Goal: Task Accomplishment & Management: Use online tool/utility

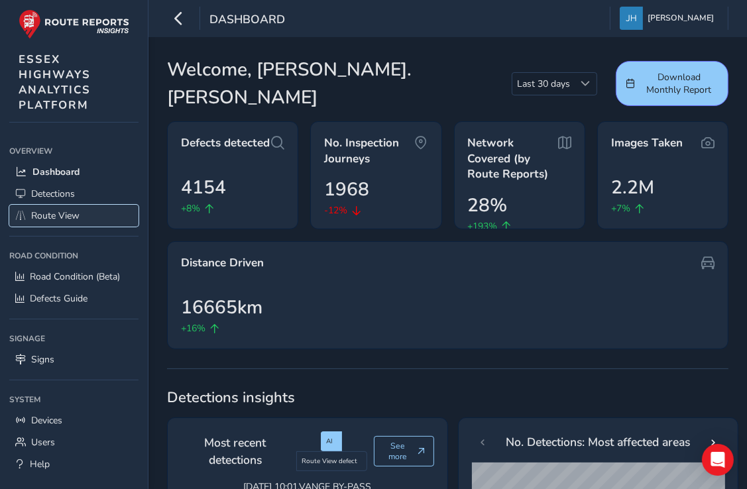
click at [62, 213] on span "Route View" at bounding box center [55, 216] width 48 height 13
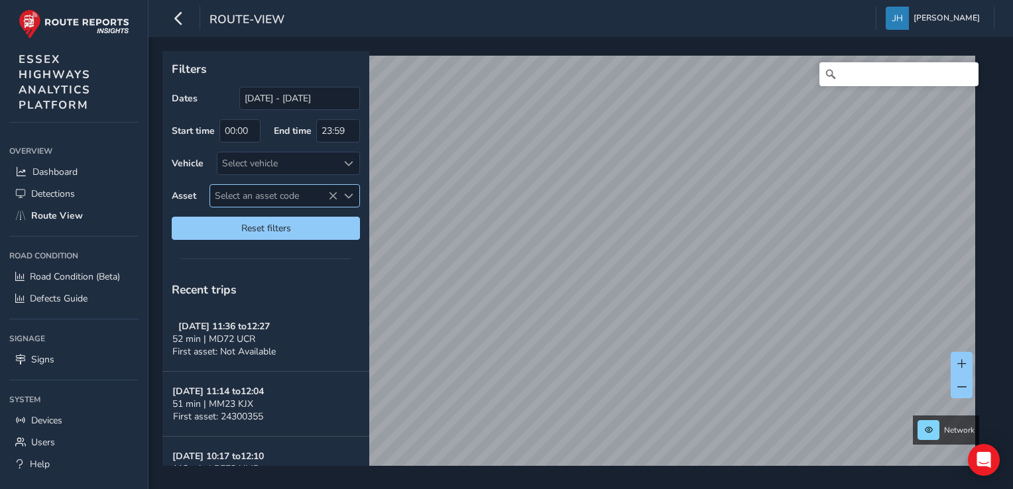
drag, startPoint x: 239, startPoint y: 194, endPoint x: 228, endPoint y: 198, distance: 11.3
click at [228, 198] on span "Select an asset code" at bounding box center [273, 196] width 127 height 22
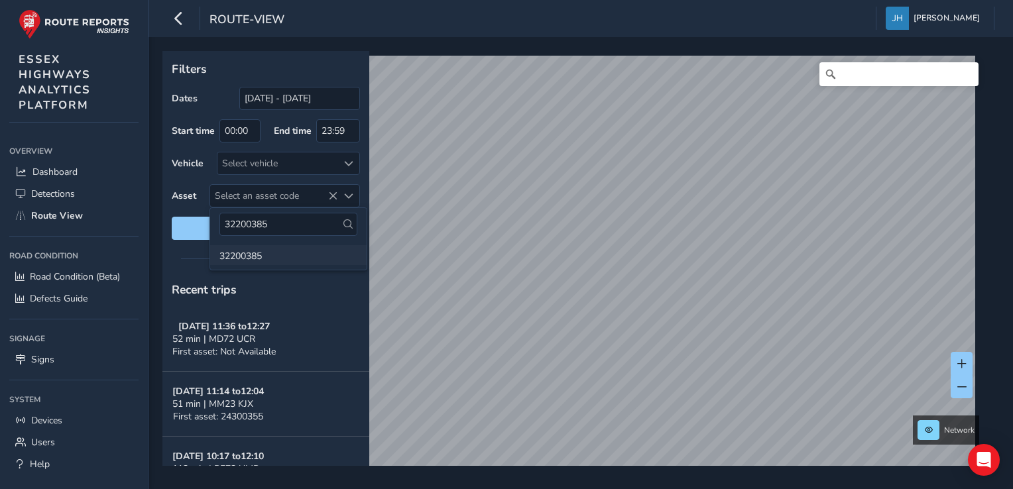
type input "32200385"
click at [248, 257] on li "32200385" at bounding box center [288, 255] width 156 height 20
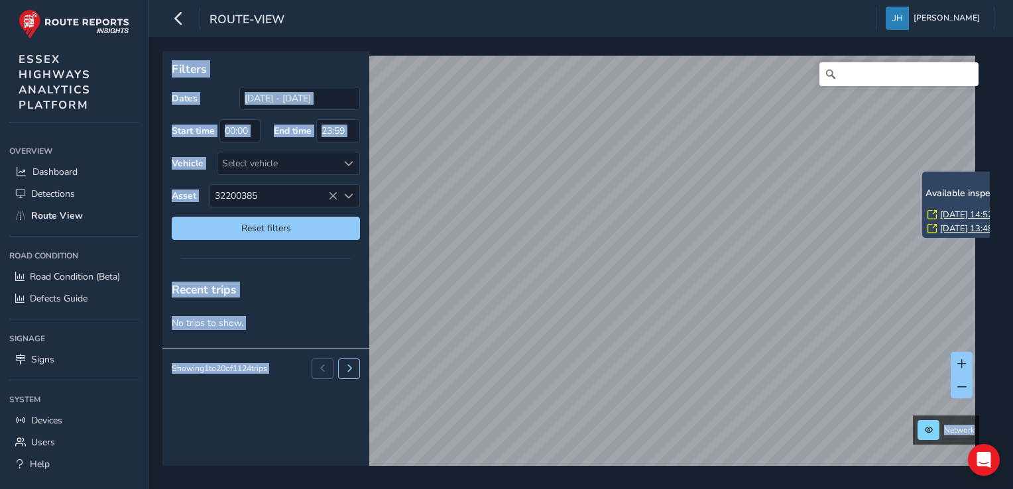
click at [747, 206] on div "Available inspection trips: [DATE] 14:52 [DATE] 13:48" at bounding box center [989, 212] width 126 height 48
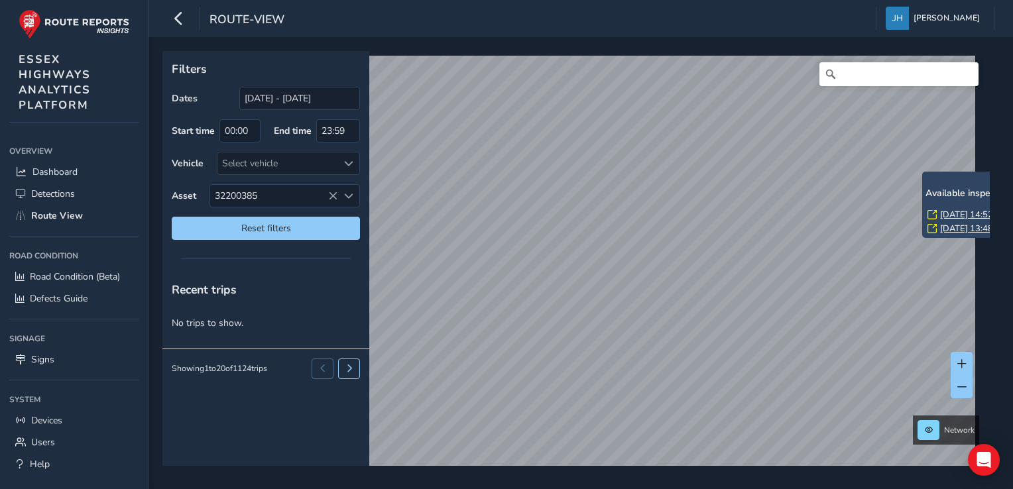
click at [747, 214] on link "[DATE] 14:52" at bounding box center [966, 215] width 53 height 12
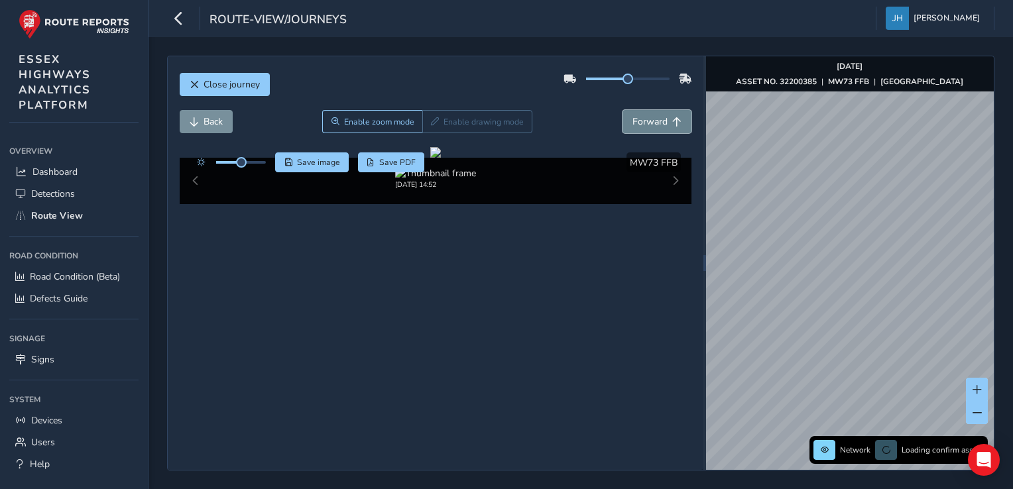
click at [672, 119] on span "Forward" at bounding box center [676, 121] width 9 height 9
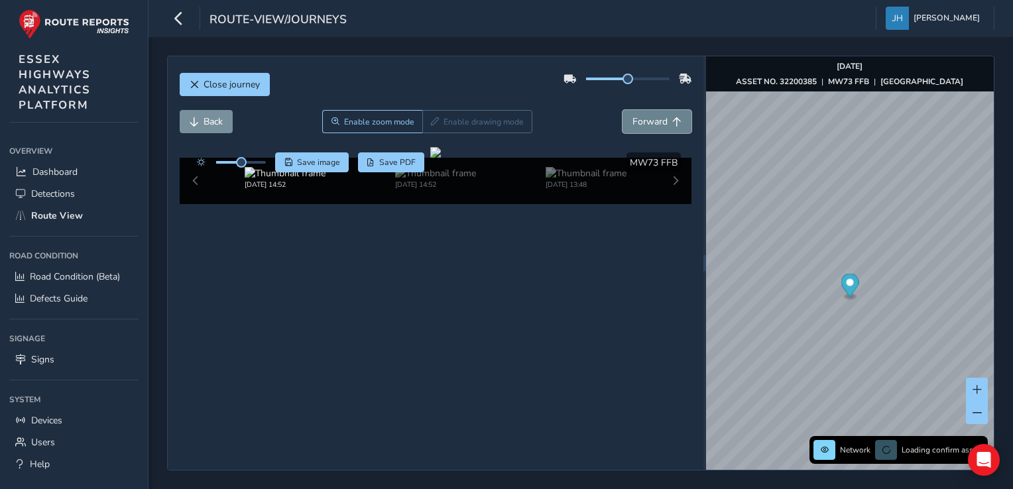
click at [672, 119] on span "Forward" at bounding box center [676, 121] width 9 height 9
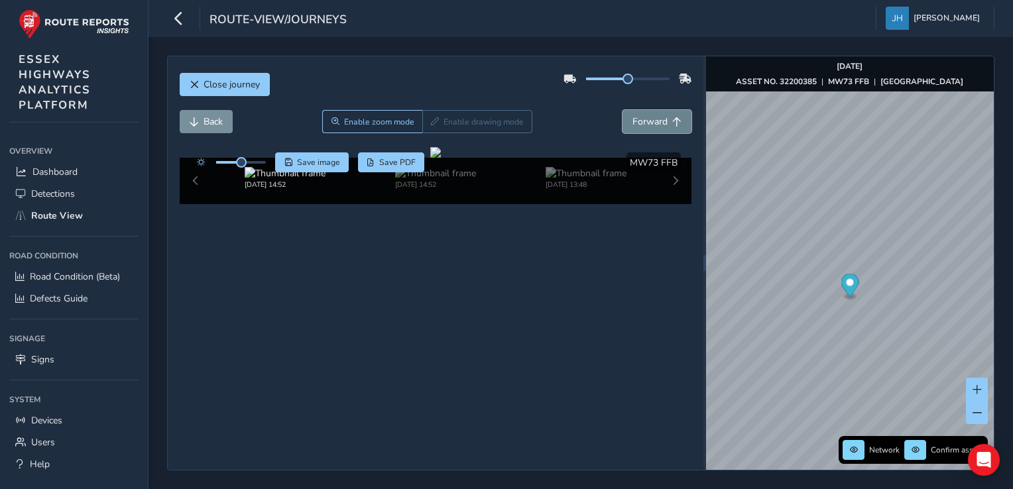
click at [672, 119] on span "Forward" at bounding box center [676, 121] width 9 height 9
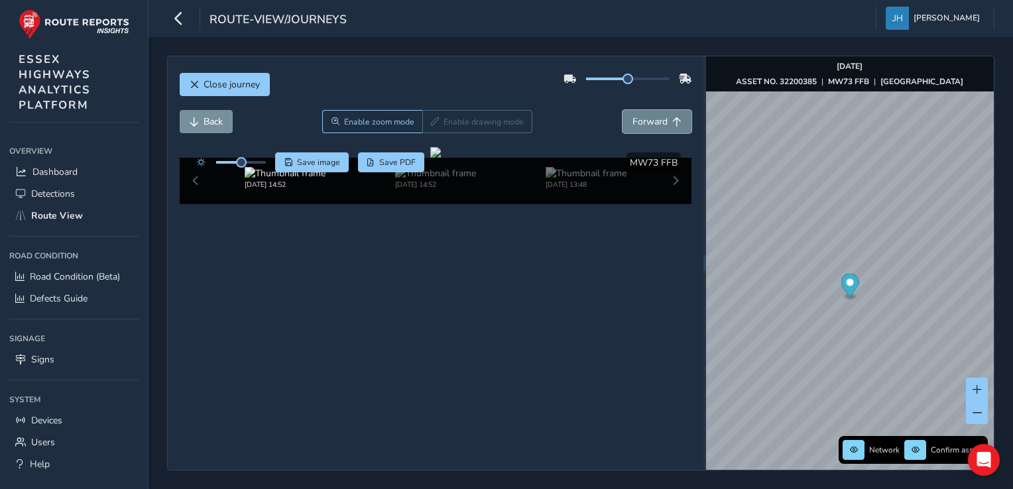
click at [672, 119] on span "Forward" at bounding box center [676, 121] width 9 height 9
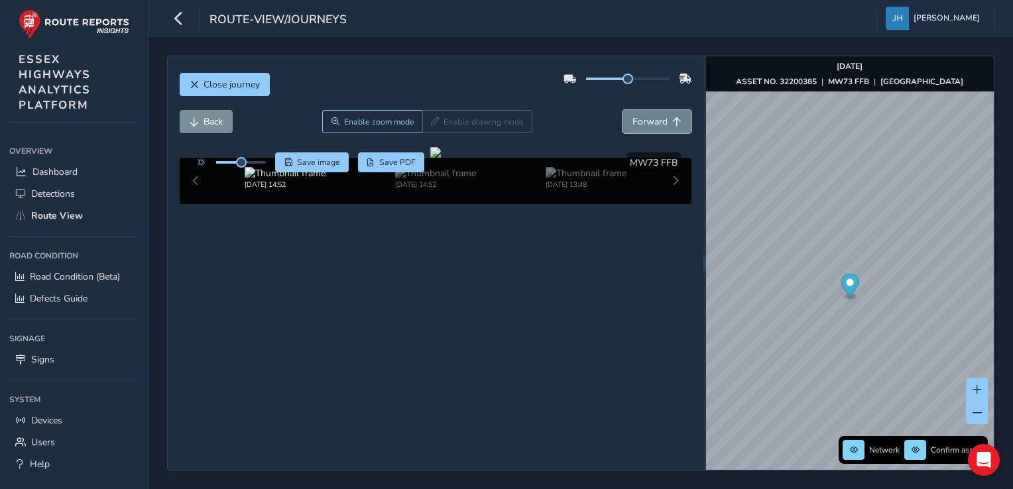
click at [672, 119] on span "Forward" at bounding box center [676, 121] width 9 height 9
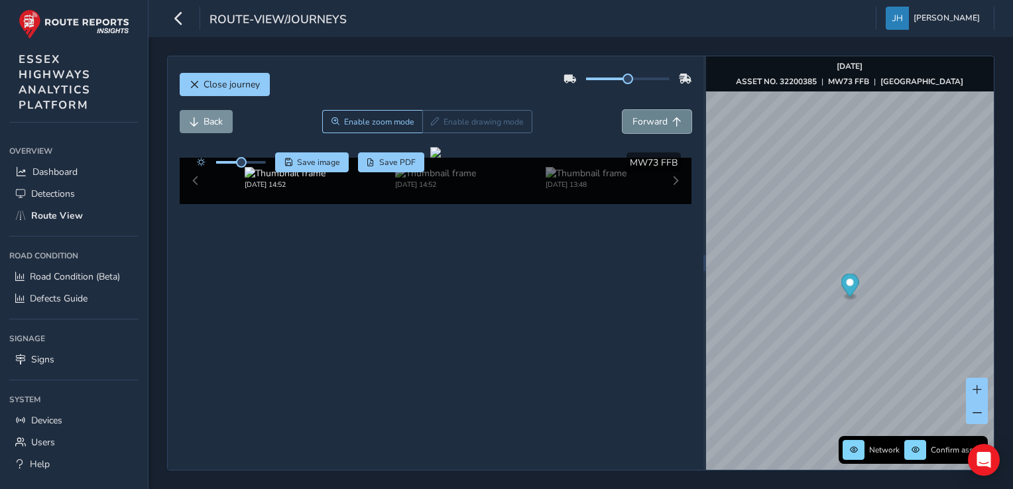
click at [672, 119] on span "Forward" at bounding box center [676, 121] width 9 height 9
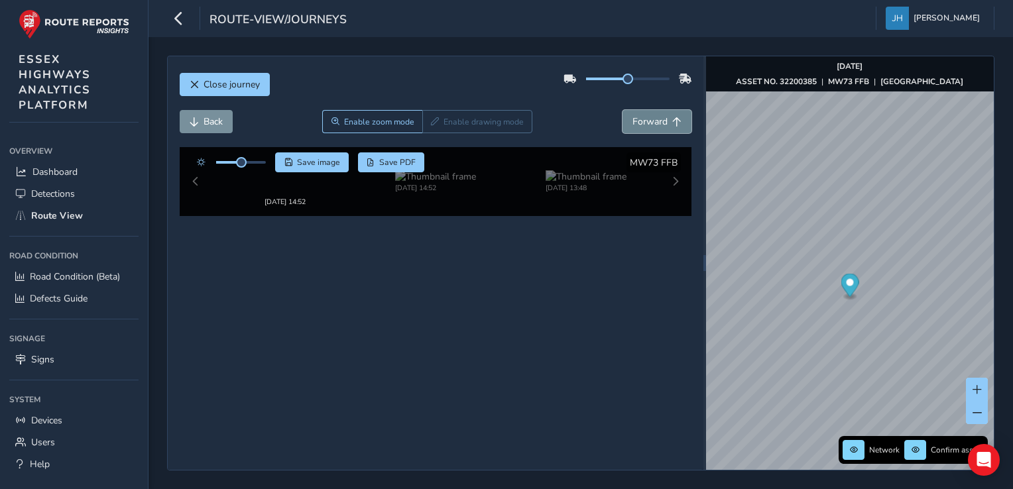
click at [672, 119] on span "Forward" at bounding box center [676, 121] width 9 height 9
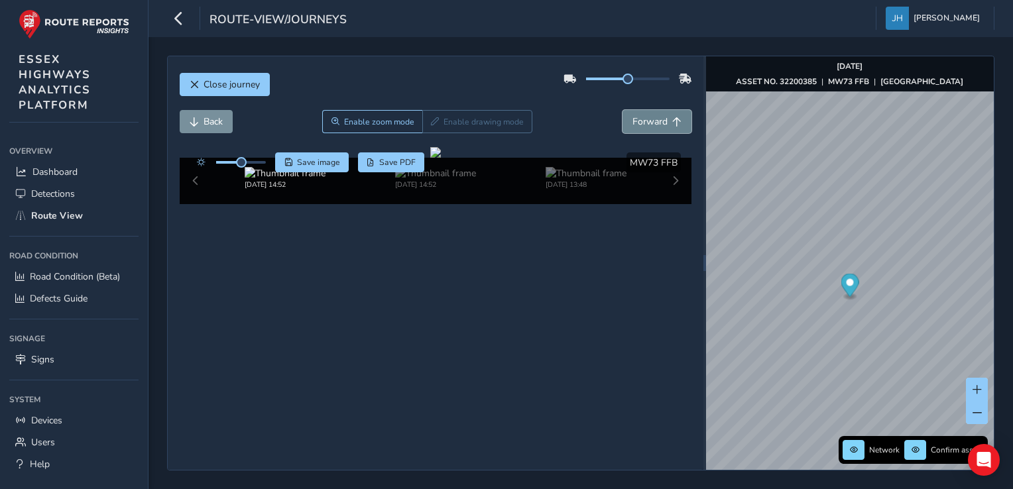
click at [672, 119] on span "Forward" at bounding box center [676, 121] width 9 height 9
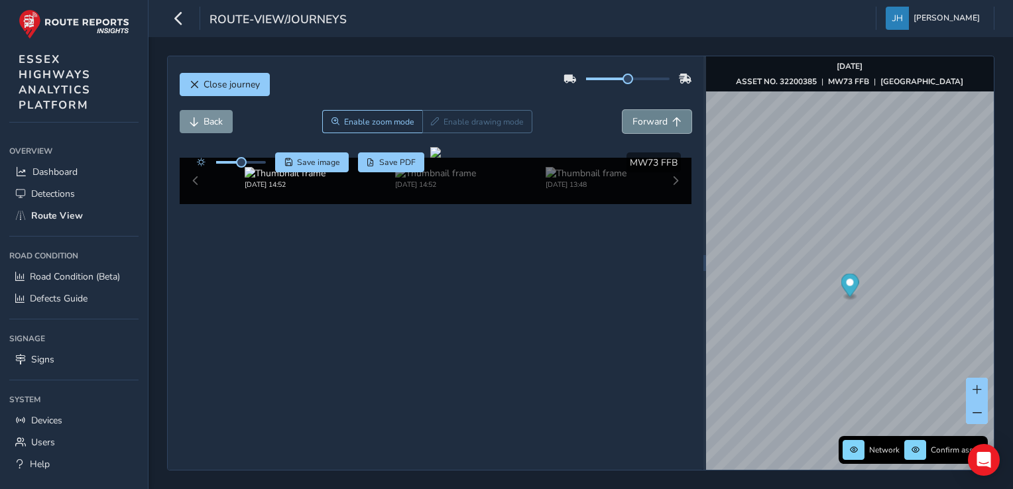
click at [672, 119] on span "Forward" at bounding box center [676, 121] width 9 height 9
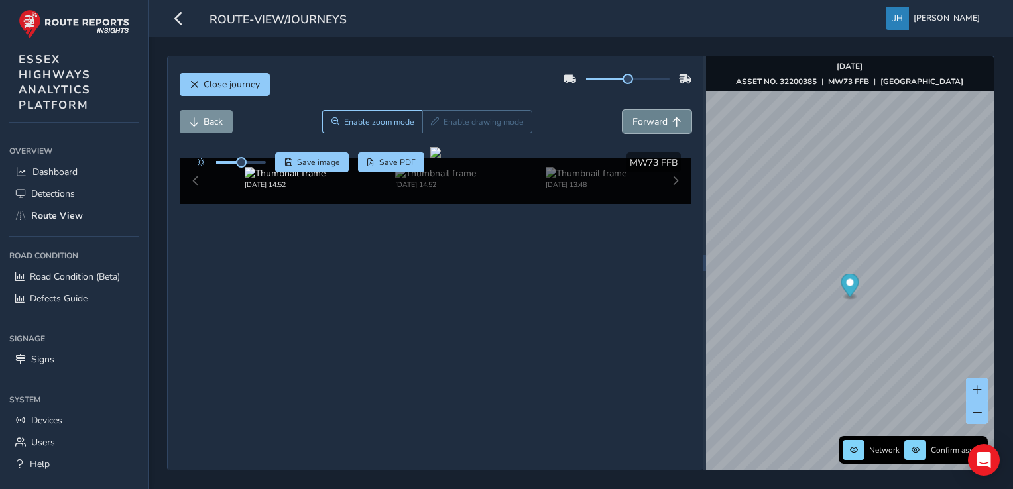
click at [672, 119] on span "Forward" at bounding box center [676, 121] width 9 height 9
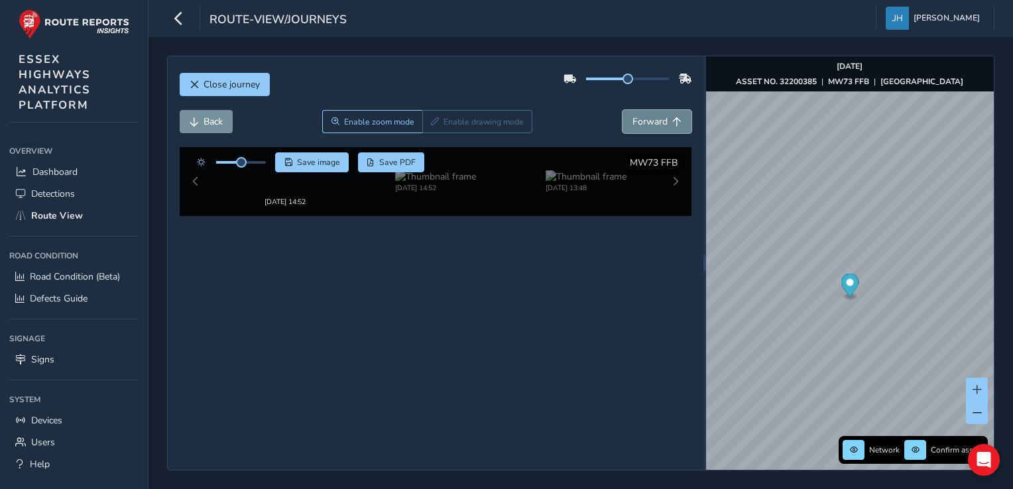
click at [672, 119] on span "Forward" at bounding box center [676, 121] width 9 height 9
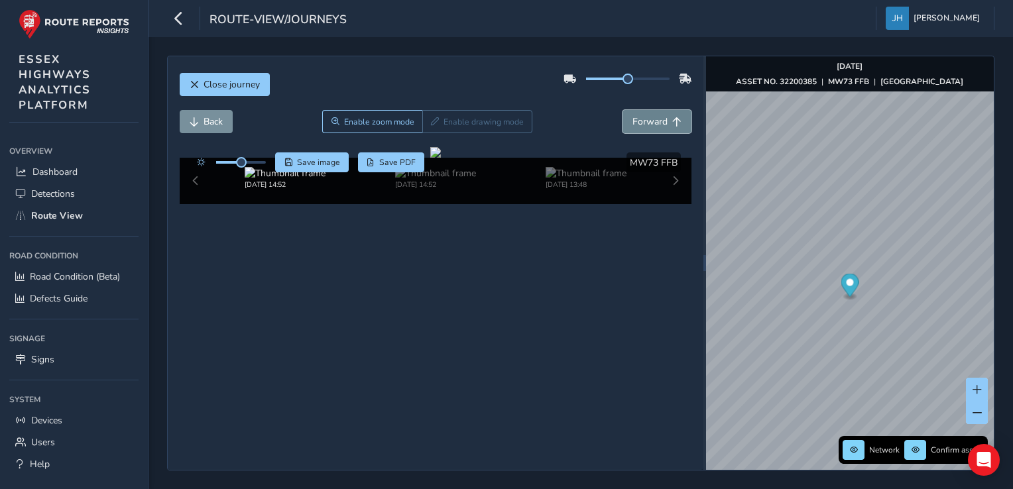
click at [672, 119] on span "Forward" at bounding box center [676, 121] width 9 height 9
click at [214, 118] on span "Back" at bounding box center [213, 121] width 19 height 13
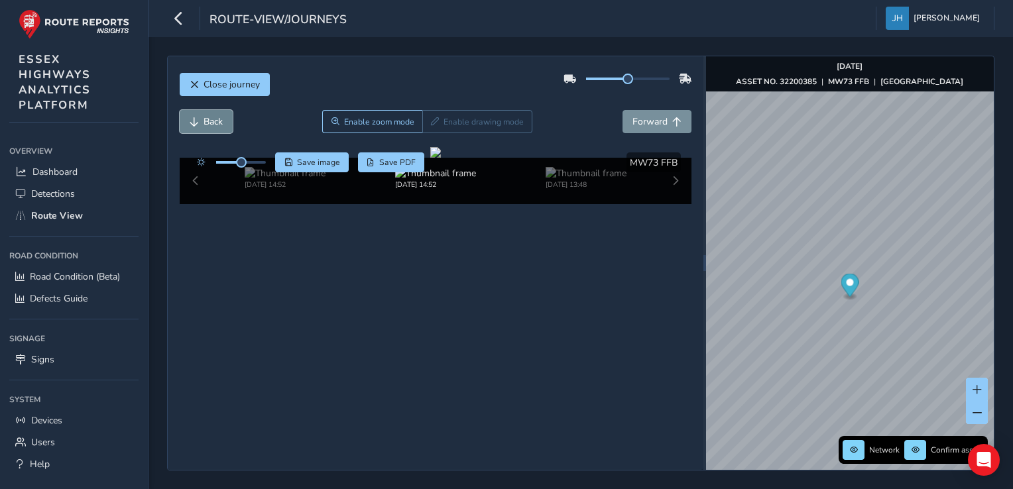
click at [214, 118] on span "Back" at bounding box center [213, 121] width 19 height 13
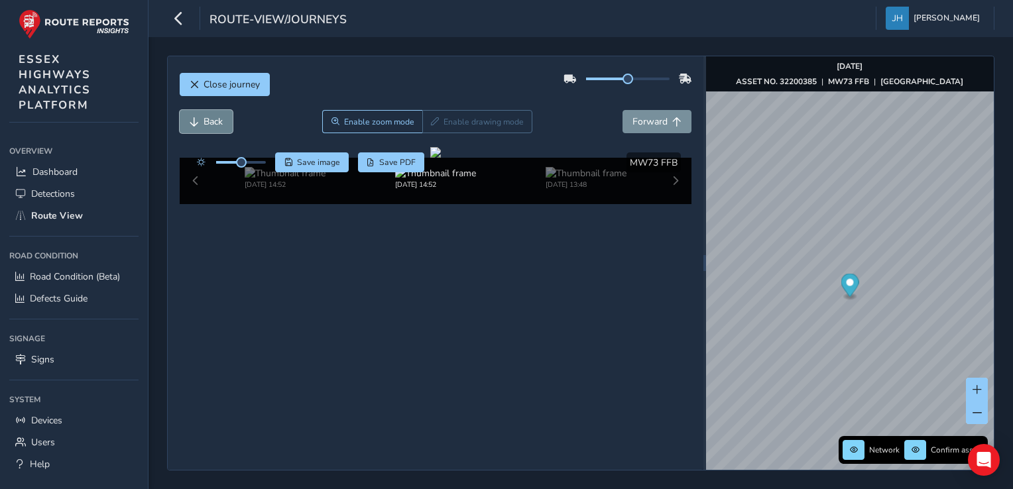
click at [214, 118] on span "Back" at bounding box center [213, 121] width 19 height 13
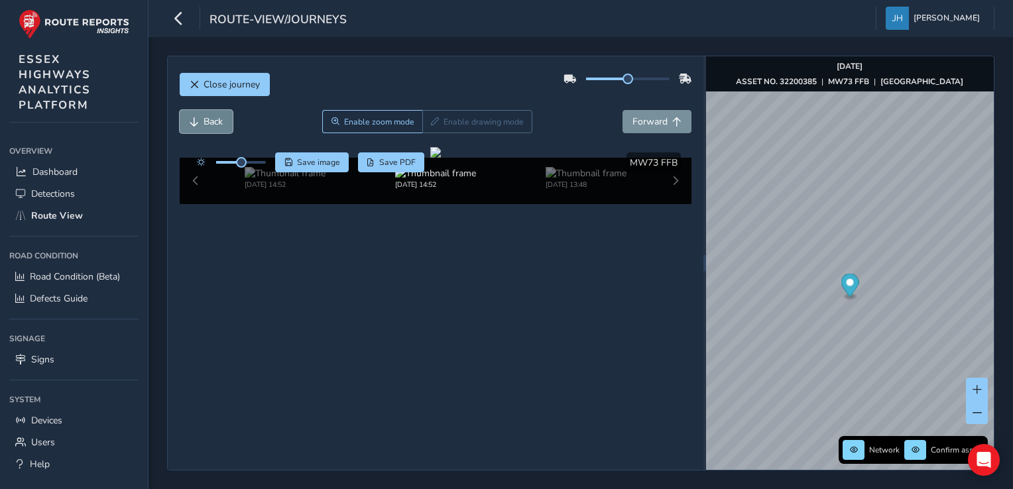
click at [214, 118] on span "Back" at bounding box center [213, 121] width 19 height 13
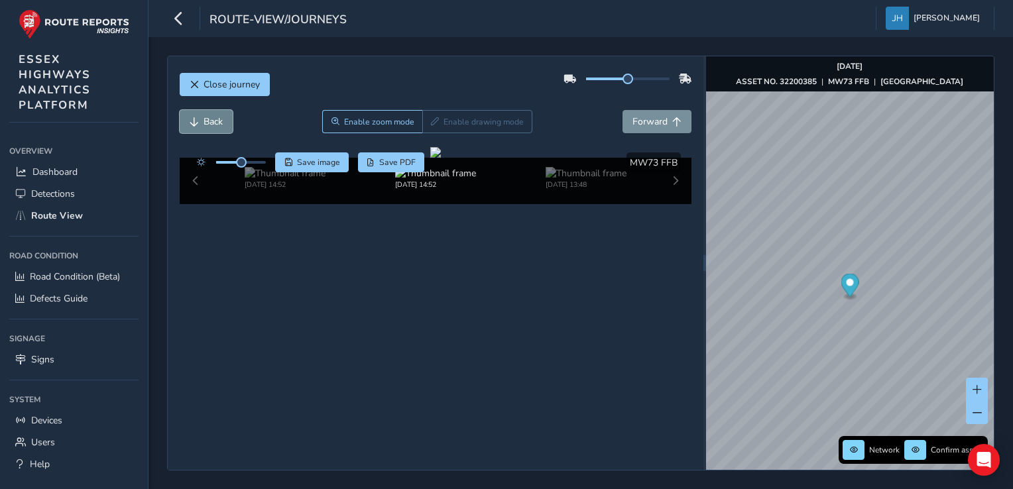
click at [214, 118] on span "Back" at bounding box center [213, 121] width 19 height 13
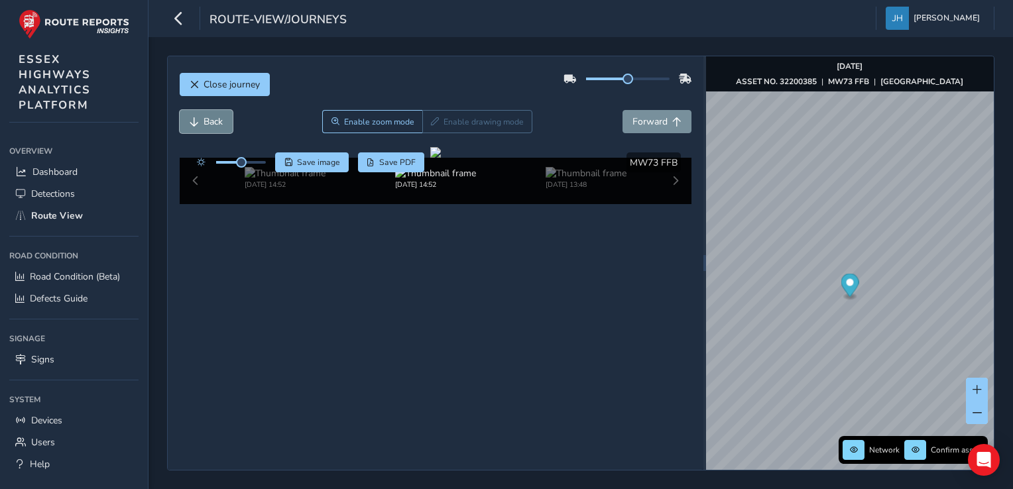
click at [214, 118] on span "Back" at bounding box center [213, 121] width 19 height 13
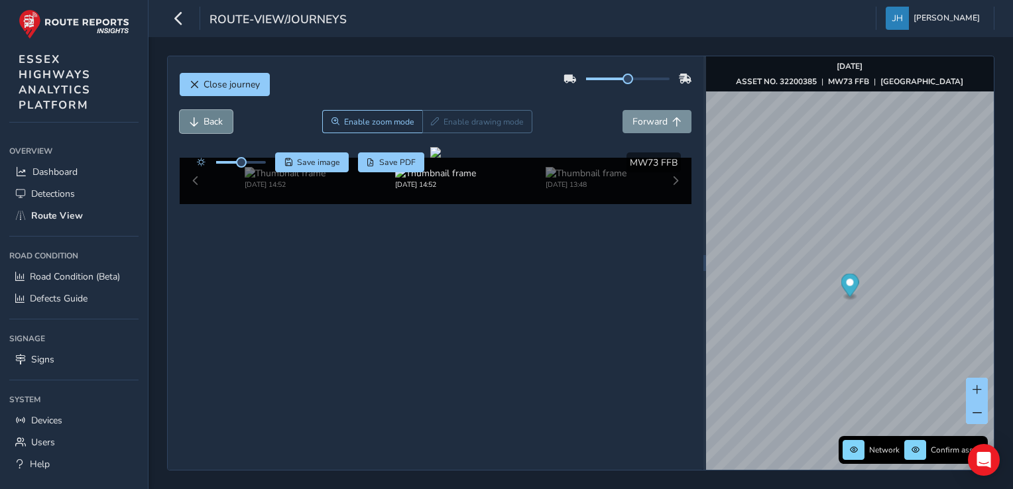
click at [214, 118] on span "Back" at bounding box center [213, 121] width 19 height 13
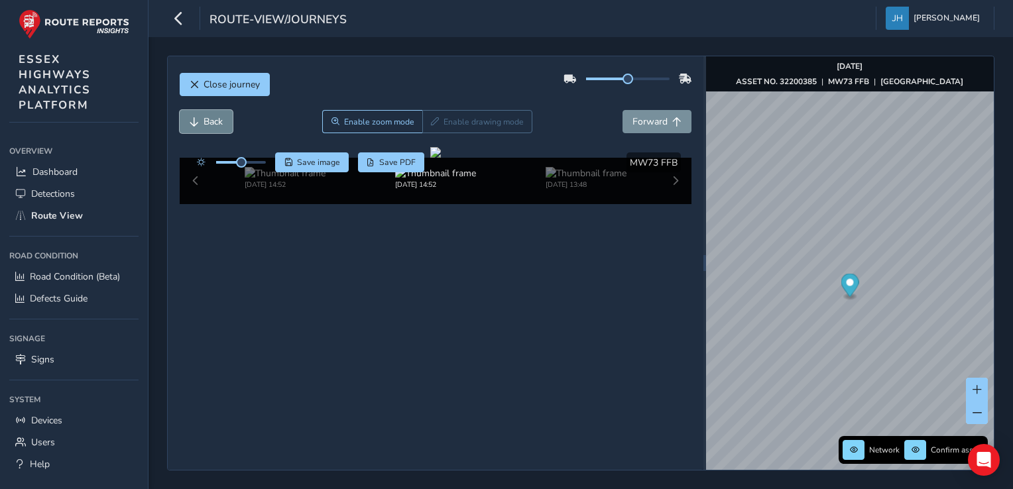
click at [214, 118] on span "Back" at bounding box center [213, 121] width 19 height 13
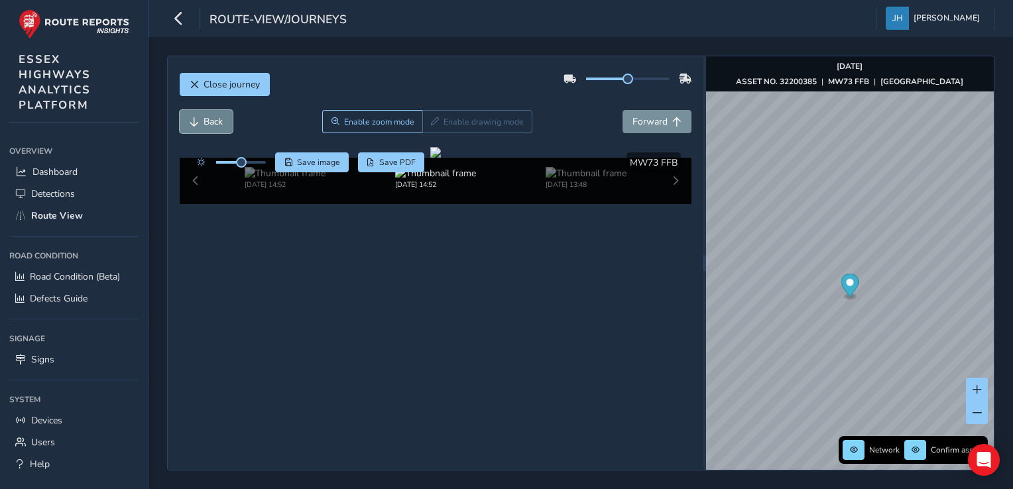
click at [214, 118] on span "Back" at bounding box center [213, 121] width 19 height 13
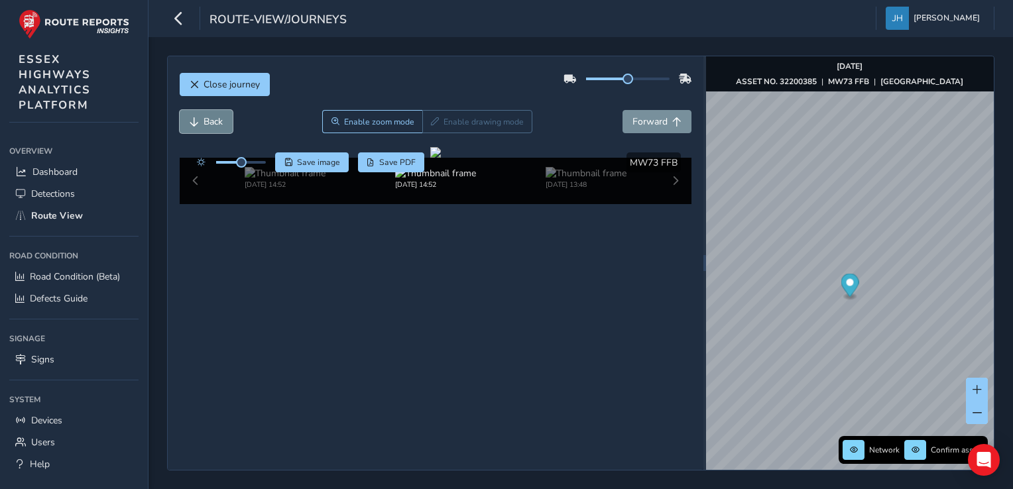
click at [214, 118] on span "Back" at bounding box center [213, 121] width 19 height 13
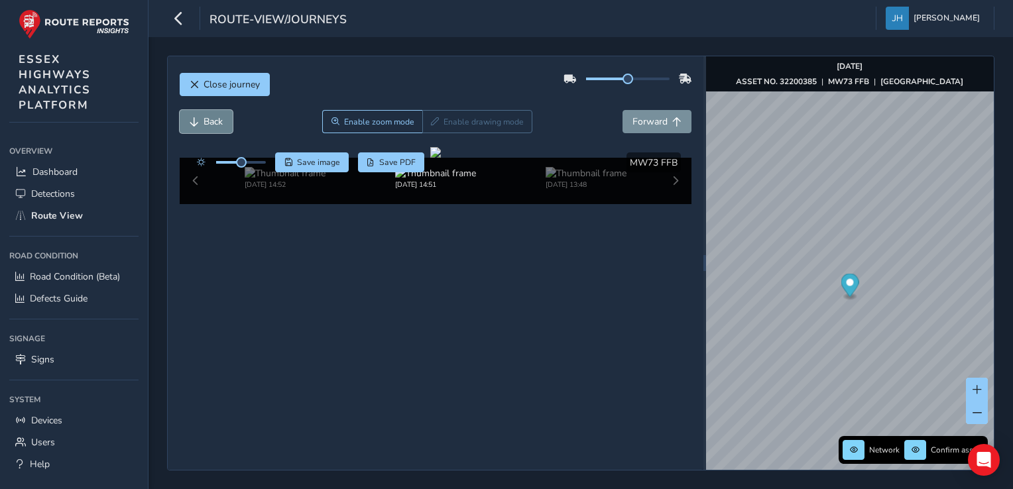
click at [214, 118] on span "Back" at bounding box center [213, 121] width 19 height 13
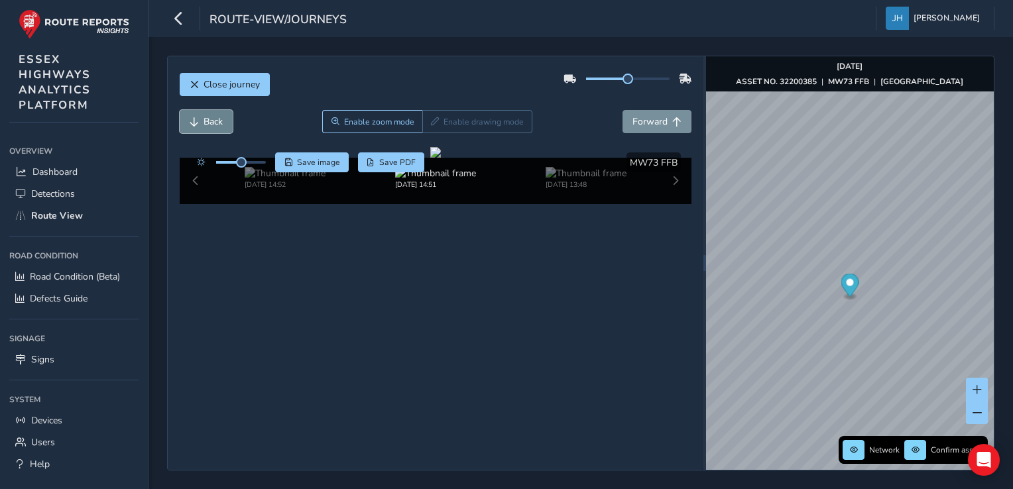
click at [214, 118] on span "Back" at bounding box center [213, 121] width 19 height 13
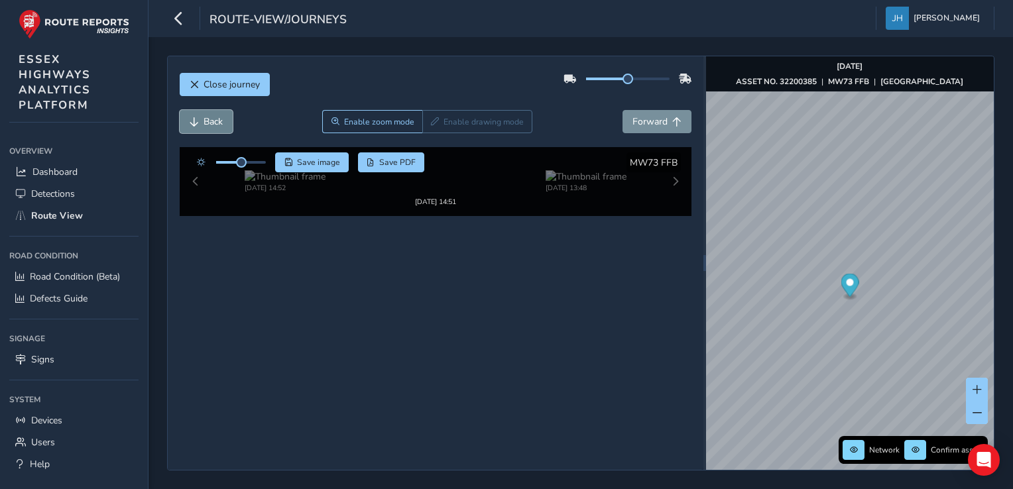
click at [214, 118] on span "Back" at bounding box center [213, 121] width 19 height 13
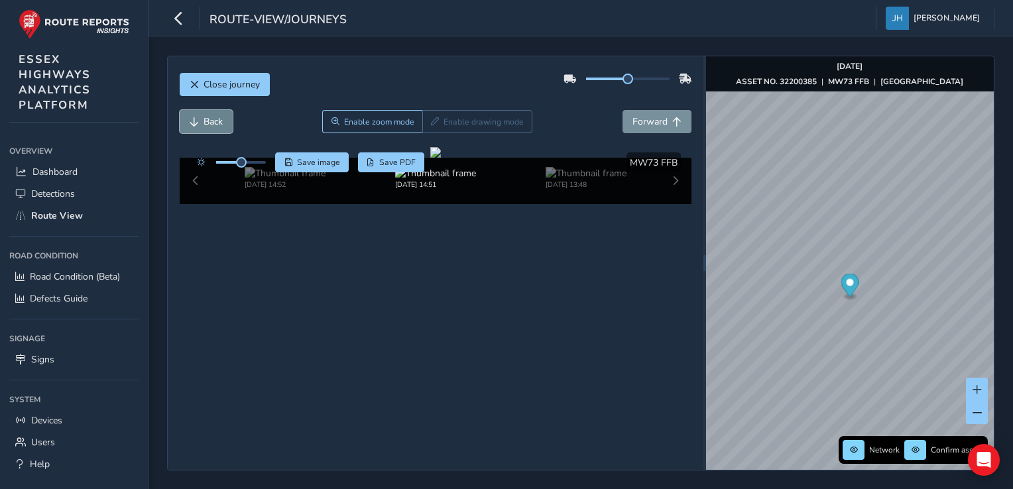
click at [214, 118] on span "Back" at bounding box center [213, 121] width 19 height 13
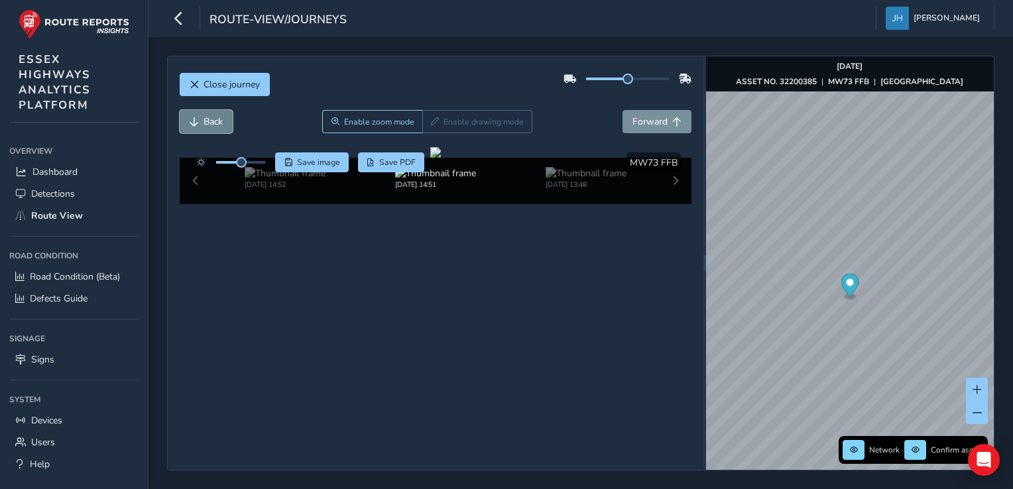
click at [214, 118] on span "Back" at bounding box center [213, 121] width 19 height 13
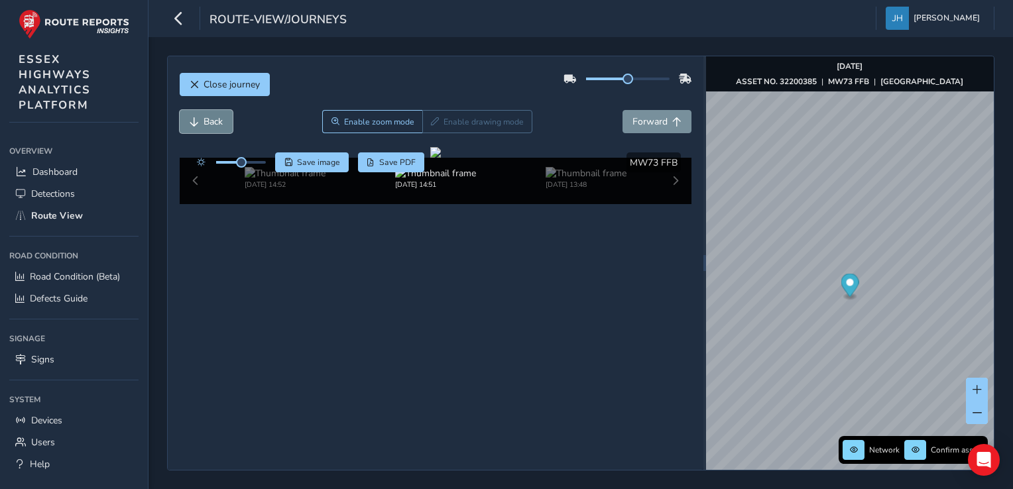
click at [214, 118] on span "Back" at bounding box center [213, 121] width 19 height 13
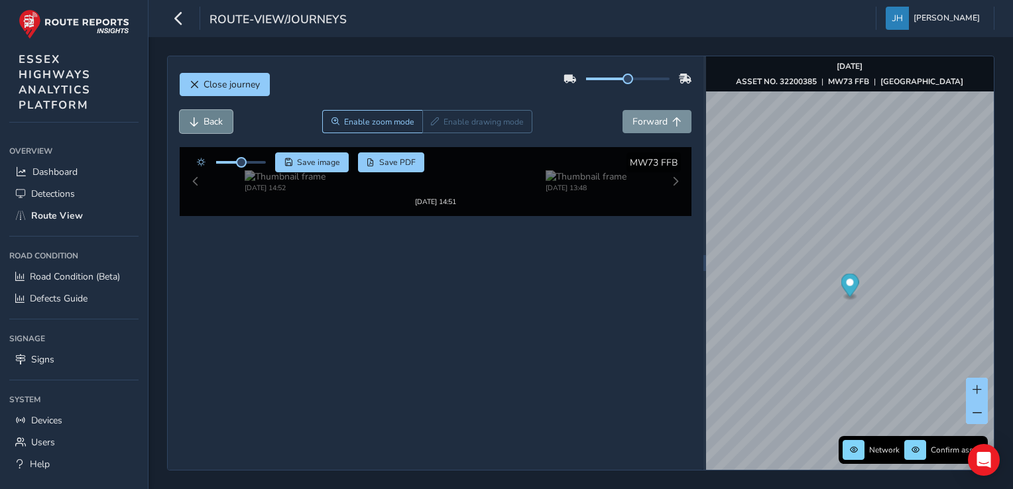
click at [214, 118] on span "Back" at bounding box center [213, 121] width 19 height 13
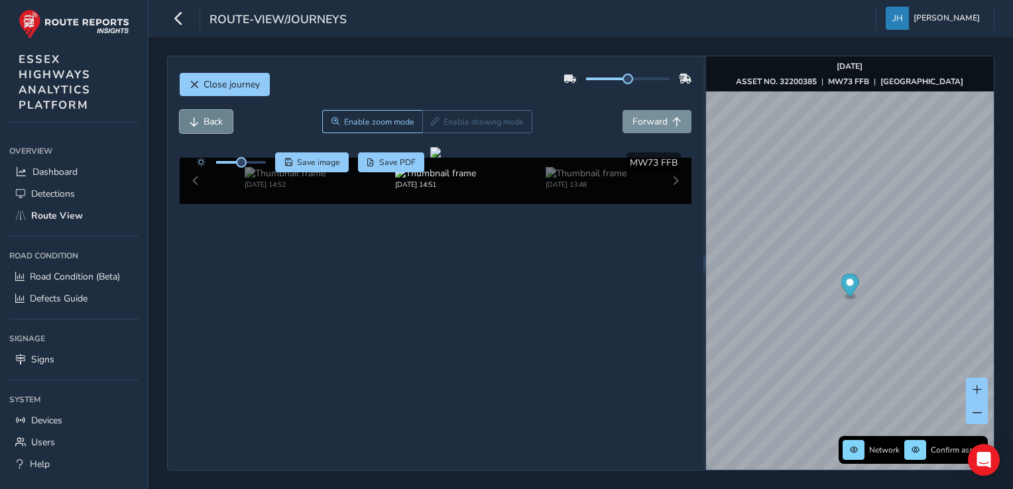
click at [214, 118] on span "Back" at bounding box center [213, 121] width 19 height 13
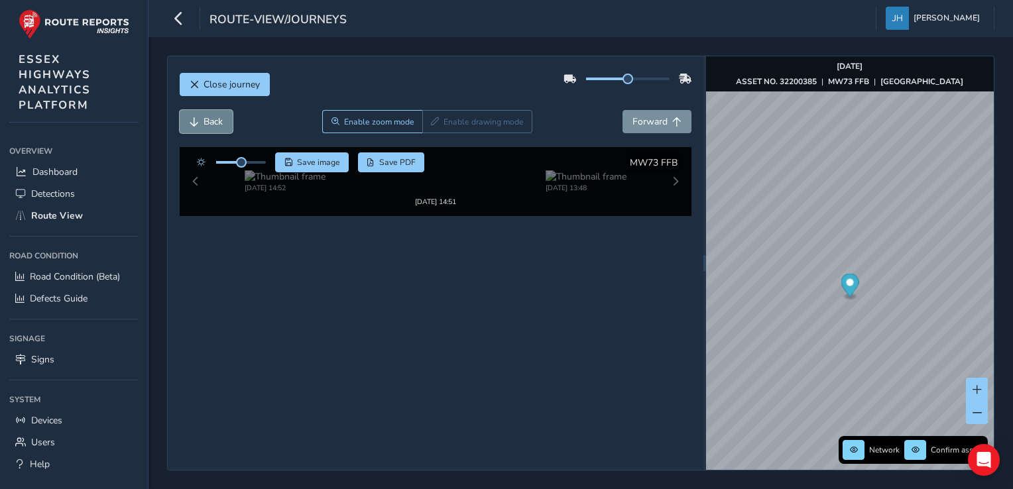
click at [214, 118] on span "Back" at bounding box center [213, 121] width 19 height 13
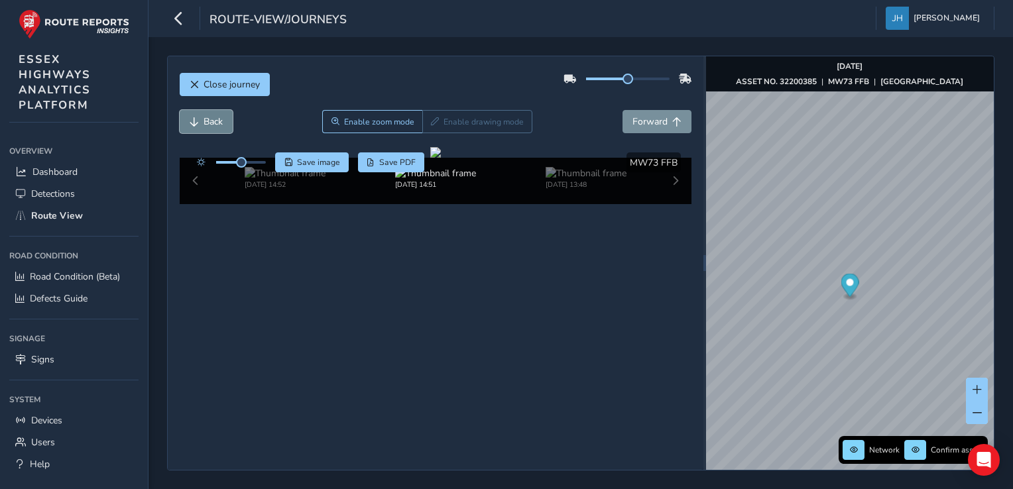
click at [214, 118] on span "Back" at bounding box center [213, 121] width 19 height 13
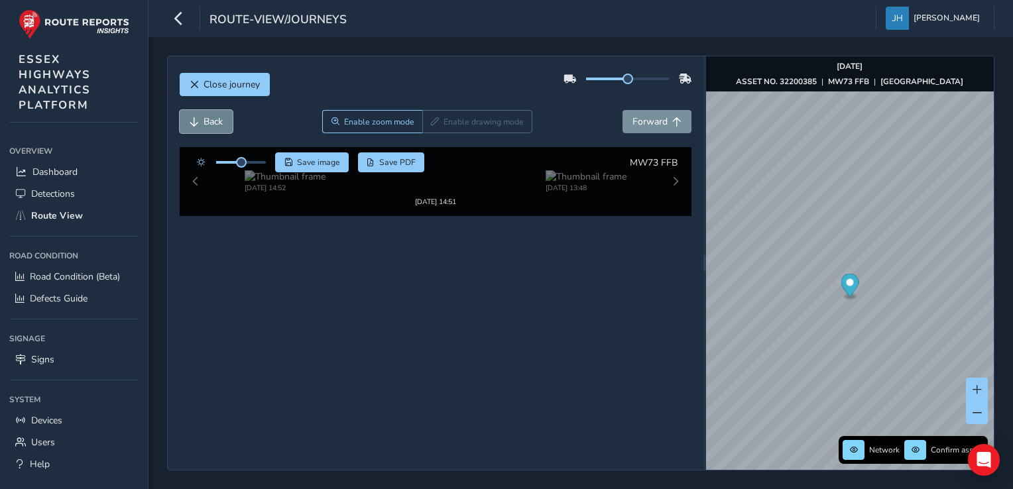
click at [214, 118] on span "Back" at bounding box center [213, 121] width 19 height 13
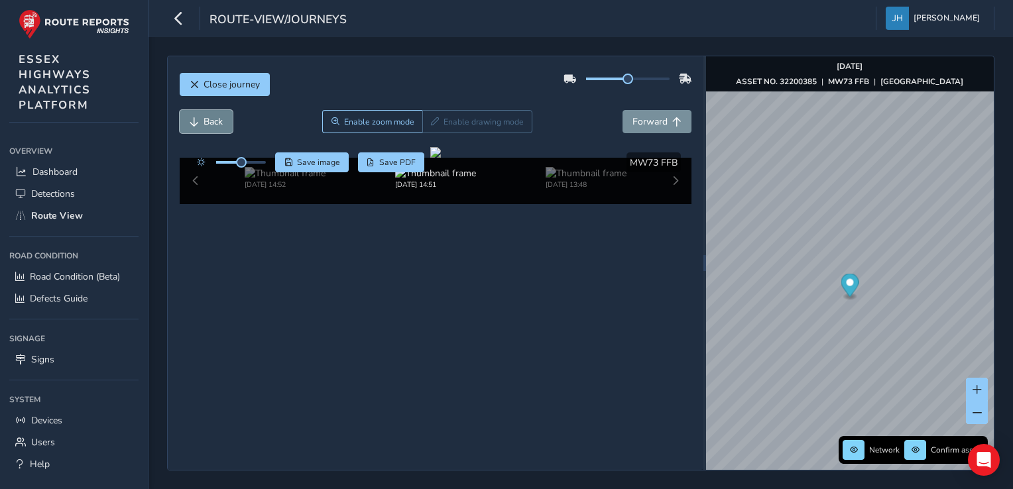
click at [214, 118] on span "Back" at bounding box center [213, 121] width 19 height 13
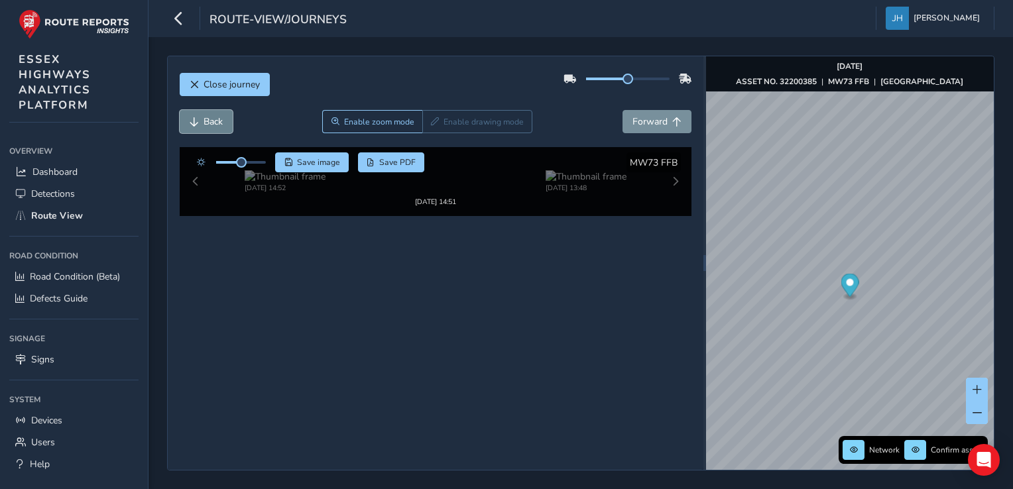
click at [214, 118] on span "Back" at bounding box center [213, 121] width 19 height 13
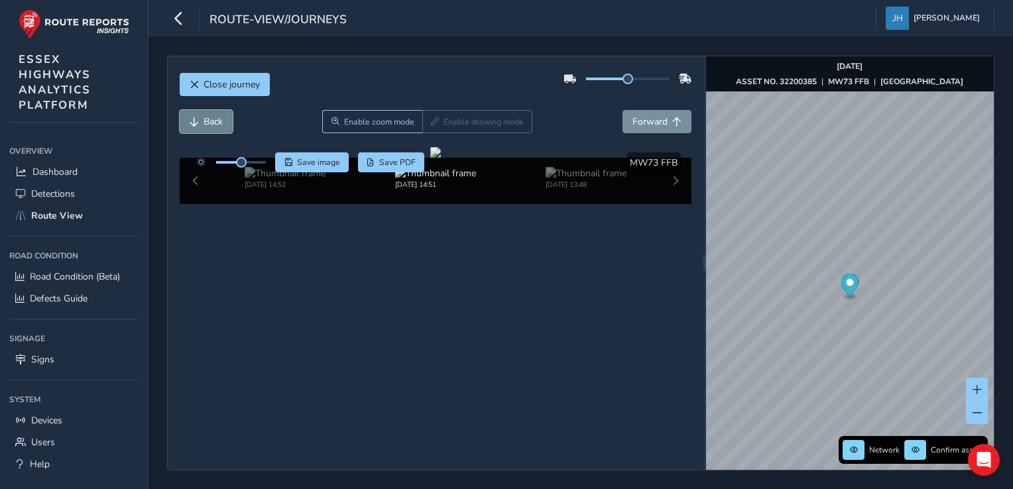
click at [214, 118] on span "Back" at bounding box center [213, 121] width 19 height 13
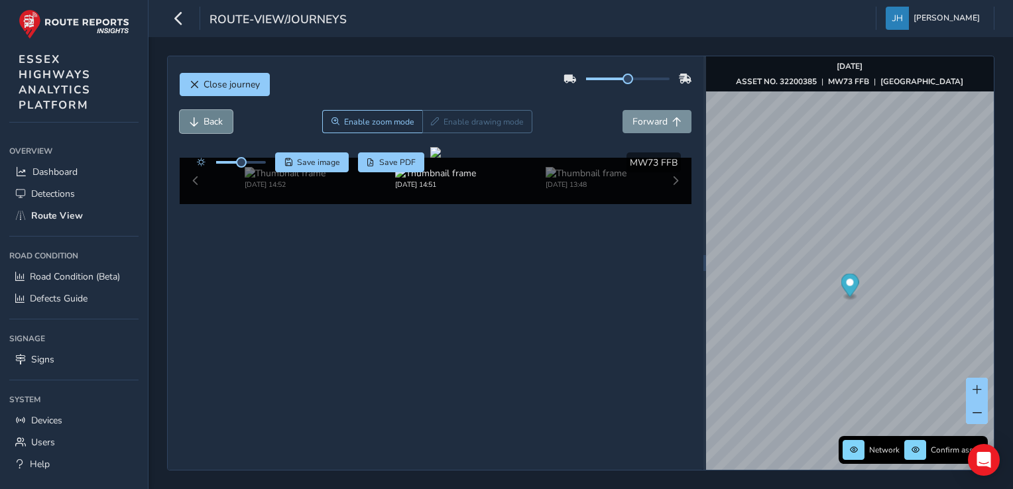
click at [214, 118] on span "Back" at bounding box center [213, 121] width 19 height 13
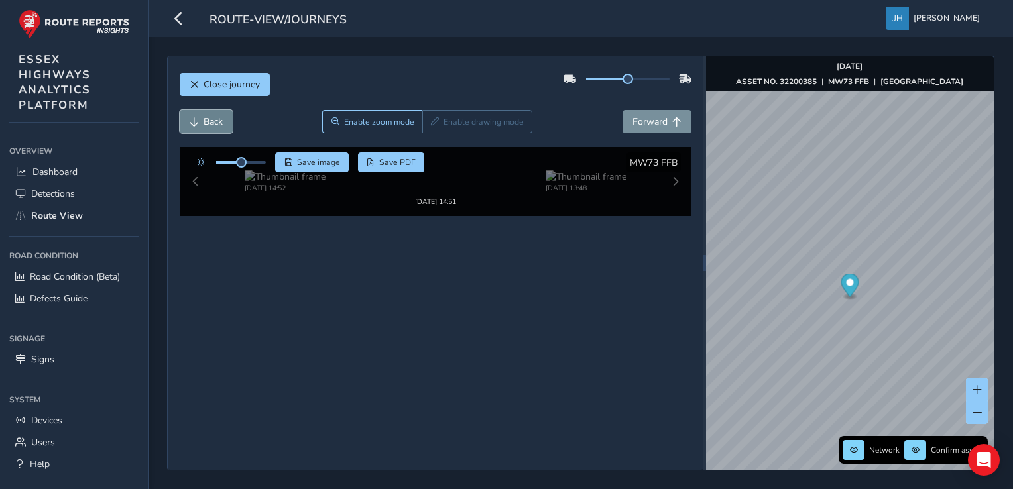
click at [214, 118] on span "Back" at bounding box center [213, 121] width 19 height 13
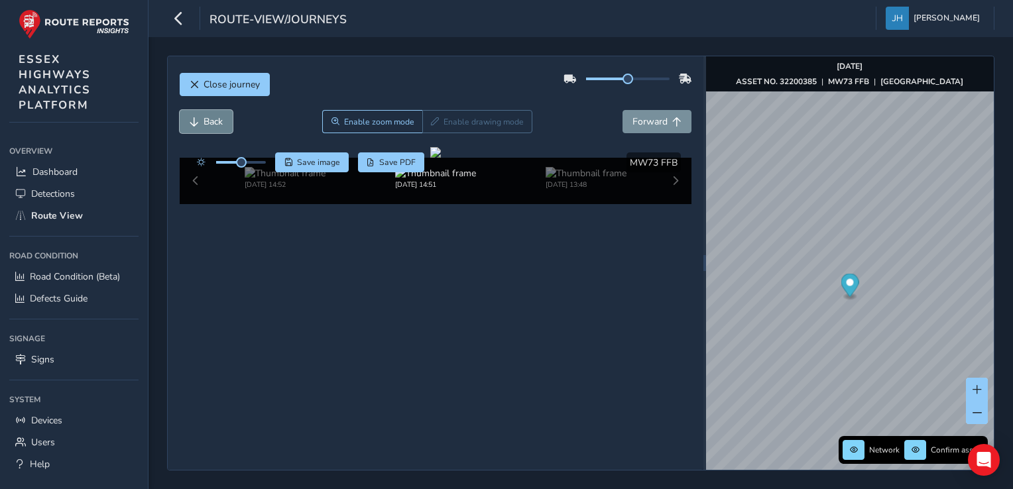
click at [214, 118] on span "Back" at bounding box center [213, 121] width 19 height 13
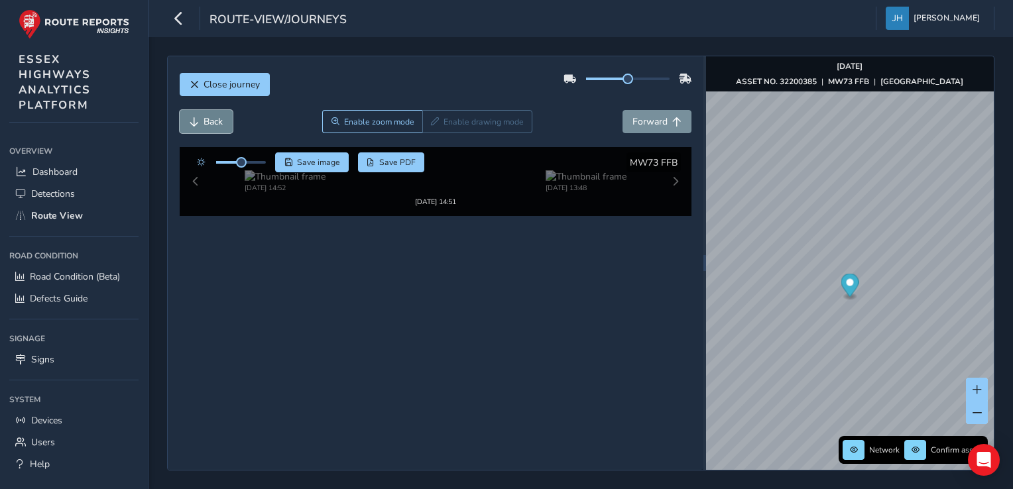
click at [214, 118] on span "Back" at bounding box center [213, 121] width 19 height 13
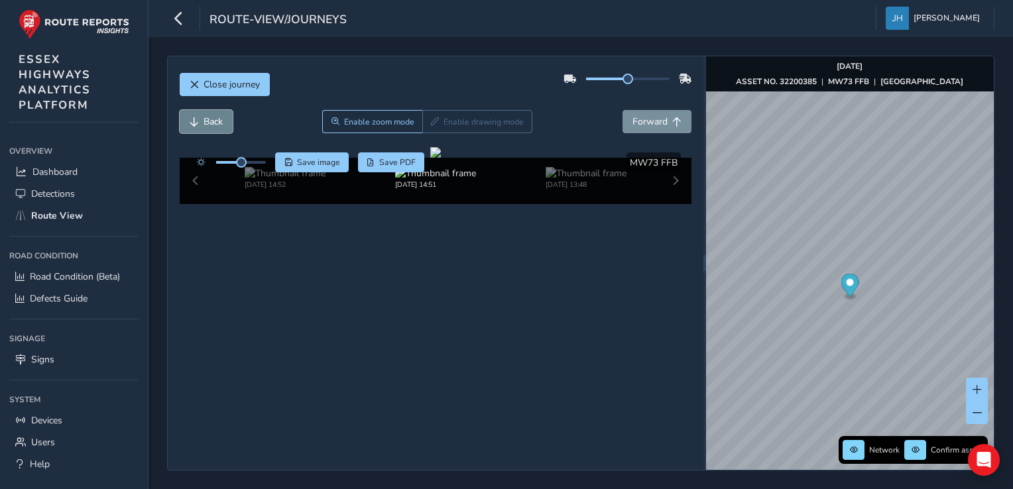
click at [214, 118] on span "Back" at bounding box center [213, 121] width 19 height 13
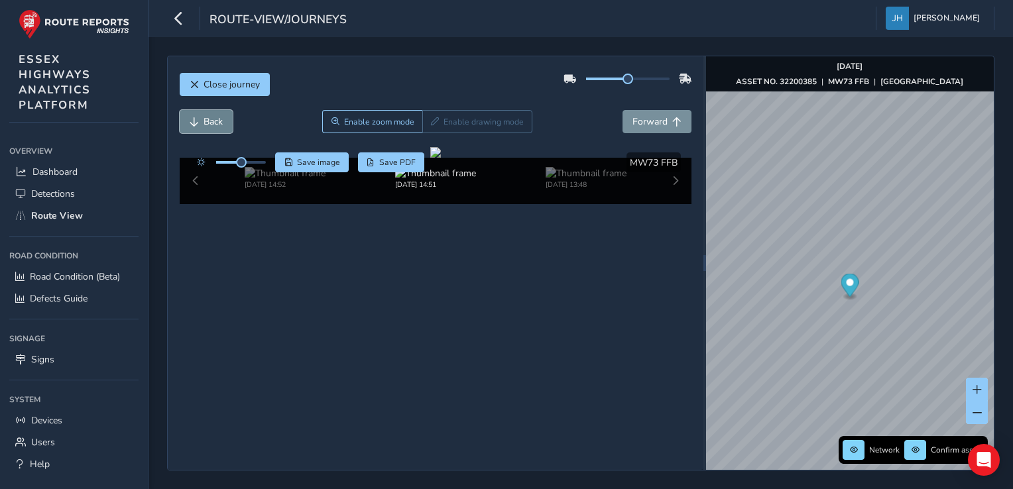
click at [214, 118] on span "Back" at bounding box center [213, 121] width 19 height 13
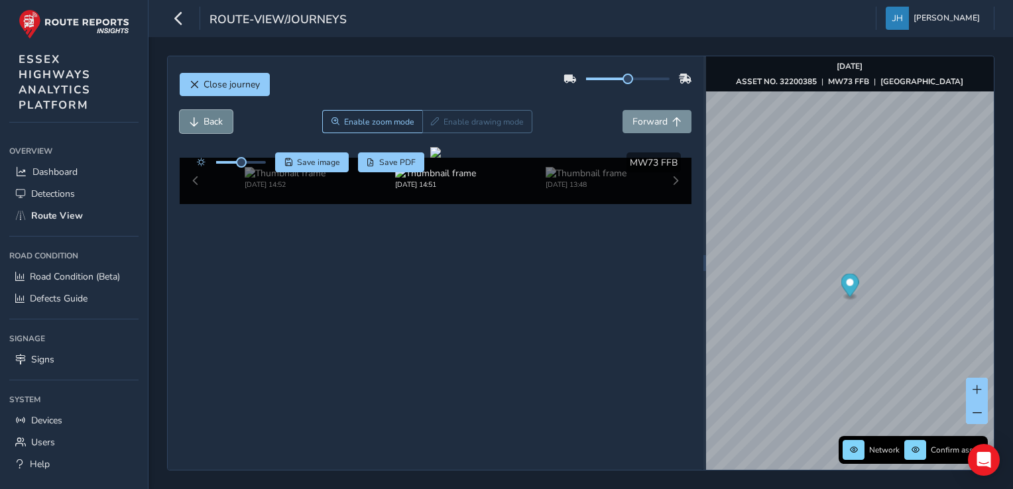
click at [214, 118] on span "Back" at bounding box center [213, 121] width 19 height 13
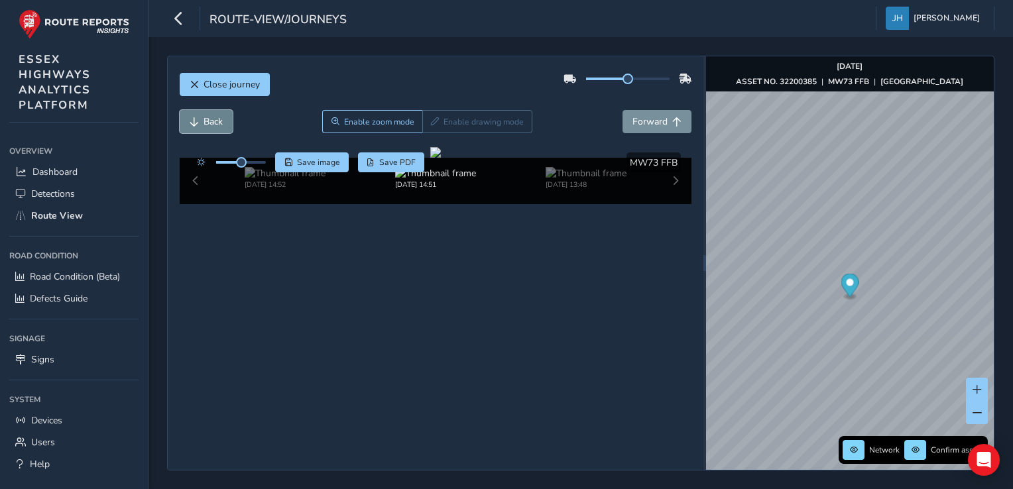
click at [214, 118] on span "Back" at bounding box center [213, 121] width 19 height 13
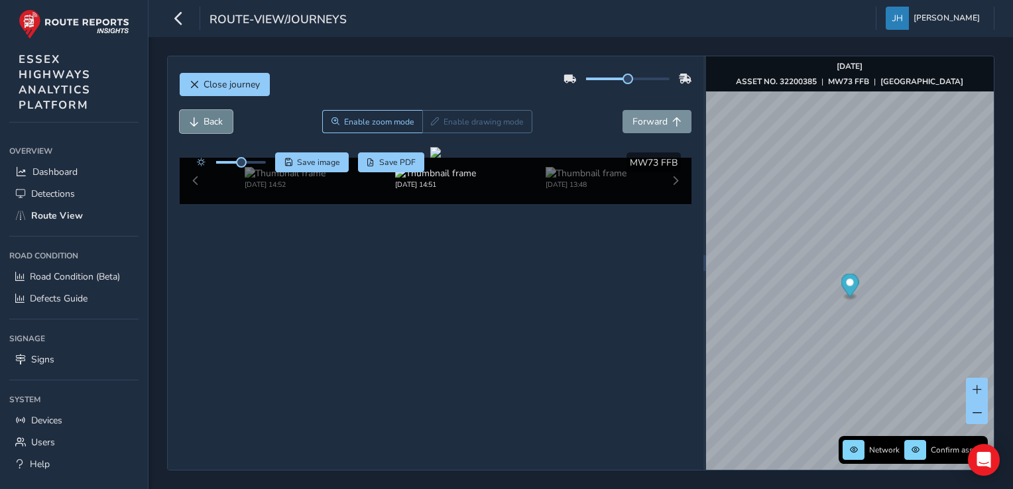
click at [214, 118] on span "Back" at bounding box center [213, 121] width 19 height 13
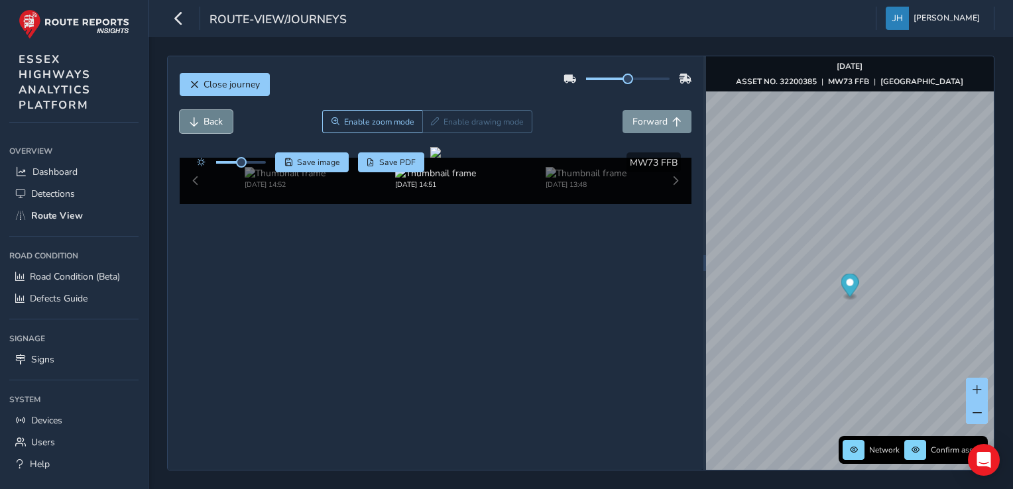
click at [214, 118] on span "Back" at bounding box center [213, 121] width 19 height 13
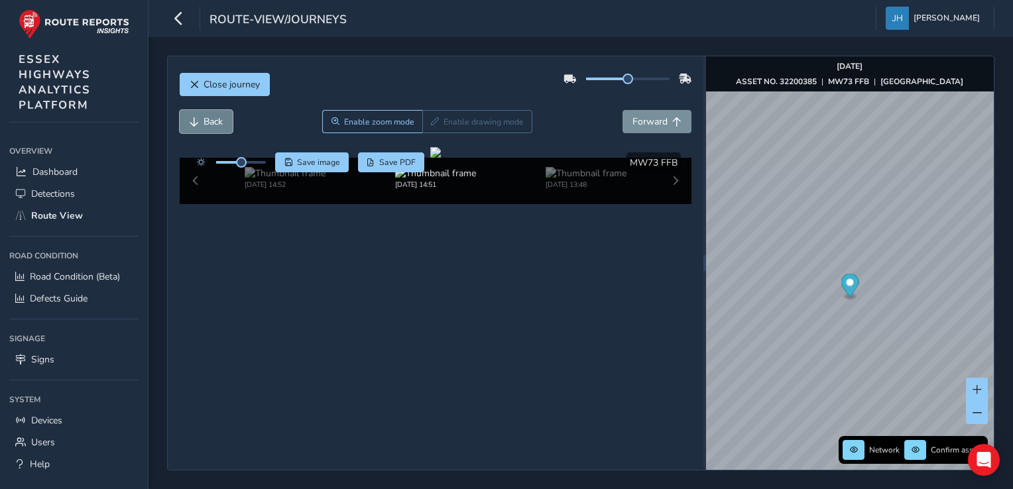
click at [214, 118] on span "Back" at bounding box center [213, 121] width 19 height 13
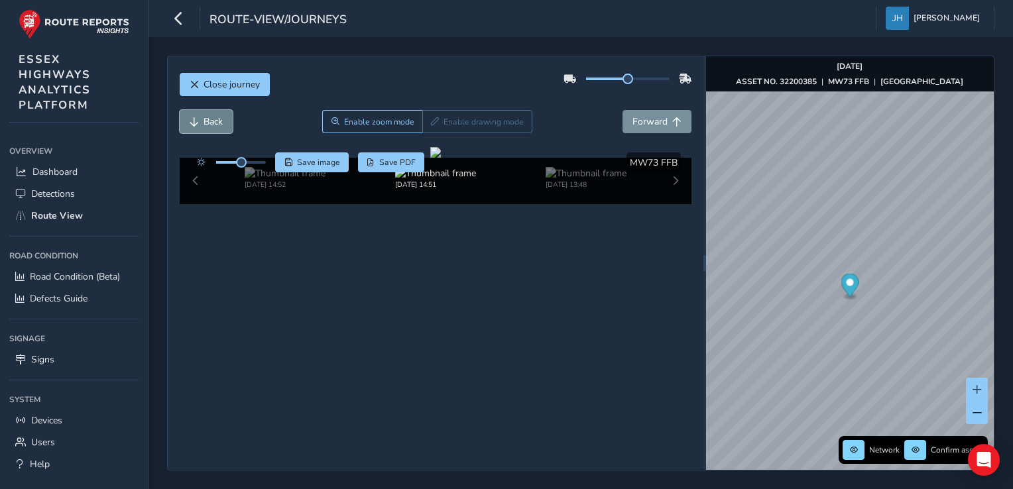
click at [214, 118] on span "Back" at bounding box center [213, 121] width 19 height 13
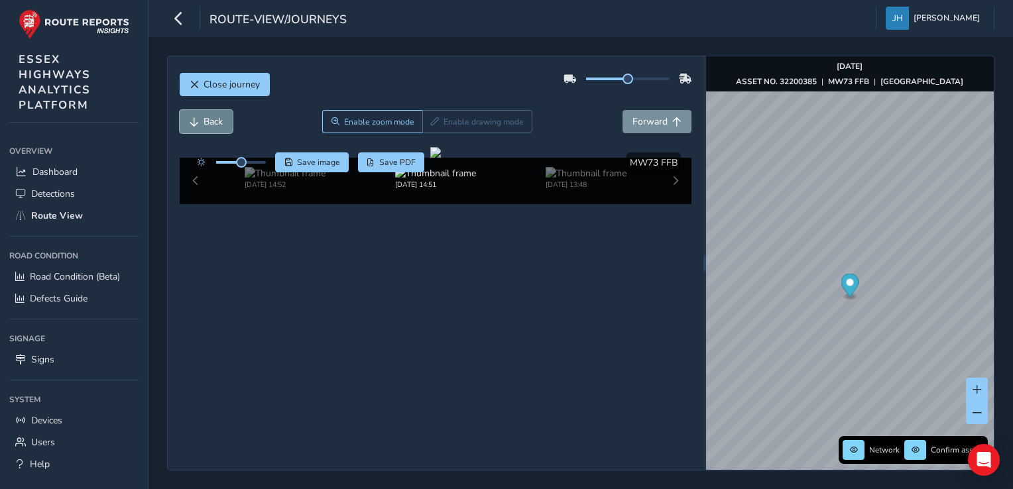
click at [214, 118] on span "Back" at bounding box center [213, 121] width 19 height 13
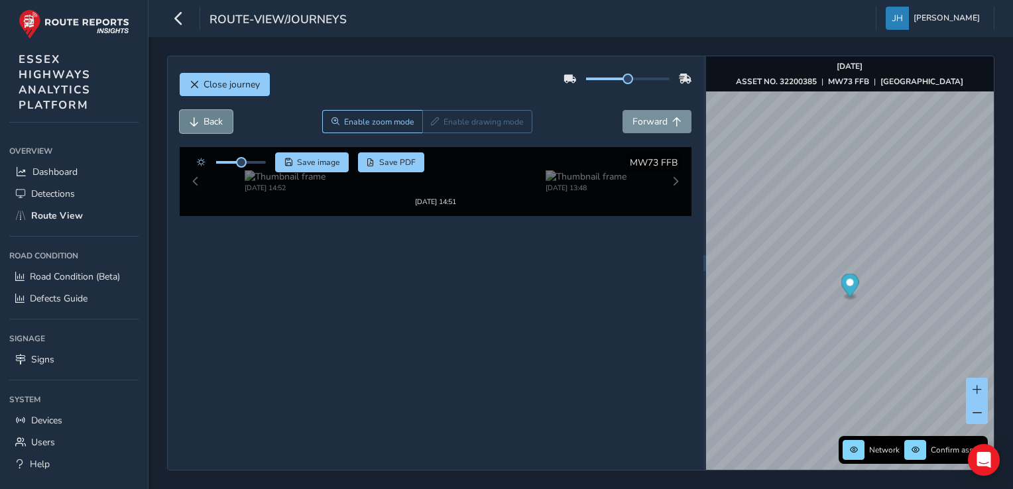
click at [214, 118] on span "Back" at bounding box center [213, 121] width 19 height 13
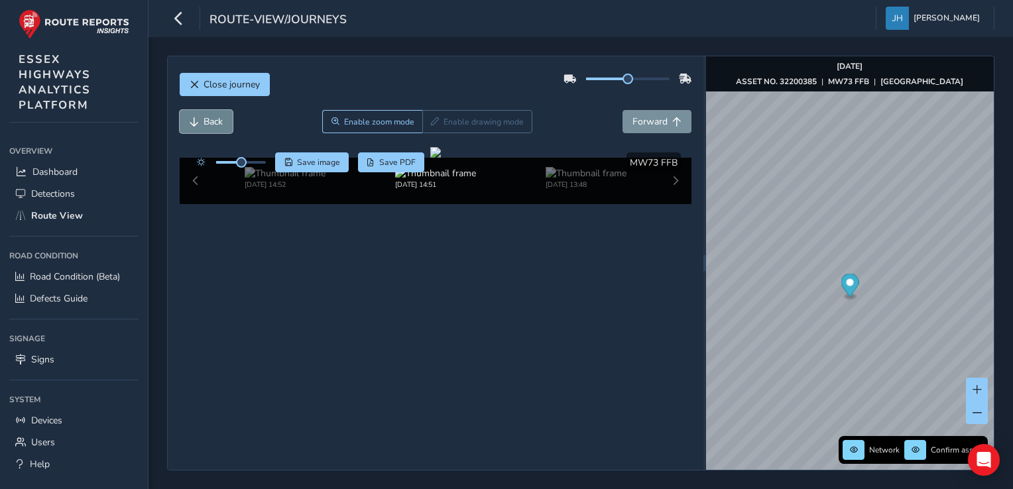
click at [214, 118] on span "Back" at bounding box center [213, 121] width 19 height 13
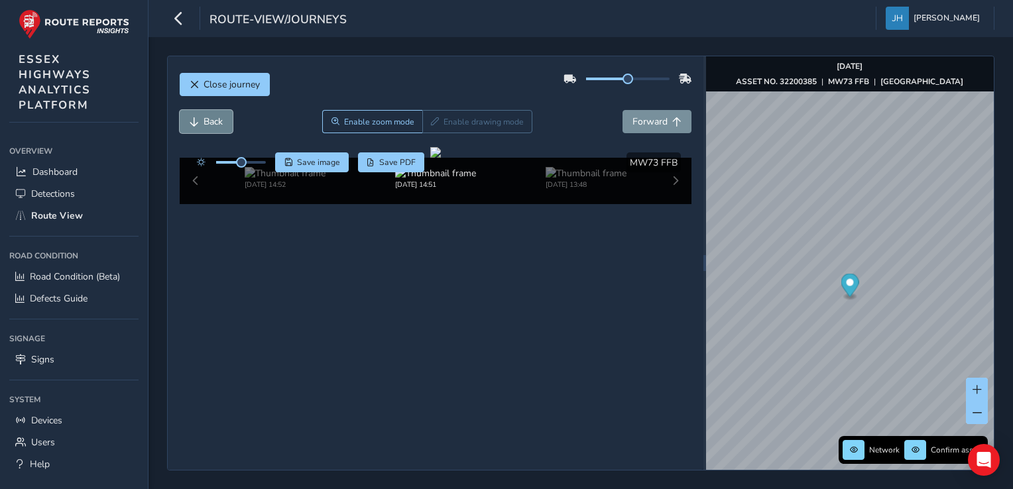
click at [214, 118] on span "Back" at bounding box center [213, 121] width 19 height 13
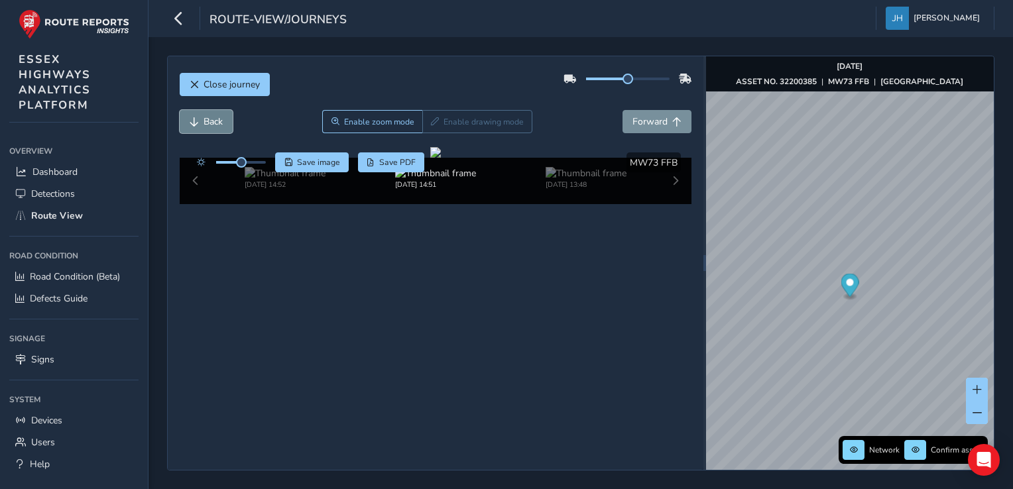
click at [214, 118] on span "Back" at bounding box center [213, 121] width 19 height 13
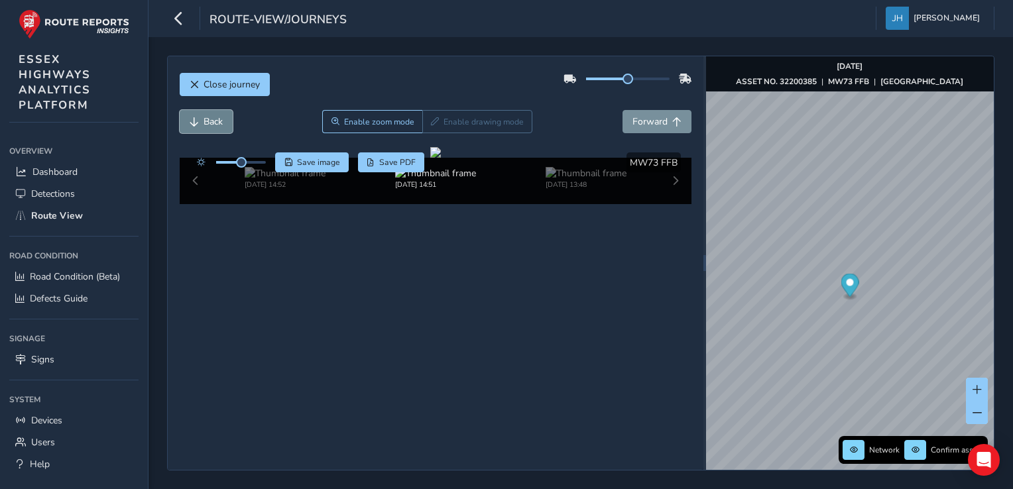
click at [214, 118] on span "Back" at bounding box center [213, 121] width 19 height 13
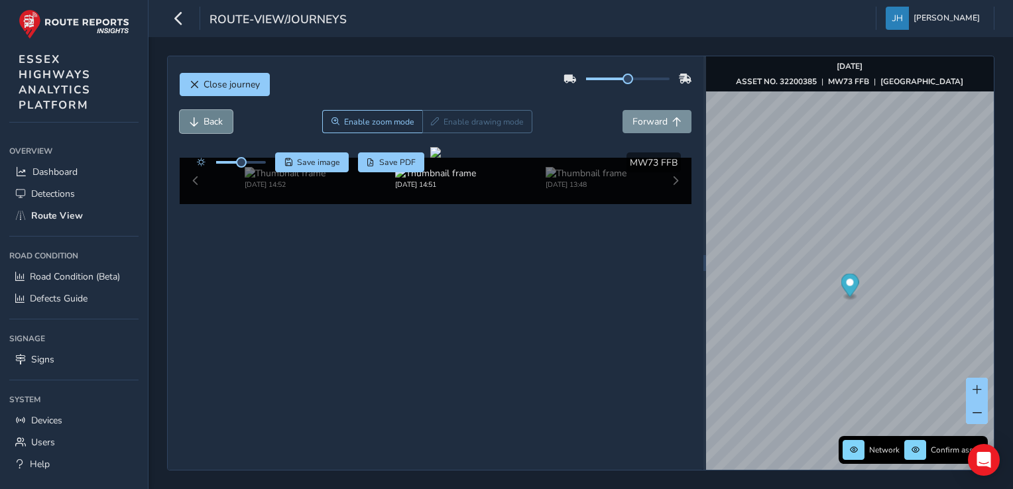
click at [214, 118] on span "Back" at bounding box center [213, 121] width 19 height 13
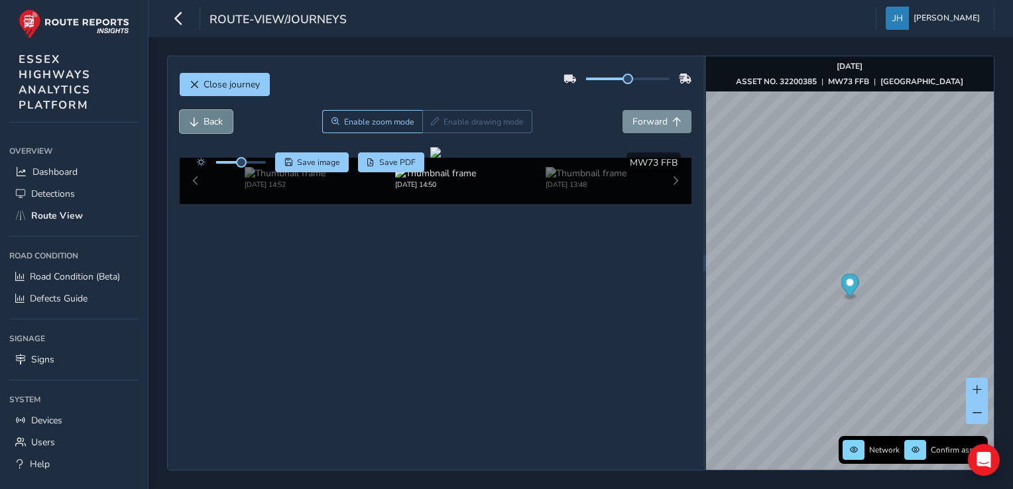
click at [214, 118] on span "Back" at bounding box center [213, 121] width 19 height 13
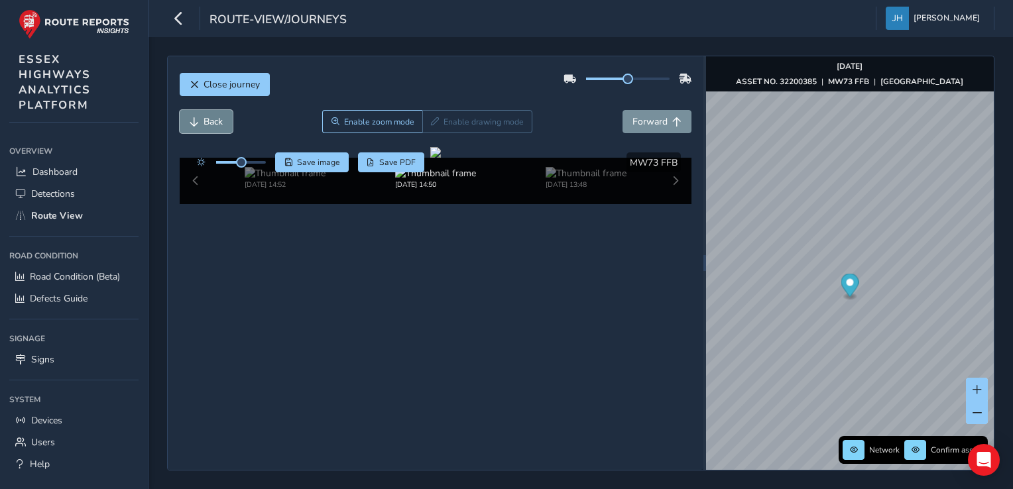
click at [214, 118] on span "Back" at bounding box center [213, 121] width 19 height 13
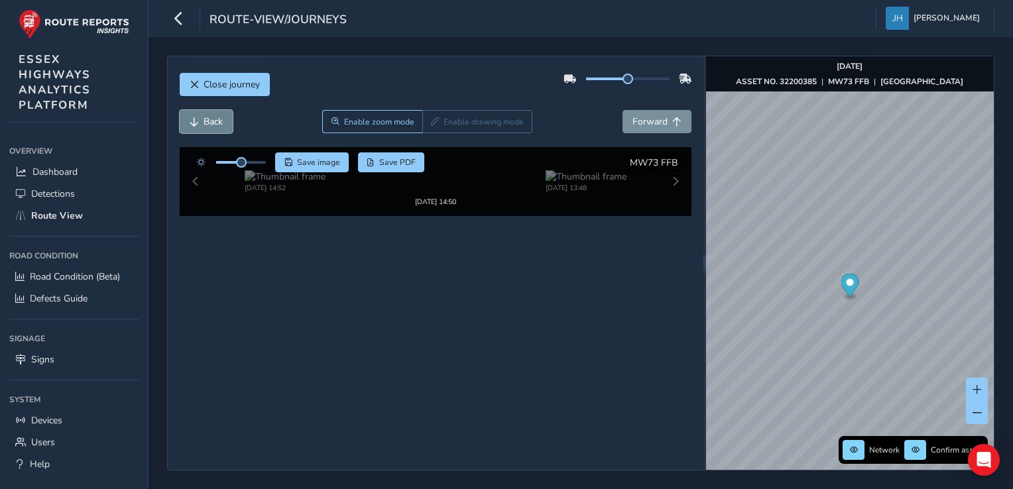
click at [214, 118] on span "Back" at bounding box center [213, 121] width 19 height 13
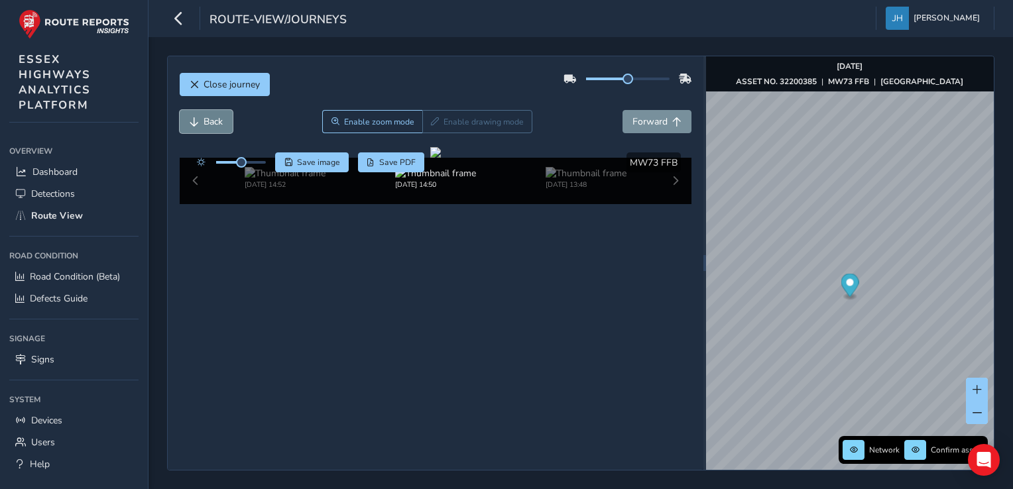
click at [214, 118] on span "Back" at bounding box center [213, 121] width 19 height 13
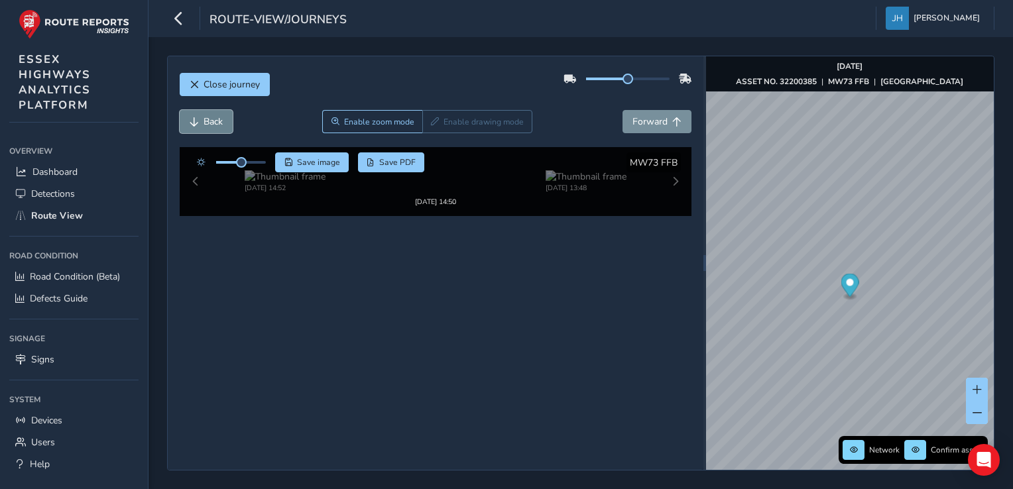
click at [214, 118] on span "Back" at bounding box center [213, 121] width 19 height 13
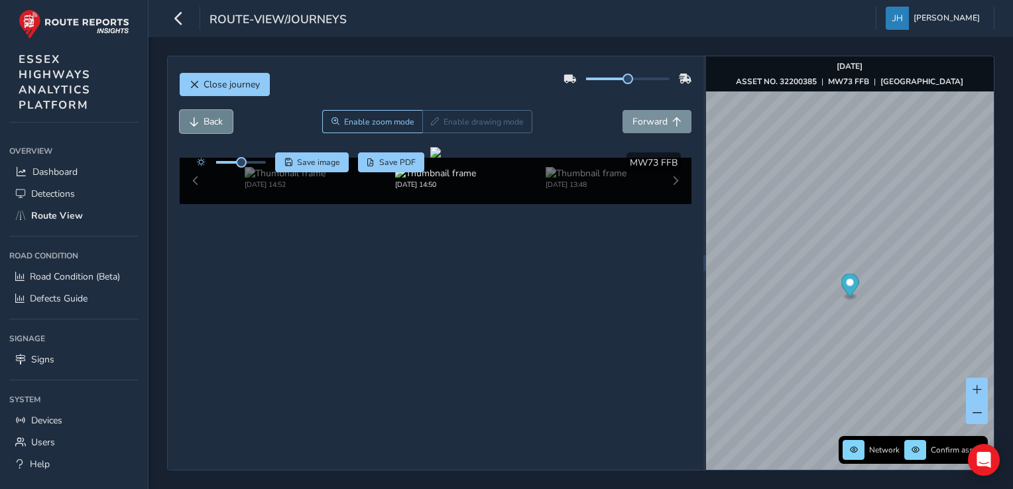
click at [214, 118] on span "Back" at bounding box center [213, 121] width 19 height 13
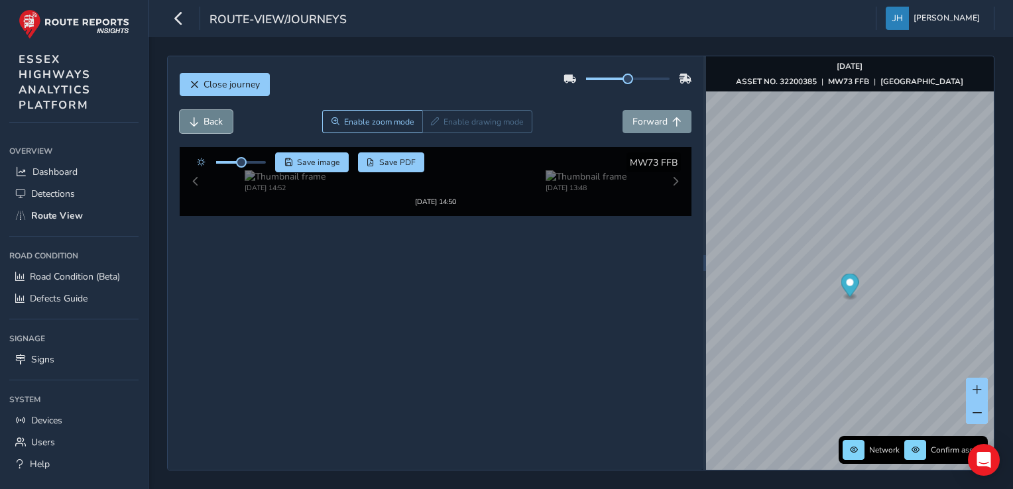
click at [214, 118] on span "Back" at bounding box center [213, 121] width 19 height 13
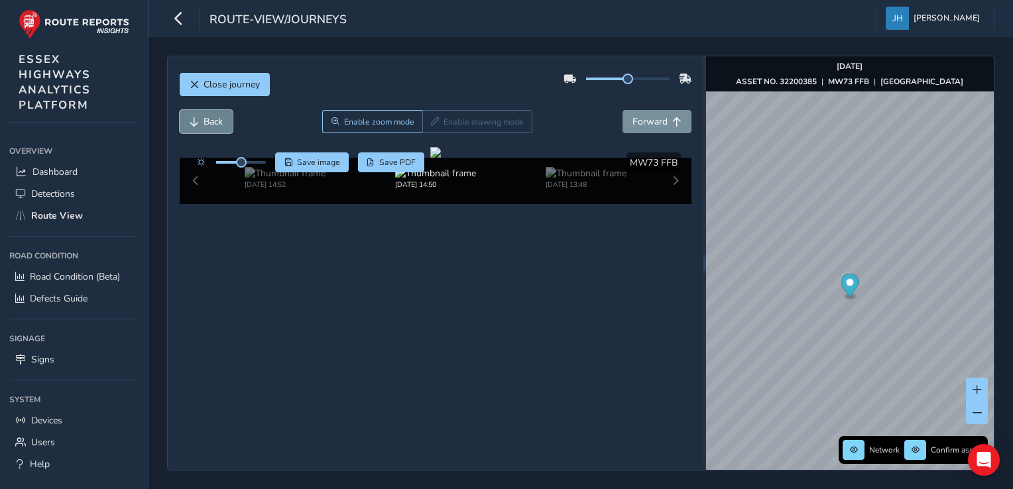
click at [214, 118] on span "Back" at bounding box center [213, 121] width 19 height 13
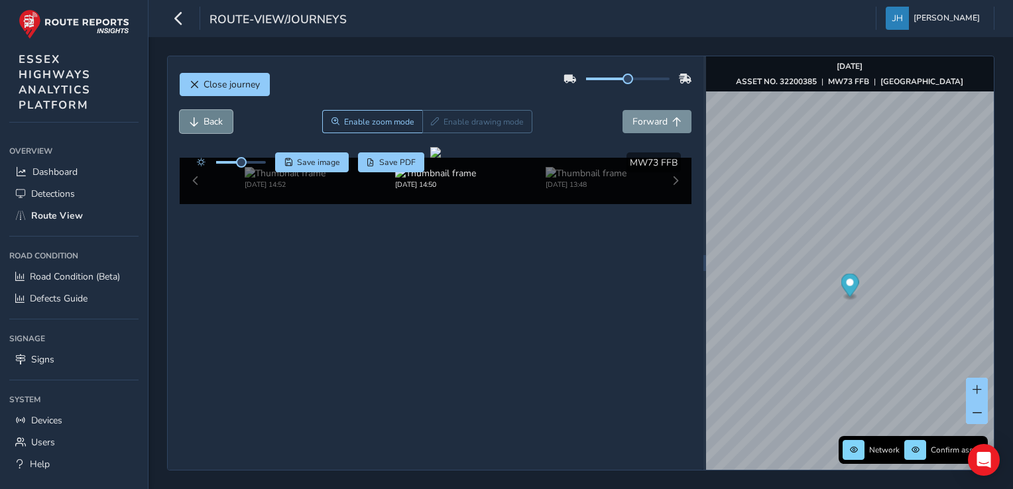
click at [214, 118] on span "Back" at bounding box center [213, 121] width 19 height 13
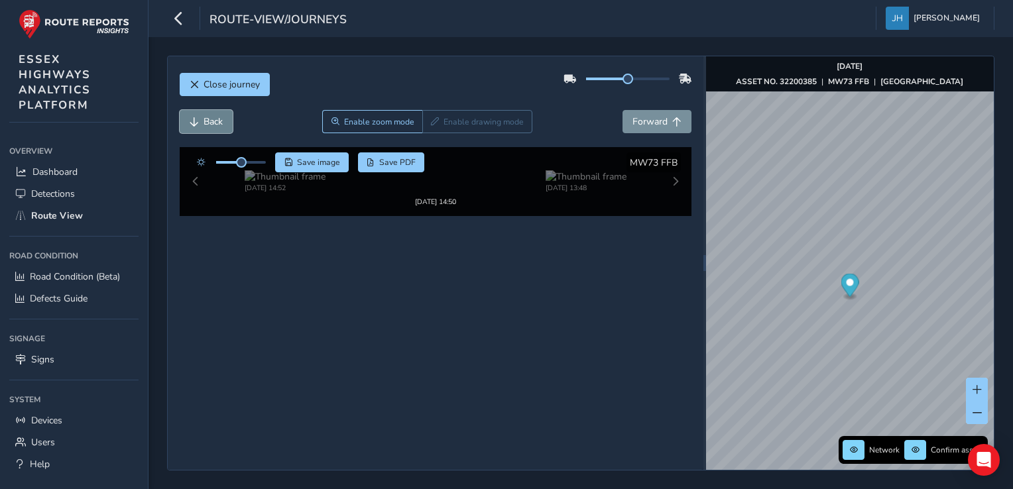
click at [214, 118] on span "Back" at bounding box center [213, 121] width 19 height 13
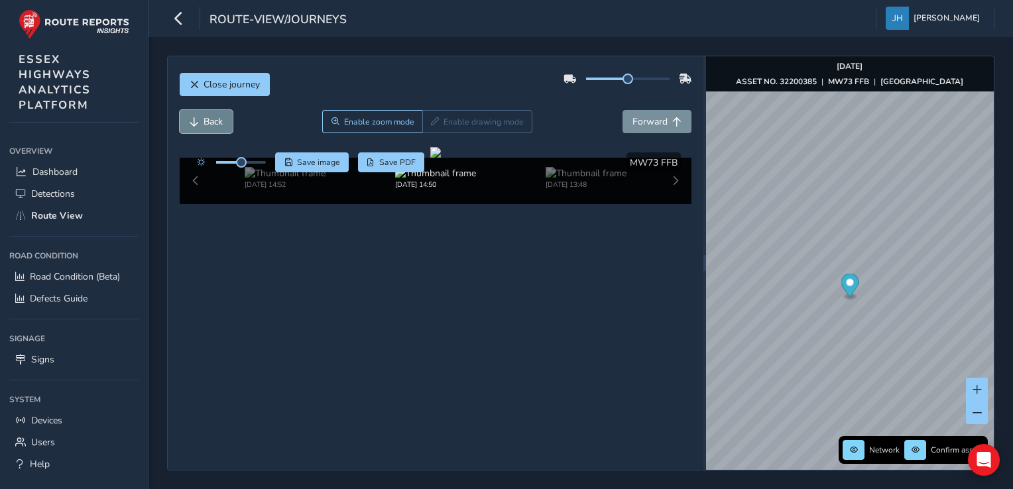
click at [214, 118] on span "Back" at bounding box center [213, 121] width 19 height 13
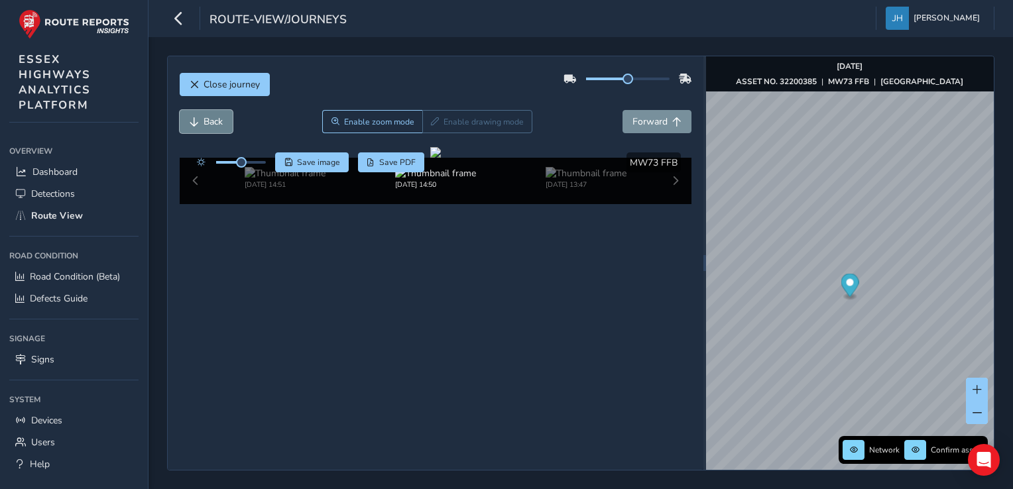
click at [214, 118] on span "Back" at bounding box center [213, 121] width 19 height 13
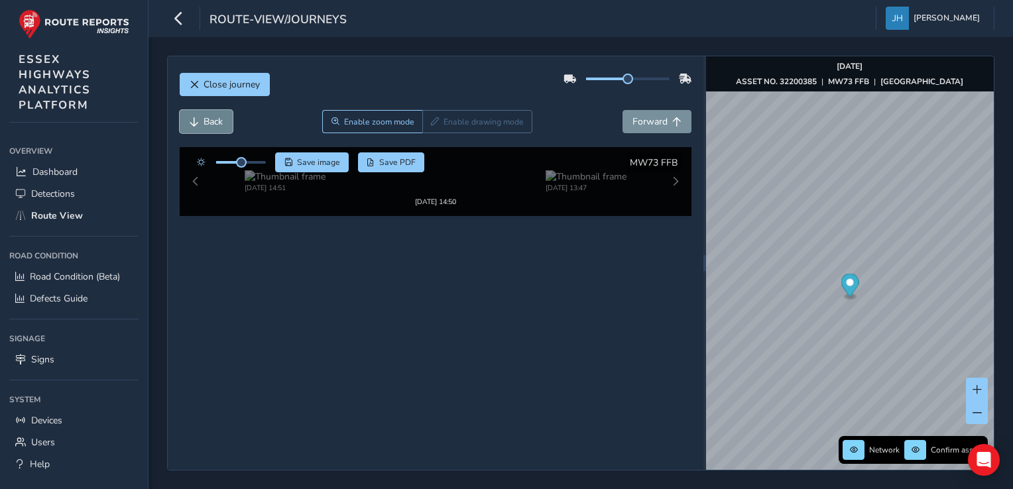
click at [214, 118] on span "Back" at bounding box center [213, 121] width 19 height 13
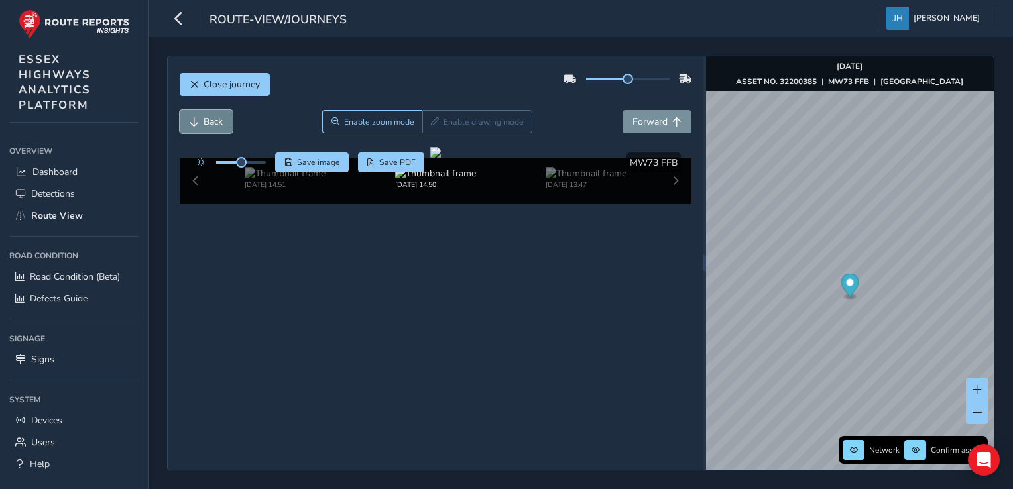
click at [214, 118] on span "Back" at bounding box center [213, 121] width 19 height 13
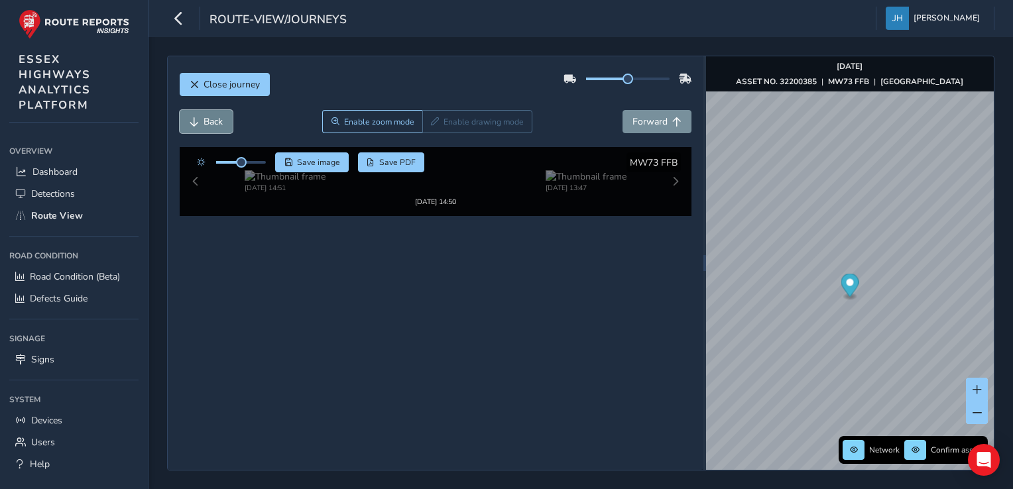
click at [214, 118] on span "Back" at bounding box center [213, 121] width 19 height 13
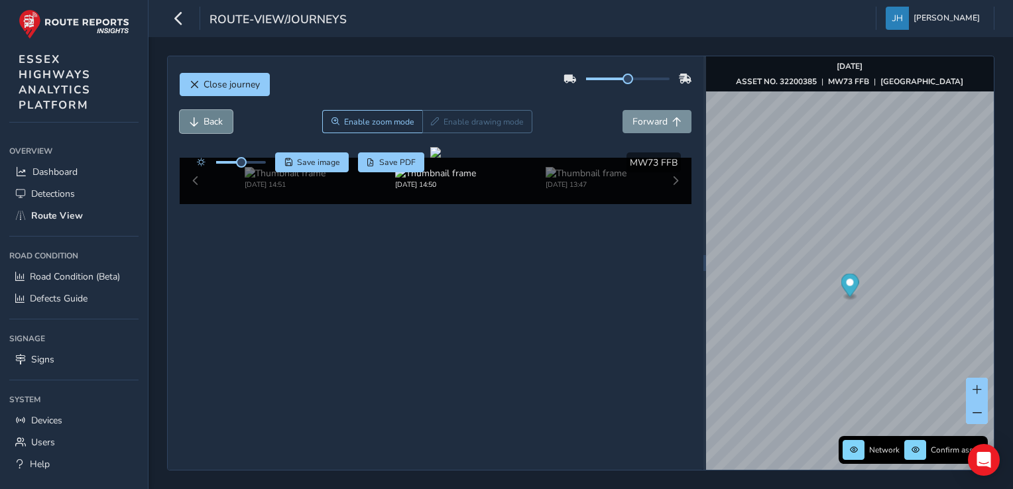
click at [214, 118] on span "Back" at bounding box center [213, 121] width 19 height 13
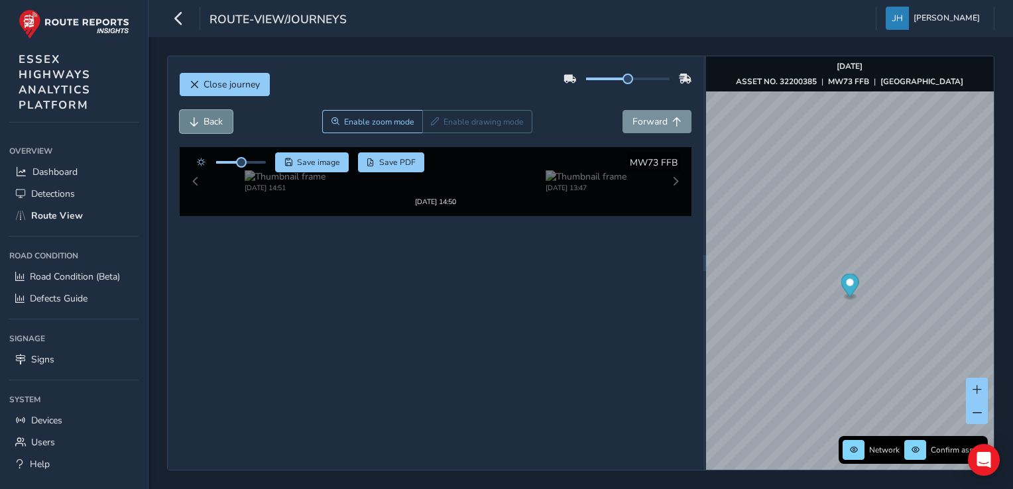
click at [214, 118] on span "Back" at bounding box center [213, 121] width 19 height 13
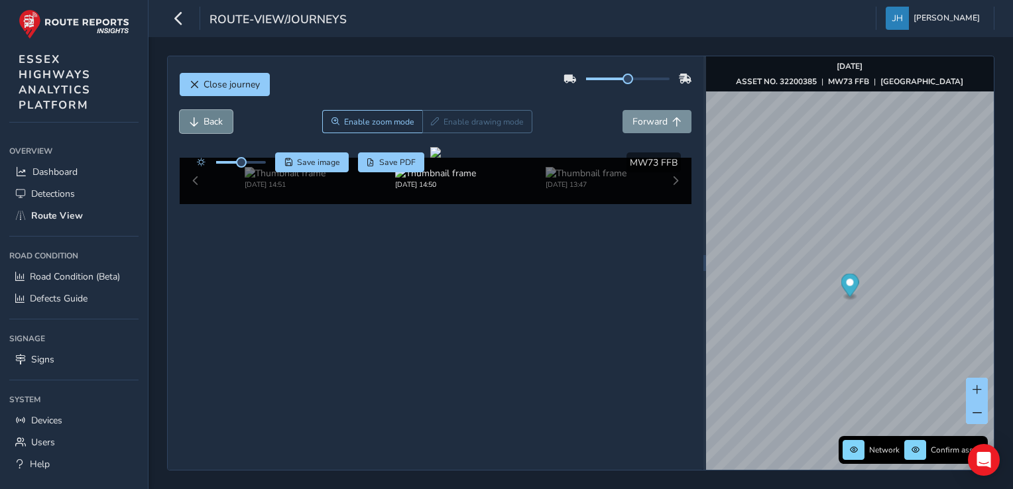
click at [214, 118] on span "Back" at bounding box center [213, 121] width 19 height 13
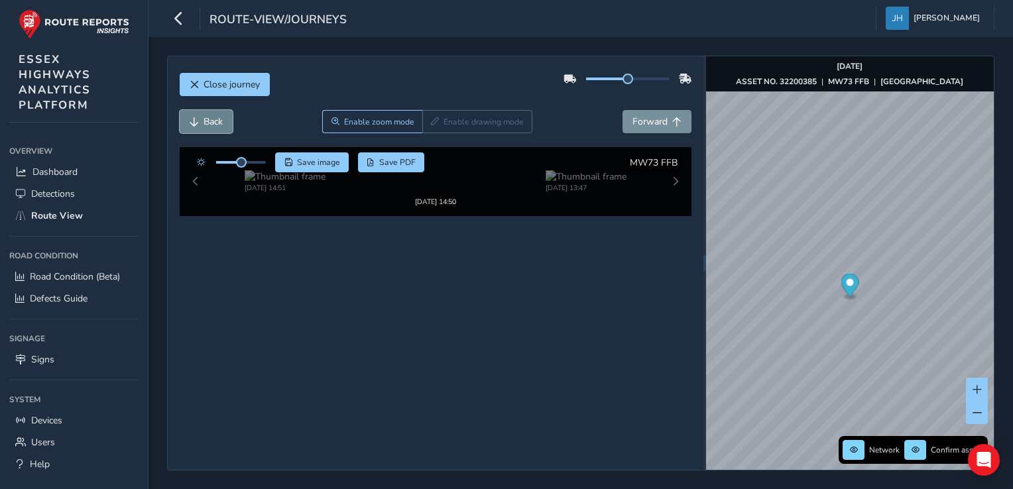
click at [214, 118] on span "Back" at bounding box center [213, 121] width 19 height 13
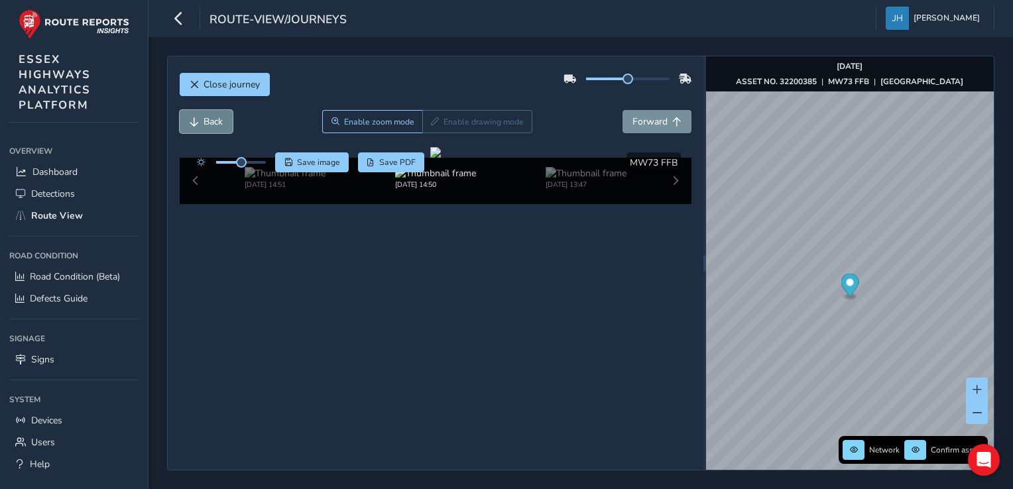
click at [214, 118] on span "Back" at bounding box center [213, 121] width 19 height 13
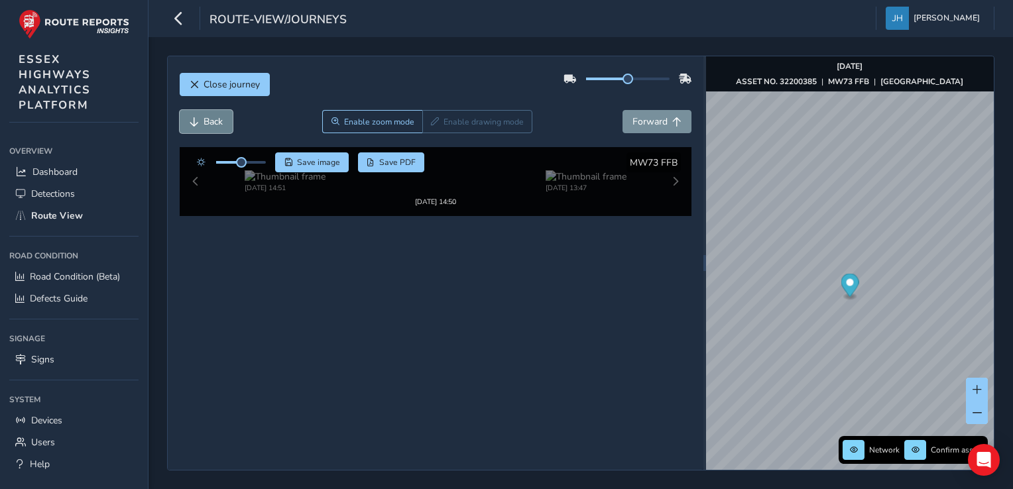
click at [214, 118] on span "Back" at bounding box center [213, 121] width 19 height 13
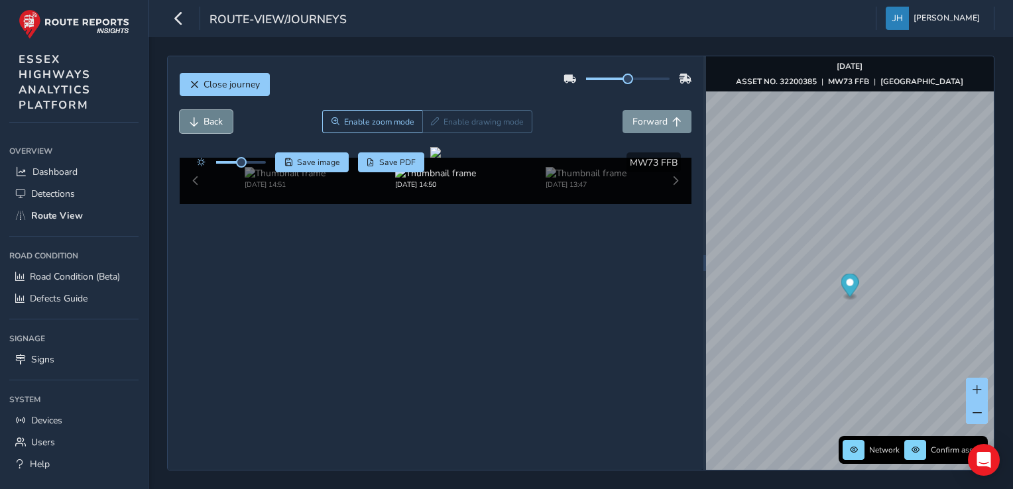
click at [214, 118] on span "Back" at bounding box center [213, 121] width 19 height 13
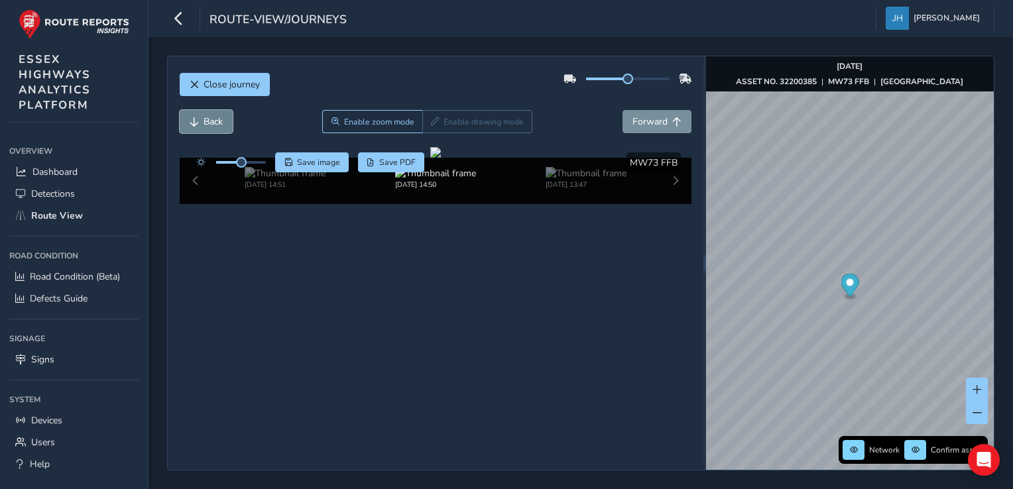
click at [214, 118] on span "Back" at bounding box center [213, 121] width 19 height 13
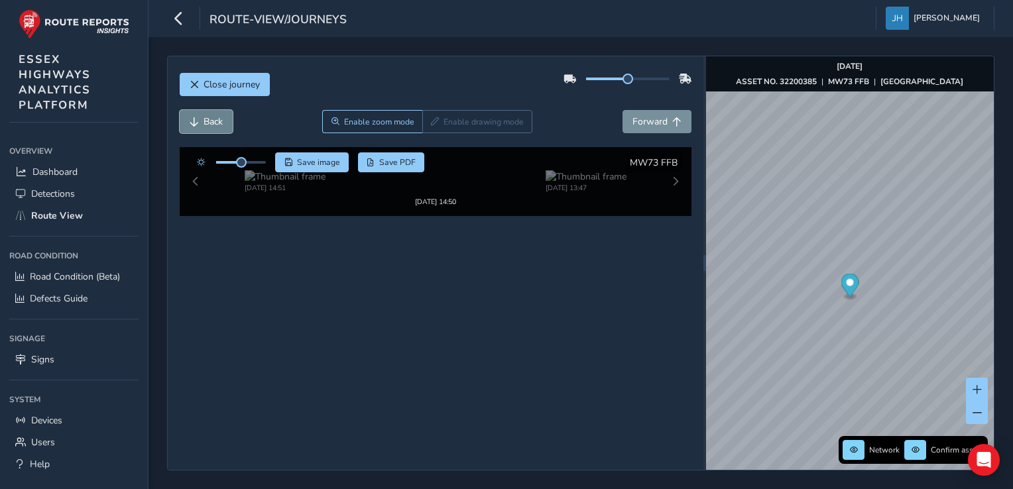
click at [214, 118] on span "Back" at bounding box center [213, 121] width 19 height 13
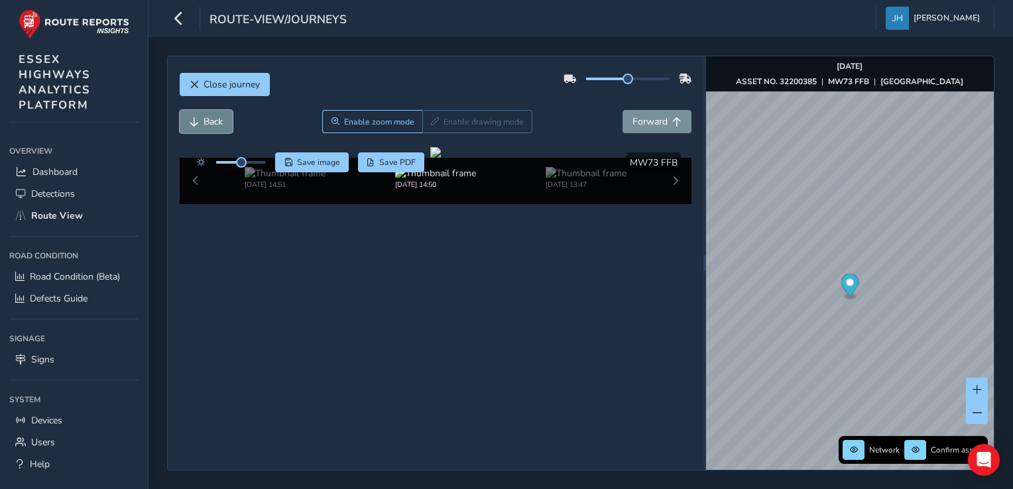
click at [214, 118] on span "Back" at bounding box center [213, 121] width 19 height 13
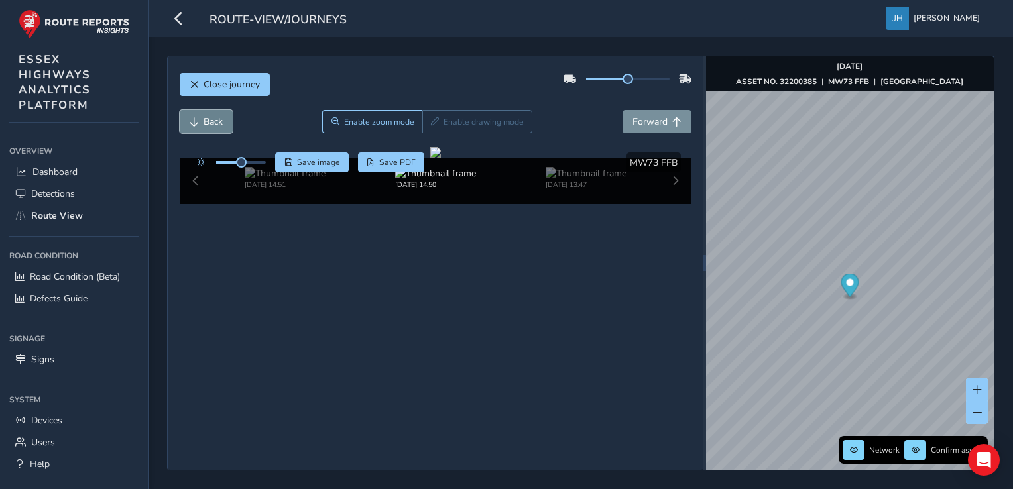
click at [214, 118] on span "Back" at bounding box center [213, 121] width 19 height 13
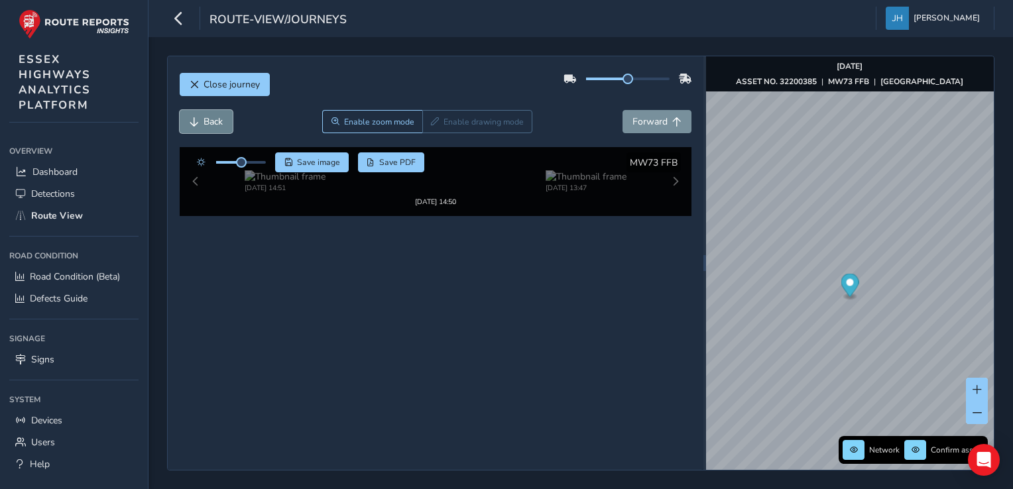
click at [214, 118] on span "Back" at bounding box center [213, 121] width 19 height 13
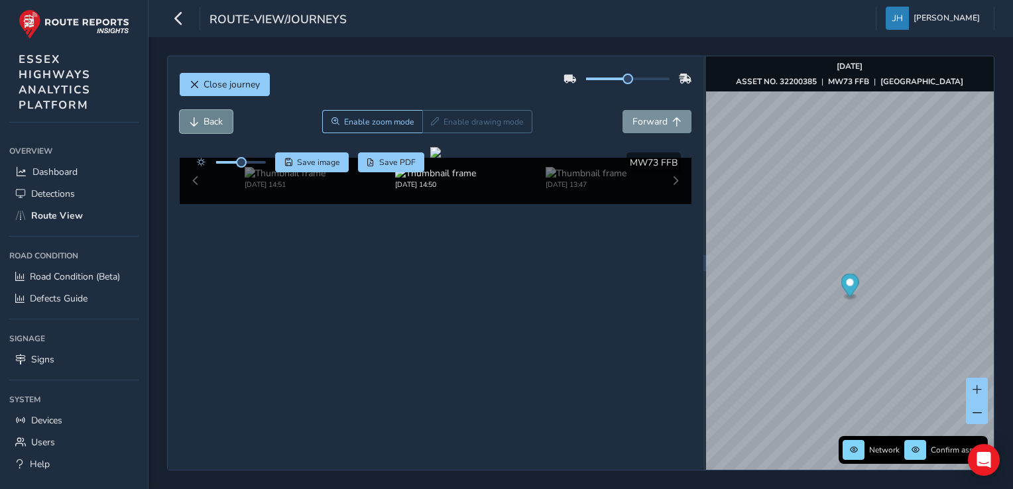
click at [214, 118] on span "Back" at bounding box center [213, 121] width 19 height 13
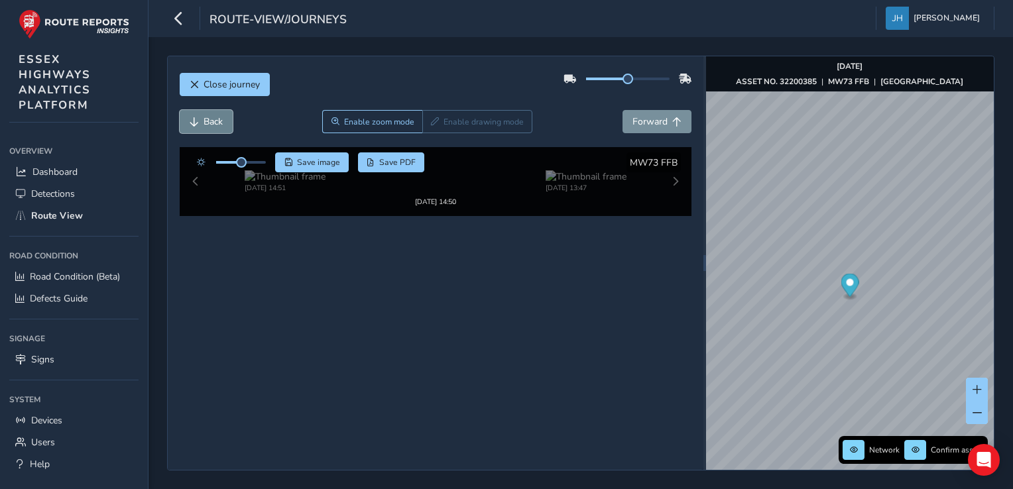
click at [214, 118] on span "Back" at bounding box center [213, 121] width 19 height 13
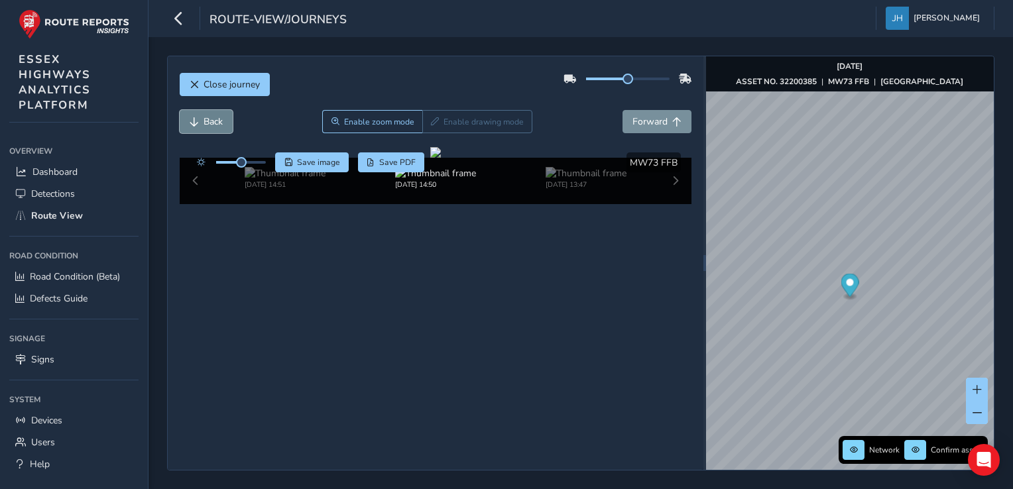
click at [214, 118] on span "Back" at bounding box center [213, 121] width 19 height 13
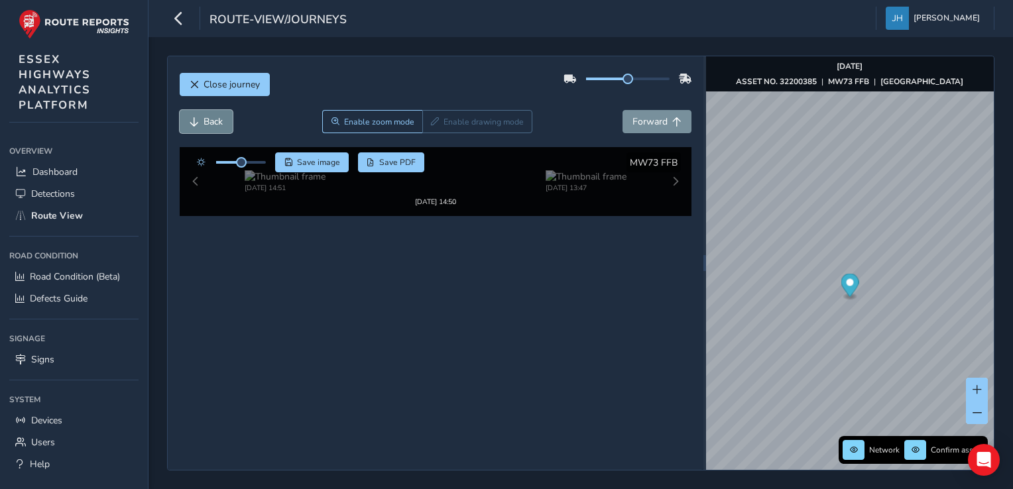
click at [214, 118] on span "Back" at bounding box center [213, 121] width 19 height 13
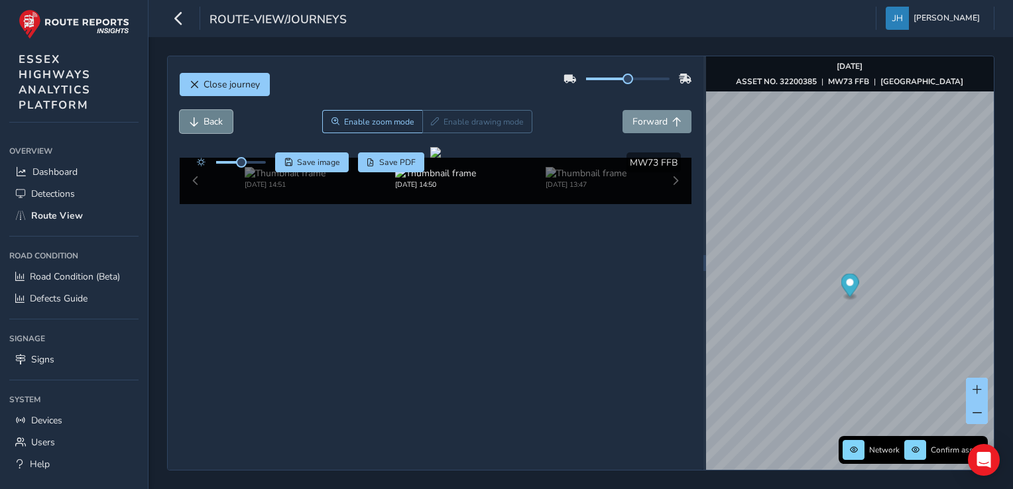
click at [214, 118] on span "Back" at bounding box center [213, 121] width 19 height 13
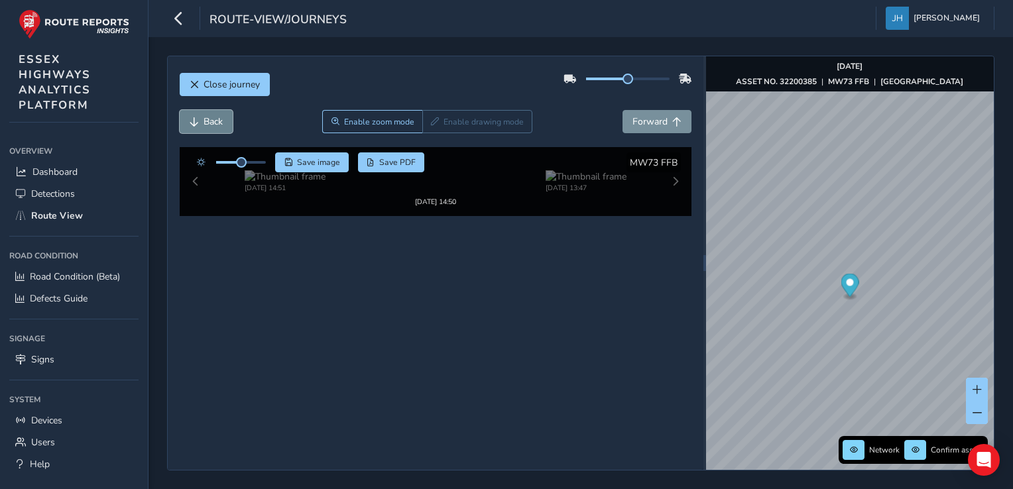
click at [214, 118] on span "Back" at bounding box center [213, 121] width 19 height 13
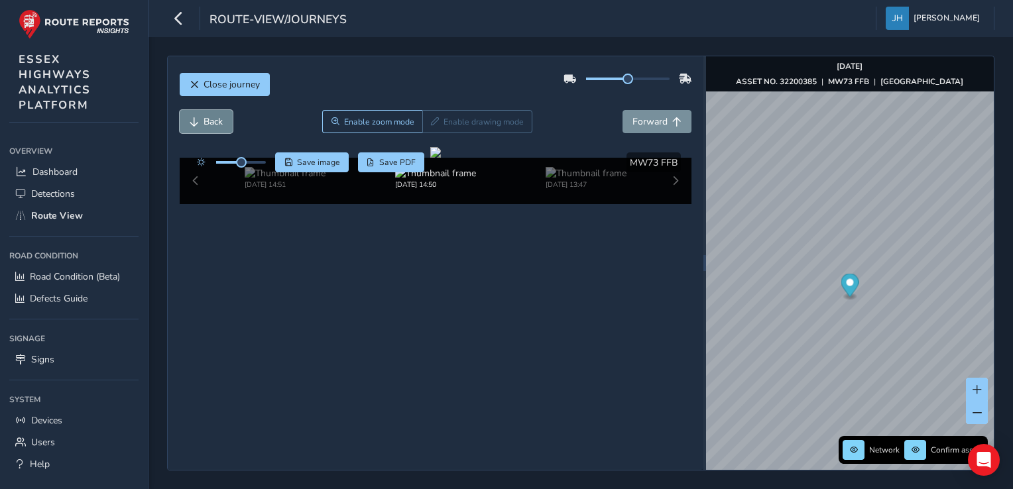
click at [214, 118] on span "Back" at bounding box center [213, 121] width 19 height 13
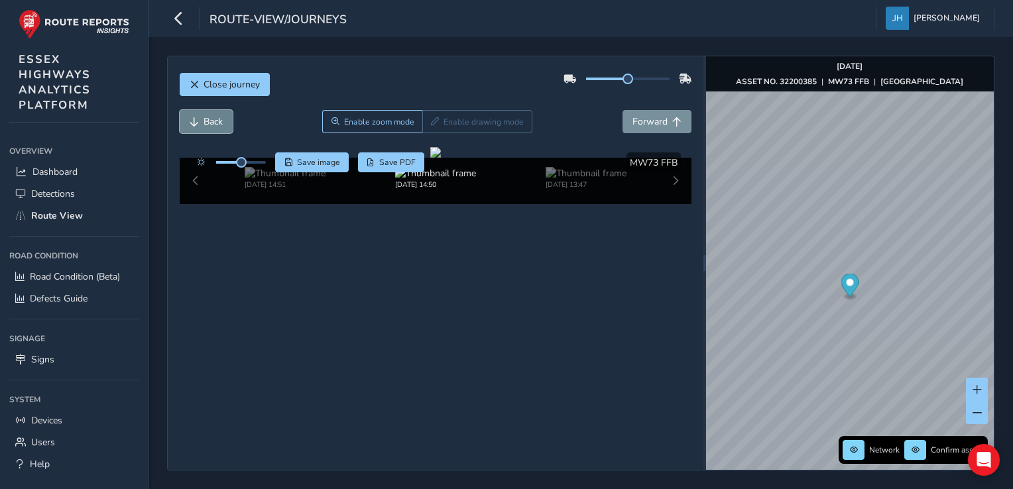
click at [214, 118] on span "Back" at bounding box center [213, 121] width 19 height 13
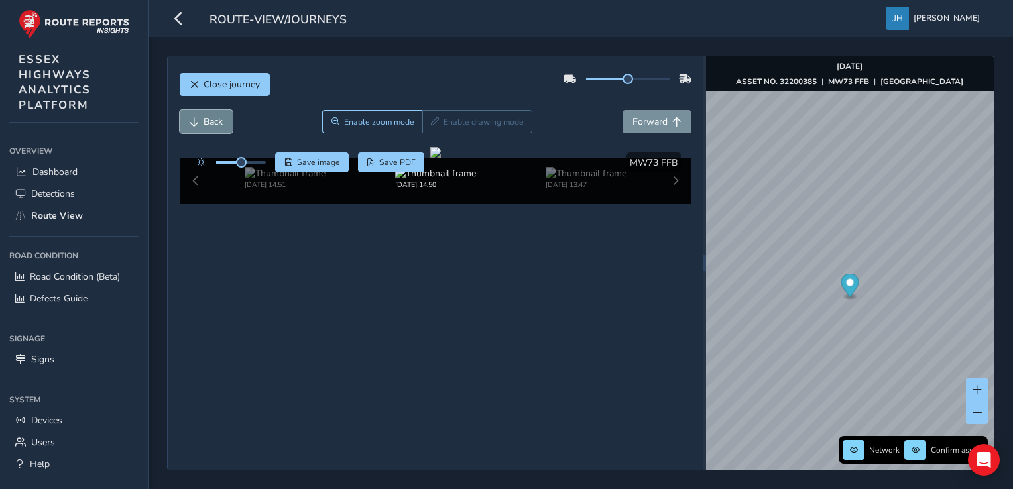
click at [214, 118] on span "Back" at bounding box center [213, 121] width 19 height 13
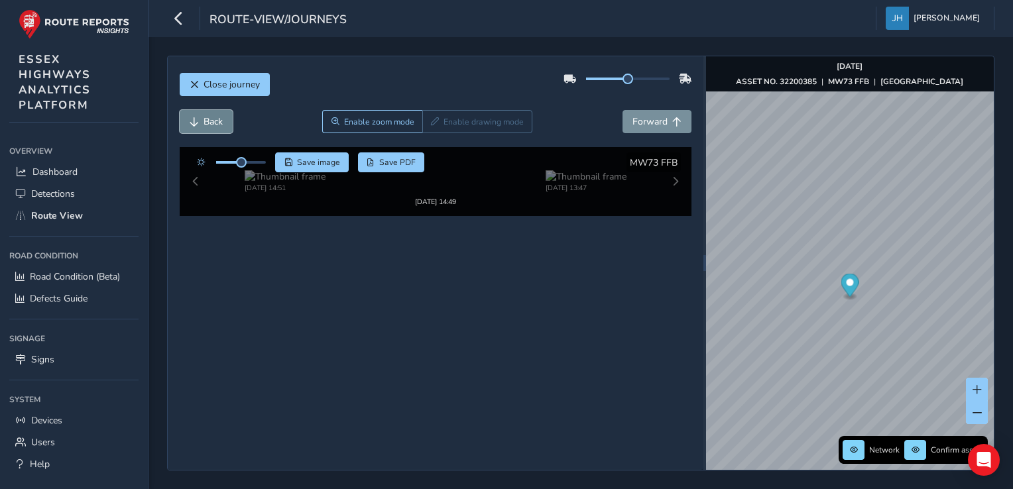
click at [214, 118] on span "Back" at bounding box center [213, 121] width 19 height 13
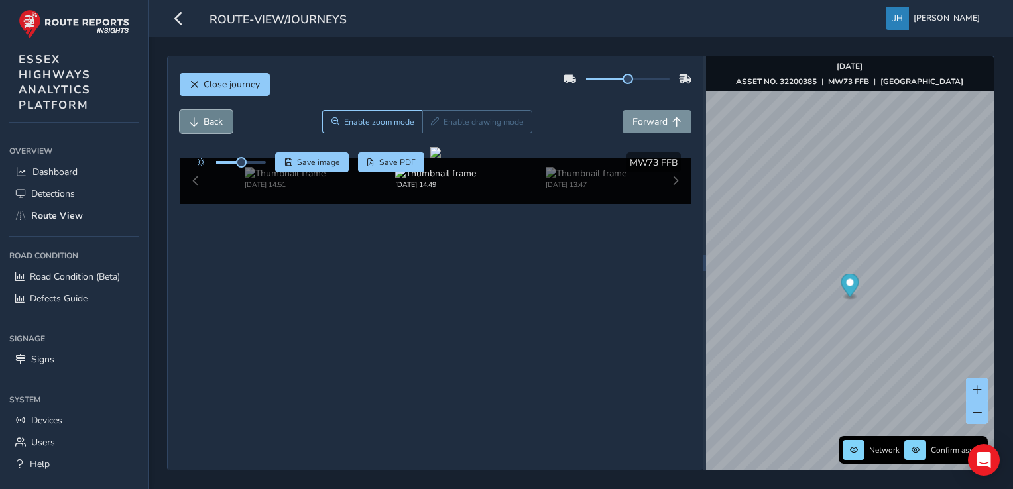
click at [214, 118] on span "Back" at bounding box center [213, 121] width 19 height 13
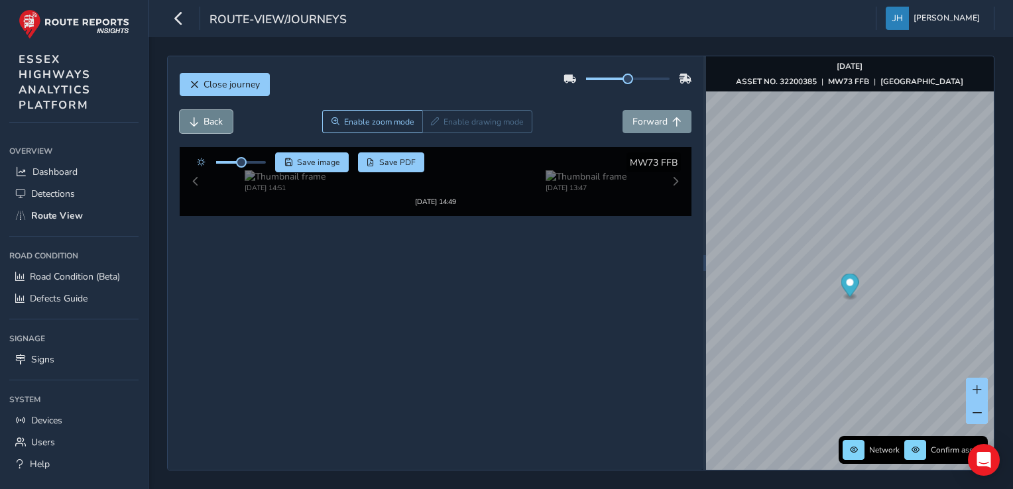
click at [214, 118] on span "Back" at bounding box center [213, 121] width 19 height 13
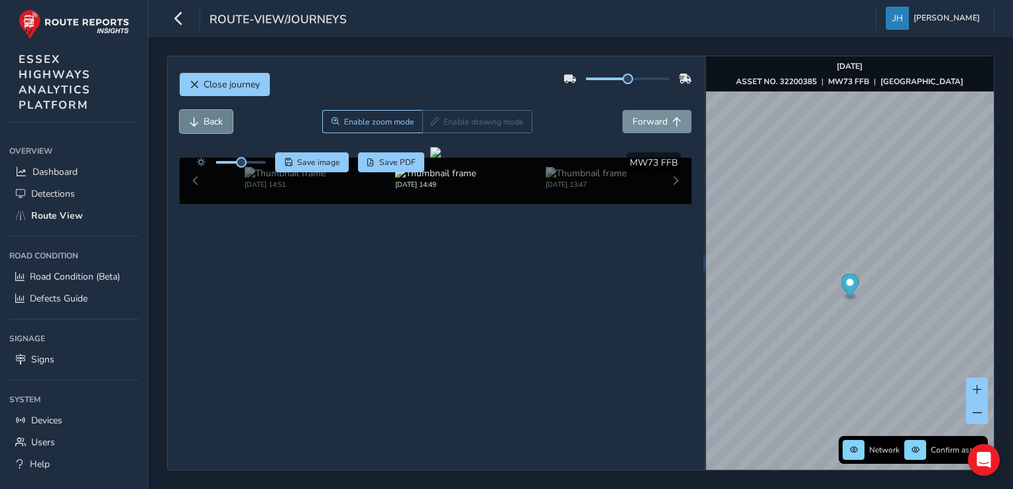
click at [214, 118] on span "Back" at bounding box center [213, 121] width 19 height 13
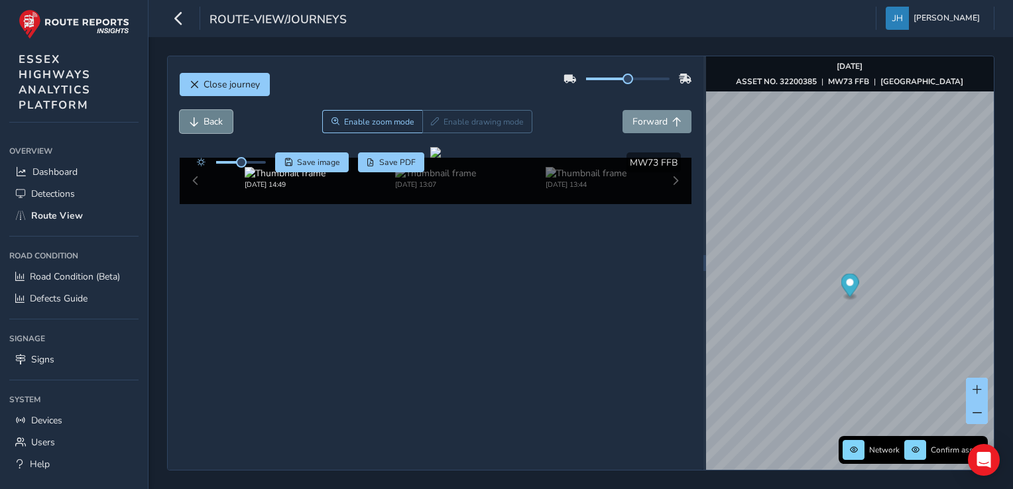
click at [214, 118] on span "Back" at bounding box center [213, 121] width 19 height 13
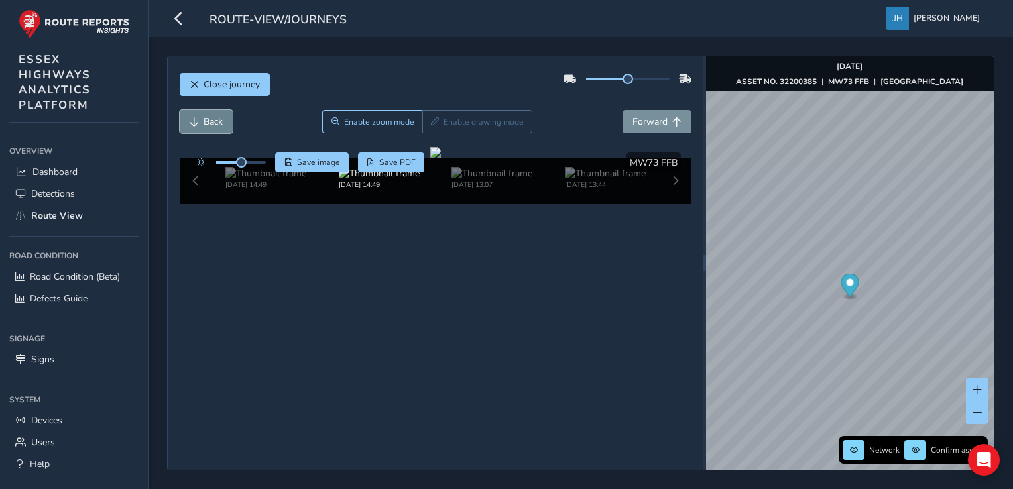
click at [214, 118] on span "Back" at bounding box center [213, 121] width 19 height 13
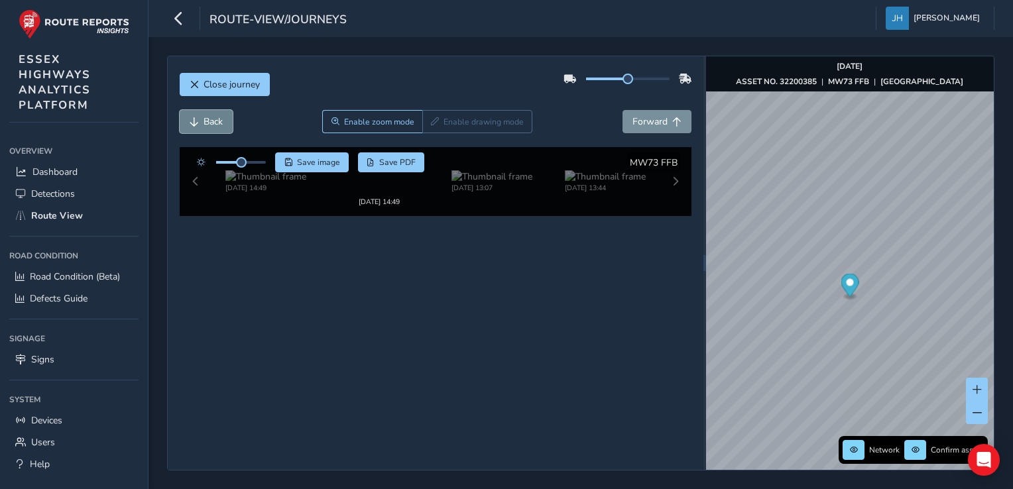
click at [214, 118] on span "Back" at bounding box center [213, 121] width 19 height 13
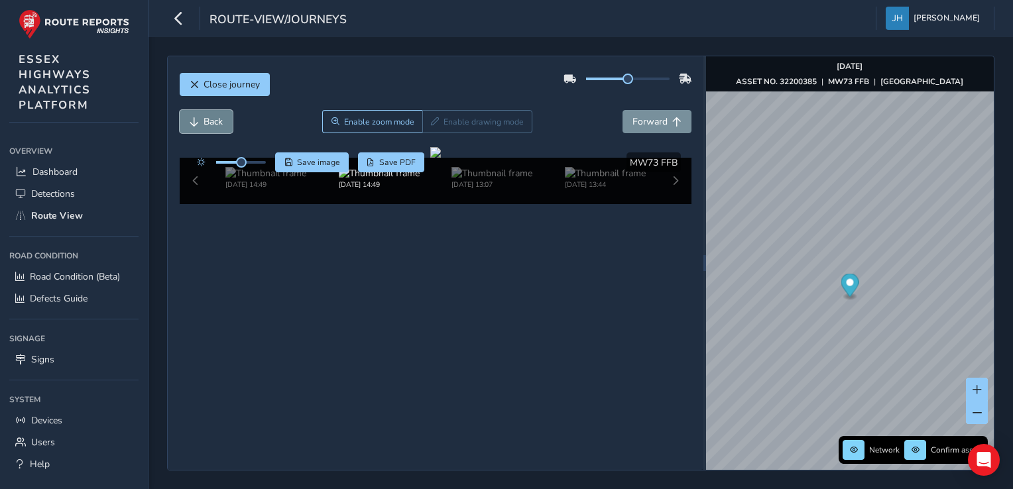
click at [214, 118] on span "Back" at bounding box center [213, 121] width 19 height 13
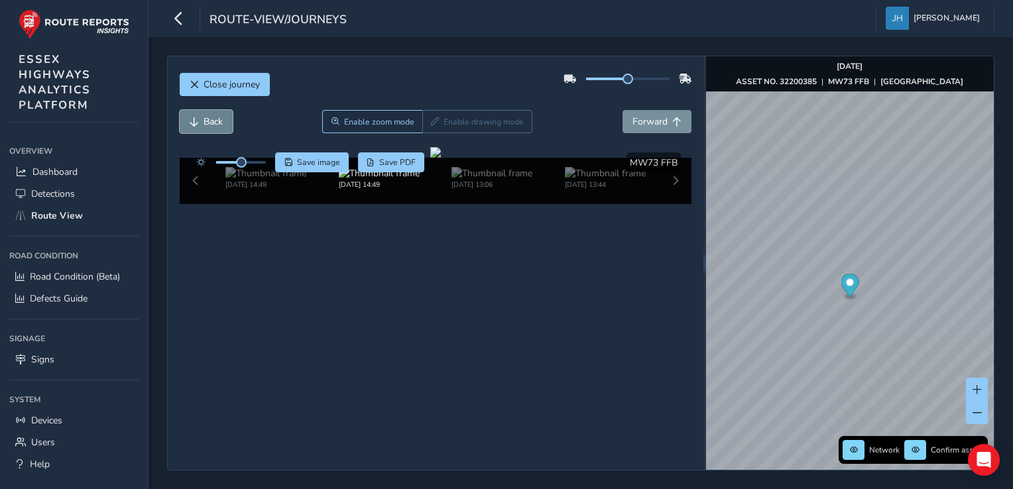
click at [214, 118] on span "Back" at bounding box center [213, 121] width 19 height 13
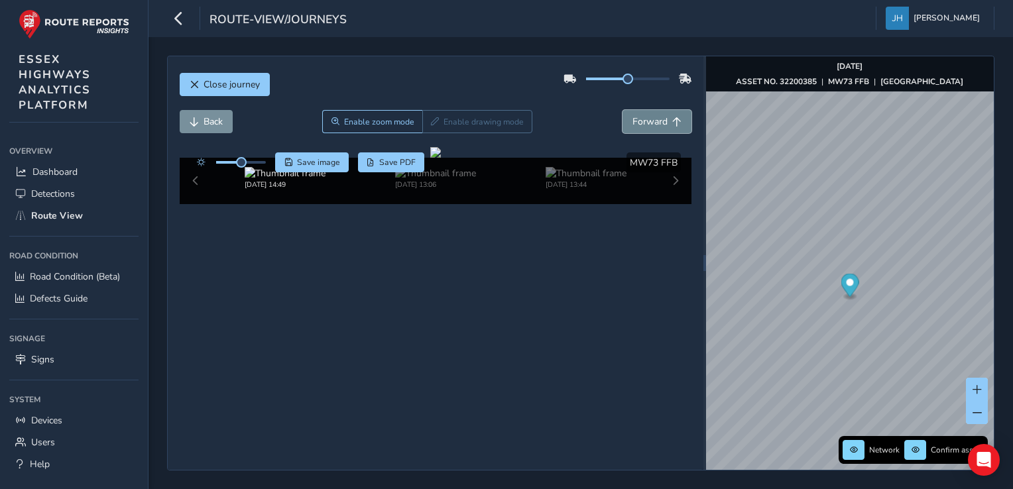
click at [641, 121] on span "Forward" at bounding box center [650, 121] width 35 height 13
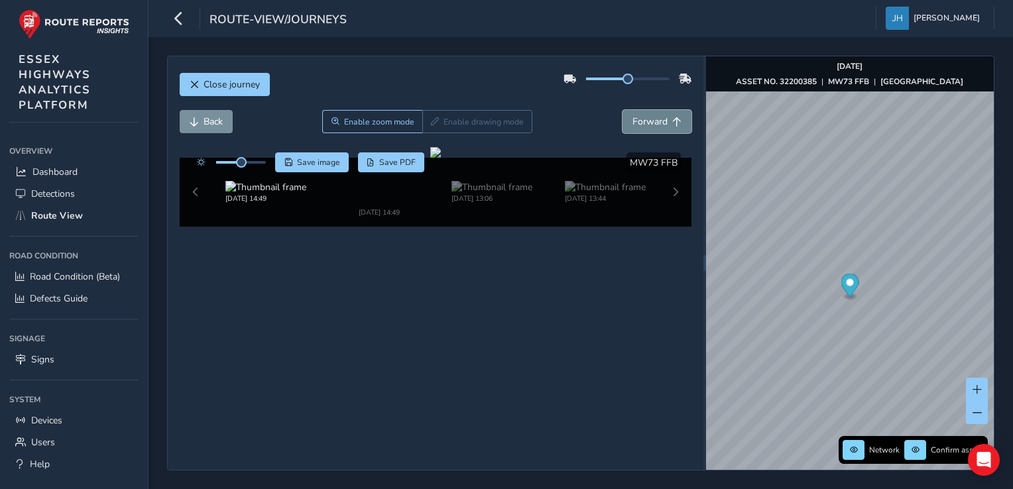
click at [641, 121] on span "Forward" at bounding box center [650, 121] width 35 height 13
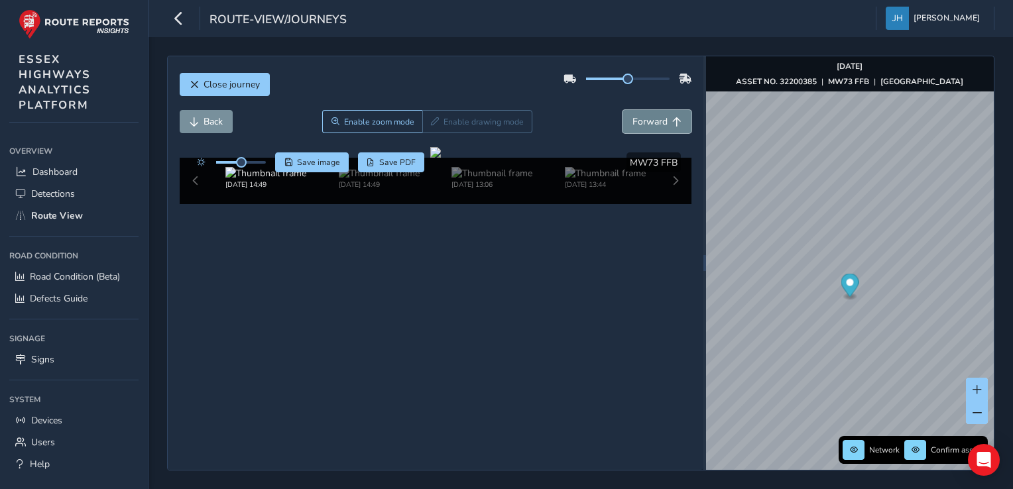
click at [641, 121] on span "Forward" at bounding box center [650, 121] width 35 height 13
click at [642, 121] on span "Forward" at bounding box center [650, 121] width 35 height 13
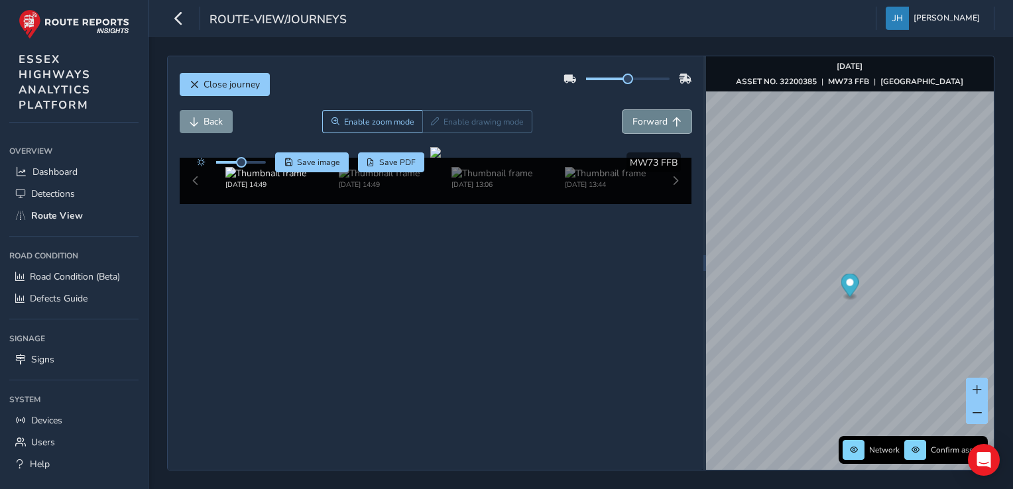
click at [642, 121] on span "Forward" at bounding box center [650, 121] width 35 height 13
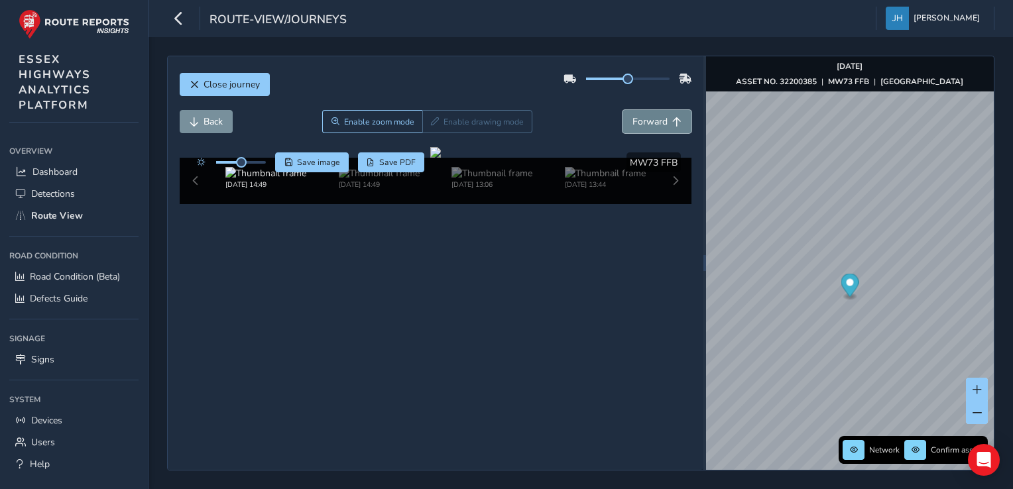
click at [642, 121] on span "Forward" at bounding box center [650, 121] width 35 height 13
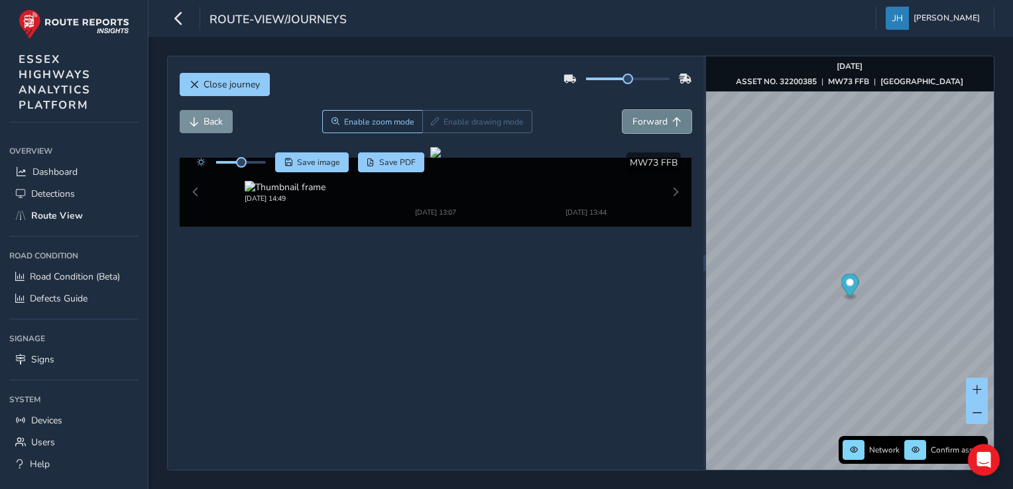
click at [642, 121] on span "Forward" at bounding box center [650, 121] width 35 height 13
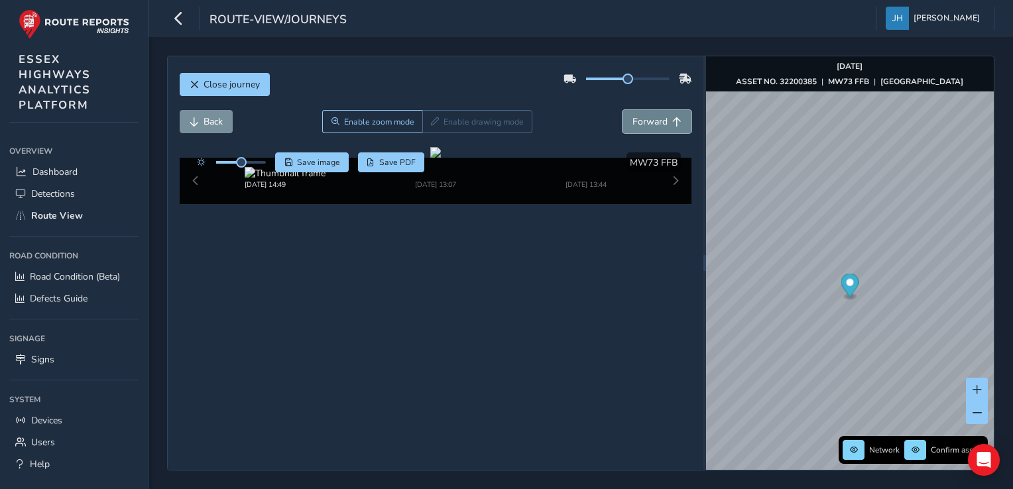
click at [642, 121] on span "Forward" at bounding box center [650, 121] width 35 height 13
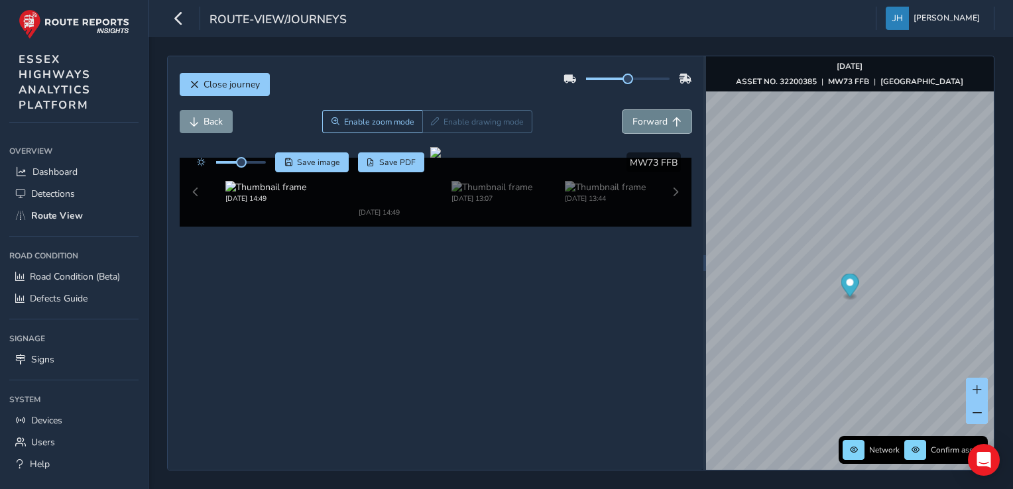
click at [642, 121] on span "Forward" at bounding box center [650, 121] width 35 height 13
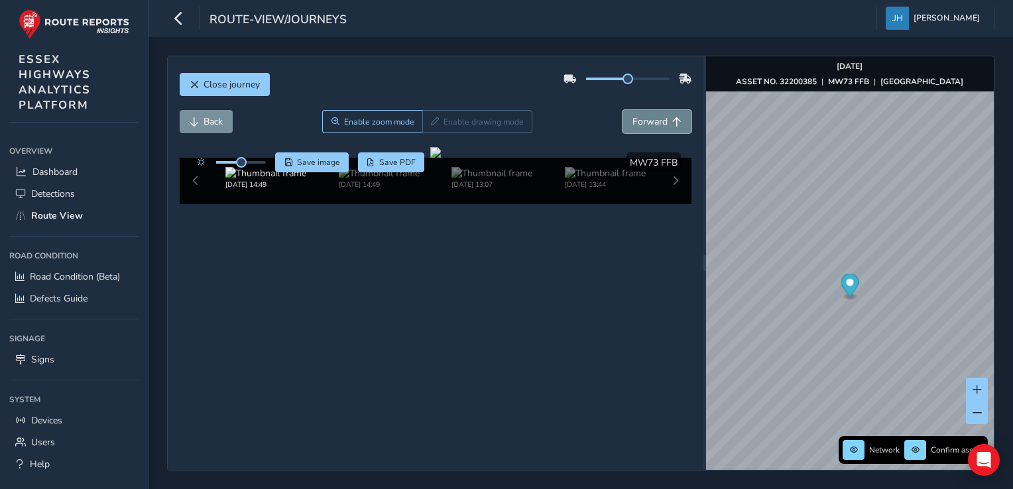
click at [642, 121] on span "Forward" at bounding box center [650, 121] width 35 height 13
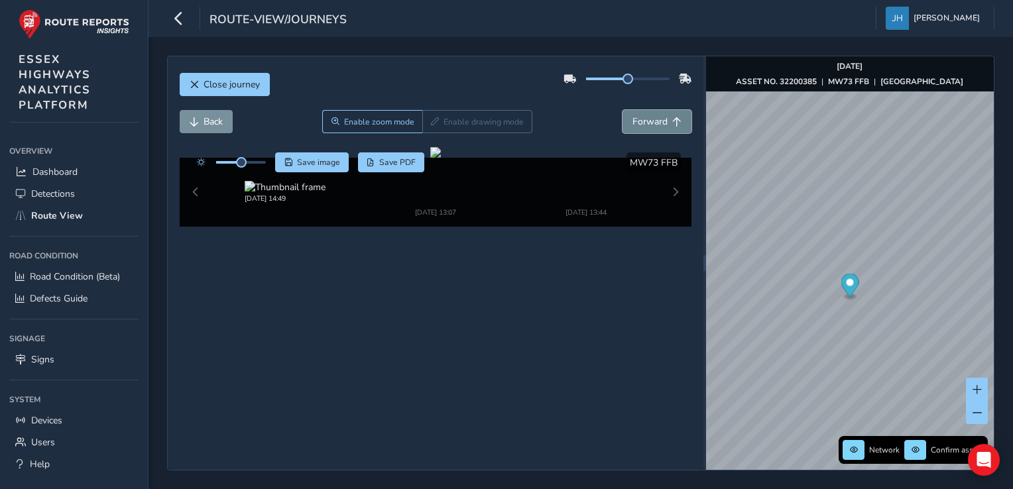
click at [642, 121] on span "Forward" at bounding box center [650, 121] width 35 height 13
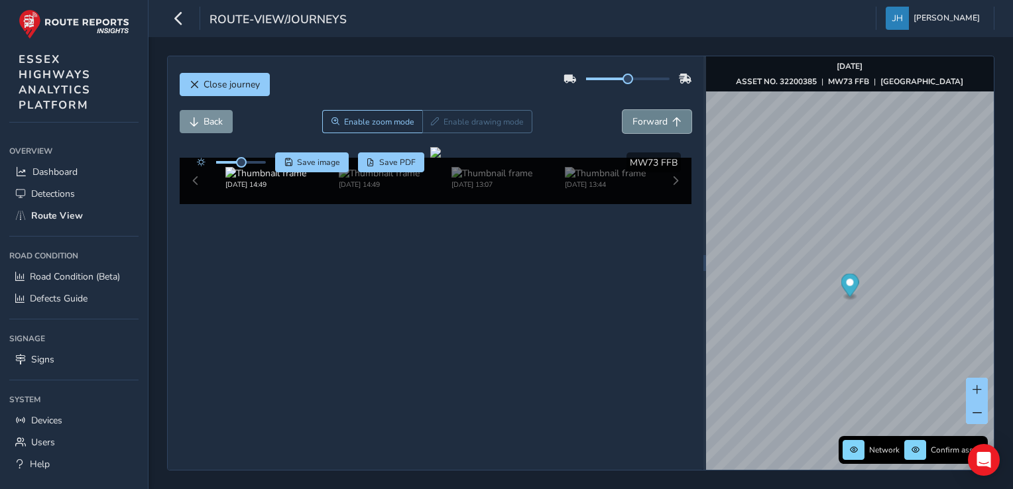
click at [642, 121] on span "Forward" at bounding box center [650, 121] width 35 height 13
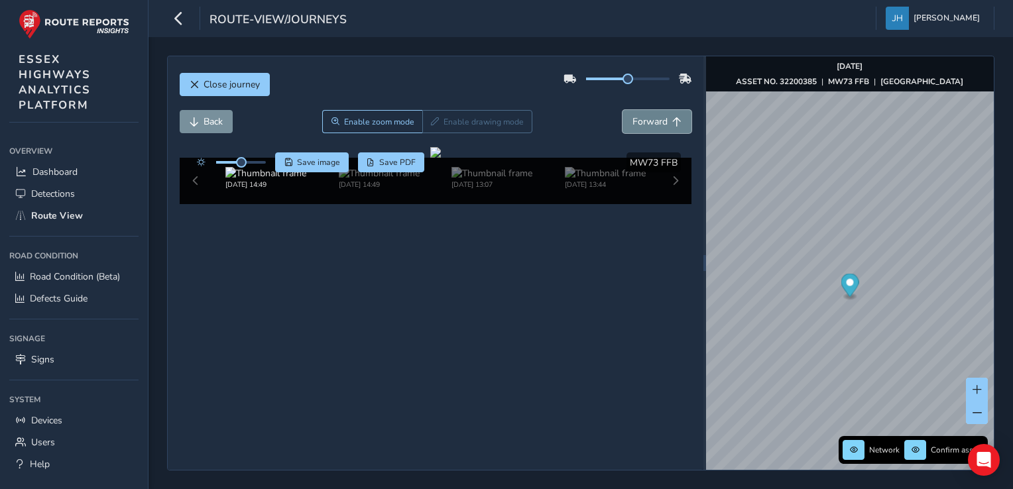
click at [642, 121] on span "Forward" at bounding box center [650, 121] width 35 height 13
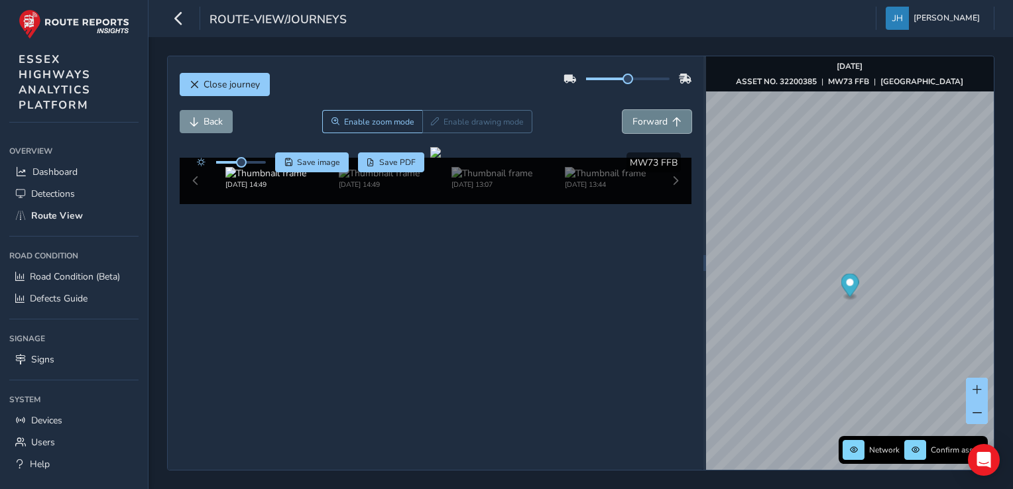
click at [642, 121] on span "Forward" at bounding box center [650, 121] width 35 height 13
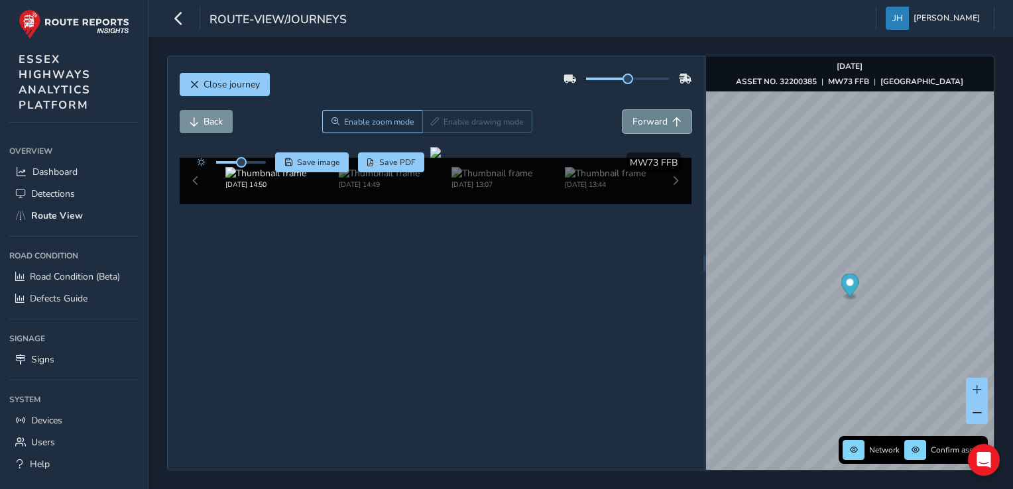
click at [642, 121] on span "Forward" at bounding box center [650, 121] width 35 height 13
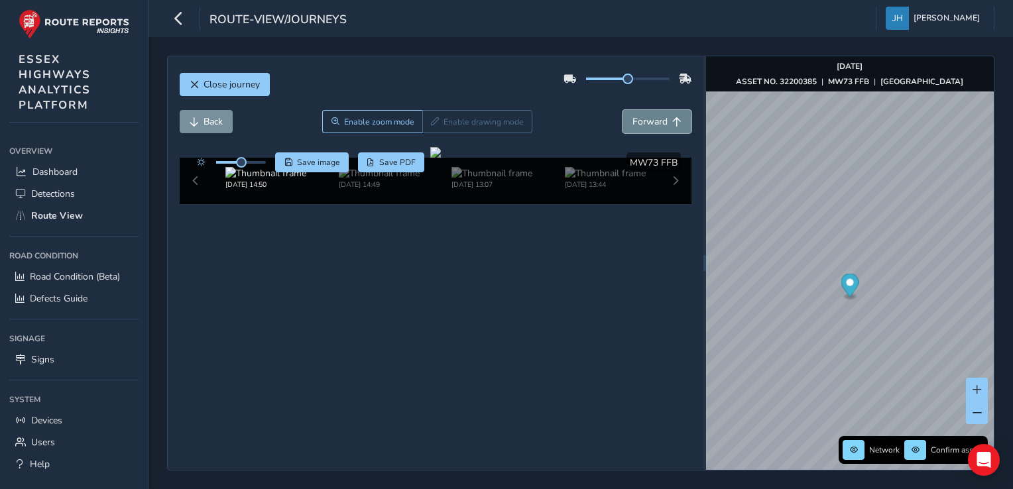
click at [642, 121] on span "Forward" at bounding box center [650, 121] width 35 height 13
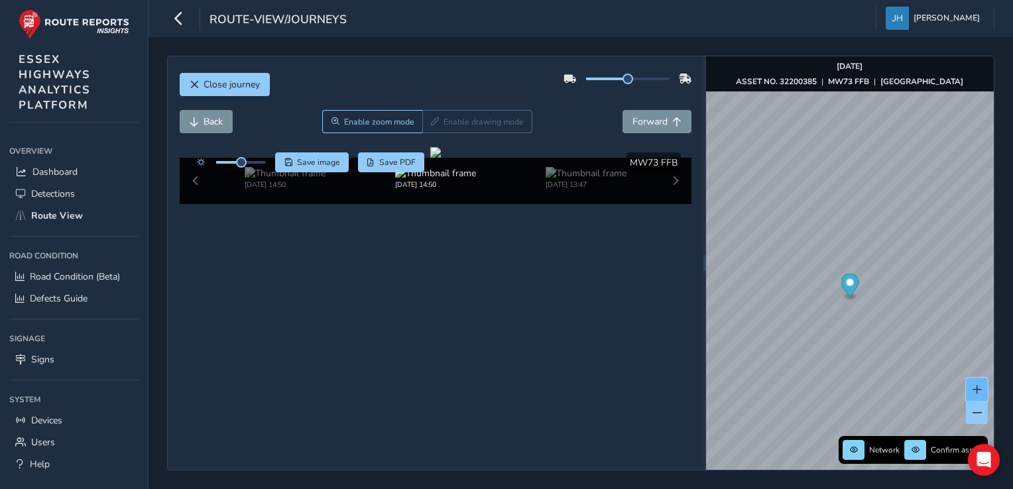
click at [747, 387] on span at bounding box center [977, 389] width 9 height 9
click at [747, 404] on button at bounding box center [977, 412] width 22 height 23
click at [430, 158] on div at bounding box center [435, 152] width 11 height 11
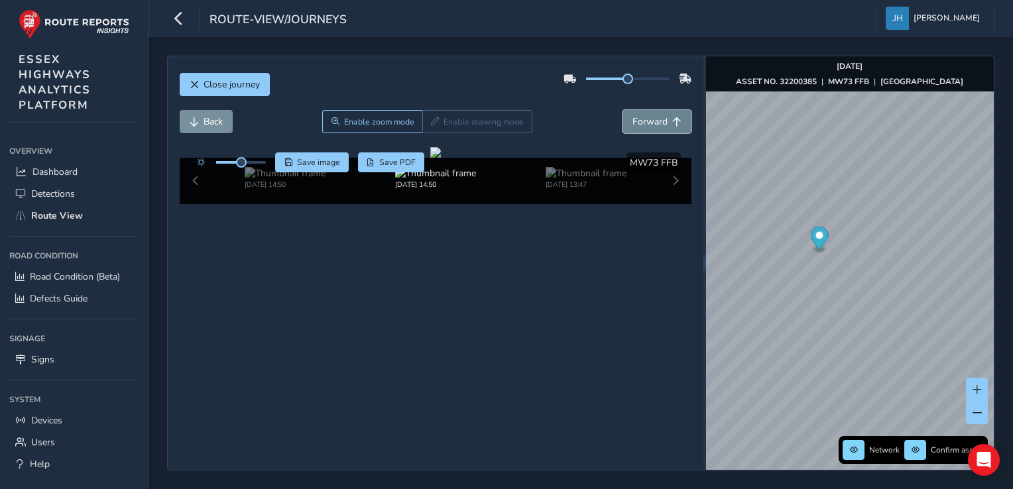
click at [662, 110] on button "Forward" at bounding box center [657, 121] width 69 height 23
click at [656, 119] on span "Forward" at bounding box center [650, 121] width 35 height 13
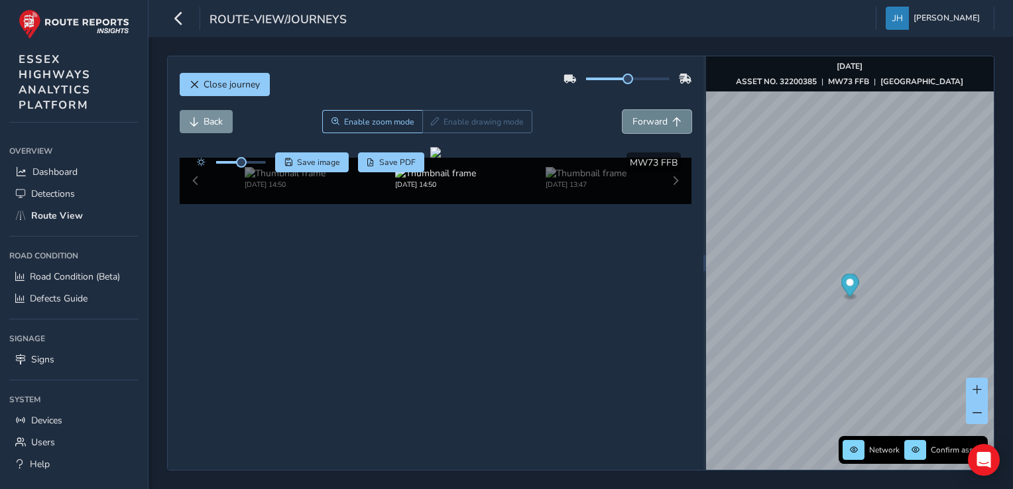
click at [656, 119] on span "Forward" at bounding box center [650, 121] width 35 height 13
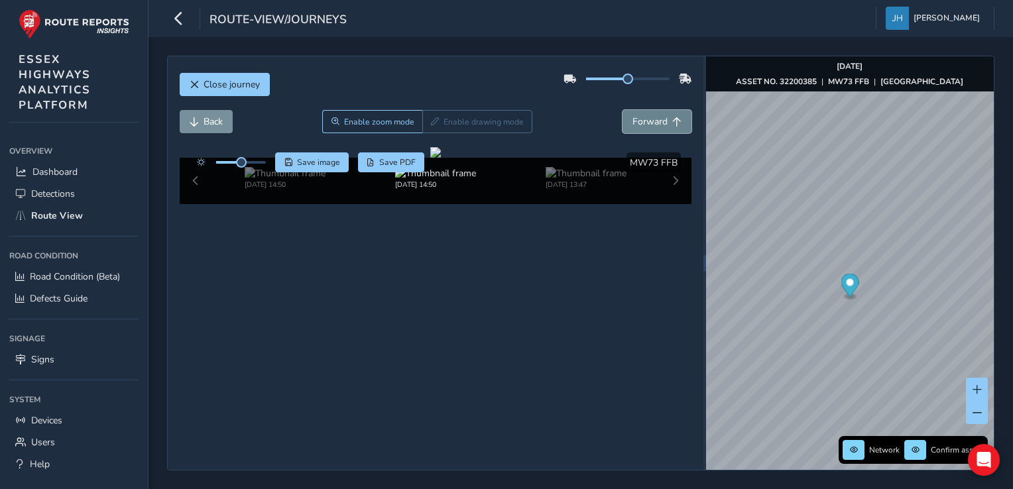
click at [656, 119] on span "Forward" at bounding box center [650, 121] width 35 height 13
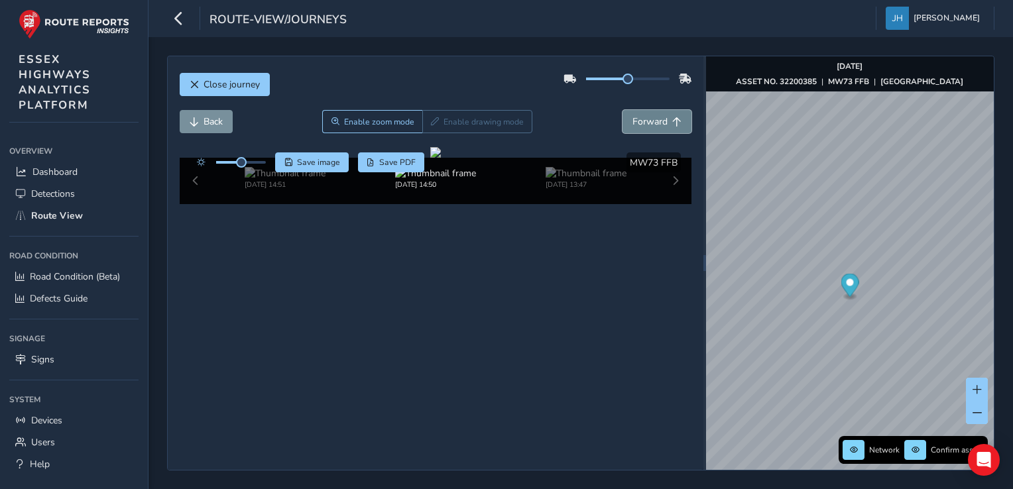
click at [656, 119] on span "Forward" at bounding box center [650, 121] width 35 height 13
drag, startPoint x: 293, startPoint y: 307, endPoint x: 393, endPoint y: 307, distance: 100.1
click at [430, 158] on div at bounding box center [435, 152] width 11 height 11
click at [441, 158] on div at bounding box center [435, 152] width 11 height 11
click at [642, 126] on span "Forward" at bounding box center [650, 121] width 35 height 13
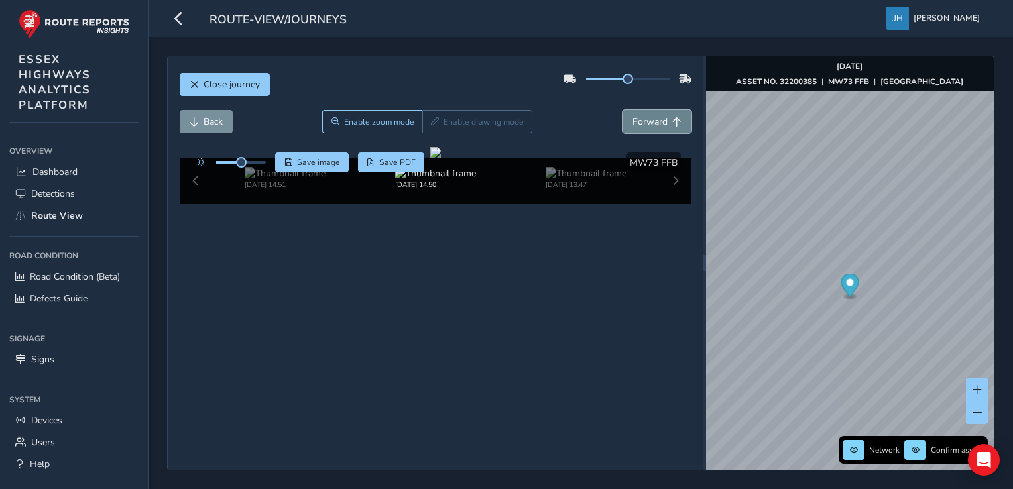
click at [642, 126] on span "Forward" at bounding box center [650, 121] width 35 height 13
click at [54, 211] on span "Route View" at bounding box center [57, 216] width 52 height 13
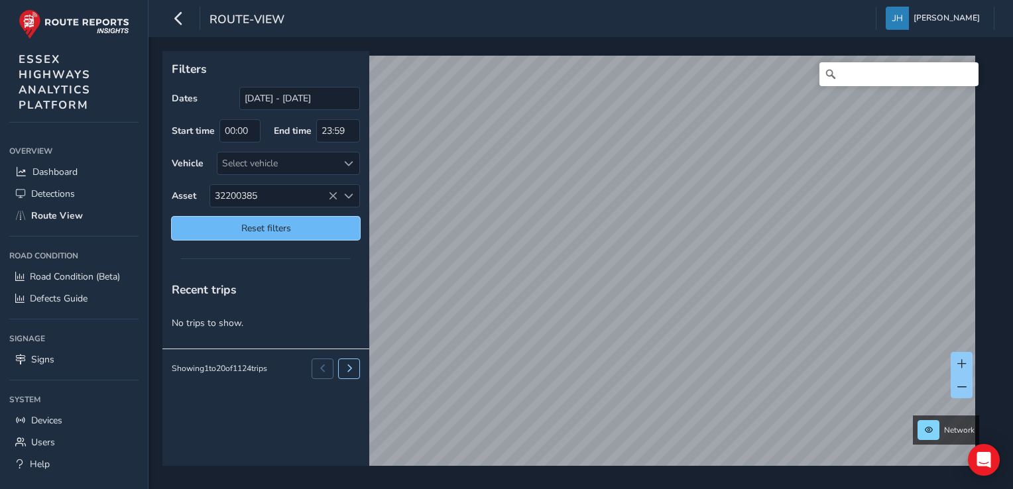
click at [318, 221] on button "Reset filters" at bounding box center [266, 228] width 188 height 23
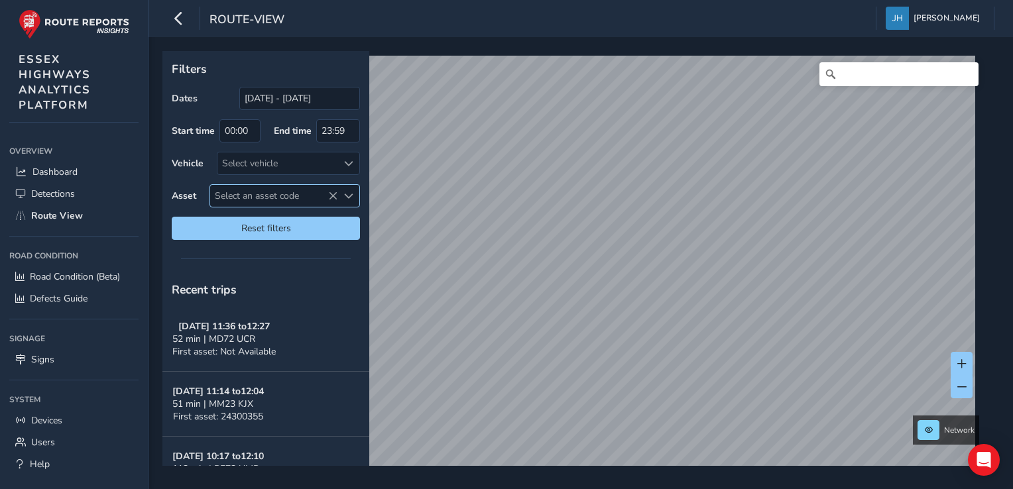
drag, startPoint x: 273, startPoint y: 192, endPoint x: 245, endPoint y: 202, distance: 30.0
drag, startPoint x: 245, startPoint y: 202, endPoint x: 232, endPoint y: 191, distance: 16.5
drag, startPoint x: 232, startPoint y: 190, endPoint x: 217, endPoint y: 198, distance: 17.2
click at [217, 198] on span "Select an asset code" at bounding box center [273, 196] width 127 height 22
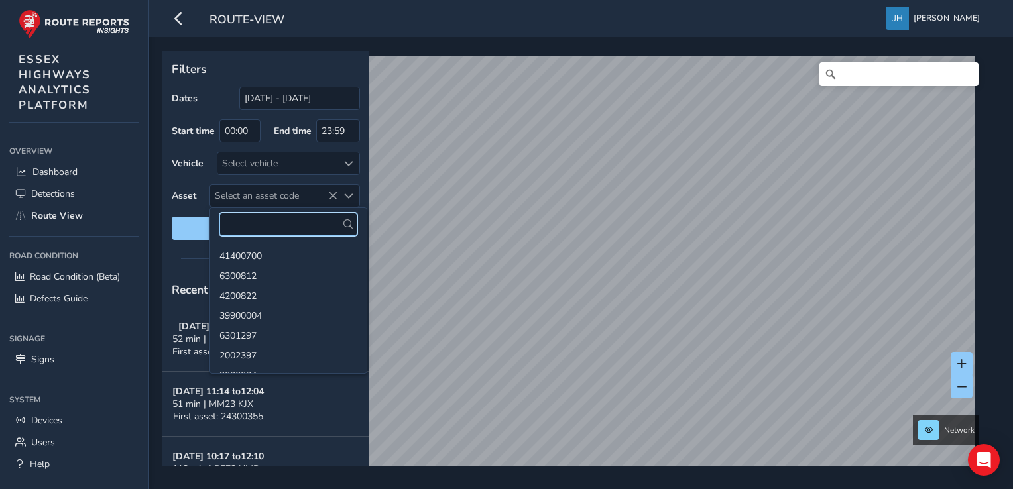
paste input "24300700"
type input "24300700"
click at [249, 252] on li "24300700" at bounding box center [288, 255] width 156 height 20
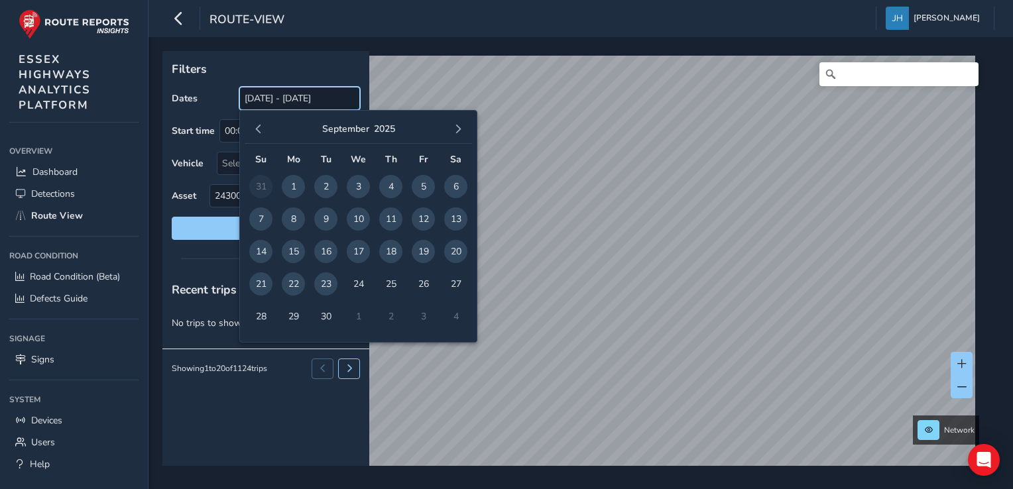
click at [272, 97] on input "[DATE] - [DATE]" at bounding box center [299, 98] width 121 height 23
click at [260, 129] on span "button" at bounding box center [258, 129] width 9 height 9
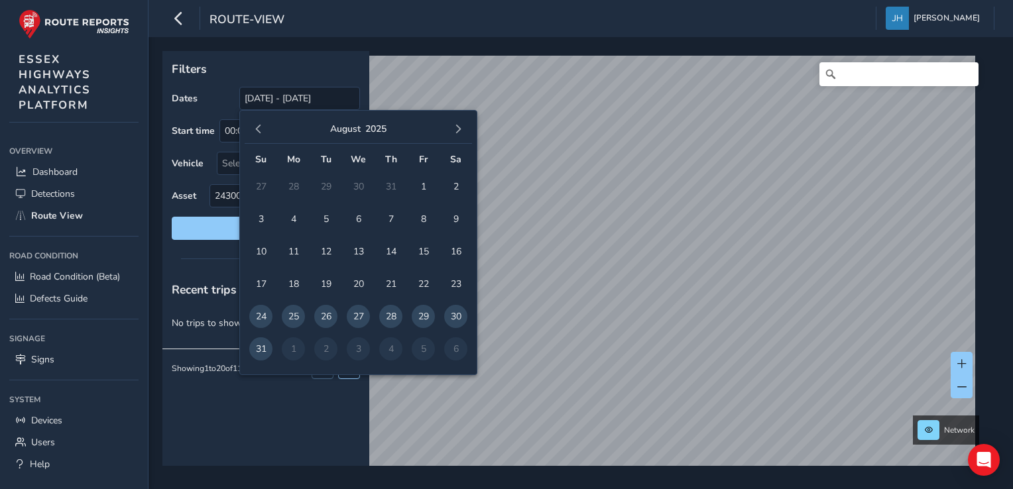
click at [260, 129] on span "button" at bounding box center [258, 129] width 9 height 9
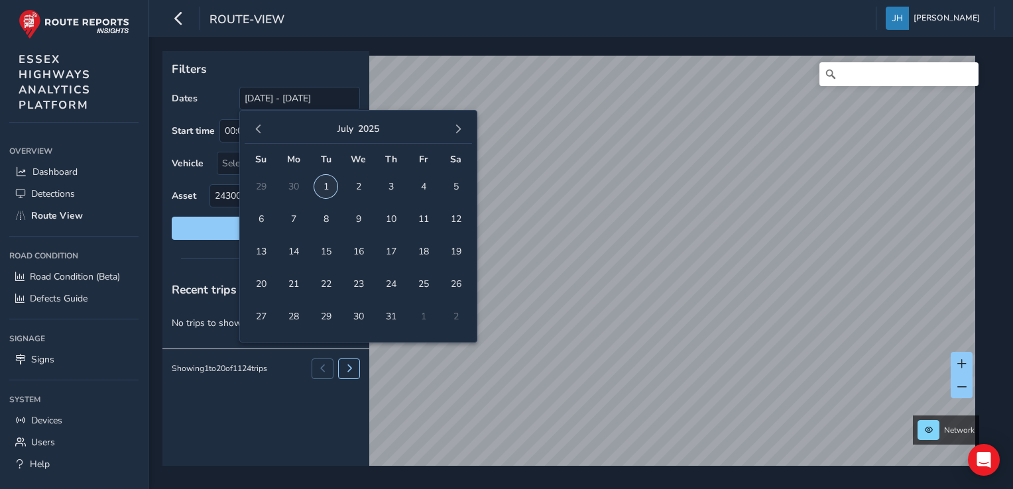
click at [320, 179] on span "1" at bounding box center [325, 186] width 23 height 23
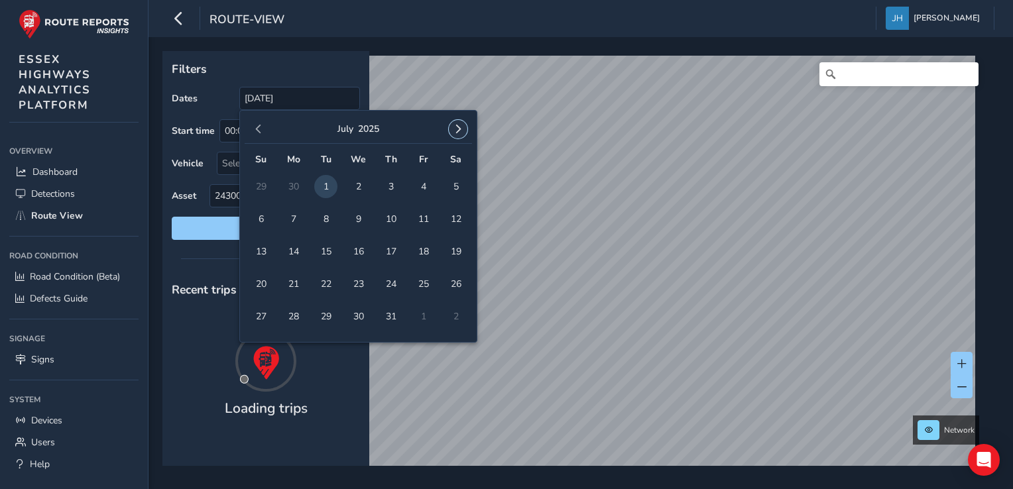
click at [459, 123] on button "button" at bounding box center [458, 129] width 19 height 19
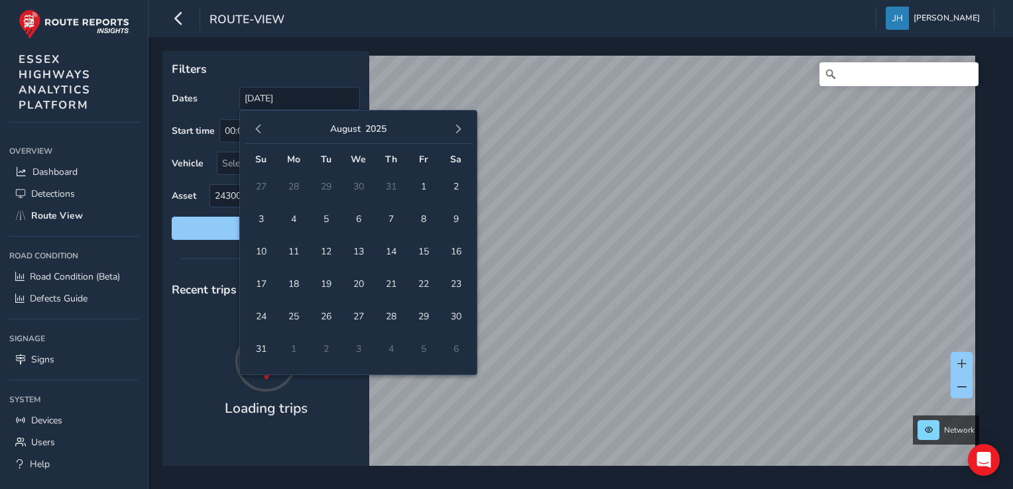
click at [459, 123] on button "button" at bounding box center [458, 129] width 19 height 19
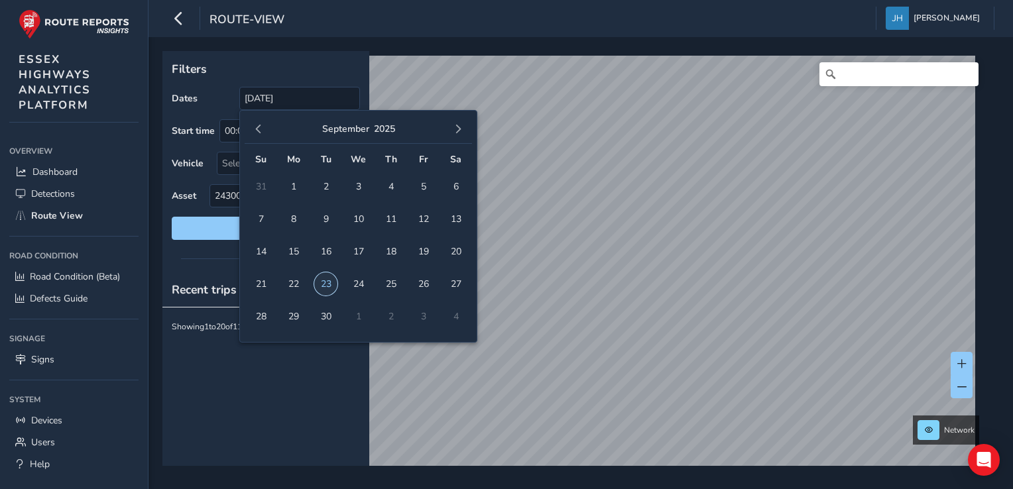
click at [327, 285] on span "23" at bounding box center [325, 283] width 23 height 23
type input "[DATE] - [DATE]"
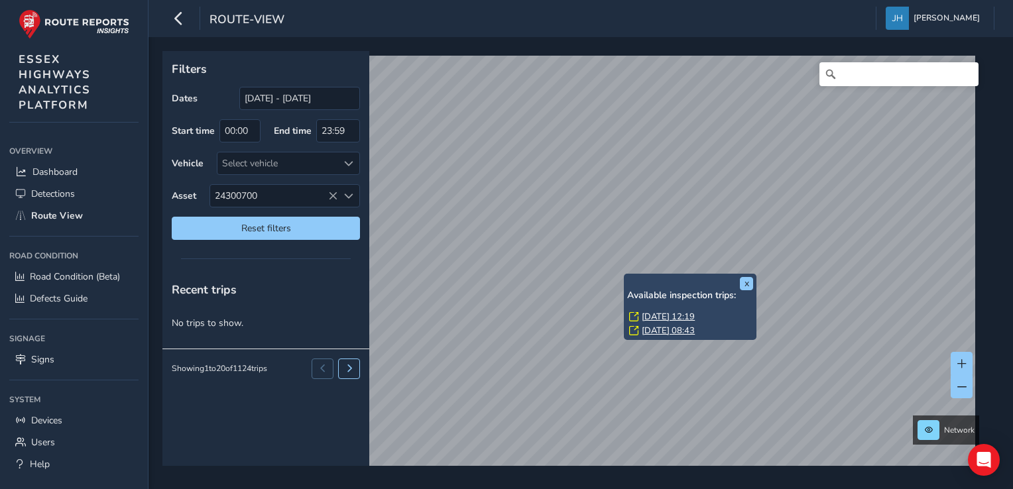
click at [660, 315] on link "[DATE] 12:19" at bounding box center [668, 317] width 53 height 12
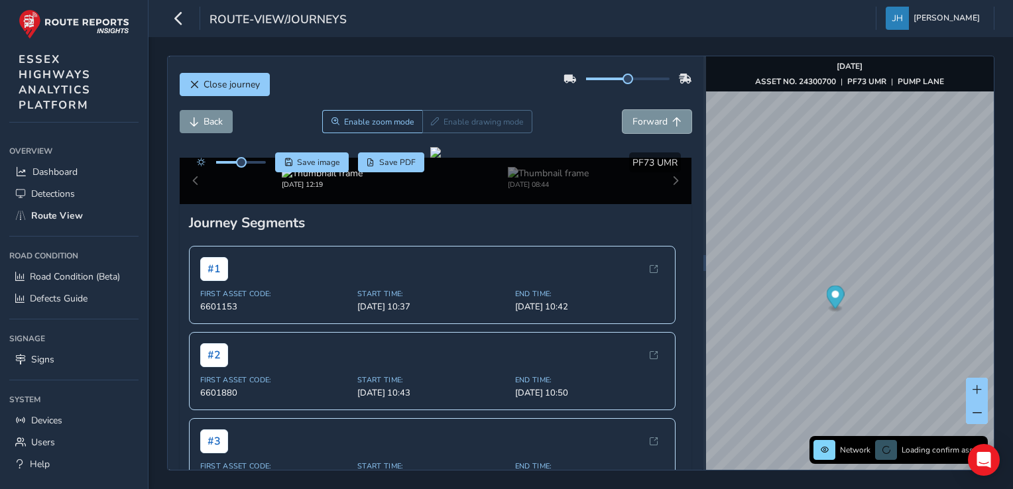
click at [662, 118] on button "Forward" at bounding box center [657, 121] width 69 height 23
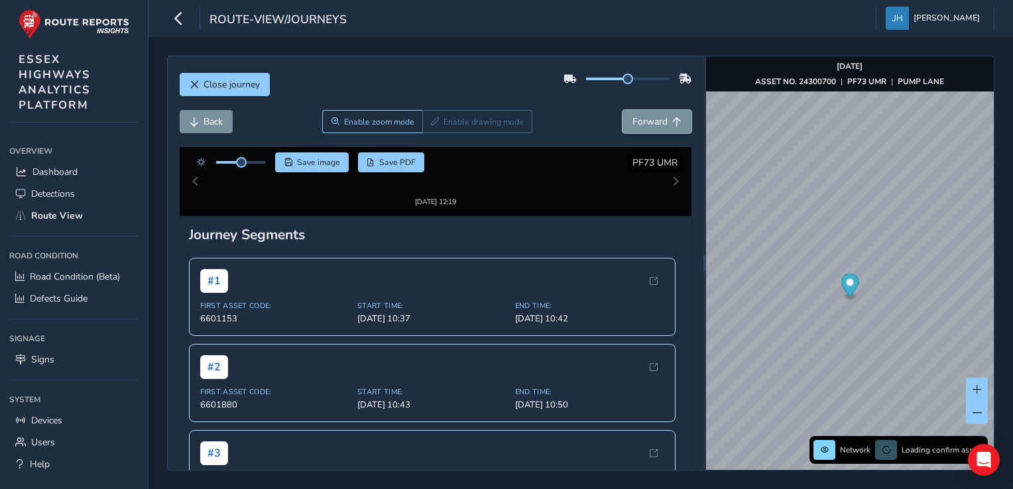
click at [662, 118] on button "Forward" at bounding box center [657, 121] width 69 height 23
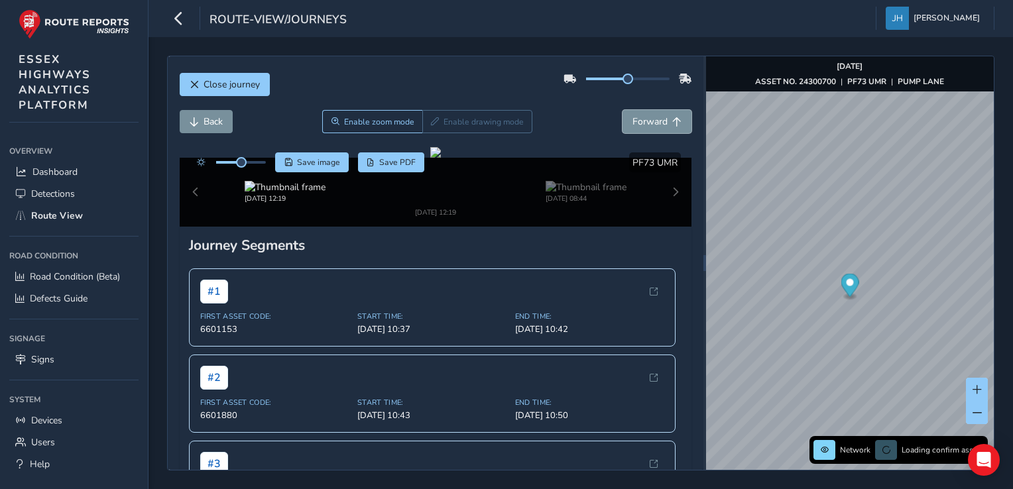
click at [662, 118] on button "Forward" at bounding box center [657, 121] width 69 height 23
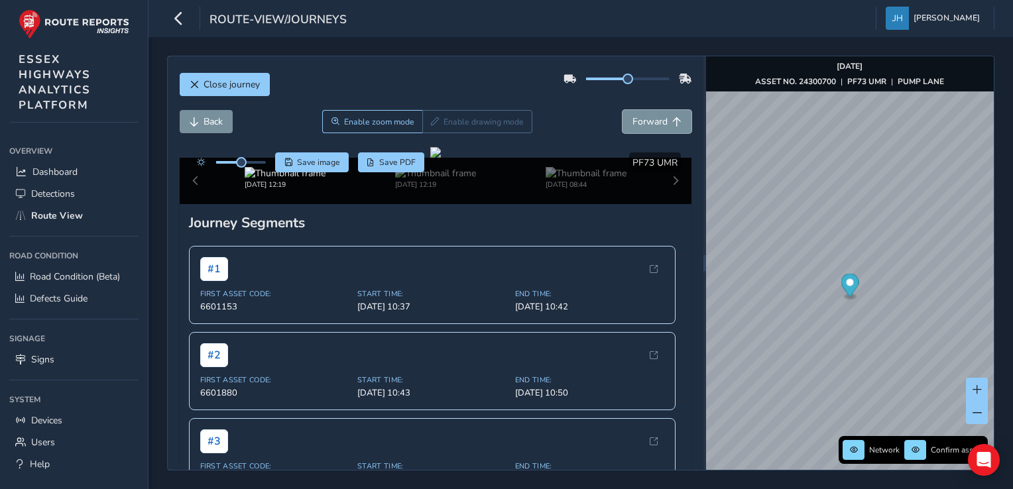
click at [662, 118] on button "Forward" at bounding box center [657, 121] width 69 height 23
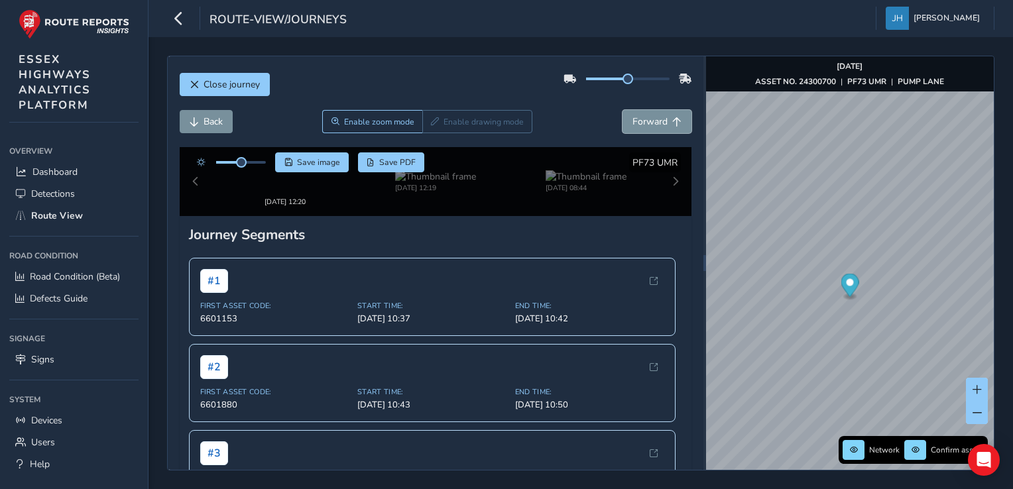
click at [662, 118] on button "Forward" at bounding box center [657, 121] width 69 height 23
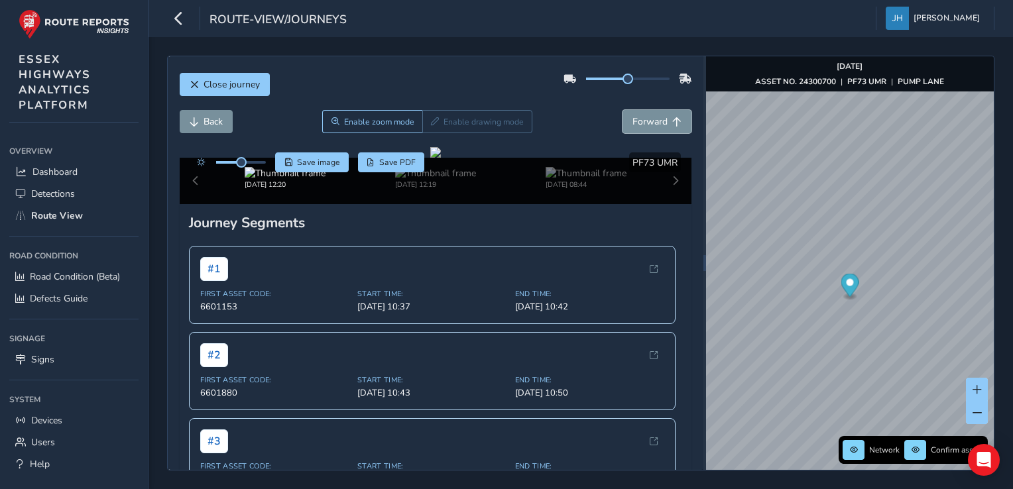
click at [662, 118] on button "Forward" at bounding box center [657, 121] width 69 height 23
click at [216, 123] on span "Back" at bounding box center [213, 121] width 19 height 13
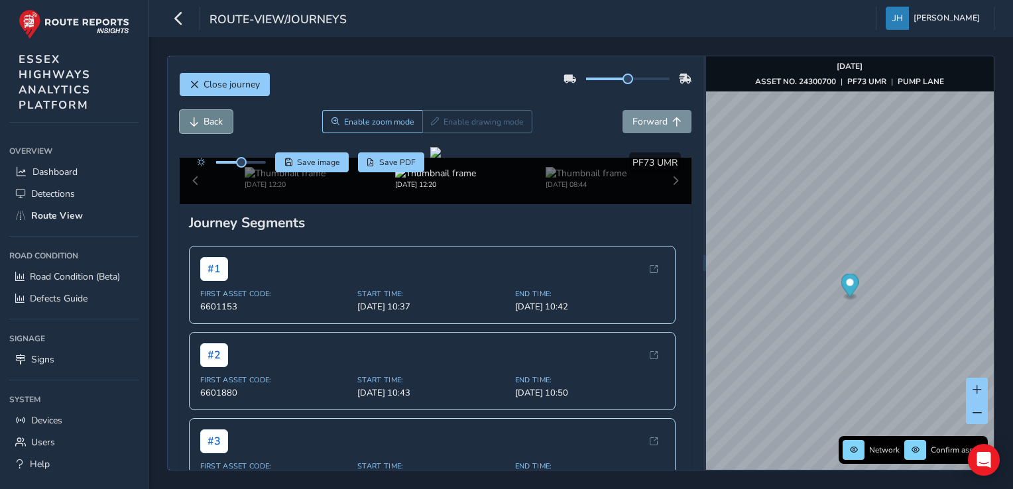
click at [216, 123] on span "Back" at bounding box center [213, 121] width 19 height 13
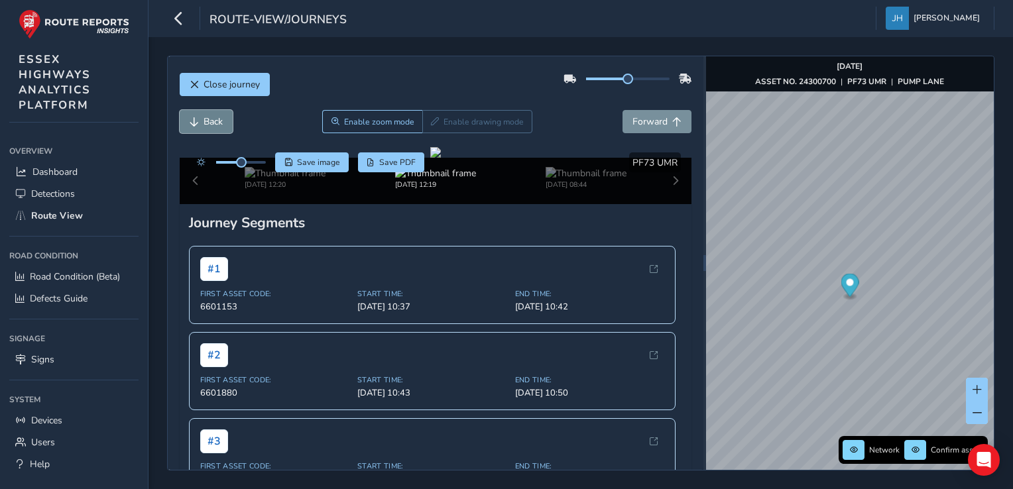
click at [216, 123] on span "Back" at bounding box center [213, 121] width 19 height 13
click at [635, 128] on button "Forward" at bounding box center [657, 121] width 69 height 23
click at [636, 123] on span "Forward" at bounding box center [650, 121] width 35 height 13
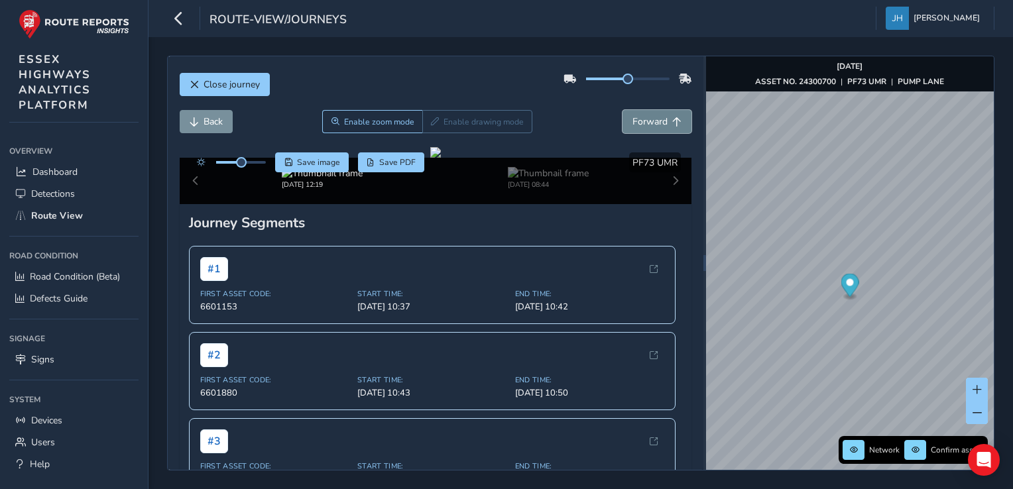
click at [636, 123] on span "Forward" at bounding box center [650, 121] width 35 height 13
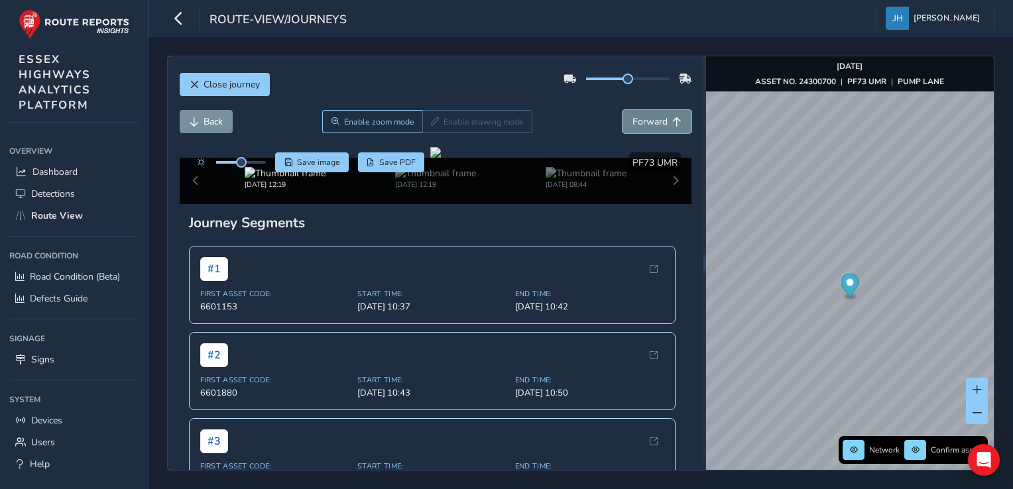
click at [636, 123] on span "Forward" at bounding box center [650, 121] width 35 height 13
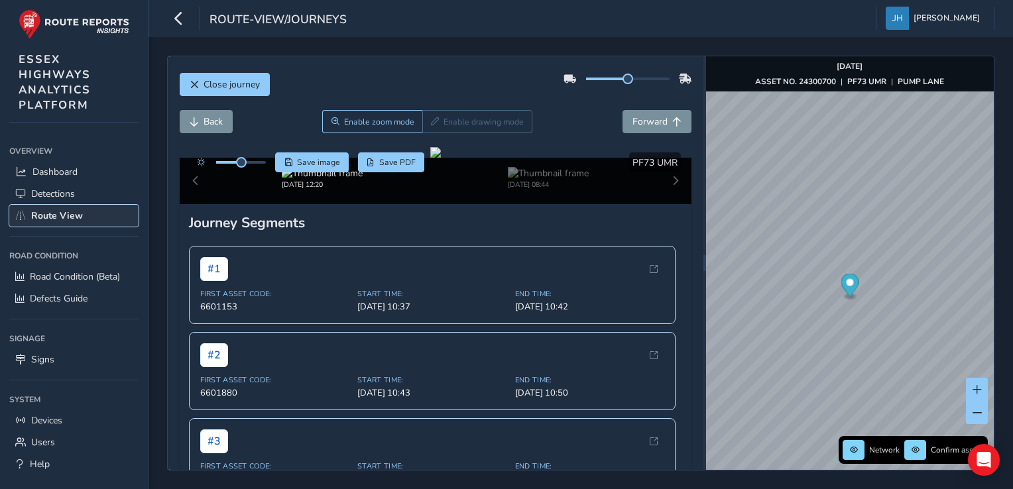
drag, startPoint x: 71, startPoint y: 214, endPoint x: 82, endPoint y: 216, distance: 10.8
click at [71, 214] on span "Route View" at bounding box center [57, 216] width 52 height 13
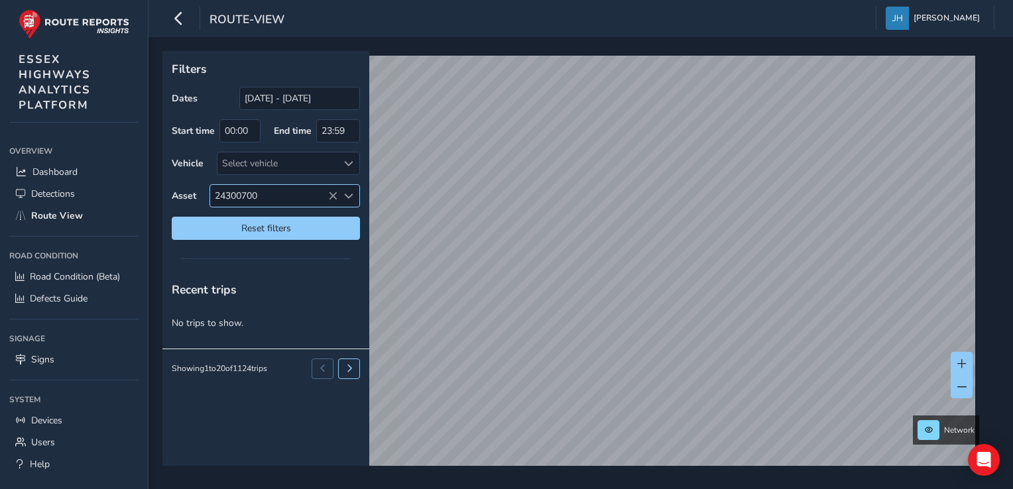
click at [280, 195] on span "24300700" at bounding box center [273, 196] width 127 height 22
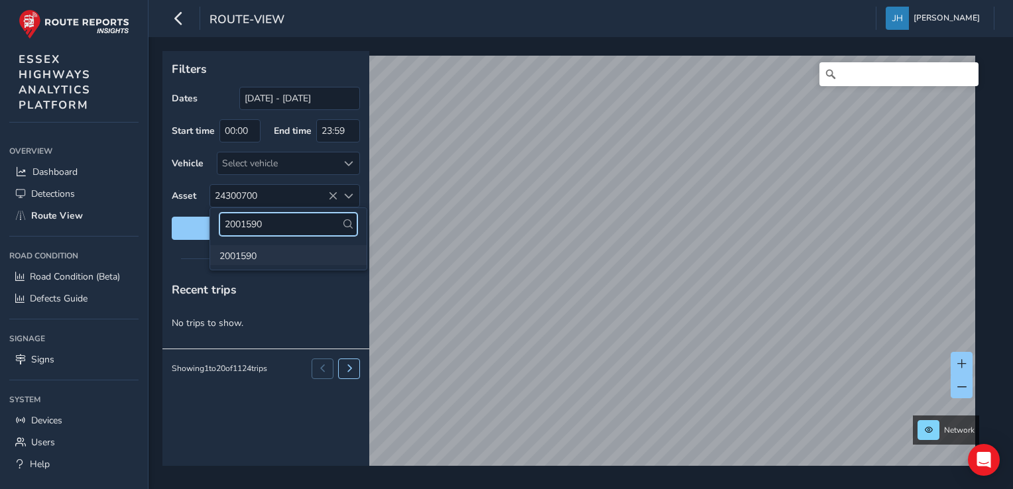
type input "2001590"
click at [252, 251] on li "2001590" at bounding box center [288, 255] width 156 height 20
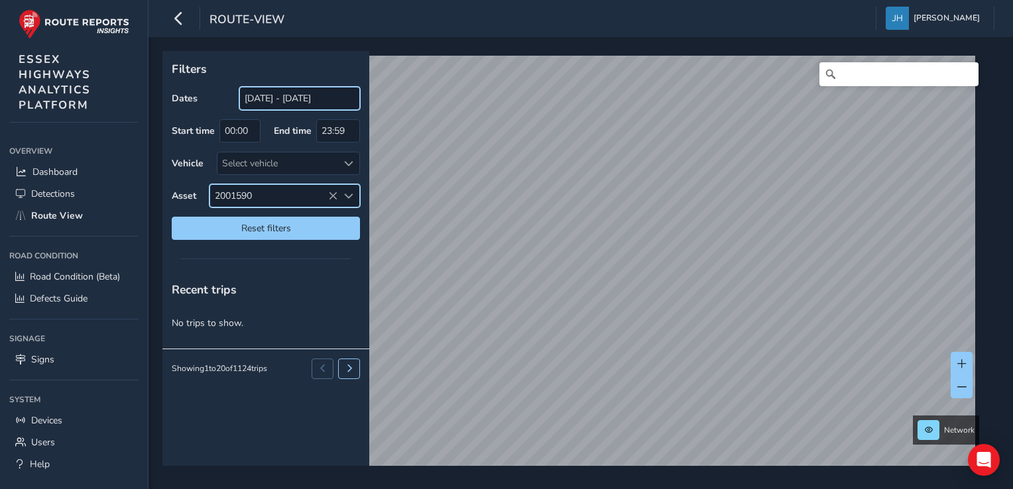
click at [288, 102] on input "[DATE] - [DATE]" at bounding box center [299, 98] width 121 height 23
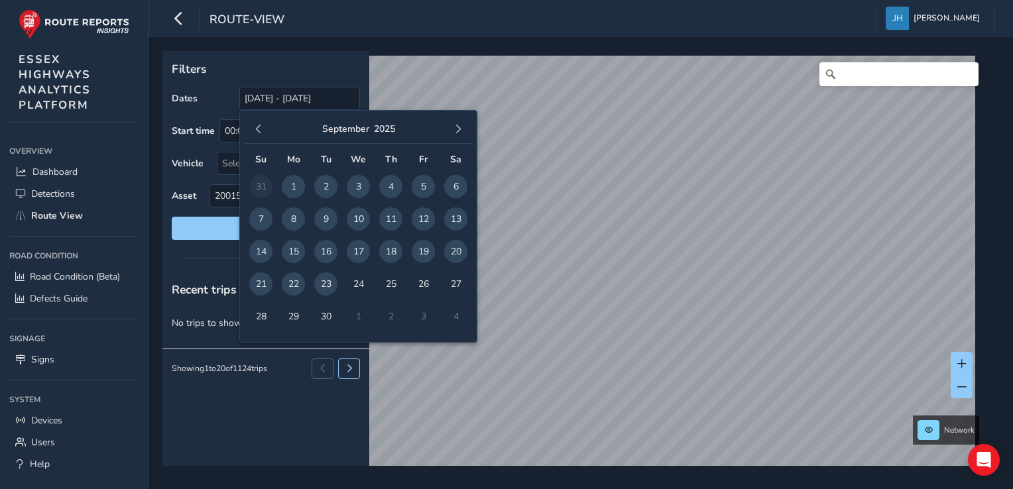
click at [397, 122] on div "[DATE]" at bounding box center [358, 129] width 227 height 29
click at [390, 126] on button "2025" at bounding box center [384, 129] width 21 height 13
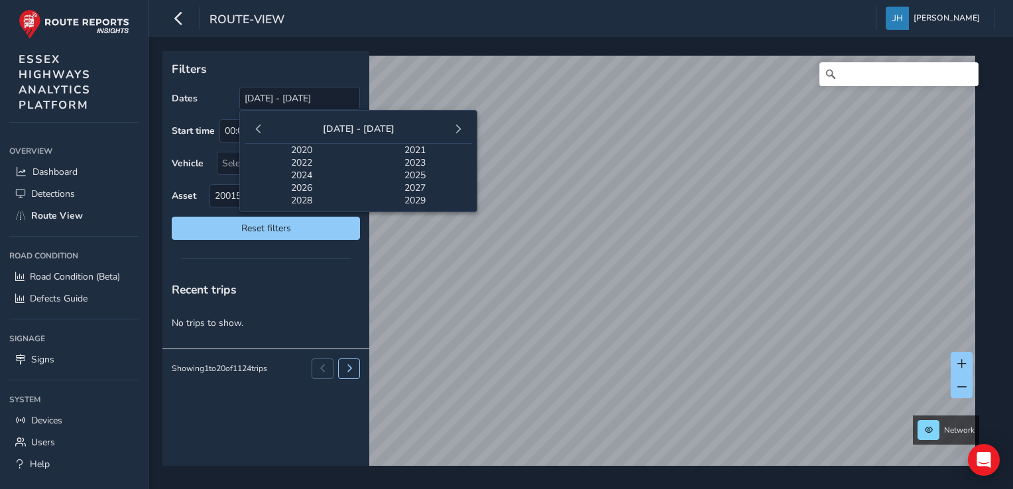
click at [300, 171] on span "2024" at bounding box center [302, 175] width 114 height 13
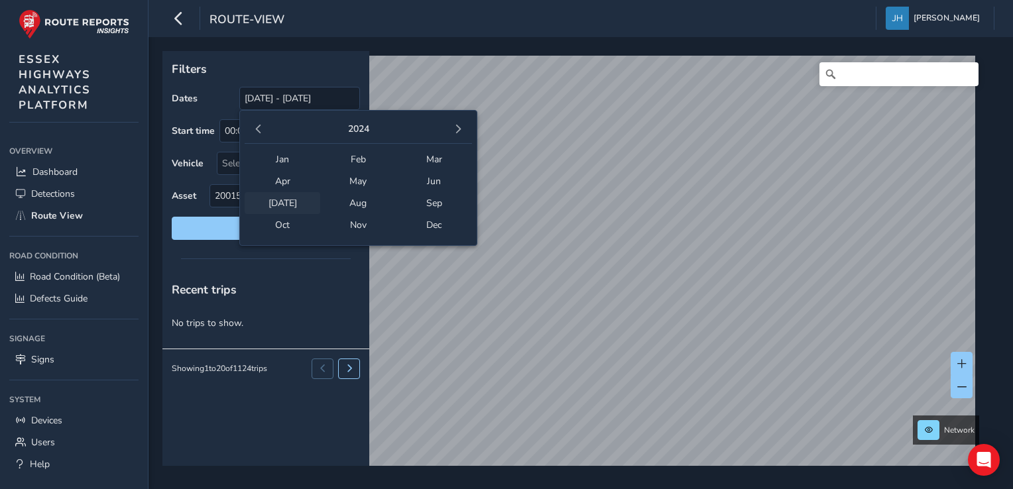
click at [293, 204] on span "[DATE]" at bounding box center [283, 203] width 76 height 22
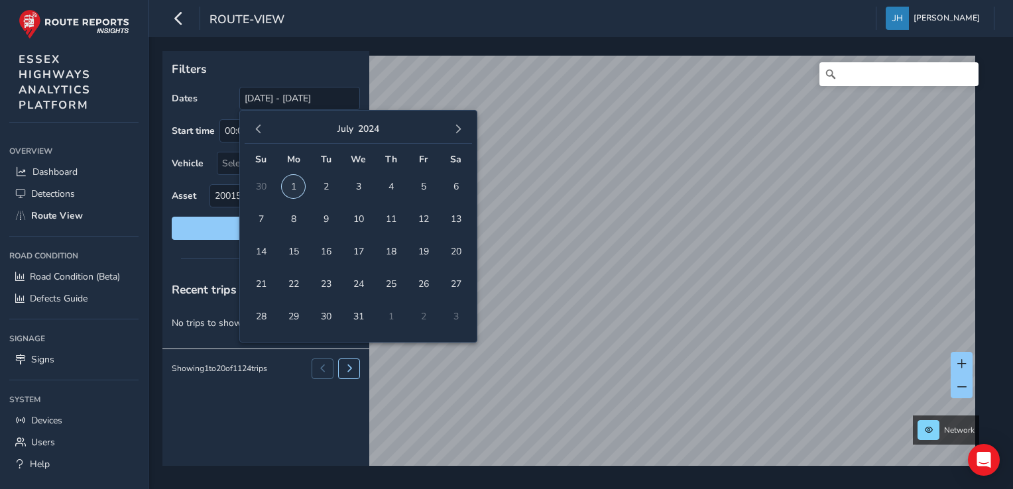
click at [290, 183] on span "1" at bounding box center [293, 186] width 23 height 23
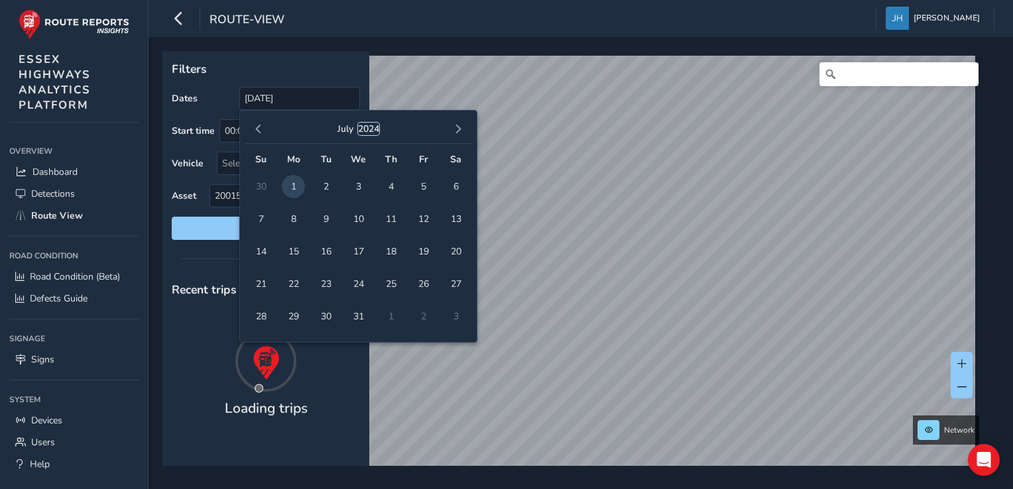
click at [376, 125] on button "2024" at bounding box center [368, 129] width 21 height 13
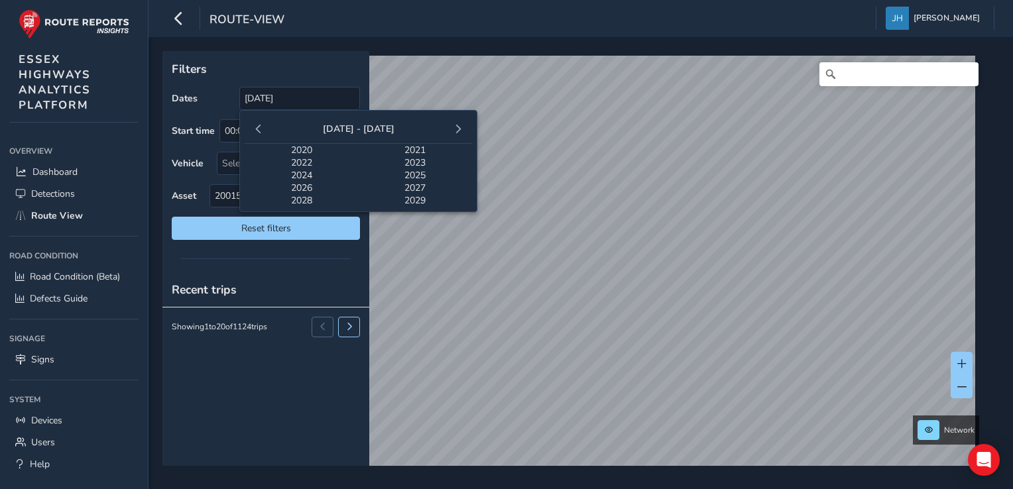
click at [416, 178] on span "2025" at bounding box center [416, 175] width 114 height 13
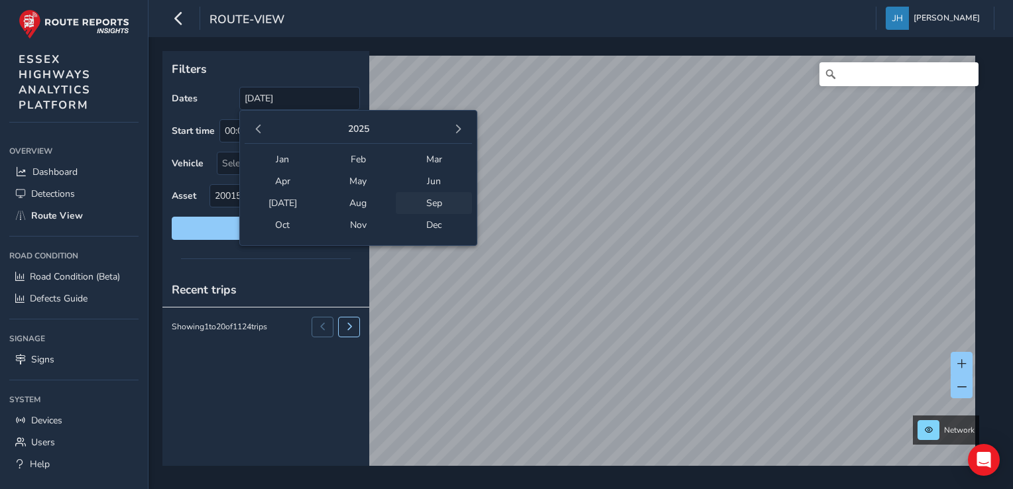
click at [426, 203] on span "Sep" at bounding box center [434, 203] width 76 height 22
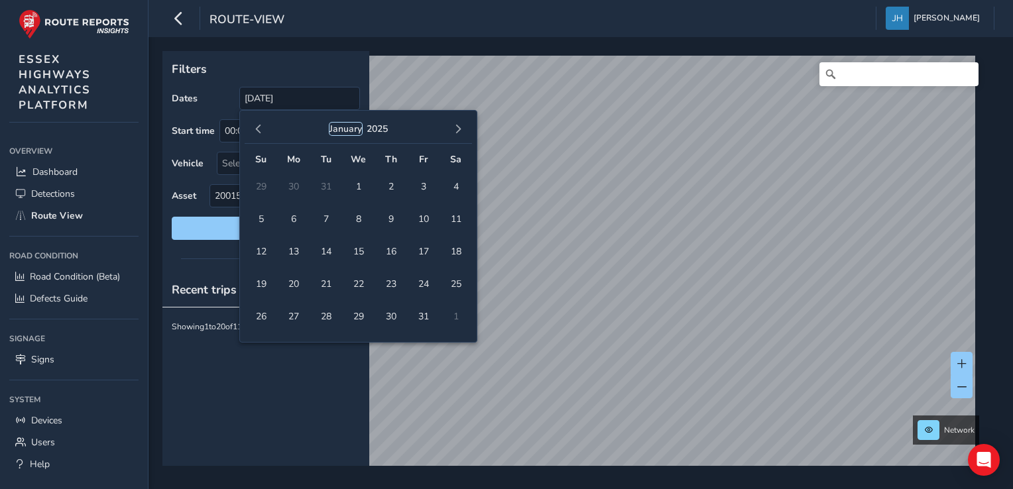
click at [349, 127] on button "January" at bounding box center [346, 129] width 32 height 13
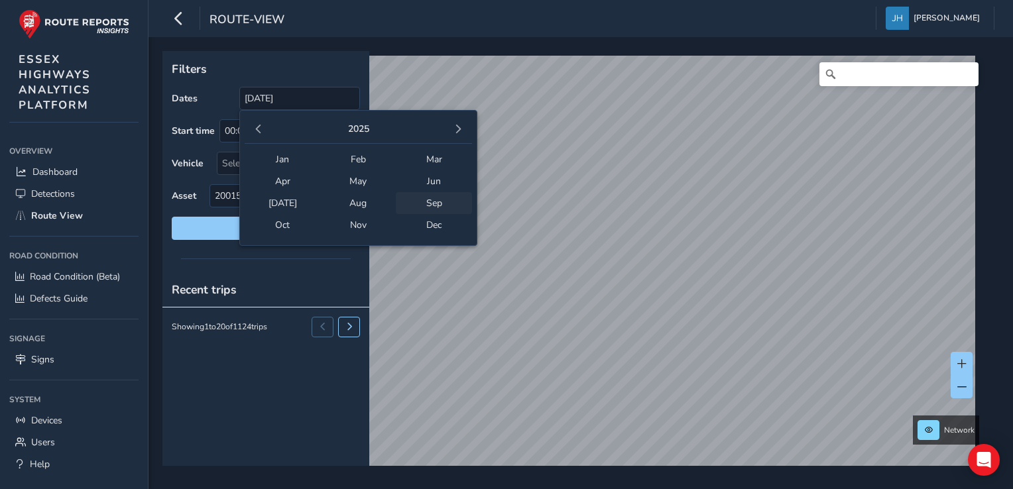
click at [426, 202] on span "Sep" at bounding box center [434, 203] width 76 height 22
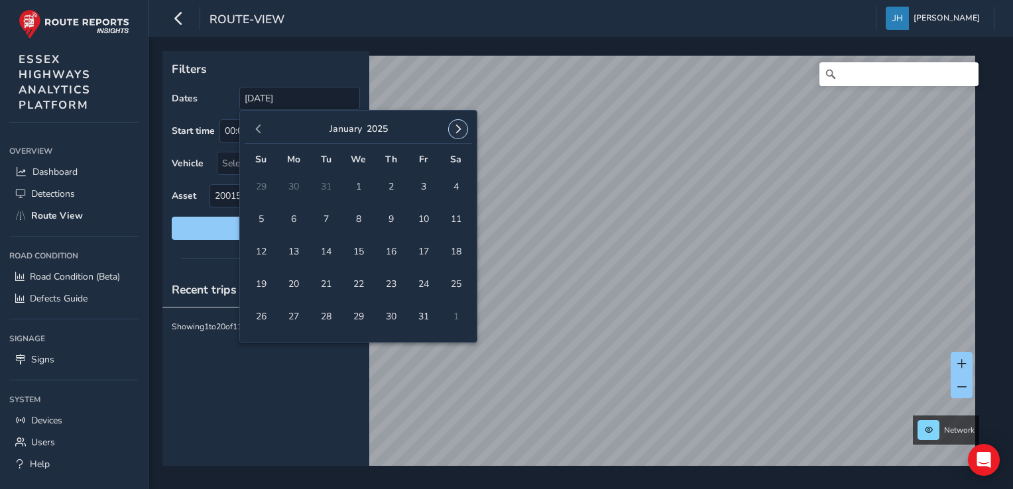
click at [463, 126] on button "button" at bounding box center [458, 129] width 19 height 19
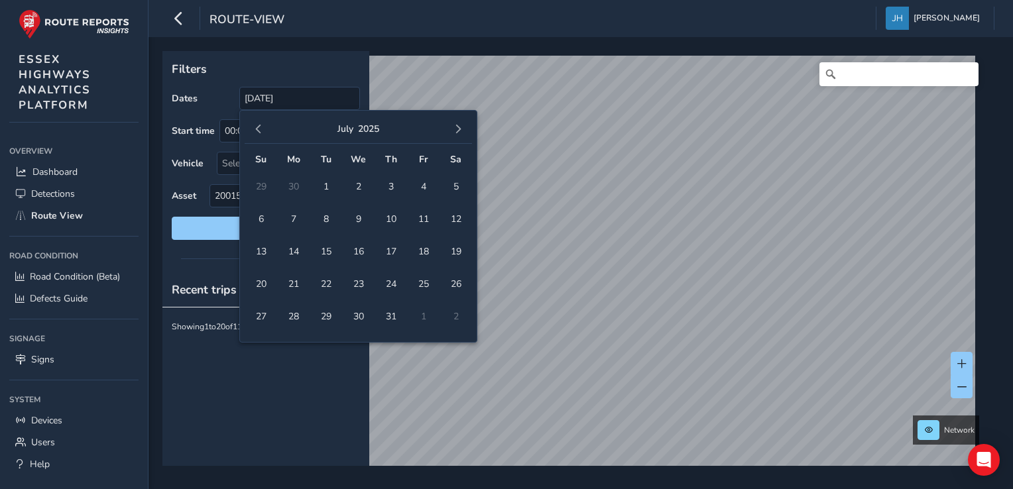
click at [463, 126] on button "button" at bounding box center [458, 129] width 19 height 19
click at [330, 282] on span "23" at bounding box center [325, 283] width 23 height 23
type input "[DATE] - [DATE]"
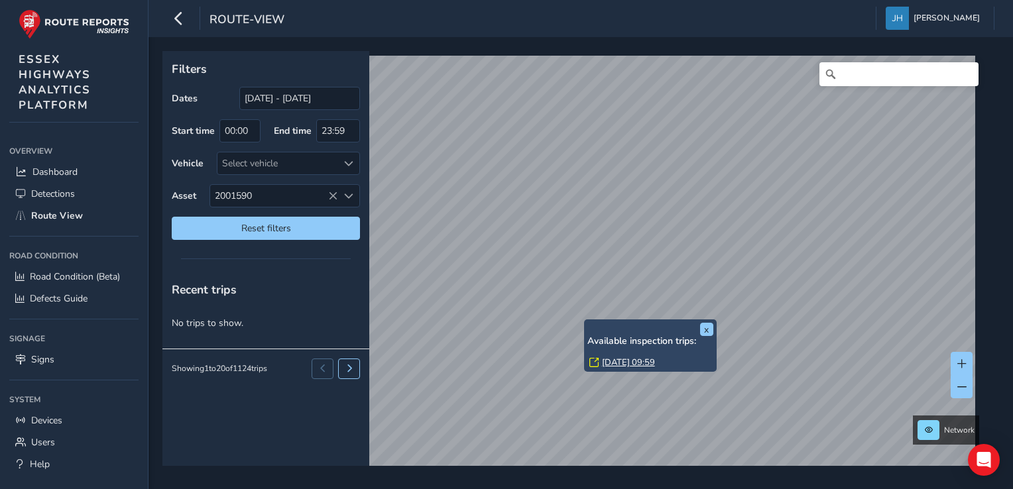
click at [632, 363] on link "[DATE] 09:59" at bounding box center [628, 363] width 53 height 12
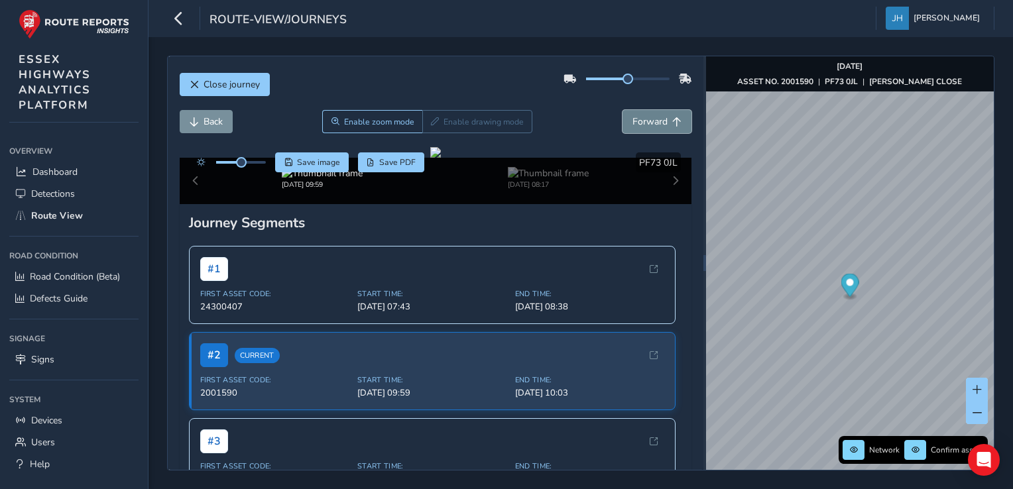
click at [644, 122] on span "Forward" at bounding box center [650, 121] width 35 height 13
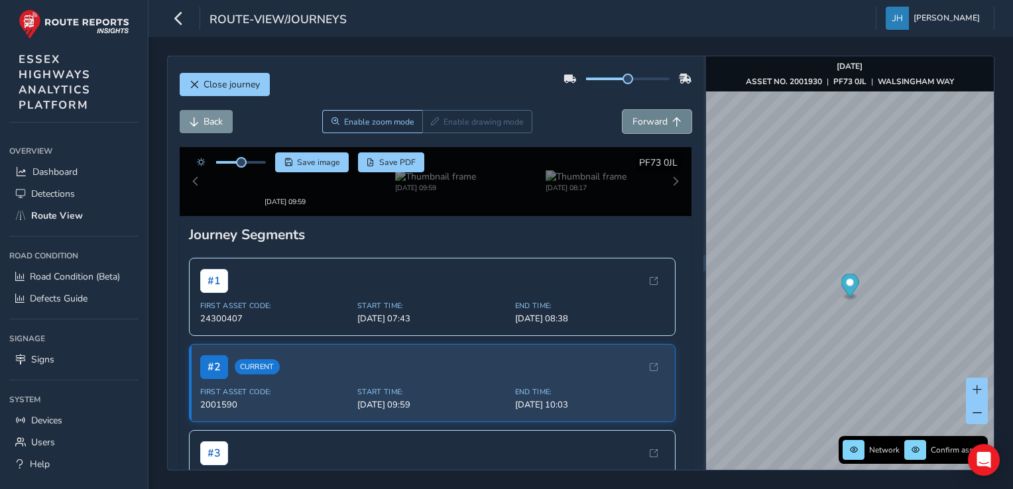
click at [644, 122] on span "Forward" at bounding box center [650, 121] width 35 height 13
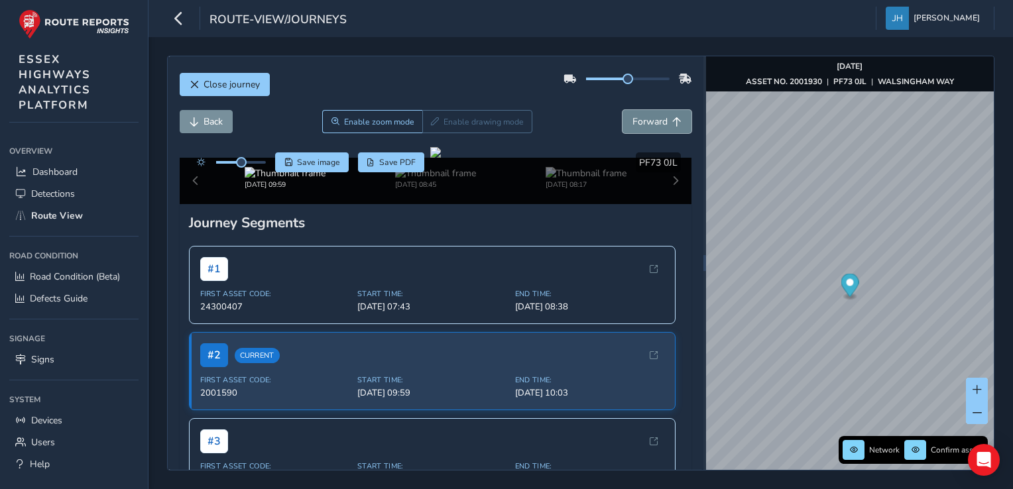
click at [644, 122] on span "Forward" at bounding box center [650, 121] width 35 height 13
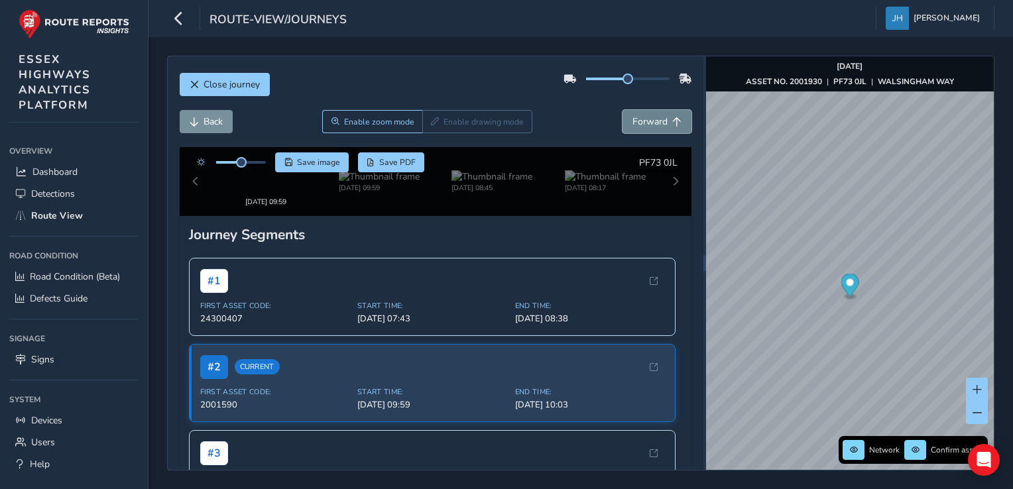
click at [644, 122] on span "Forward" at bounding box center [650, 121] width 35 height 13
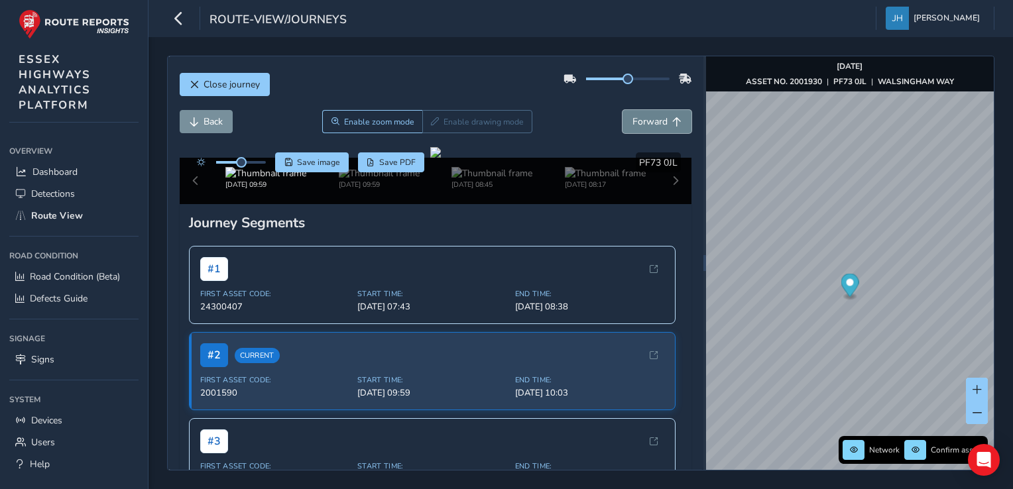
click at [644, 122] on span "Forward" at bounding box center [650, 121] width 35 height 13
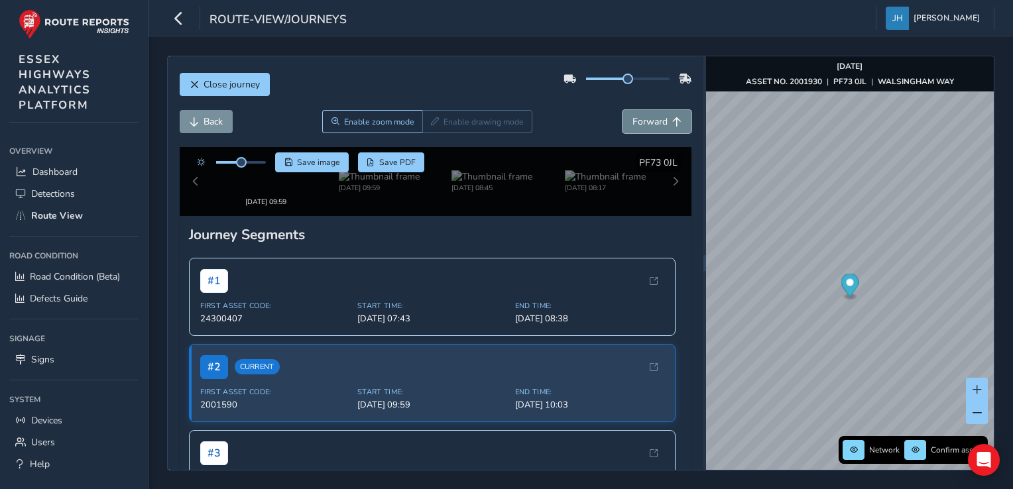
click at [644, 122] on span "Forward" at bounding box center [650, 121] width 35 height 13
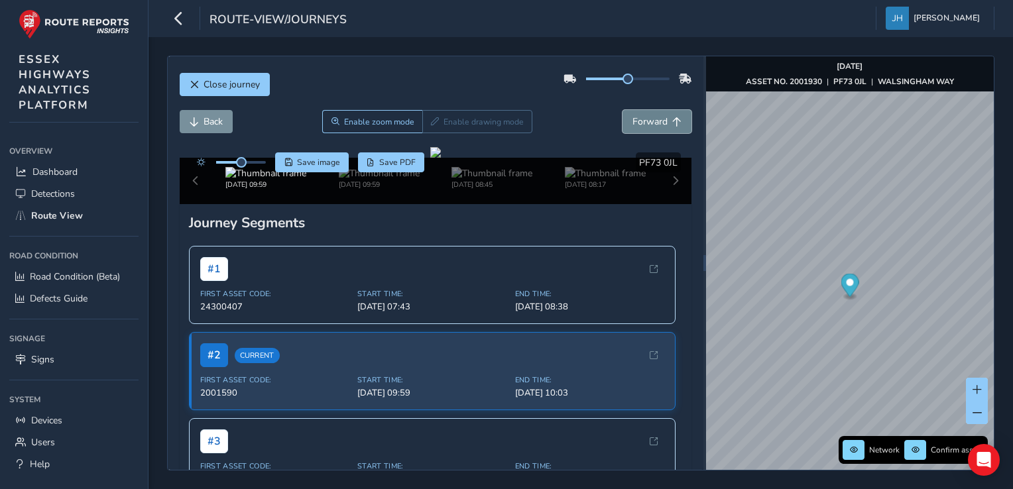
click at [644, 122] on span "Forward" at bounding box center [650, 121] width 35 height 13
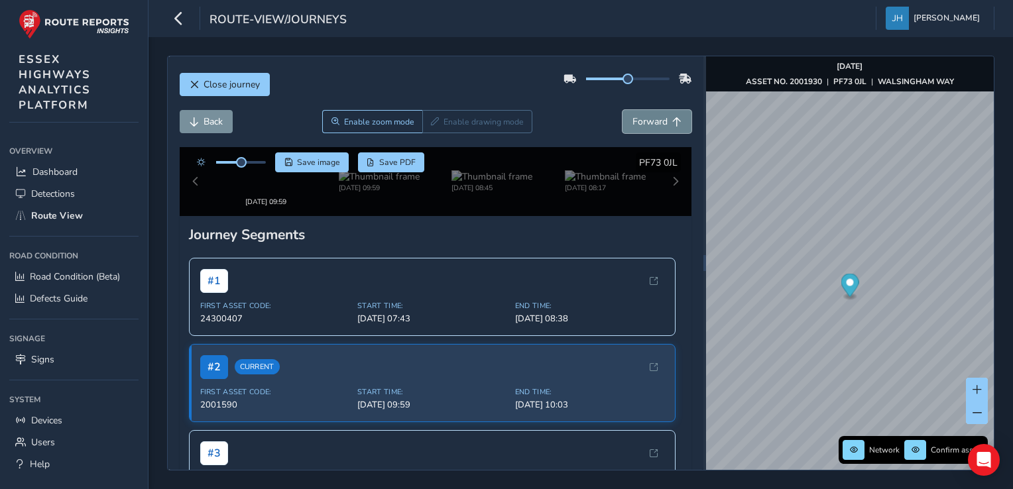
click at [644, 122] on span "Forward" at bounding box center [650, 121] width 35 height 13
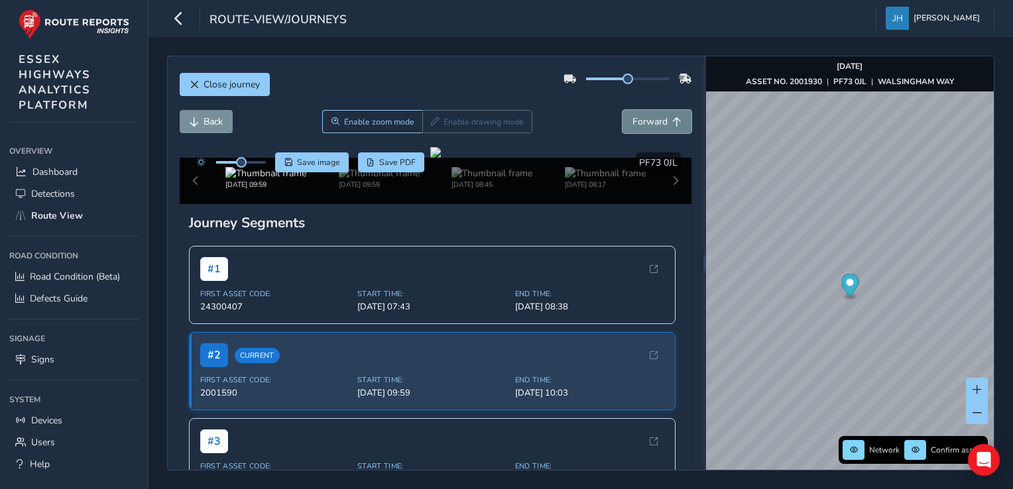
click at [644, 122] on span "Forward" at bounding box center [650, 121] width 35 height 13
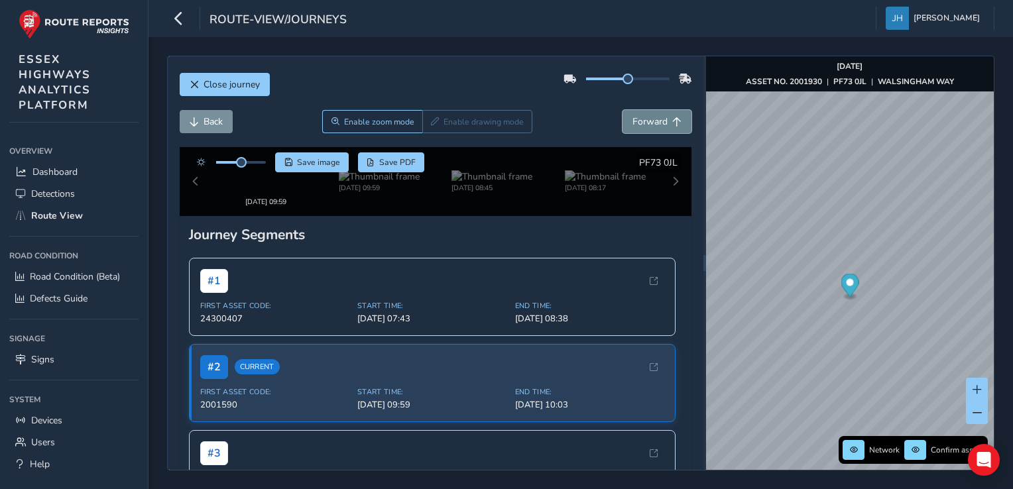
click at [644, 122] on span "Forward" at bounding box center [650, 121] width 35 height 13
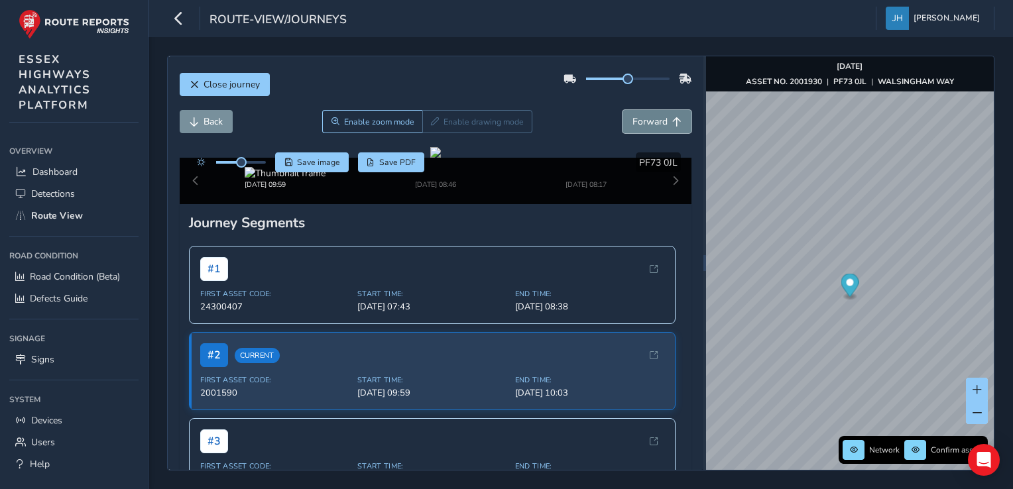
click at [644, 122] on span "Forward" at bounding box center [650, 121] width 35 height 13
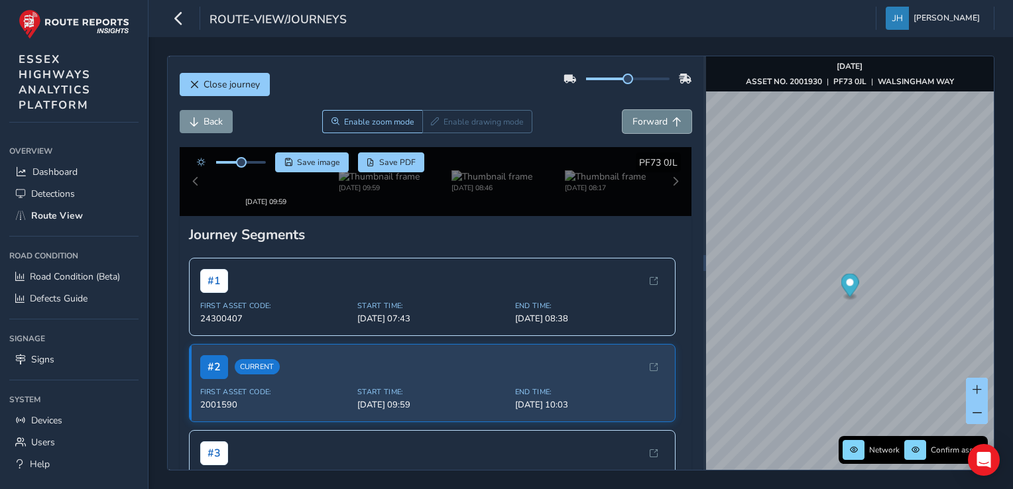
click at [644, 122] on span "Forward" at bounding box center [650, 121] width 35 height 13
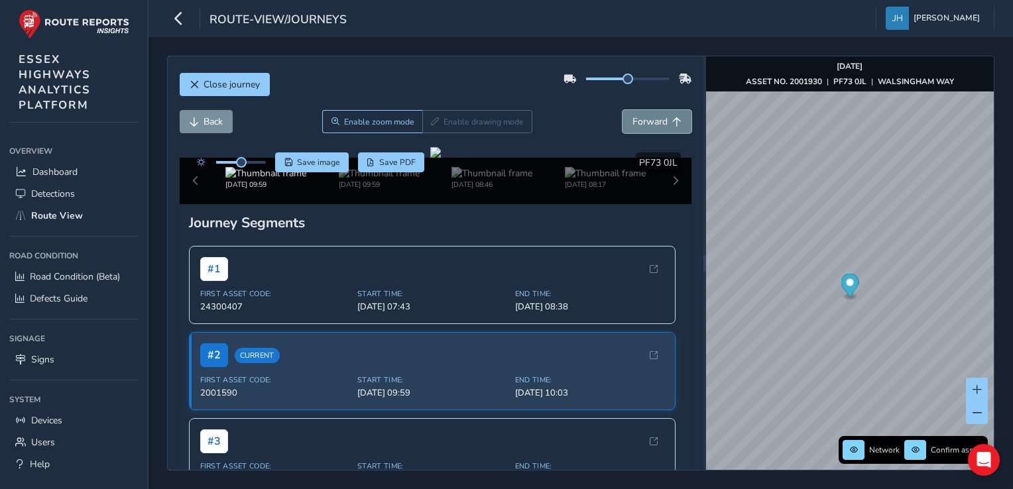
click at [644, 122] on span "Forward" at bounding box center [650, 121] width 35 height 13
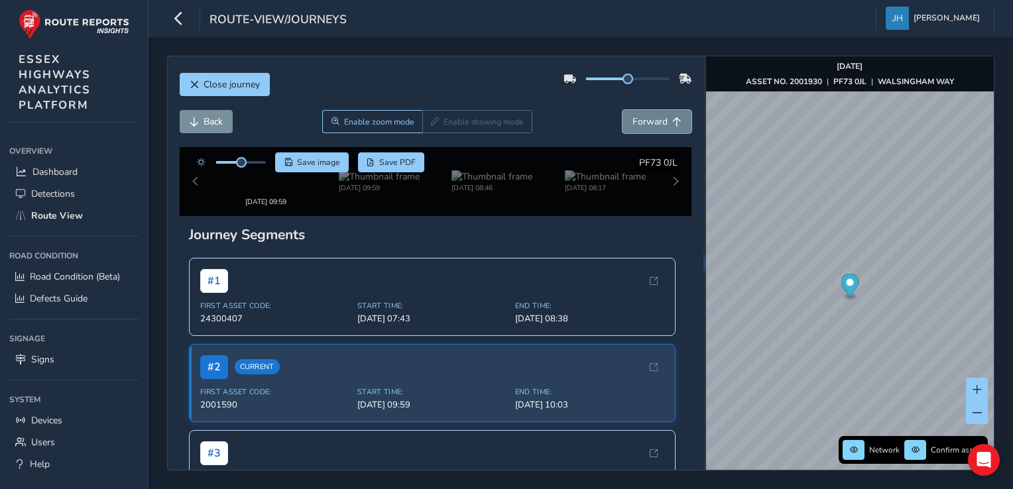
click at [644, 122] on span "Forward" at bounding box center [650, 121] width 35 height 13
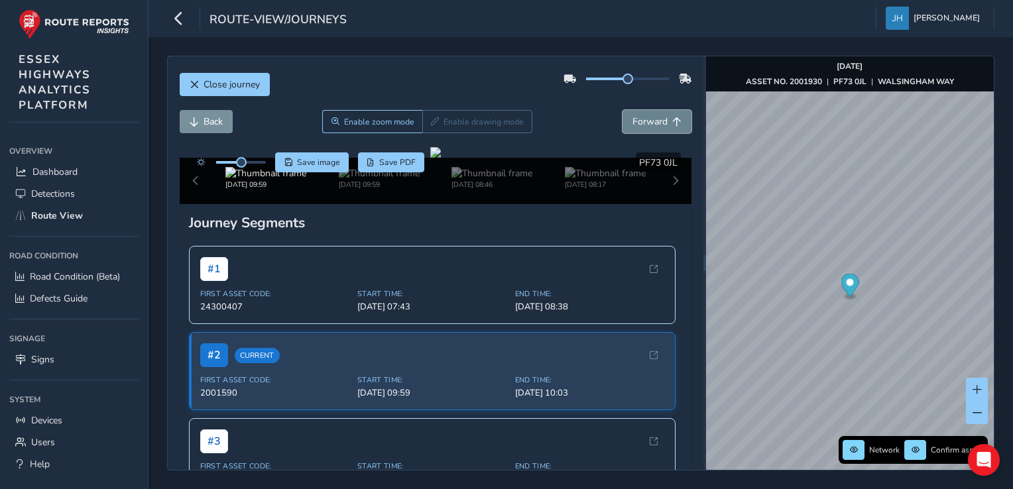
click at [644, 122] on span "Forward" at bounding box center [650, 121] width 35 height 13
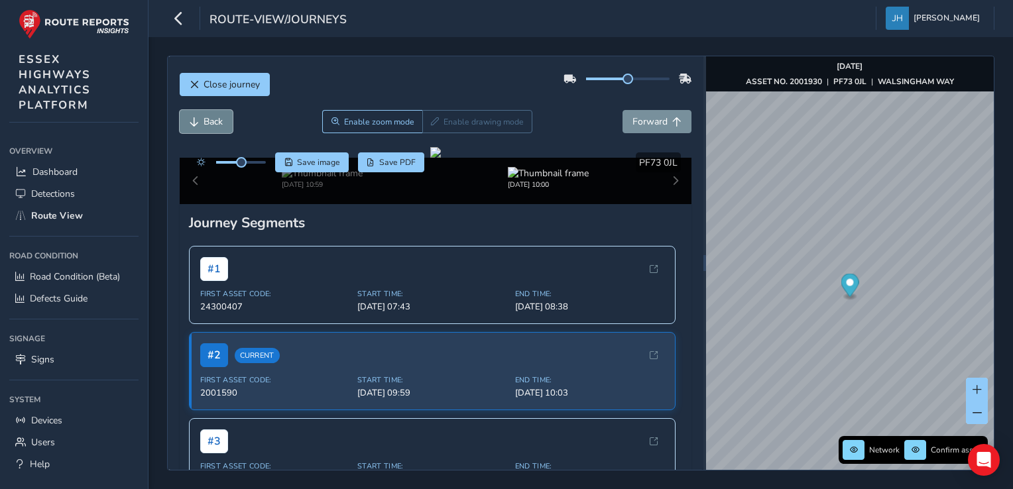
click at [221, 119] on span "Back" at bounding box center [213, 121] width 19 height 13
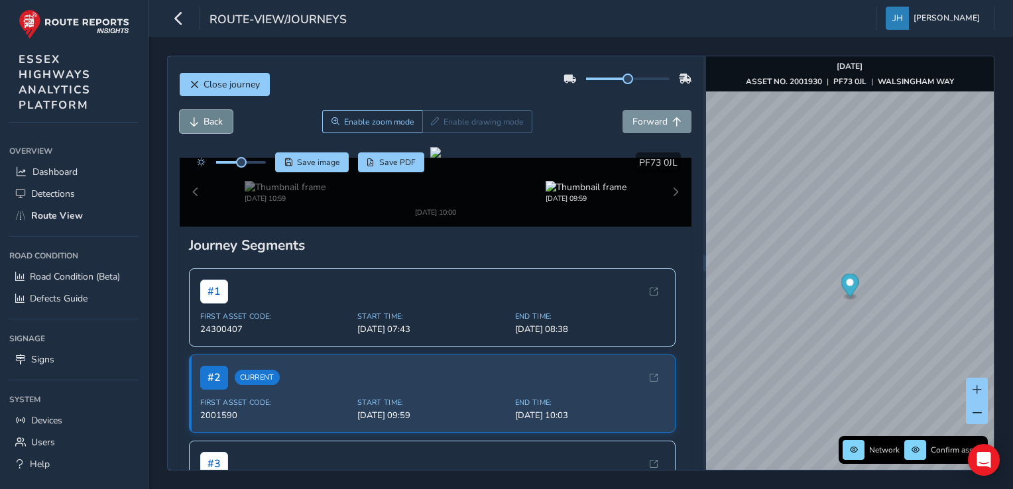
click at [221, 119] on span "Back" at bounding box center [213, 121] width 19 height 13
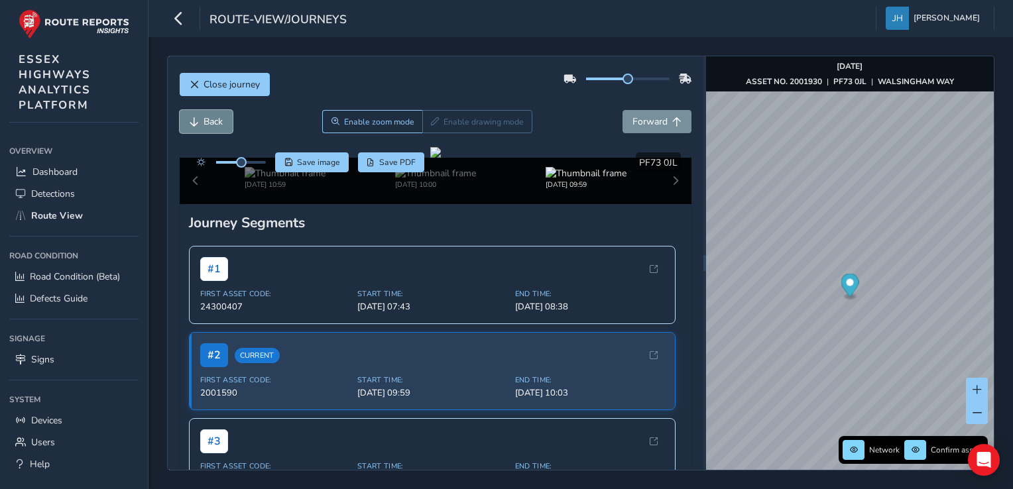
click at [221, 119] on span "Back" at bounding box center [213, 121] width 19 height 13
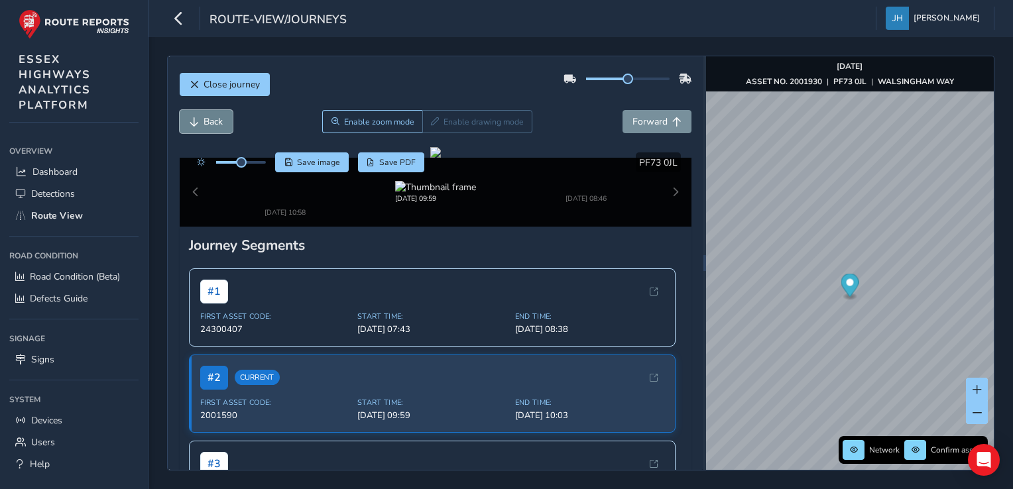
click at [221, 119] on span "Back" at bounding box center [213, 121] width 19 height 13
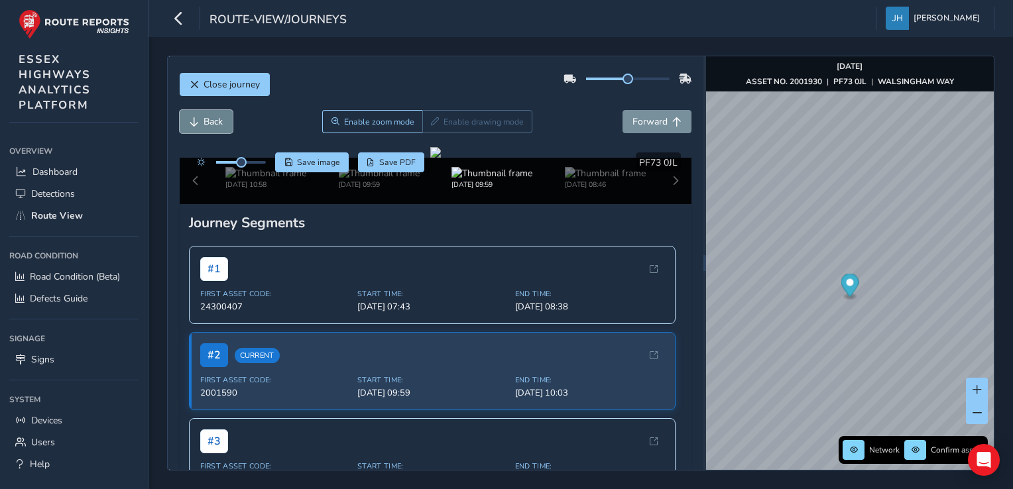
click at [221, 119] on span "Back" at bounding box center [213, 121] width 19 height 13
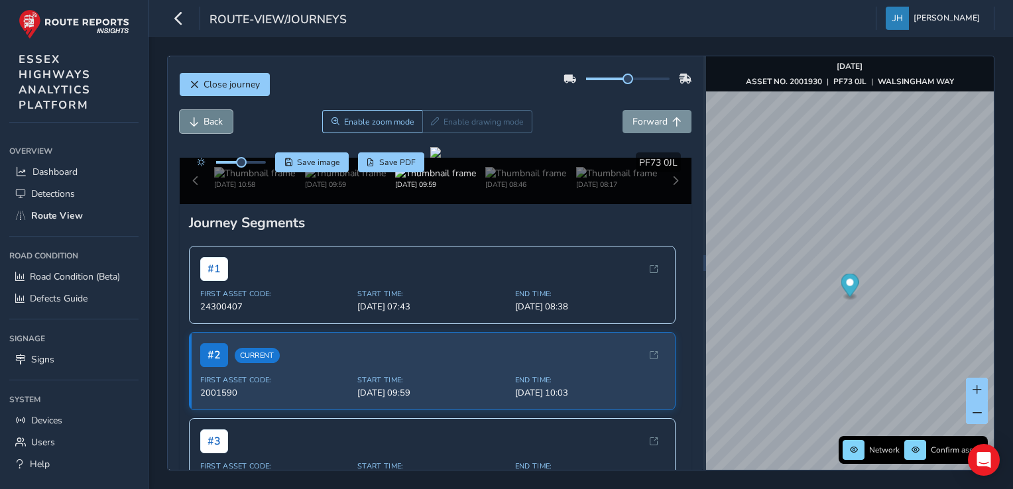
click at [221, 119] on span "Back" at bounding box center [213, 121] width 19 height 13
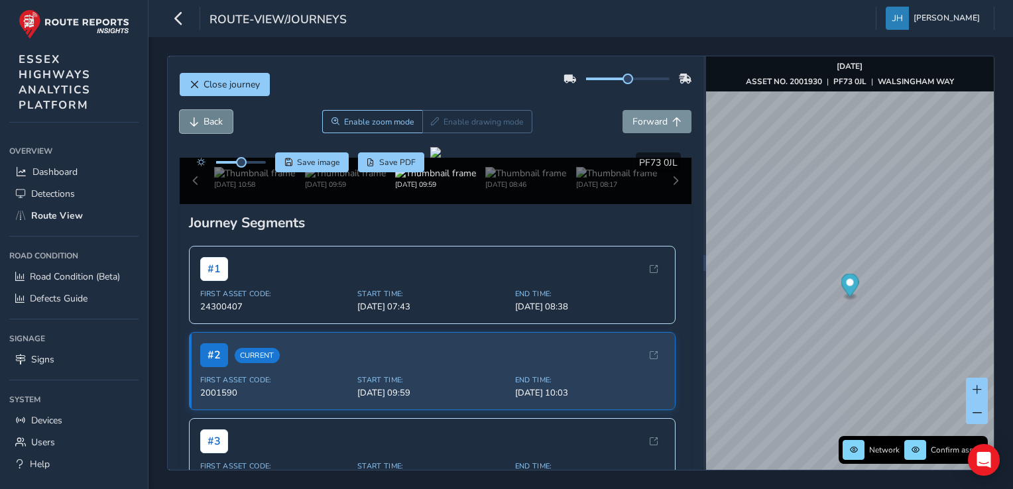
click at [221, 119] on span "Back" at bounding box center [213, 121] width 19 height 13
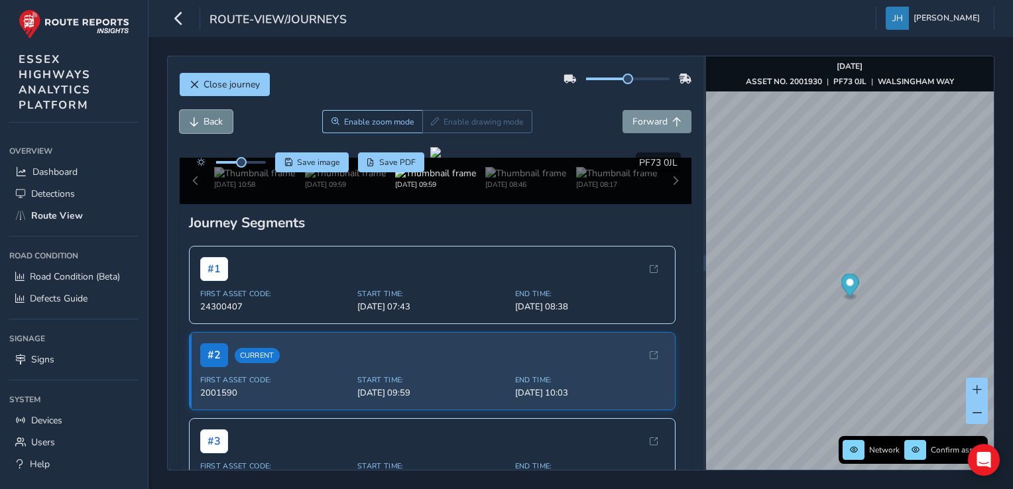
click at [221, 119] on span "Back" at bounding box center [213, 121] width 19 height 13
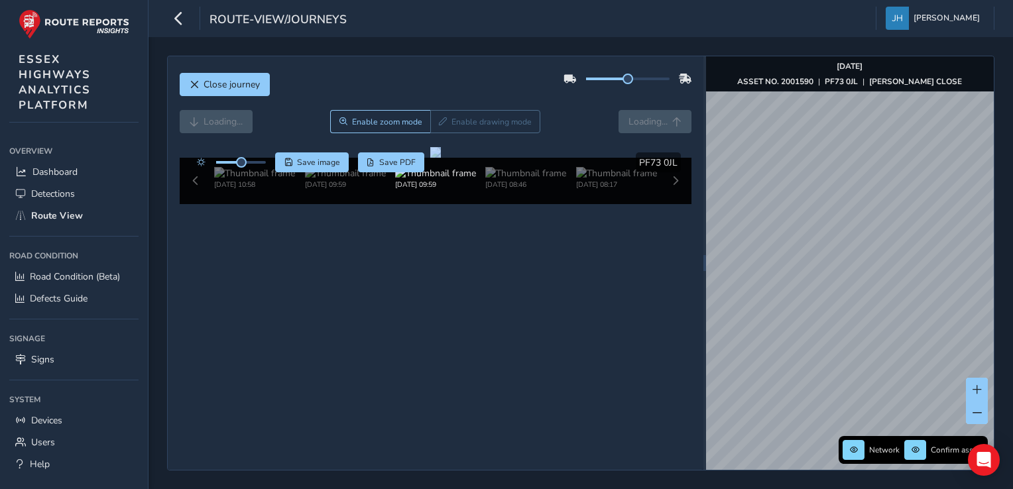
click at [221, 119] on div "Loading... Enable zoom mode Enable drawing mode Loading..." at bounding box center [436, 121] width 513 height 23
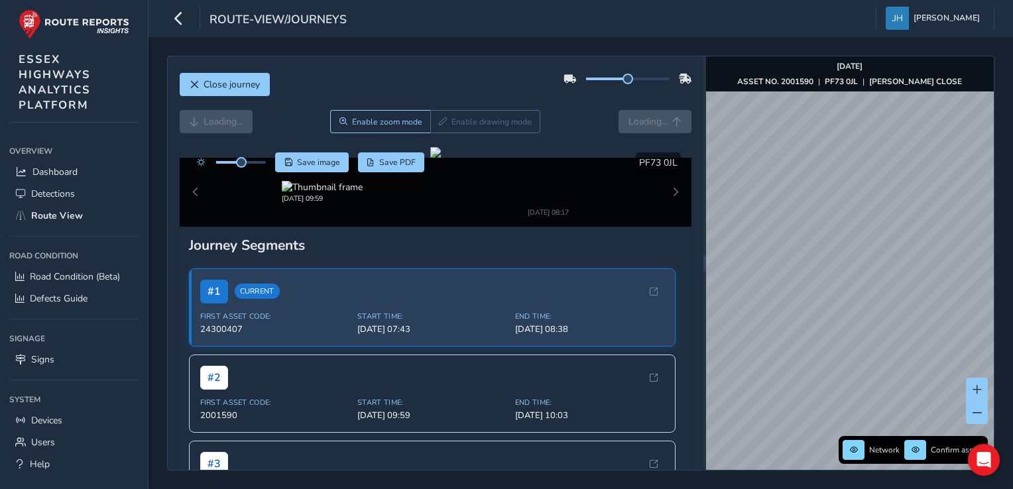
click at [221, 119] on div "Loading... Enable zoom mode Enable drawing mode Loading..." at bounding box center [436, 121] width 513 height 23
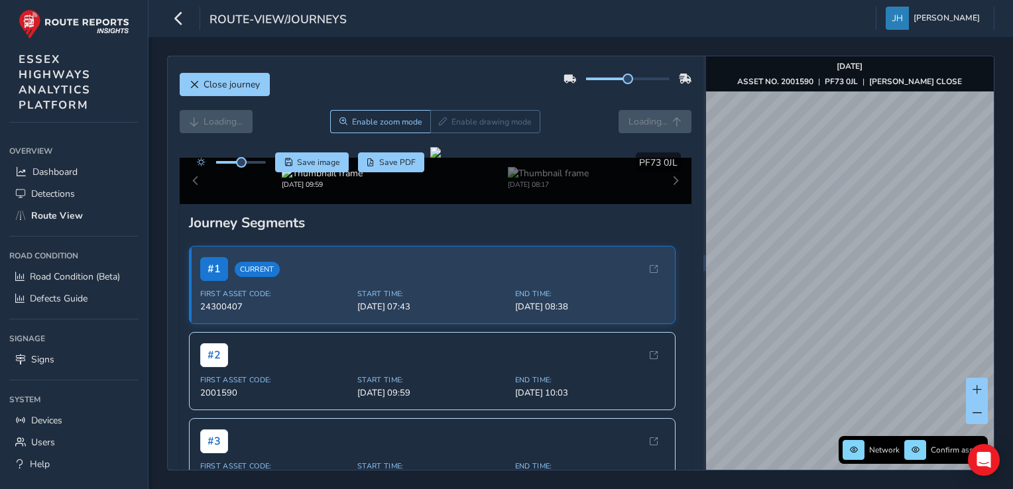
click at [221, 119] on div "Loading... Enable zoom mode Enable drawing mode Loading..." at bounding box center [436, 121] width 513 height 23
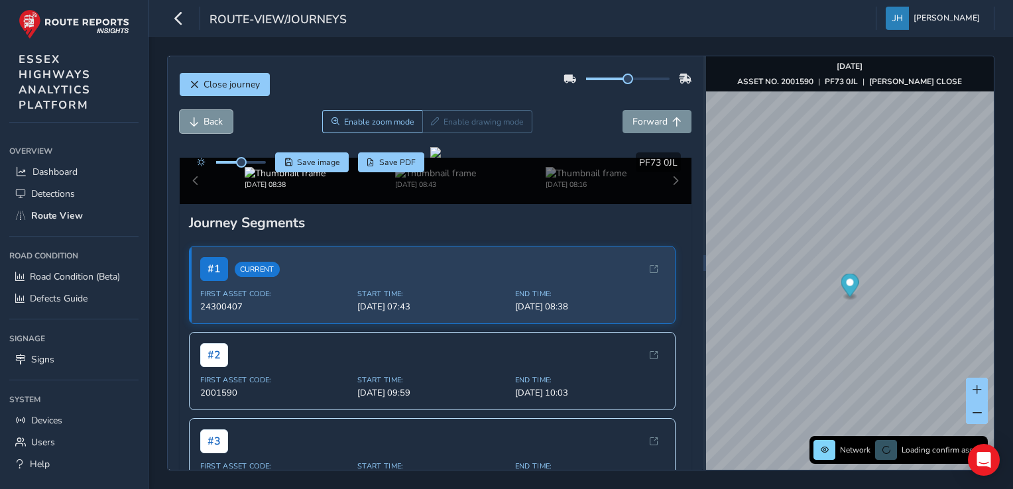
click at [221, 119] on span "Back" at bounding box center [213, 121] width 19 height 13
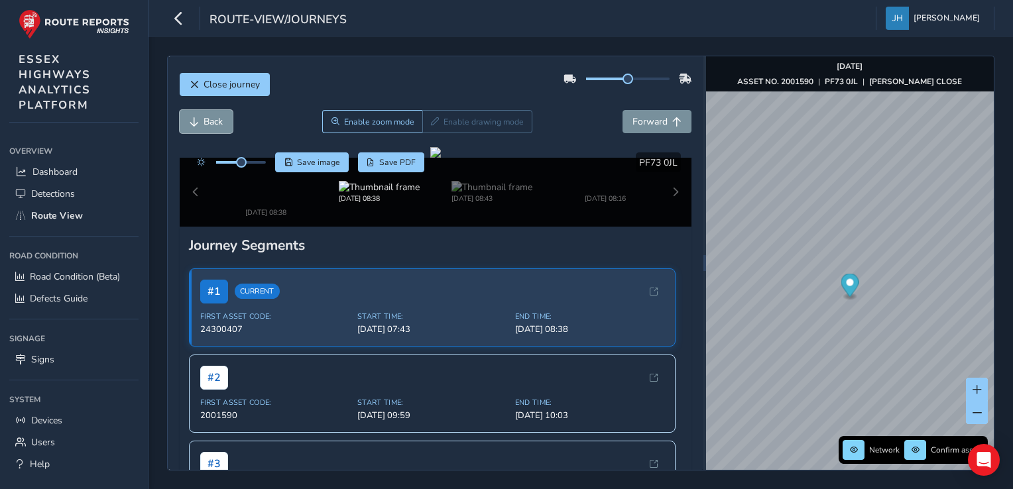
click at [221, 119] on span "Back" at bounding box center [213, 121] width 19 height 13
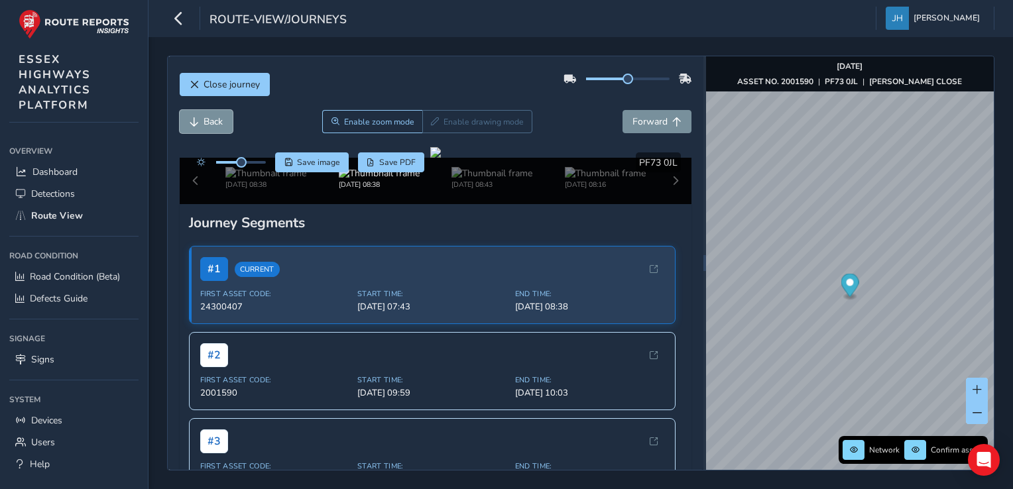
click at [221, 119] on span "Back" at bounding box center [213, 121] width 19 height 13
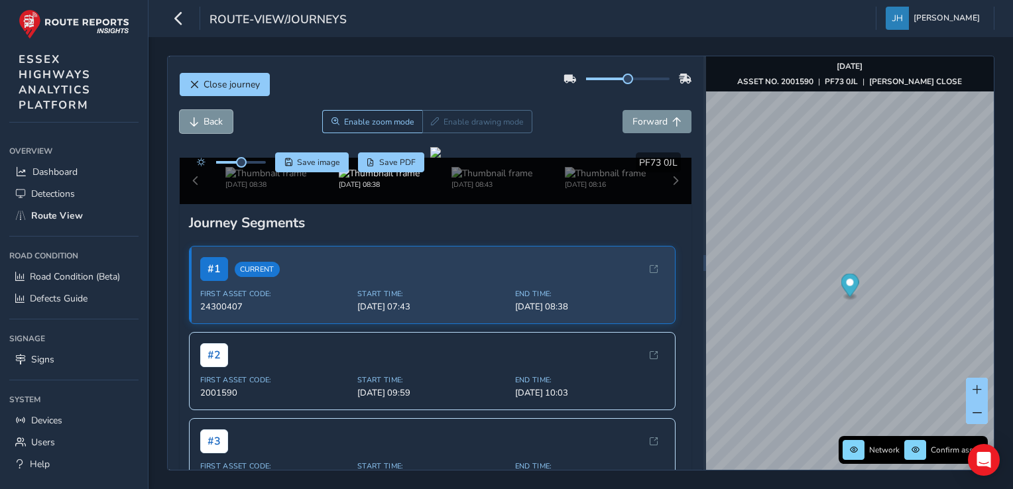
click at [221, 119] on span "Back" at bounding box center [213, 121] width 19 height 13
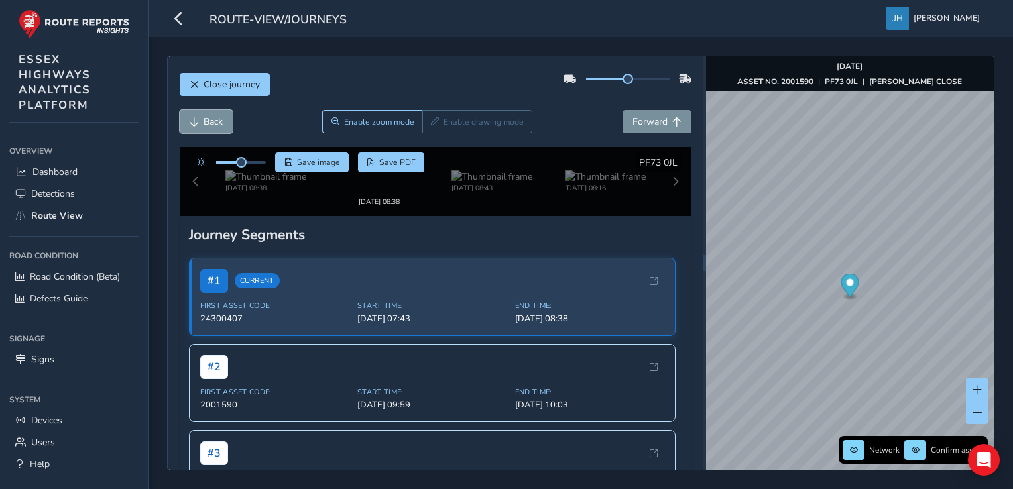
click at [221, 119] on span "Back" at bounding box center [213, 121] width 19 height 13
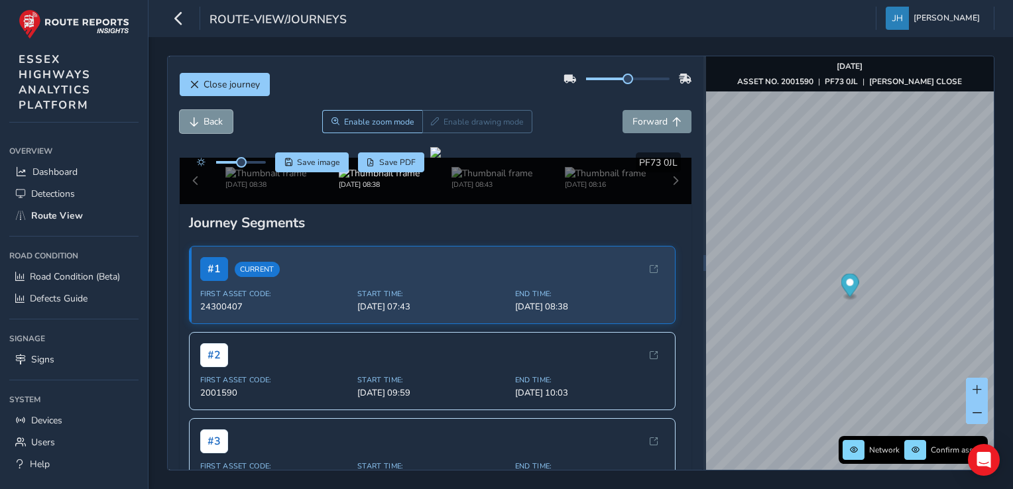
click at [221, 119] on span "Back" at bounding box center [213, 121] width 19 height 13
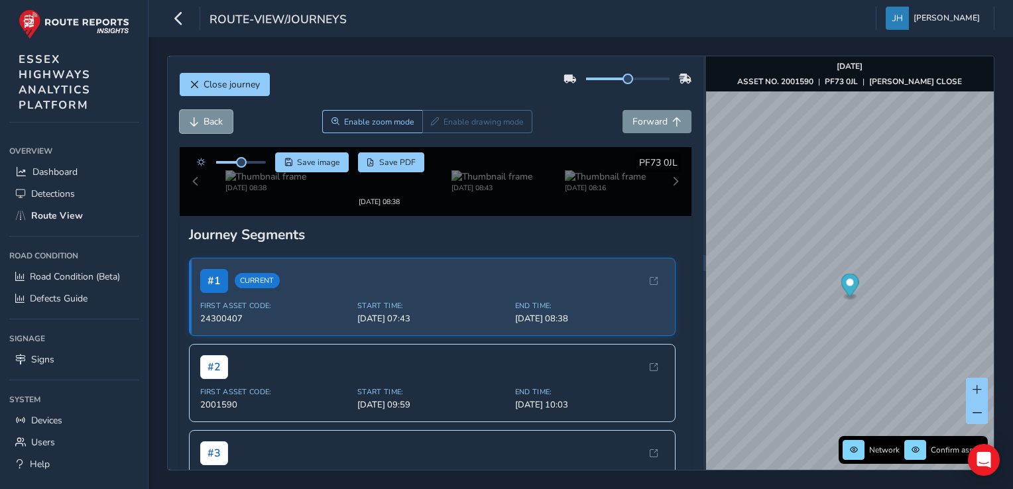
click at [221, 119] on span "Back" at bounding box center [213, 121] width 19 height 13
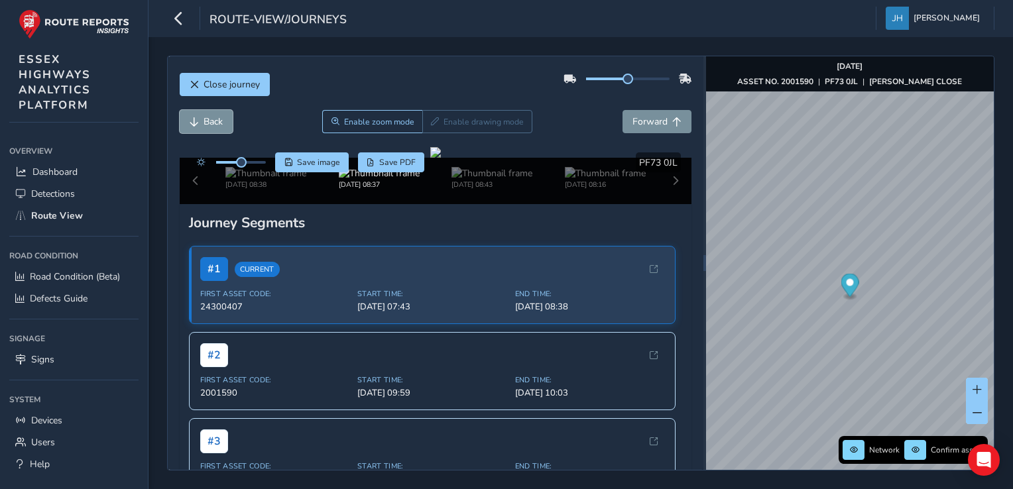
click at [221, 119] on span "Back" at bounding box center [213, 121] width 19 height 13
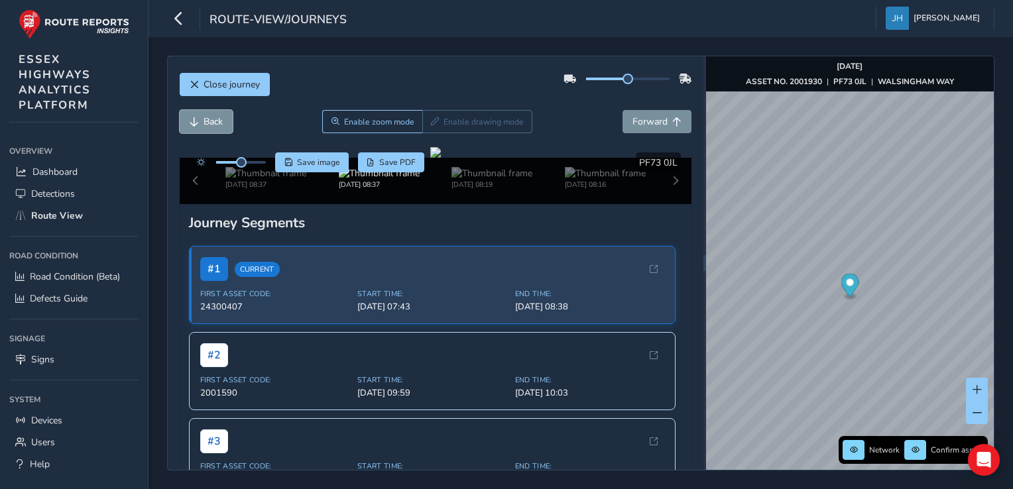
click at [221, 119] on span "Back" at bounding box center [213, 121] width 19 height 13
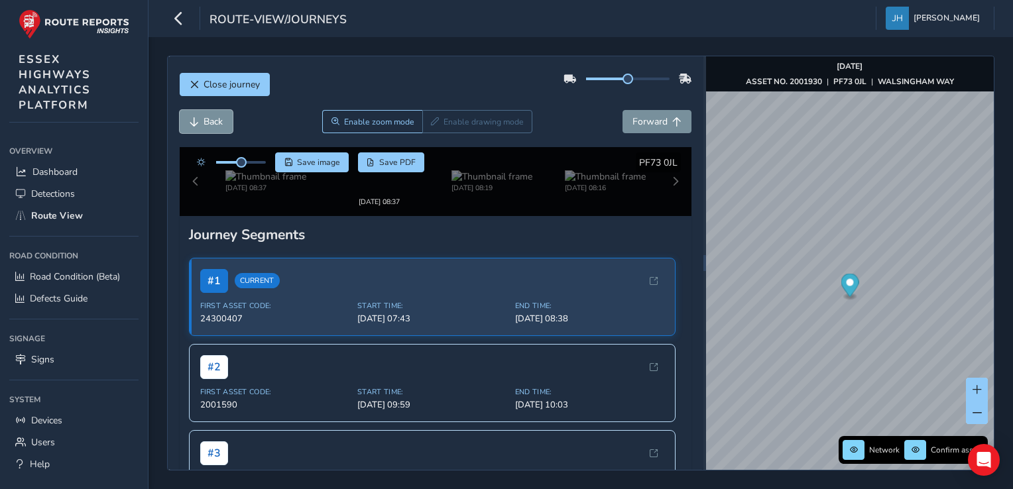
click at [221, 119] on span "Back" at bounding box center [213, 121] width 19 height 13
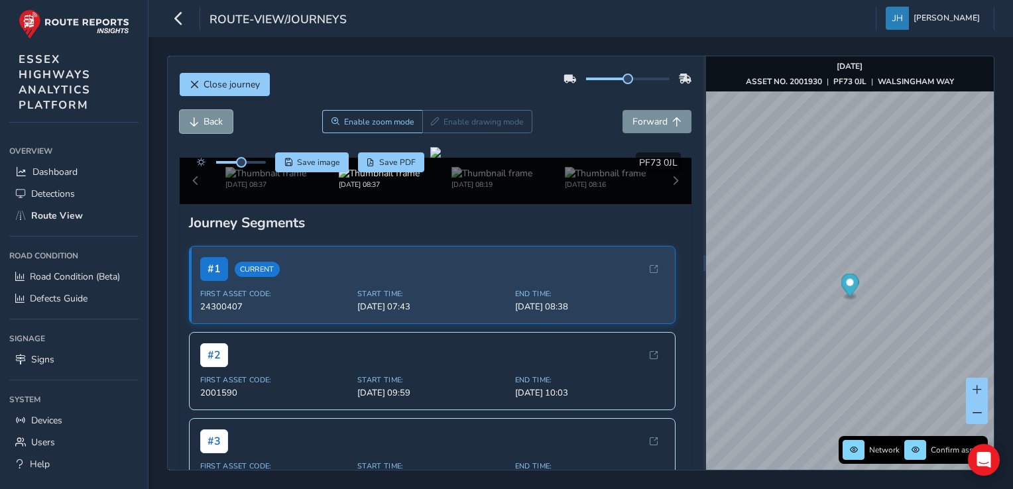
click at [221, 119] on span "Back" at bounding box center [213, 121] width 19 height 13
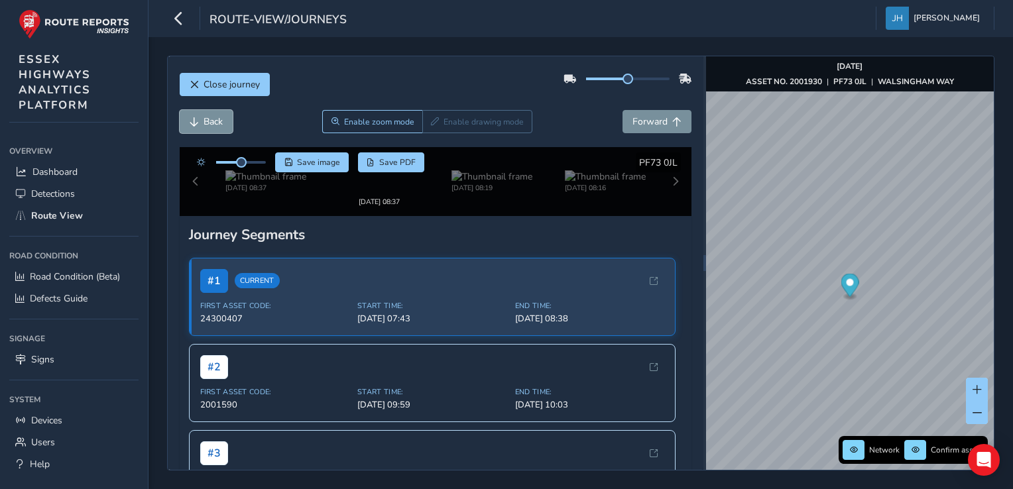
click at [221, 119] on span "Back" at bounding box center [213, 121] width 19 height 13
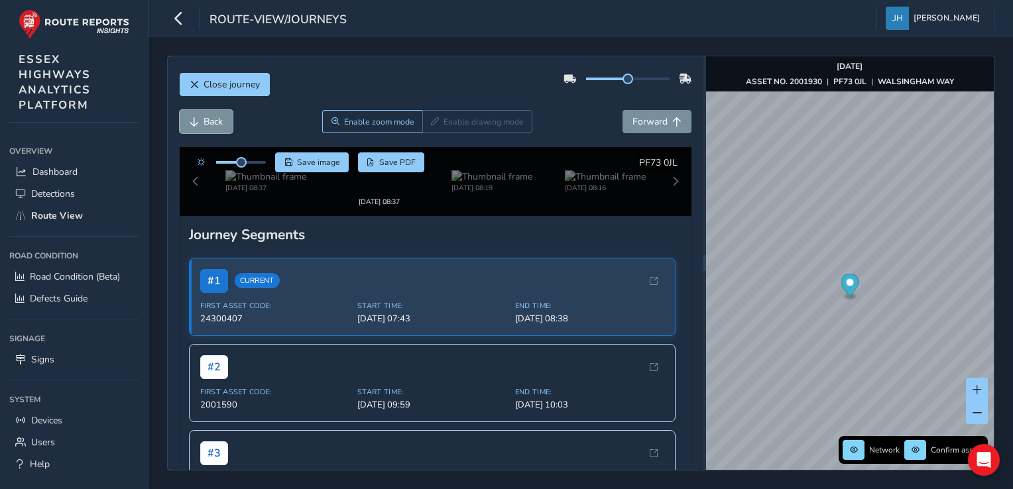
click at [221, 119] on span "Back" at bounding box center [213, 121] width 19 height 13
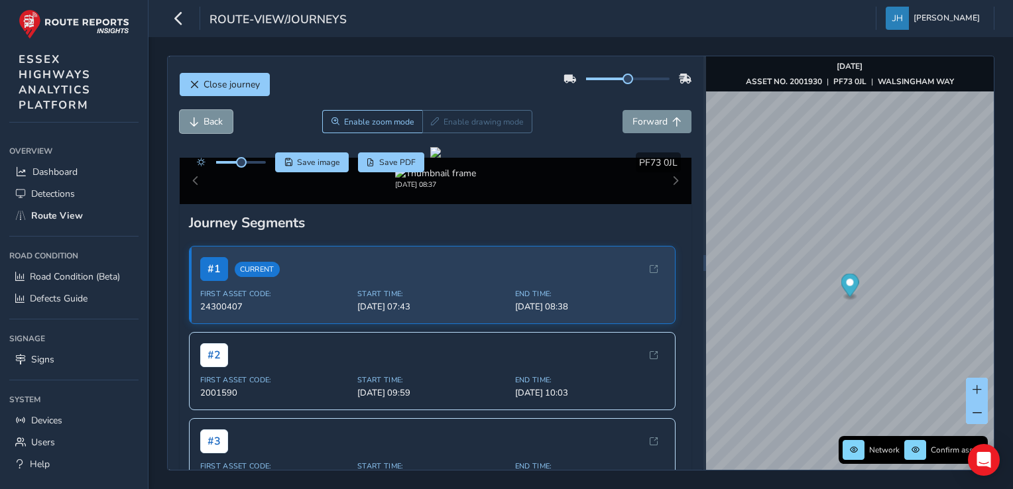
click at [221, 119] on span "Back" at bounding box center [213, 121] width 19 height 13
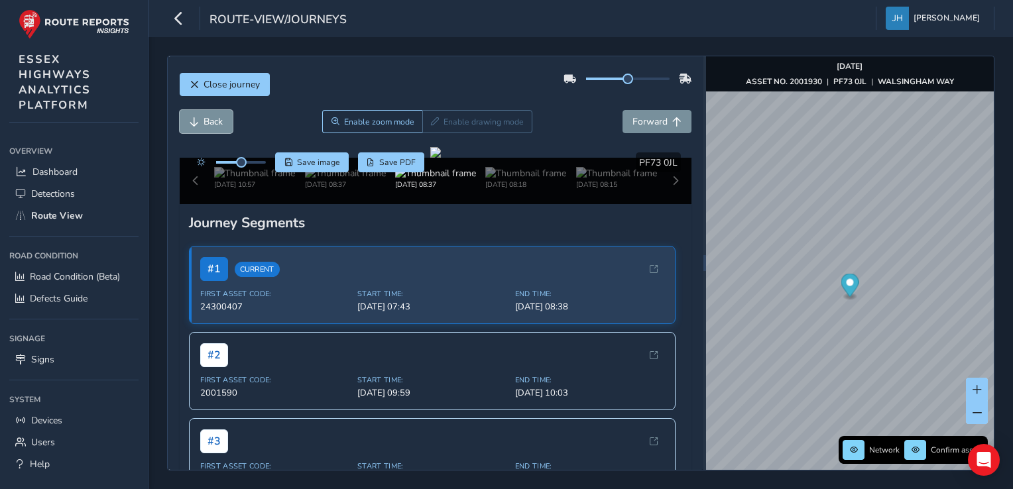
click at [221, 119] on span "Back" at bounding box center [213, 121] width 19 height 13
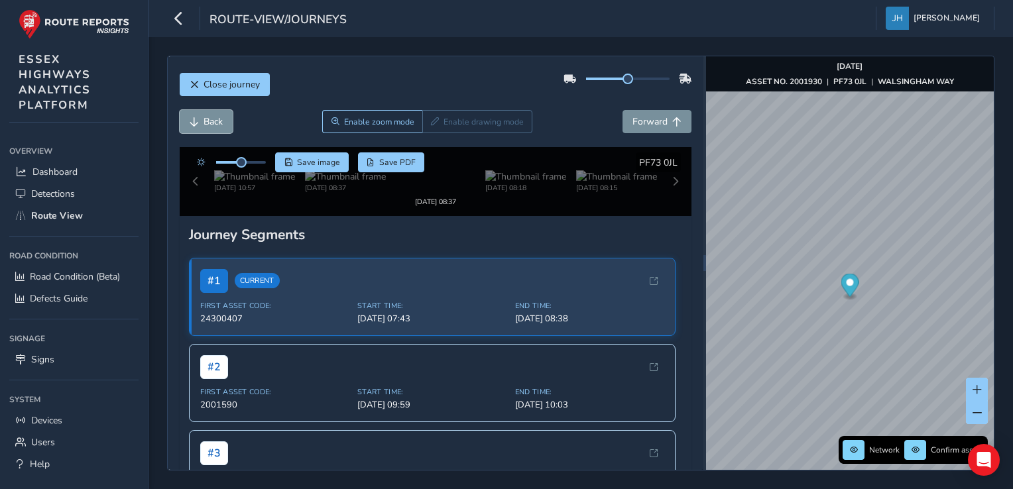
click at [221, 119] on span "Back" at bounding box center [213, 121] width 19 height 13
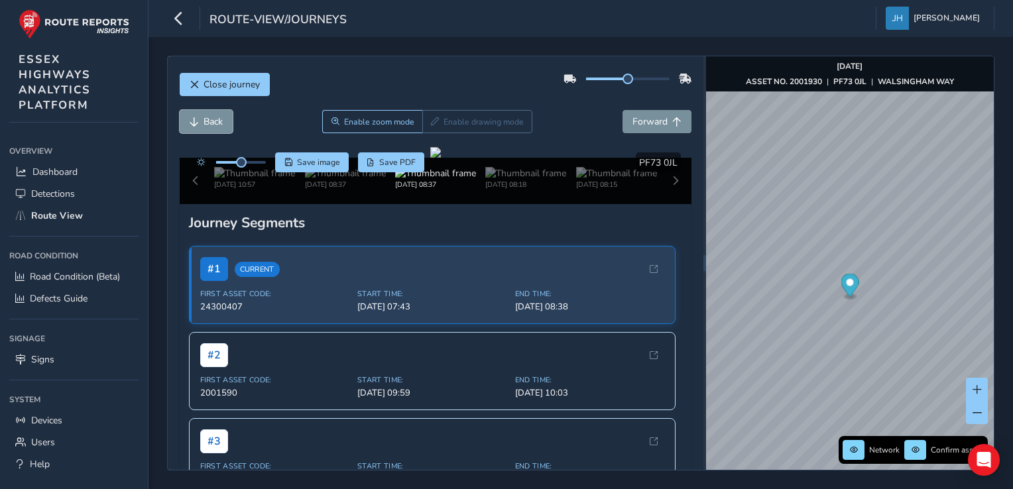
click at [221, 119] on span "Back" at bounding box center [213, 121] width 19 height 13
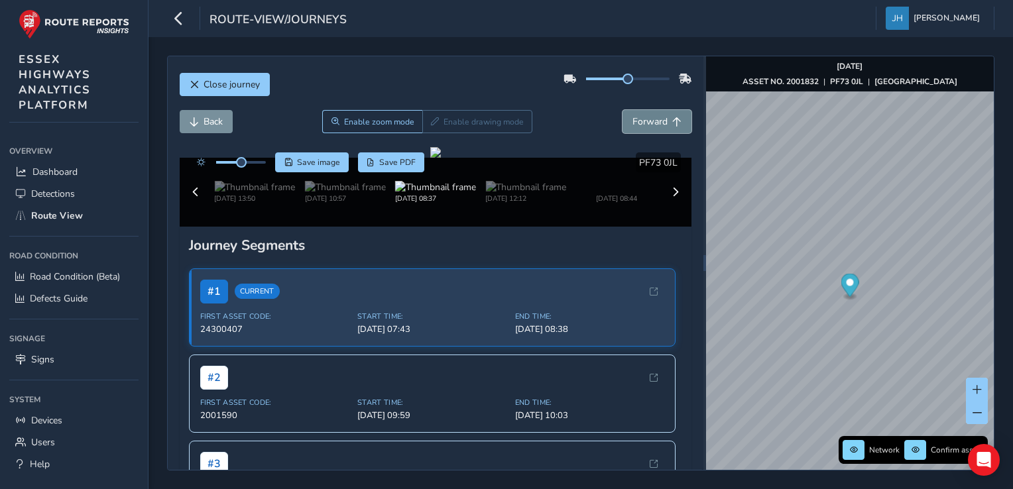
click at [642, 117] on span "Forward" at bounding box center [650, 121] width 35 height 13
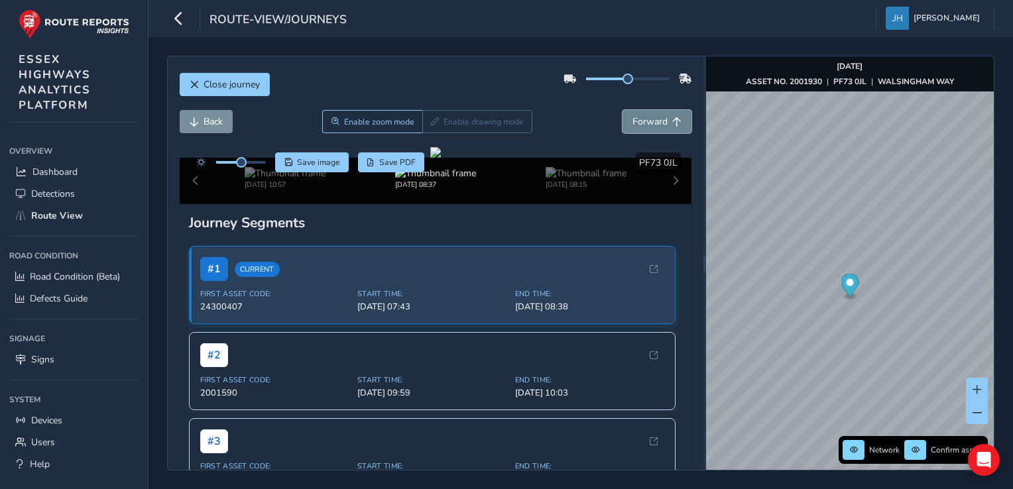
click at [642, 117] on span "Forward" at bounding box center [650, 121] width 35 height 13
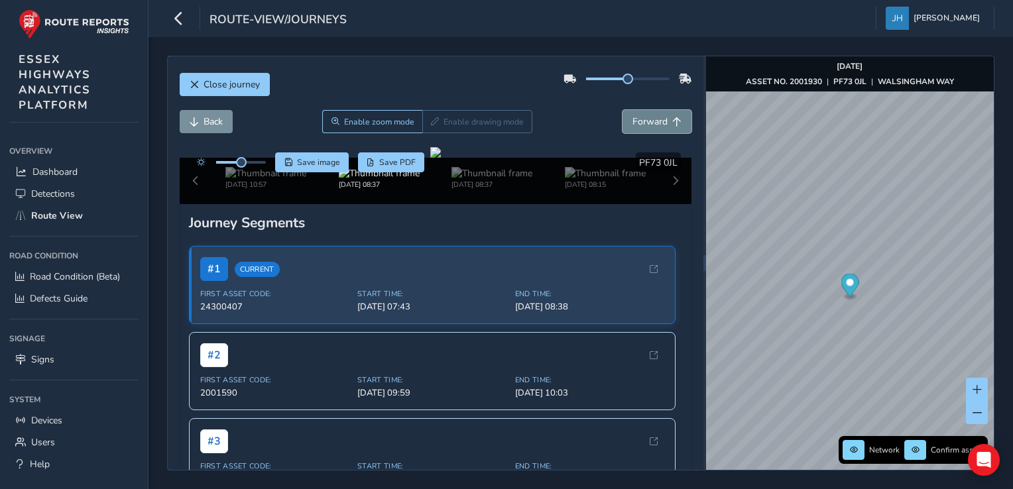
click at [642, 117] on span "Forward" at bounding box center [650, 121] width 35 height 13
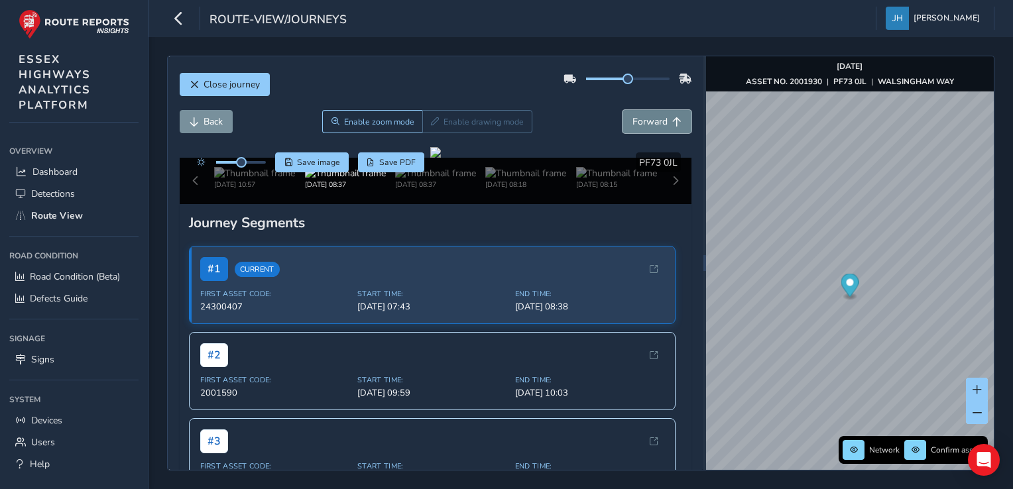
click at [642, 117] on span "Forward" at bounding box center [650, 121] width 35 height 13
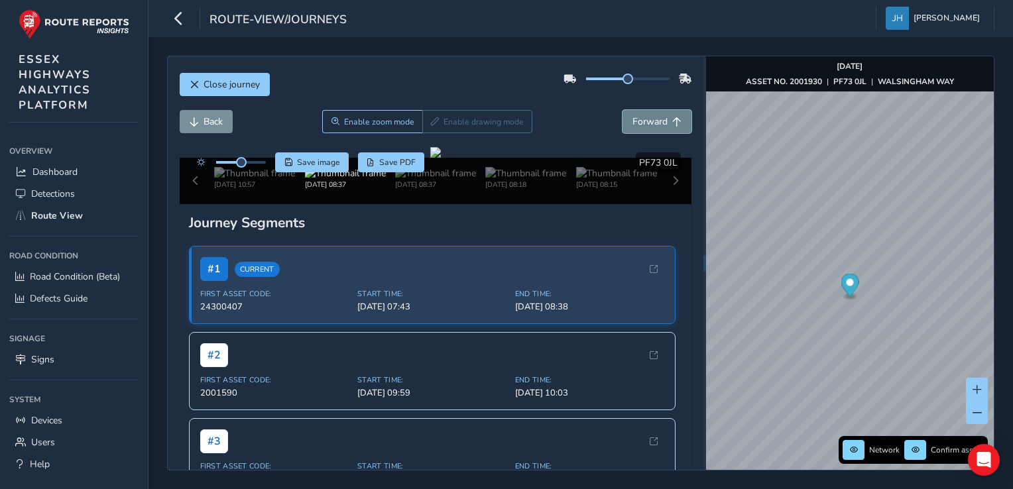
click at [642, 117] on span "Forward" at bounding box center [650, 121] width 35 height 13
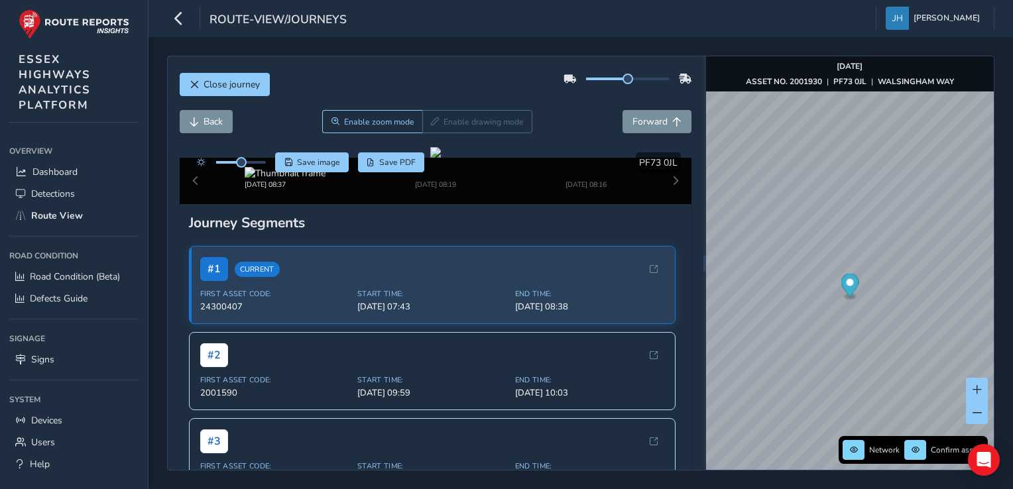
click at [747, 418] on div "Network Confirm assets [DATE] ASSET NO. 2001930 | PF73 0JL | WALSINGHAM WAY" at bounding box center [850, 263] width 288 height 414
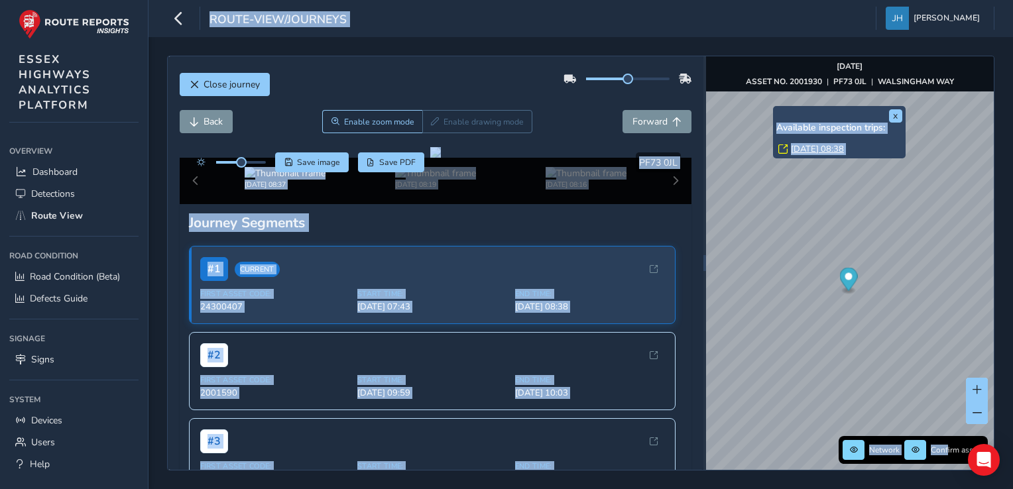
click at [747, 147] on link "[DATE] 08:38" at bounding box center [817, 149] width 53 height 12
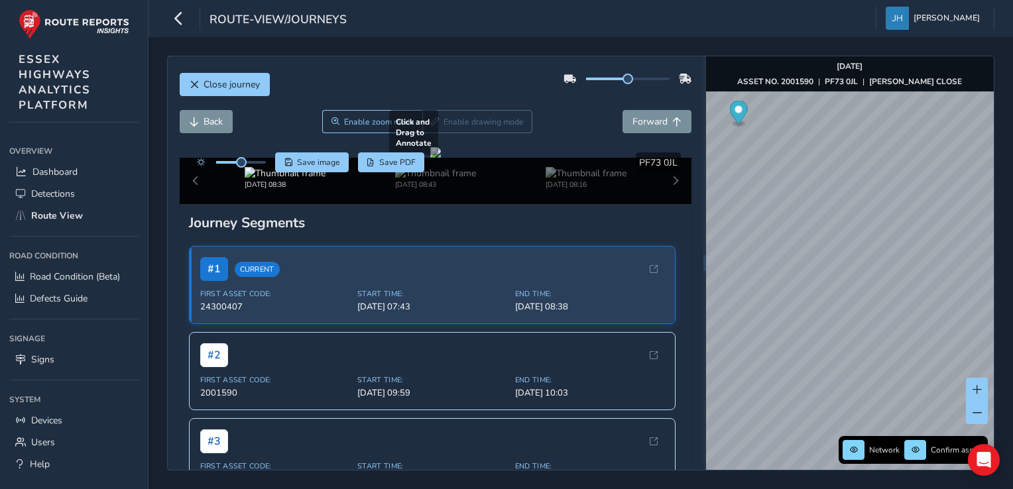
click at [441, 158] on div at bounding box center [435, 152] width 11 height 11
click at [633, 124] on span "Forward" at bounding box center [650, 121] width 35 height 13
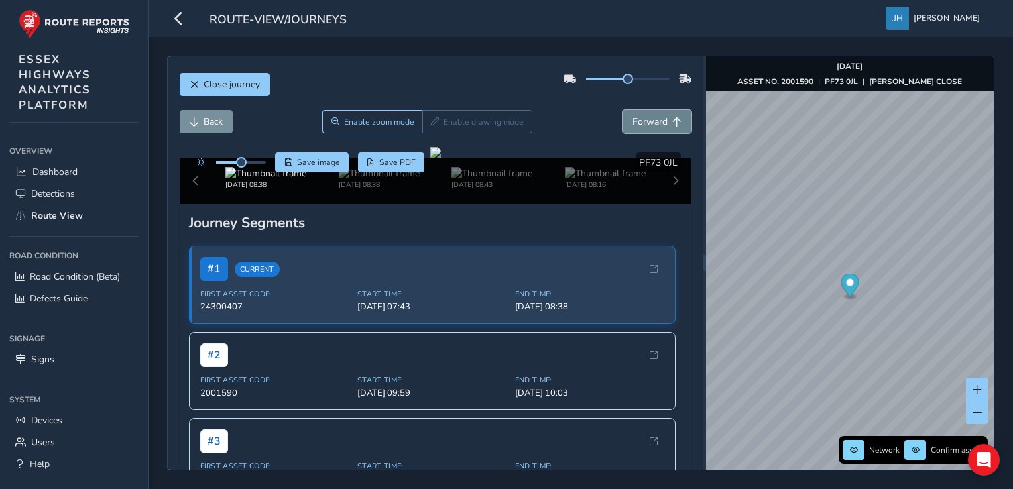
click at [633, 124] on span "Forward" at bounding box center [650, 121] width 35 height 13
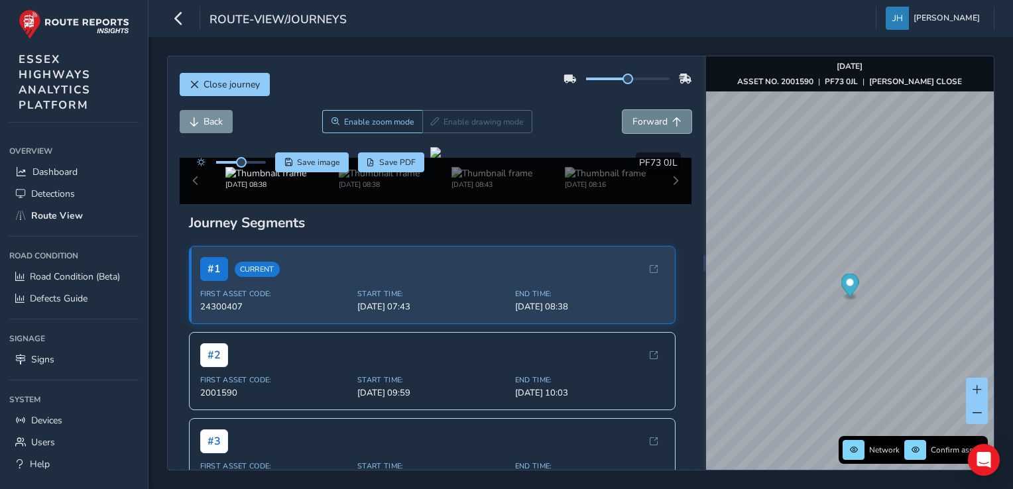
click at [633, 124] on span "Forward" at bounding box center [650, 121] width 35 height 13
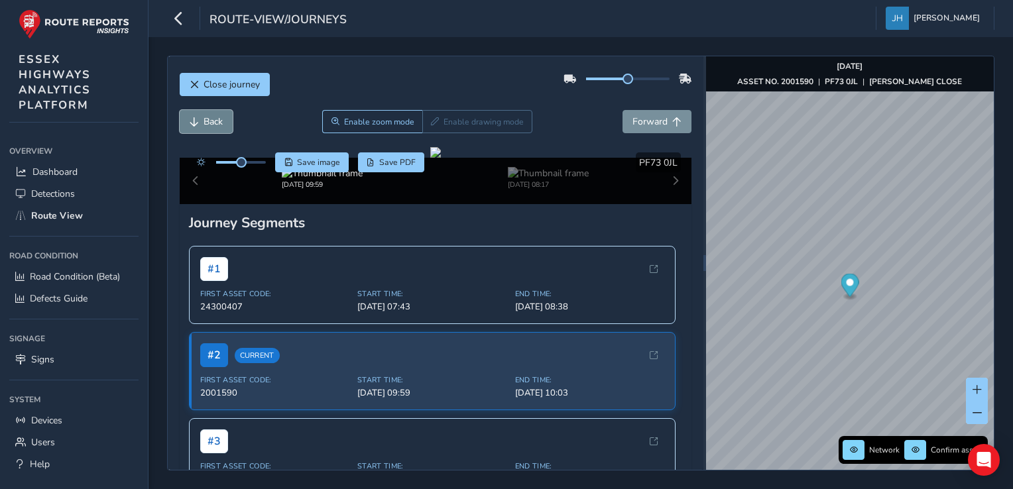
click at [219, 117] on span "Back" at bounding box center [213, 121] width 19 height 13
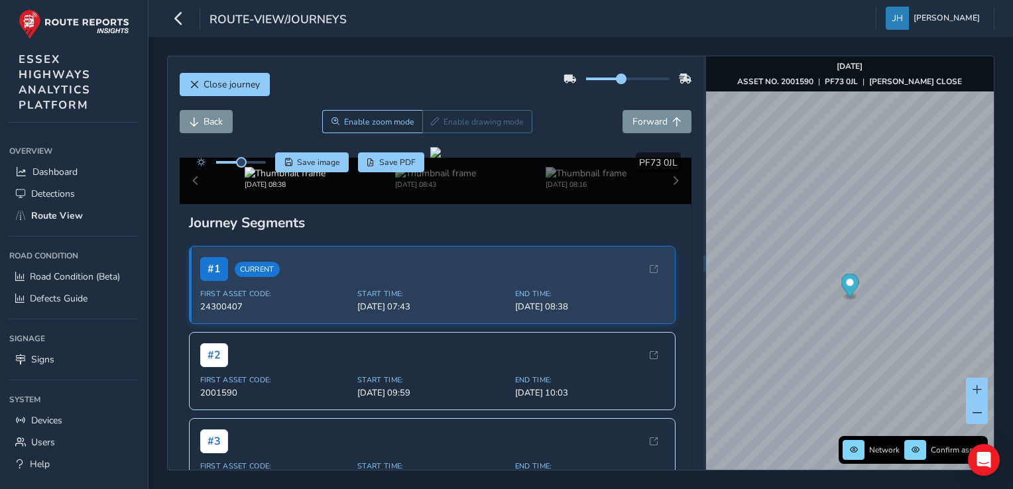
drag, startPoint x: 616, startPoint y: 80, endPoint x: 609, endPoint y: 79, distance: 6.7
click at [616, 79] on span at bounding box center [621, 79] width 11 height 11
click at [636, 116] on span "Forward" at bounding box center [650, 121] width 35 height 13
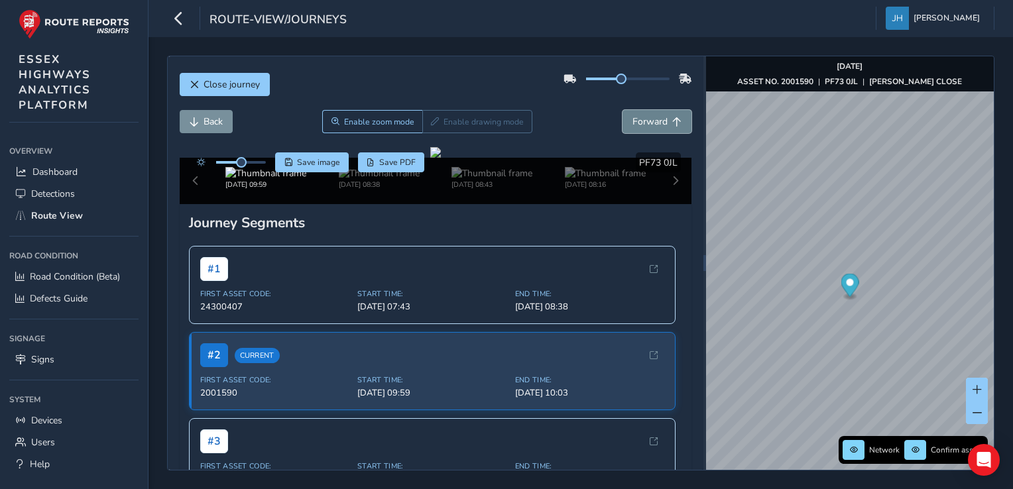
click at [636, 116] on span "Forward" at bounding box center [650, 121] width 35 height 13
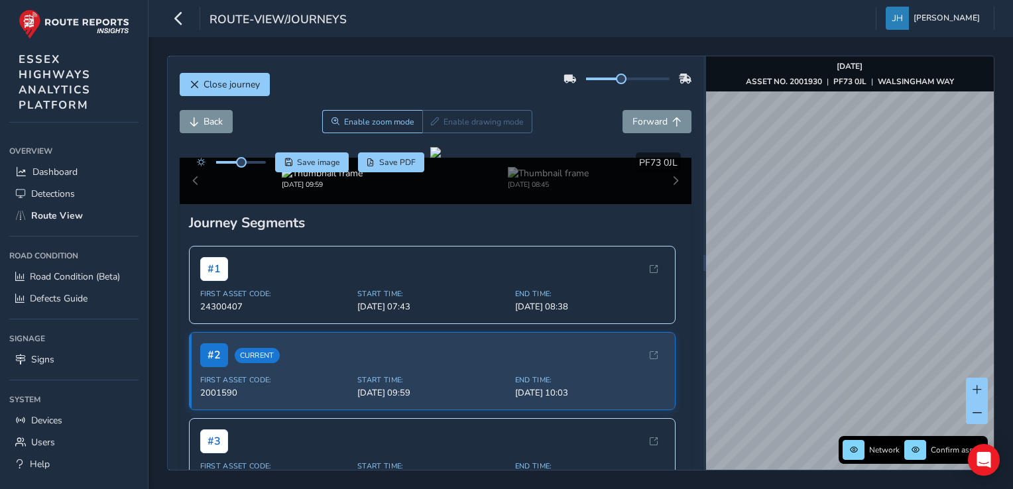
click at [747, 242] on div "Close journey Back Enable zoom mode Enable drawing mode Forward Click and Drag …" at bounding box center [581, 263] width 865 height 452
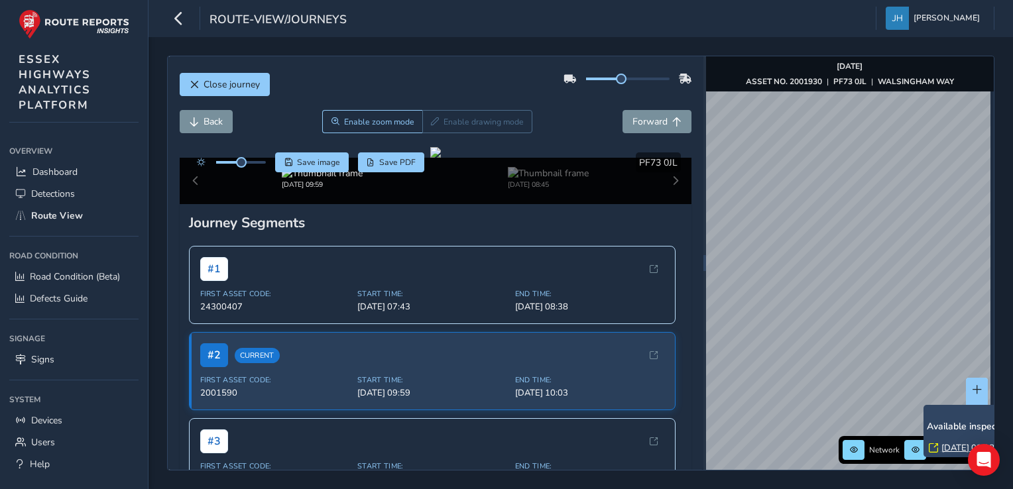
click at [747, 452] on link "[DATE] 08:38" at bounding box center [967, 448] width 53 height 12
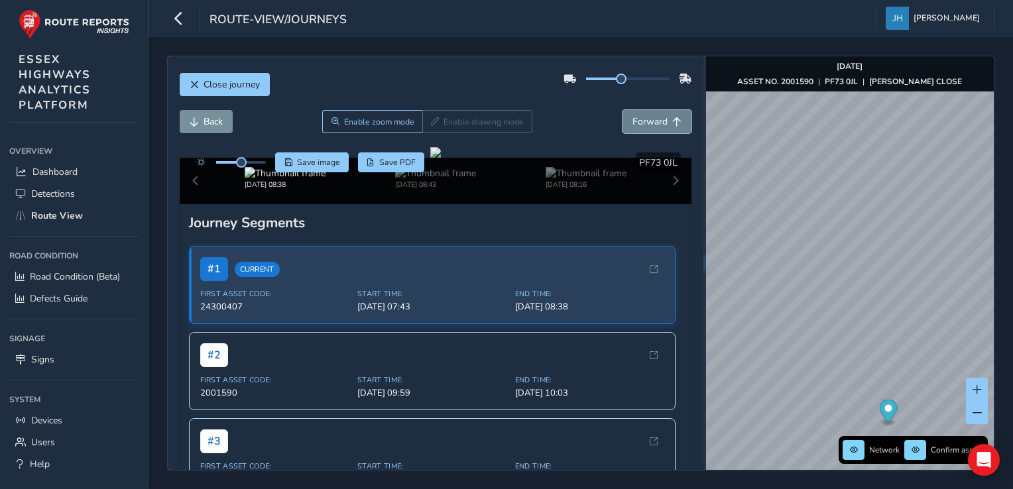
click at [633, 121] on span "Forward" at bounding box center [650, 121] width 35 height 13
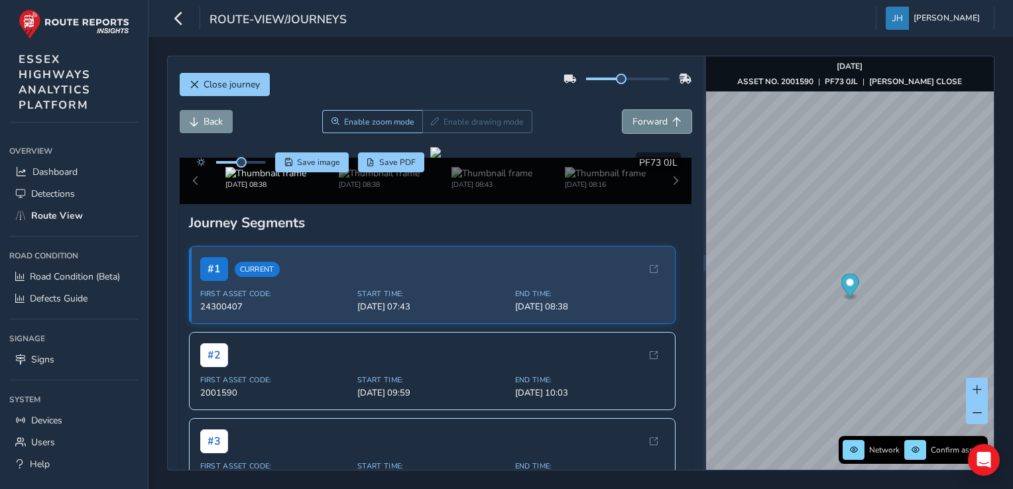
click at [633, 121] on span "Forward" at bounding box center [650, 121] width 35 height 13
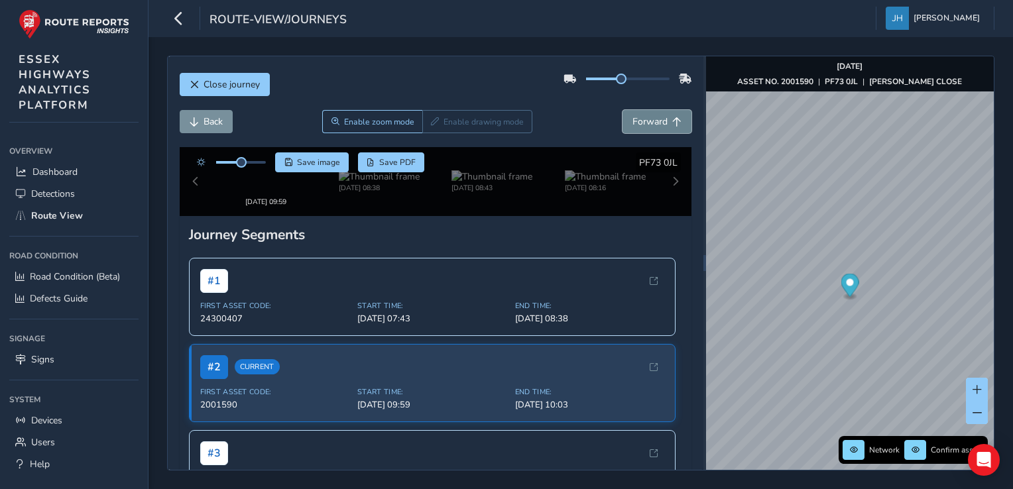
click at [633, 121] on span "Forward" at bounding box center [650, 121] width 35 height 13
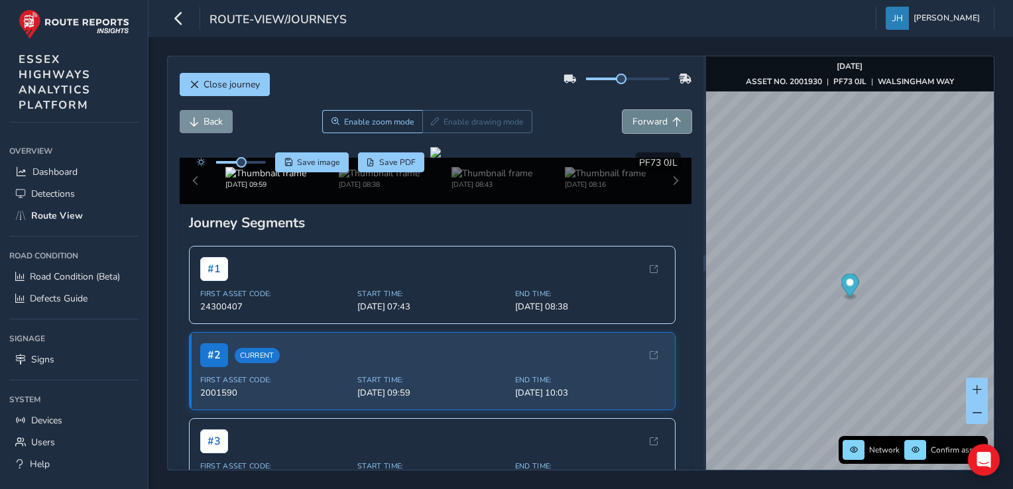
click at [633, 121] on span "Forward" at bounding box center [650, 121] width 35 height 13
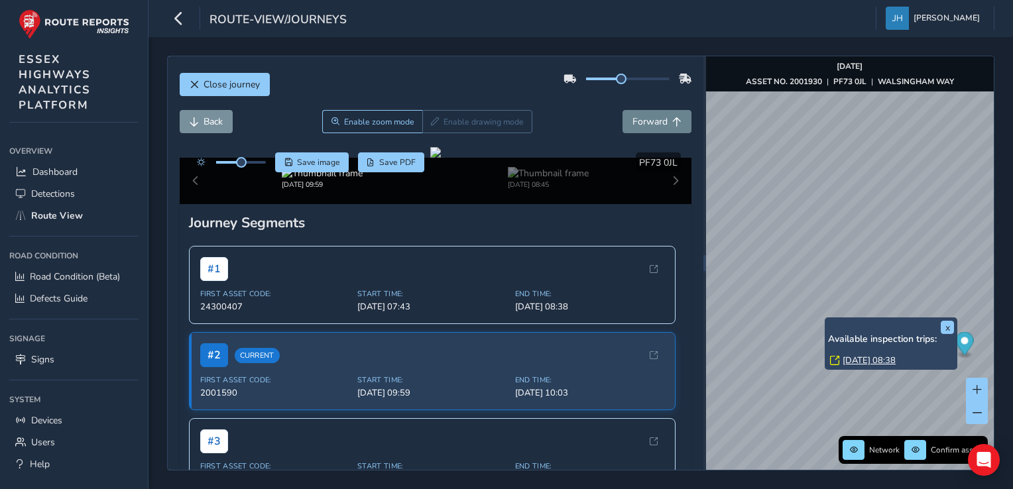
click at [747, 318] on div "x Available inspection trips: [GEOGRAPHIC_DATA][DATE] 08:38" at bounding box center [891, 344] width 133 height 52
click at [747, 359] on link "[DATE] 08:38" at bounding box center [869, 361] width 53 height 12
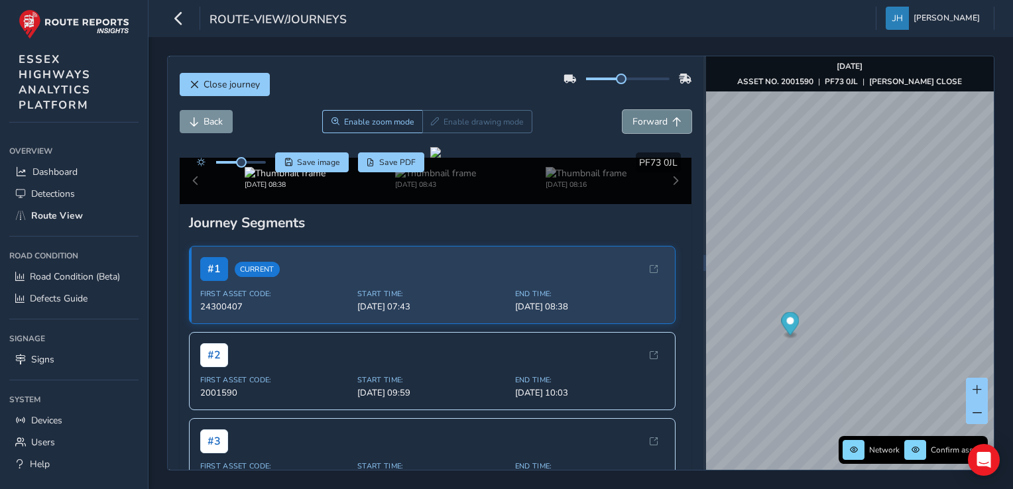
click at [636, 125] on span "Forward" at bounding box center [650, 121] width 35 height 13
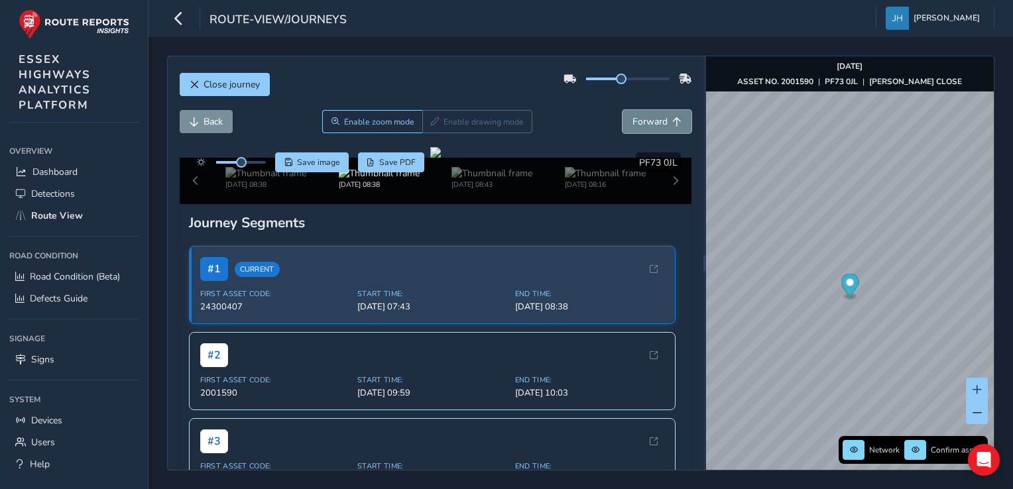
click at [636, 125] on span "Forward" at bounding box center [650, 121] width 35 height 13
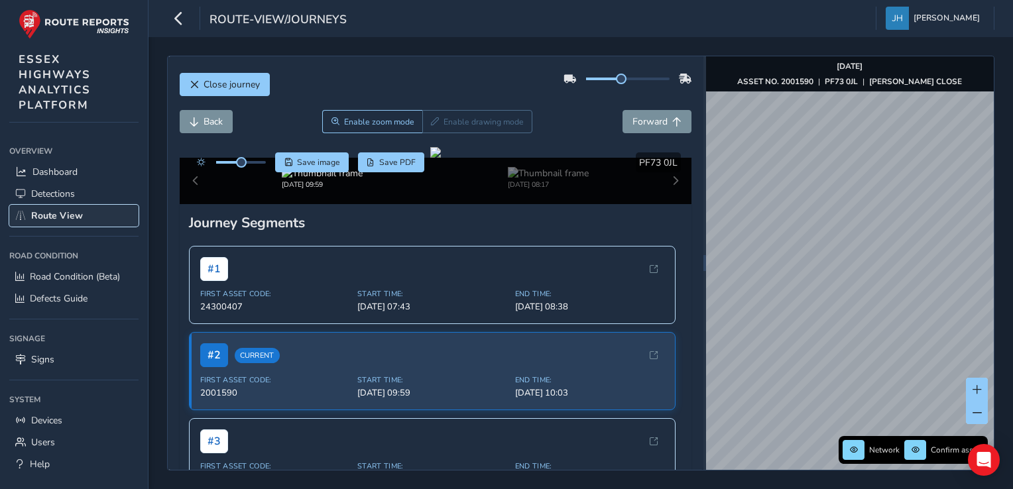
click at [65, 216] on span "Route View" at bounding box center [57, 216] width 52 height 13
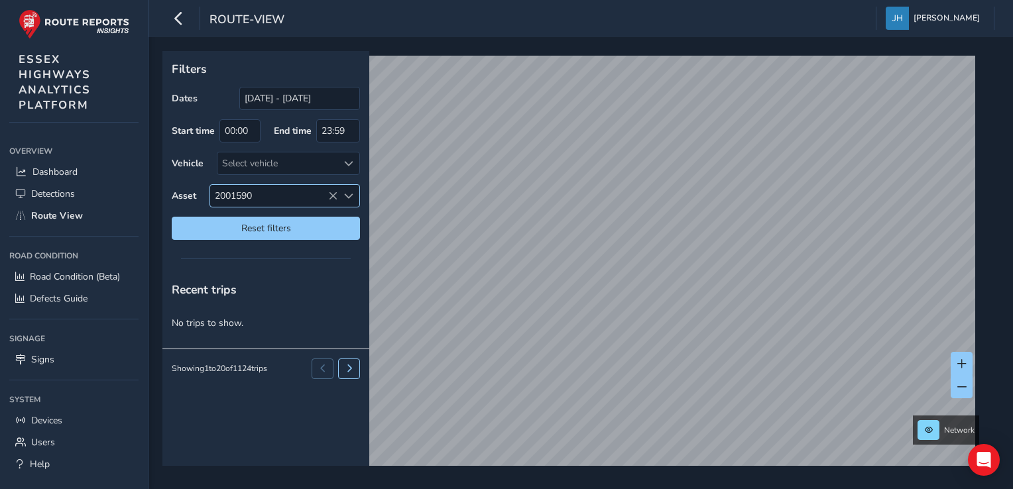
click at [259, 197] on span "2001590" at bounding box center [273, 196] width 127 height 22
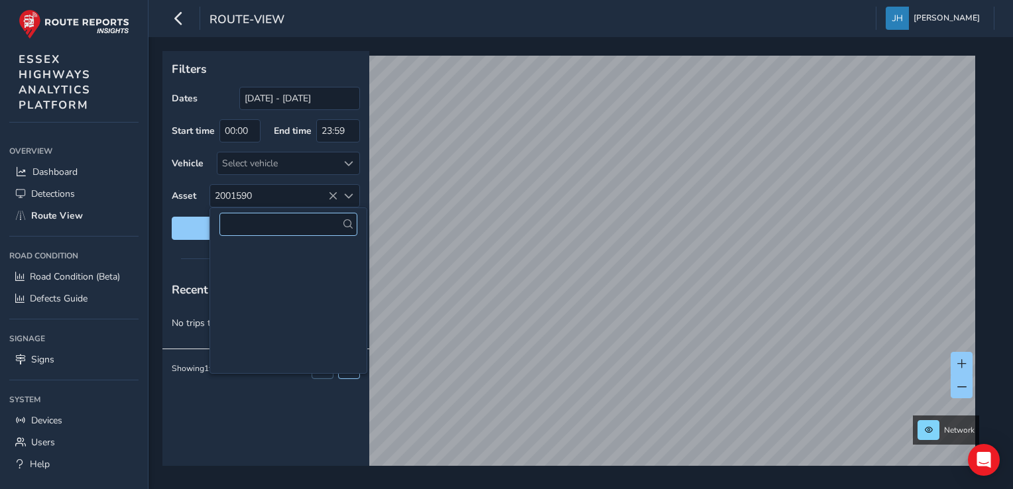
scroll to position [186633, 0]
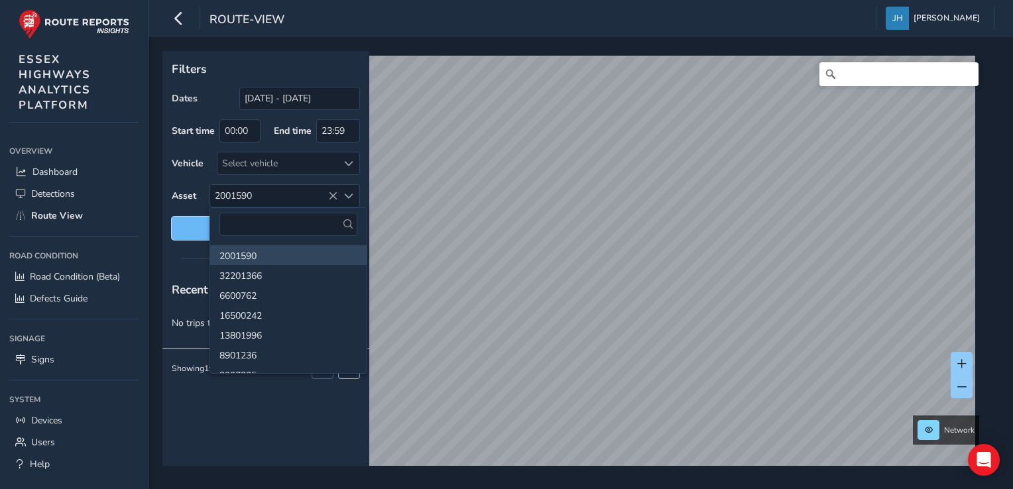
click at [196, 235] on button "Reset filters" at bounding box center [266, 228] width 188 height 23
type input "[DATE] - [DATE]"
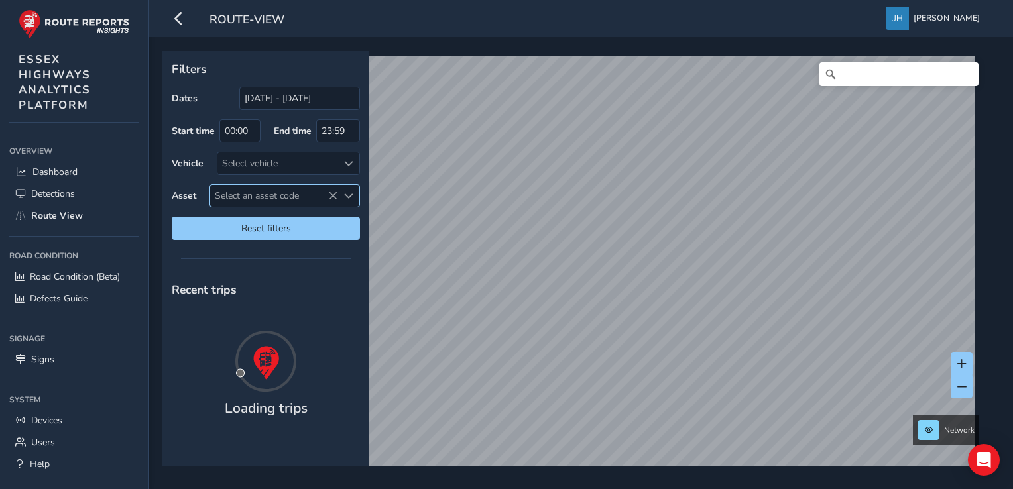
click at [273, 190] on span "Select an asset code" at bounding box center [273, 196] width 127 height 22
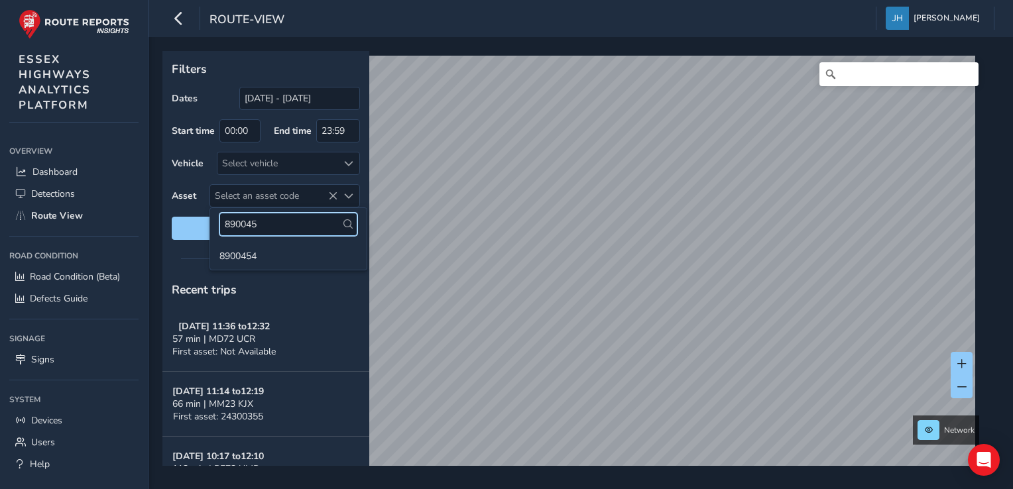
type input "8900454"
click at [300, 259] on li "8900454" at bounding box center [288, 255] width 156 height 20
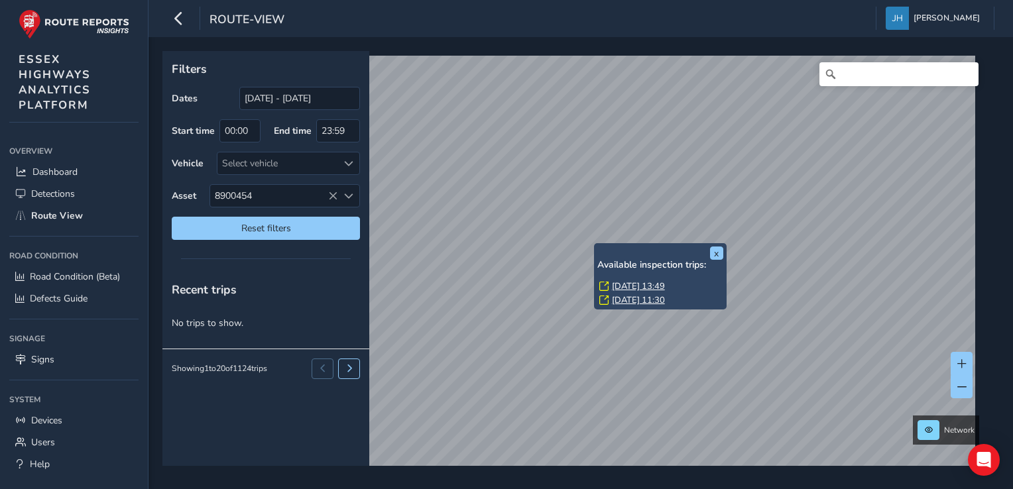
click at [620, 282] on link "[DATE] 13:49" at bounding box center [638, 286] width 53 height 12
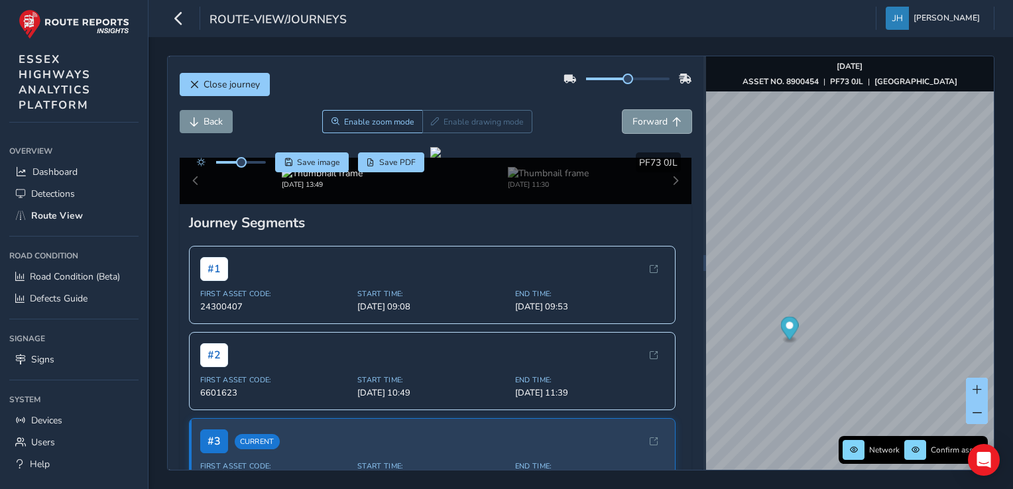
click at [650, 123] on span "Forward" at bounding box center [650, 121] width 35 height 13
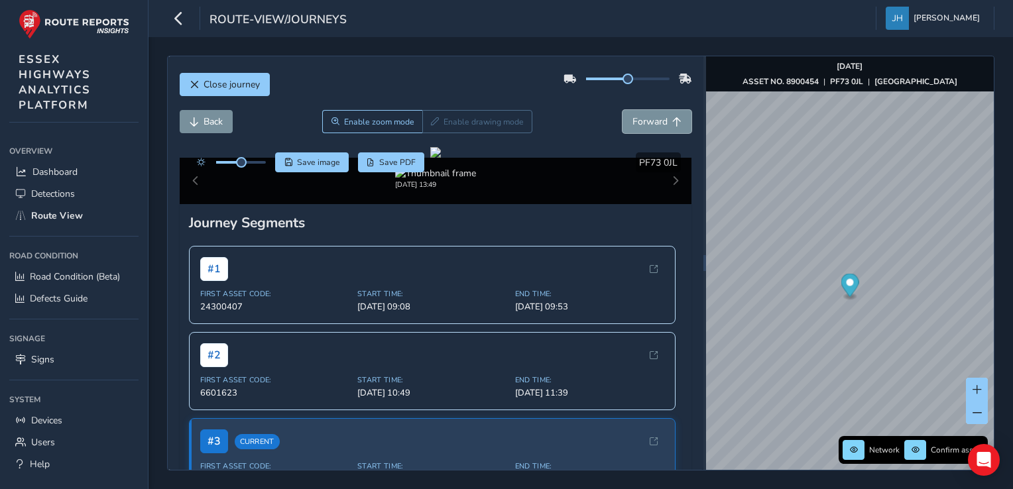
click at [650, 123] on span "Forward" at bounding box center [650, 121] width 35 height 13
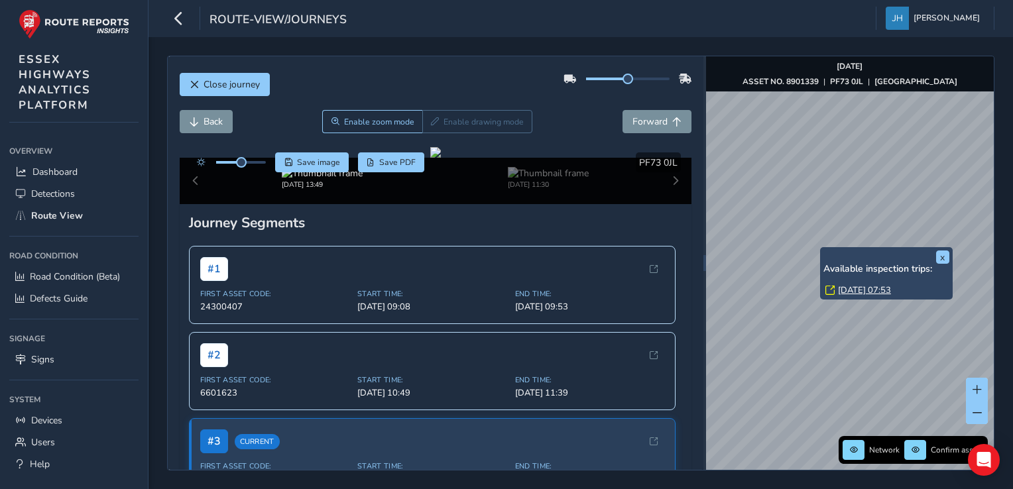
click at [747, 294] on link "[DATE] 07:53" at bounding box center [864, 290] width 53 height 12
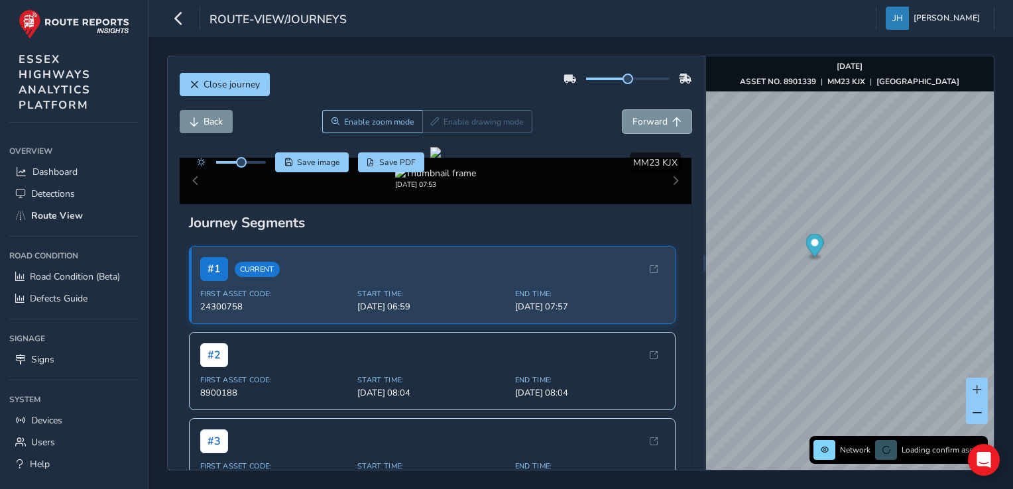
click at [633, 127] on span "Forward" at bounding box center [650, 121] width 35 height 13
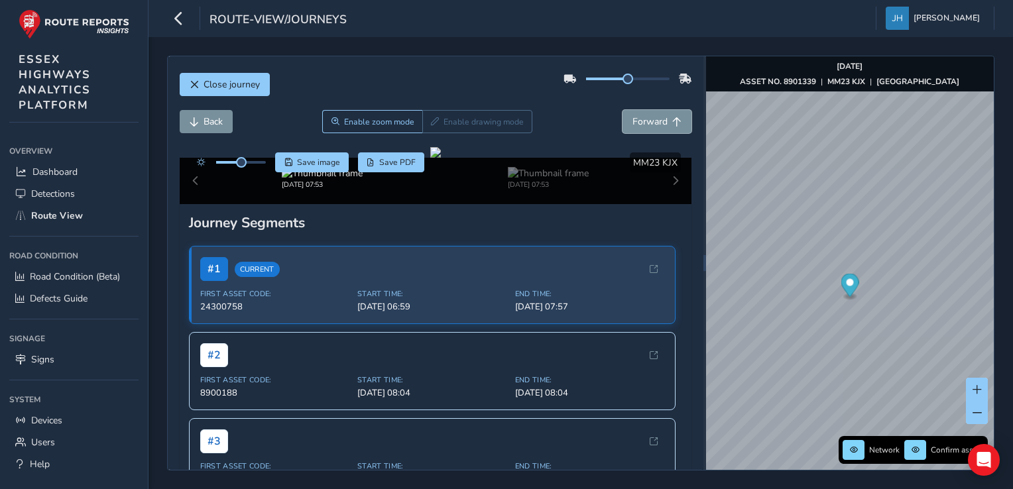
click at [633, 127] on span "Forward" at bounding box center [650, 121] width 35 height 13
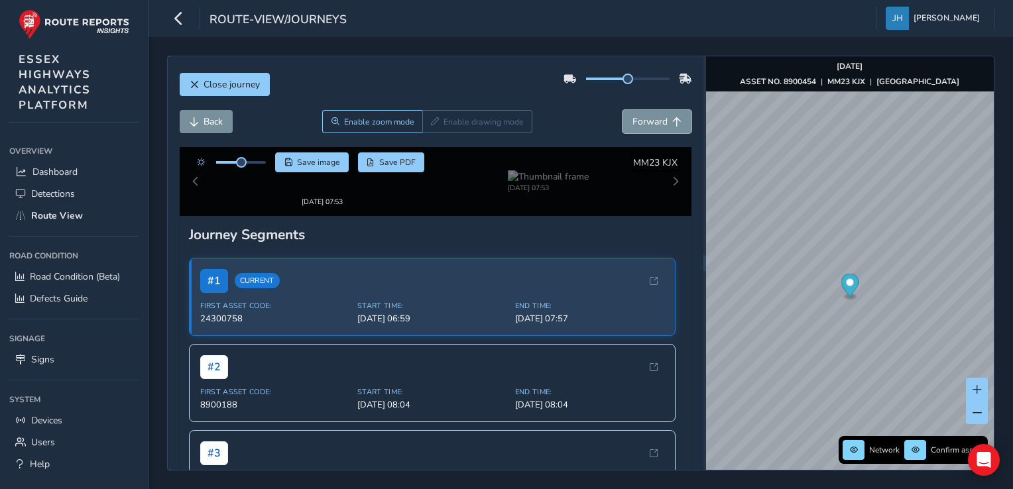
click at [633, 127] on span "Forward" at bounding box center [650, 121] width 35 height 13
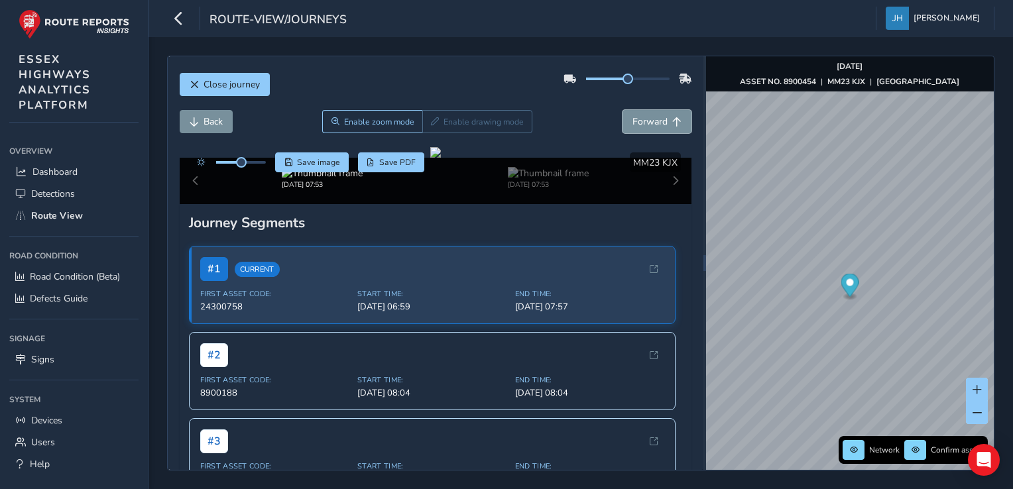
click at [633, 127] on span "Forward" at bounding box center [650, 121] width 35 height 13
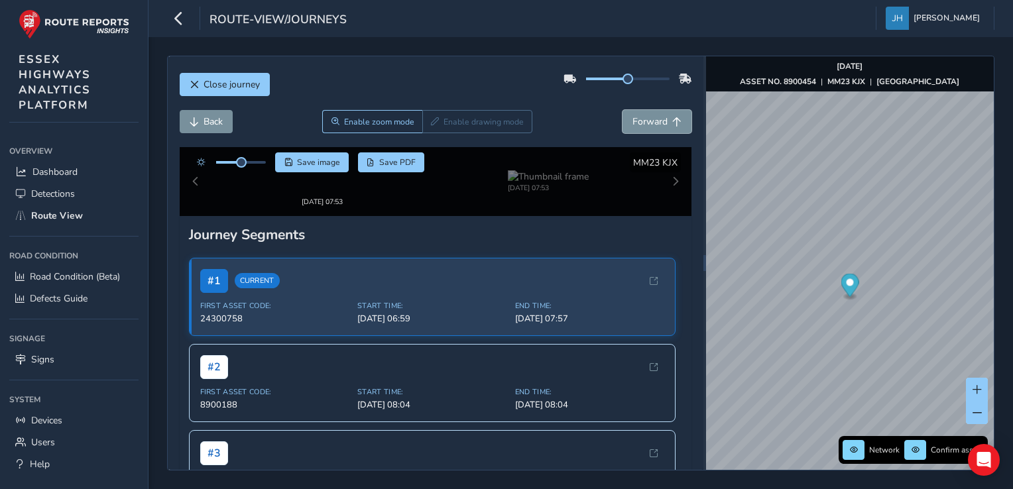
click at [633, 127] on span "Forward" at bounding box center [650, 121] width 35 height 13
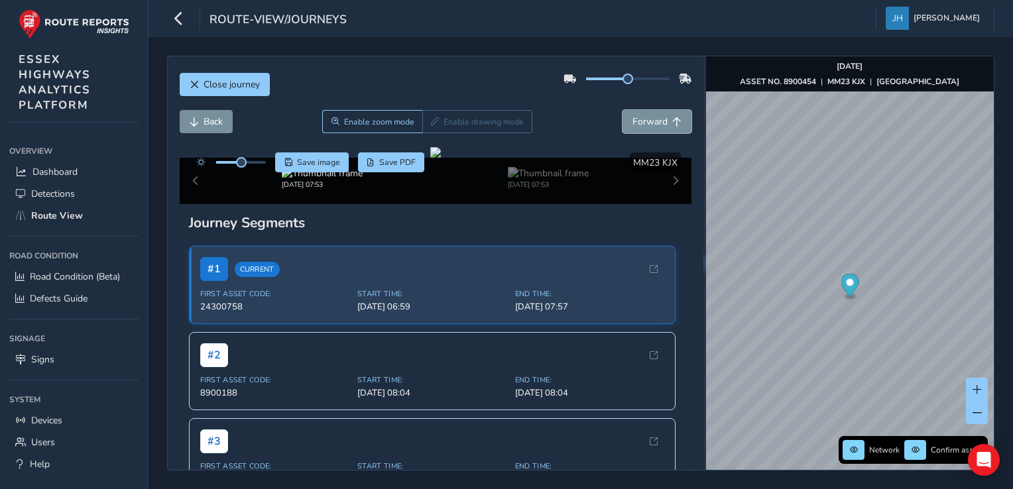
click at [633, 127] on span "Forward" at bounding box center [650, 121] width 35 height 13
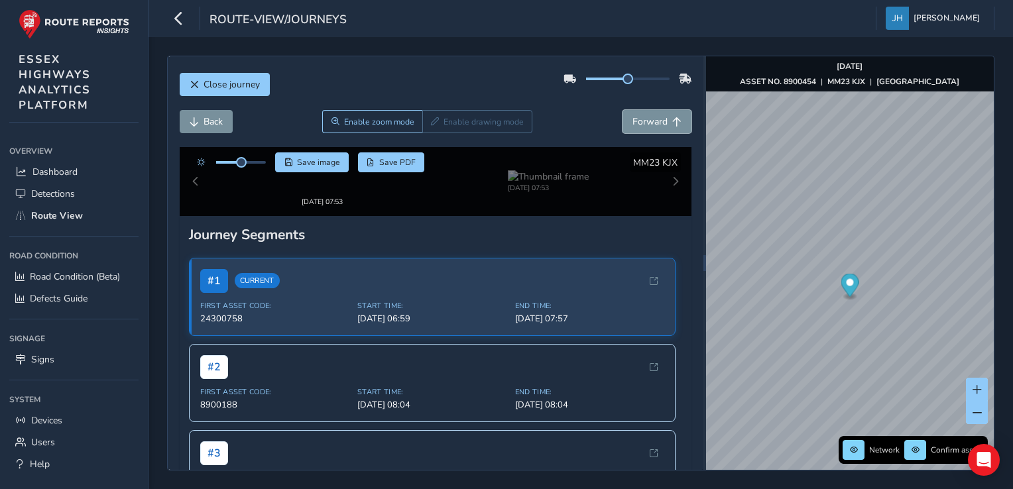
click at [633, 127] on span "Forward" at bounding box center [650, 121] width 35 height 13
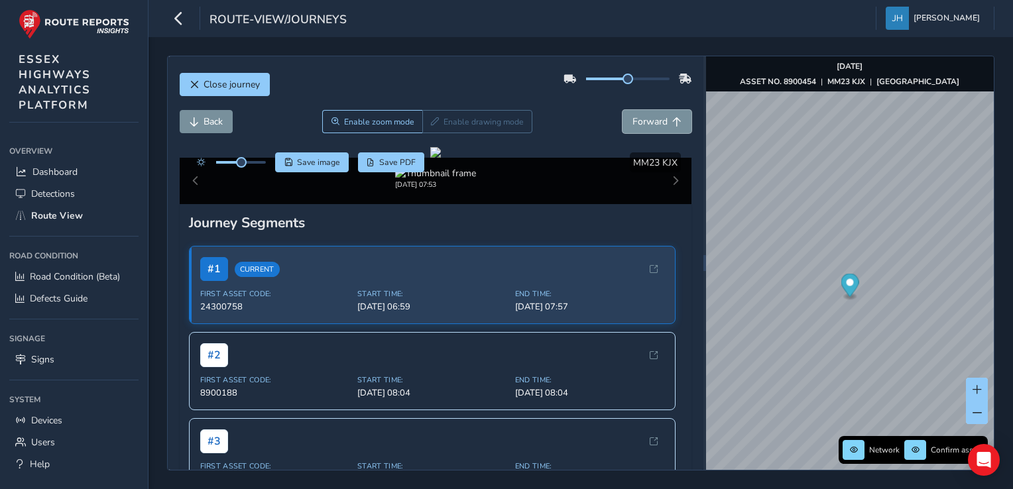
click at [633, 127] on span "Forward" at bounding box center [650, 121] width 35 height 13
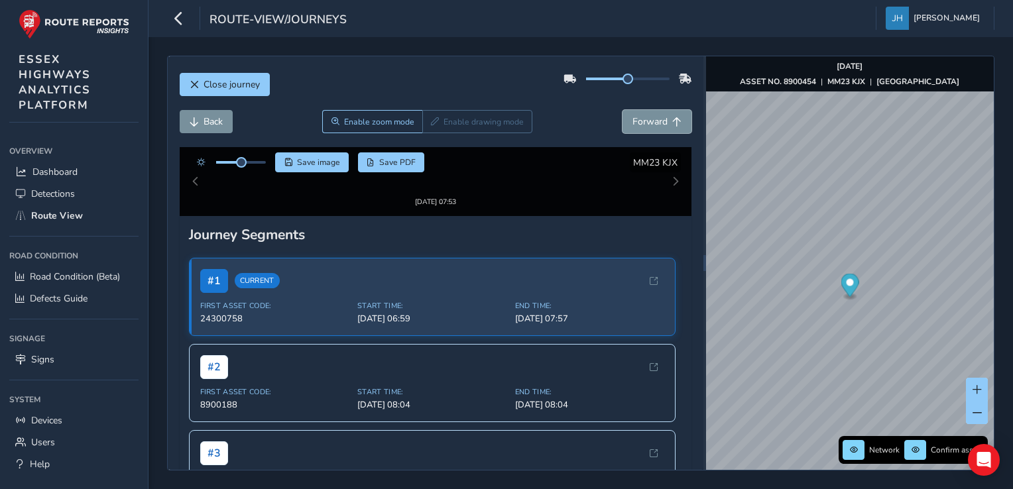
click at [633, 127] on span "Forward" at bounding box center [650, 121] width 35 height 13
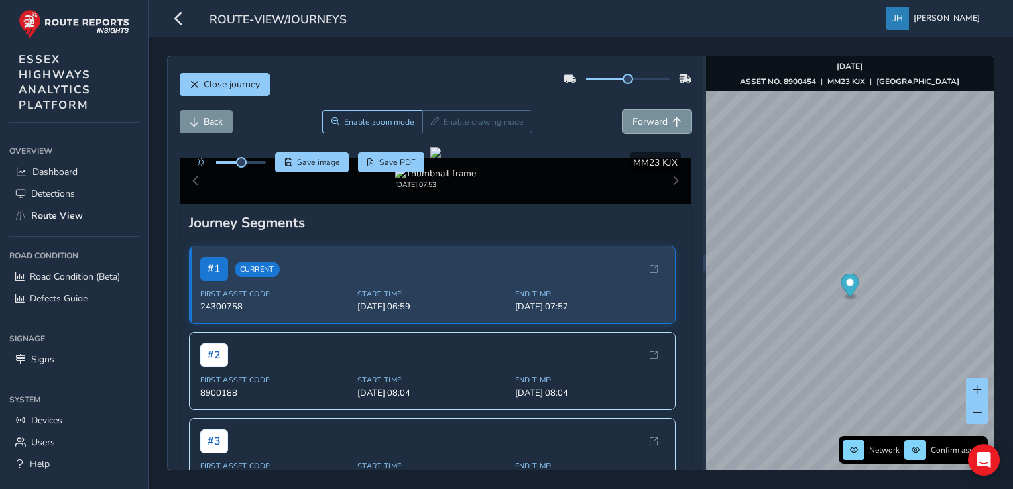
click at [633, 127] on span "Forward" at bounding box center [650, 121] width 35 height 13
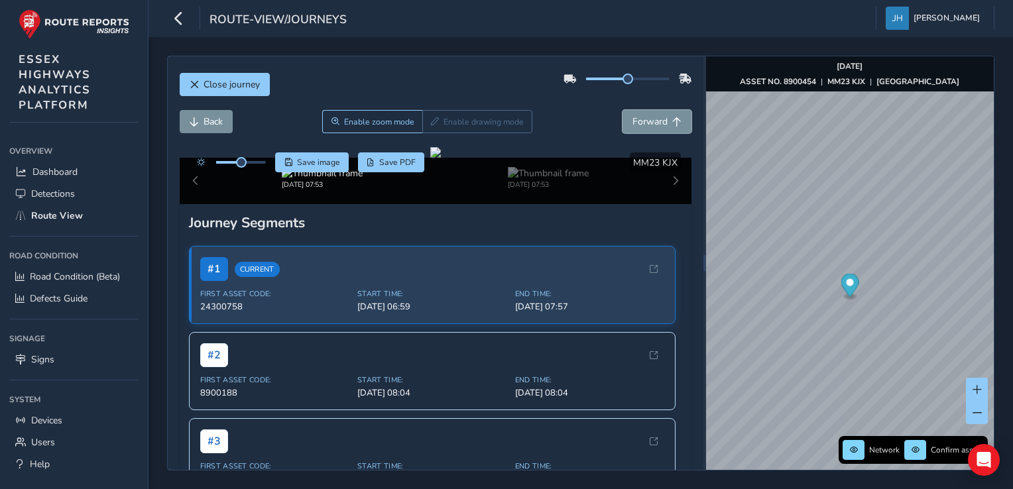
click at [633, 127] on span "Forward" at bounding box center [650, 121] width 35 height 13
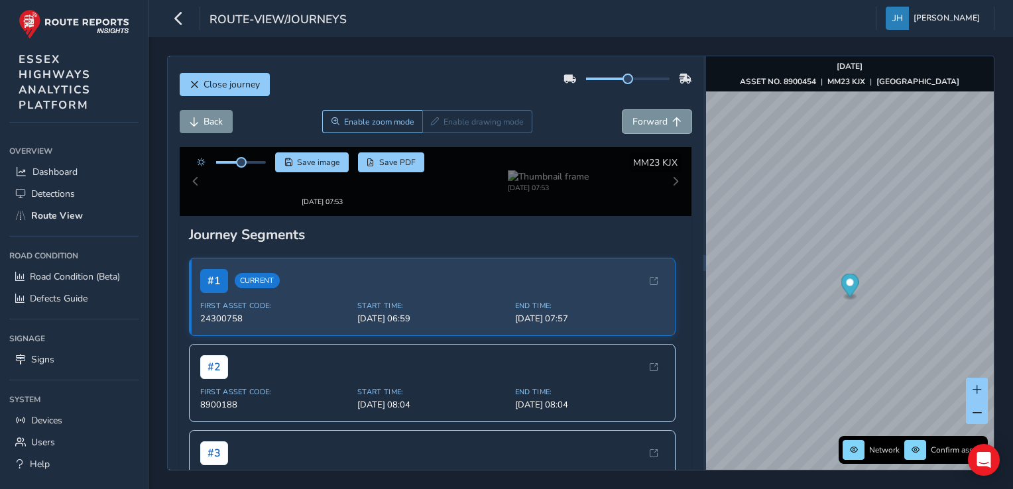
click at [633, 127] on span "Forward" at bounding box center [650, 121] width 35 height 13
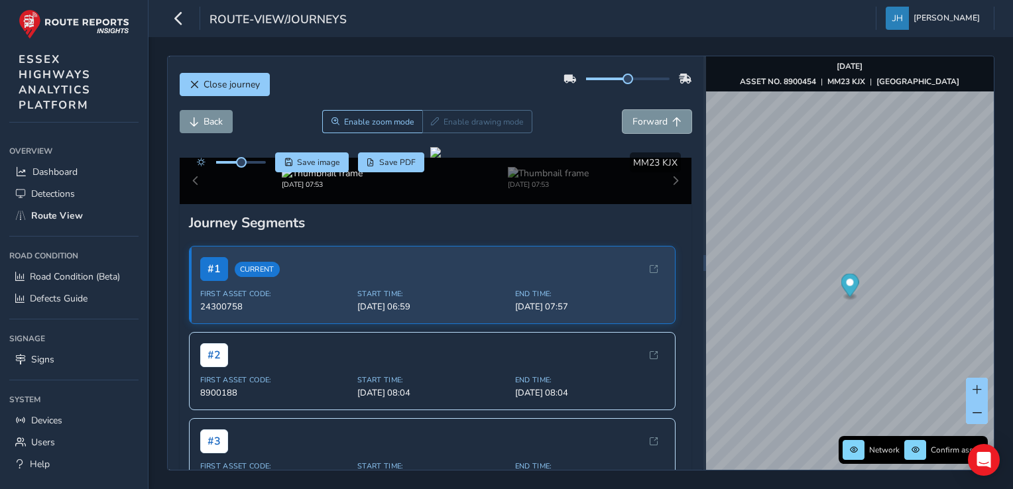
click at [633, 127] on span "Forward" at bounding box center [650, 121] width 35 height 13
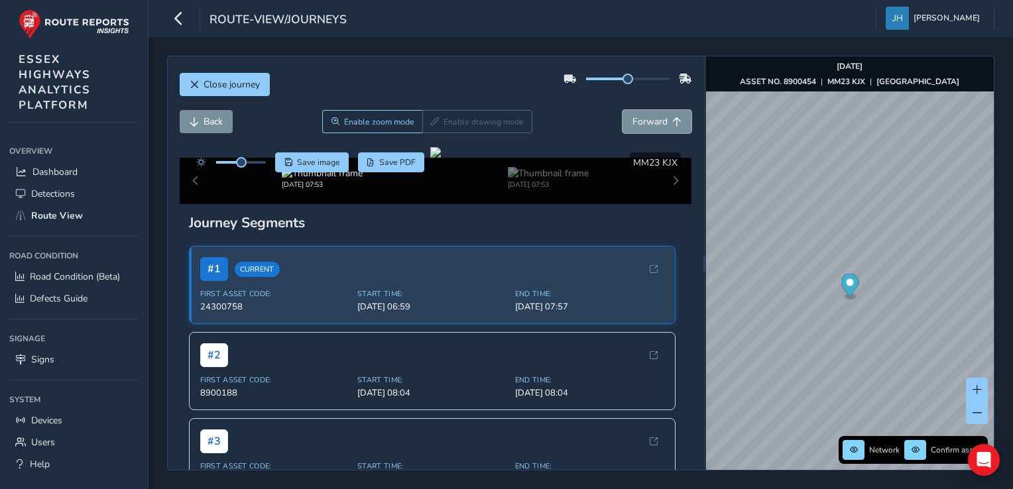
click at [633, 127] on span "Forward" at bounding box center [650, 121] width 35 height 13
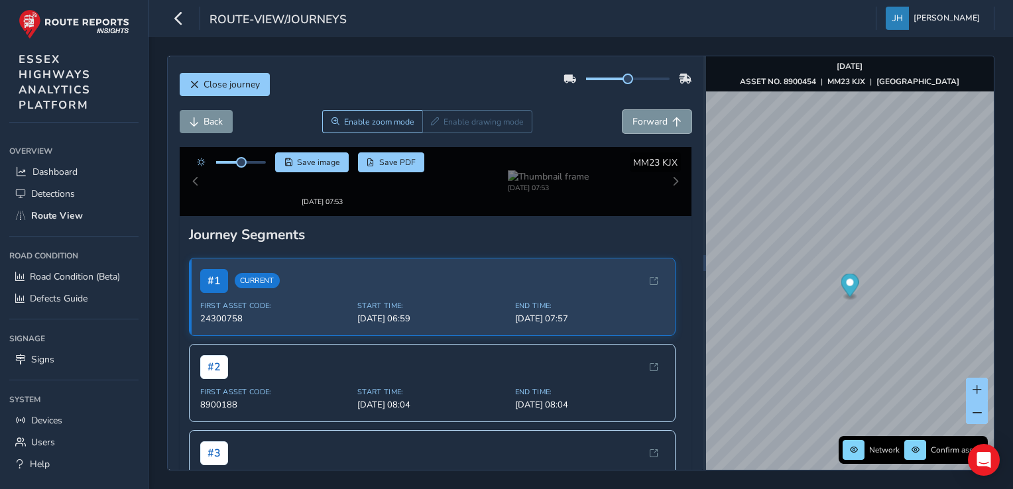
click at [633, 127] on span "Forward" at bounding box center [650, 121] width 35 height 13
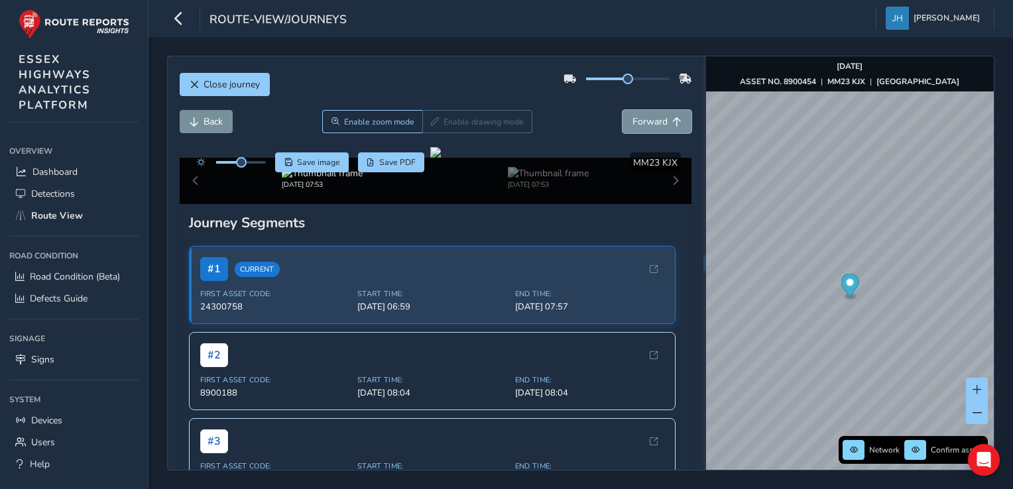
click at [633, 127] on span "Forward" at bounding box center [650, 121] width 35 height 13
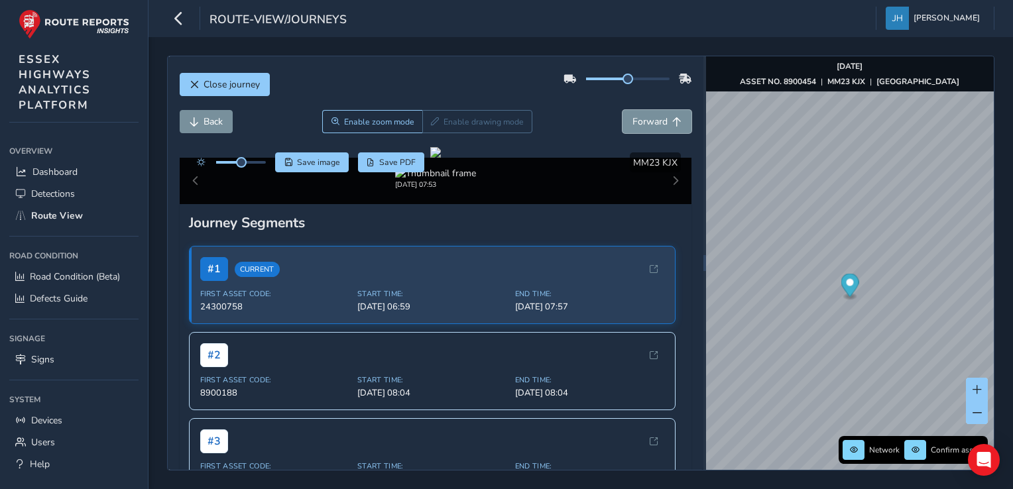
click at [633, 127] on span "Forward" at bounding box center [650, 121] width 35 height 13
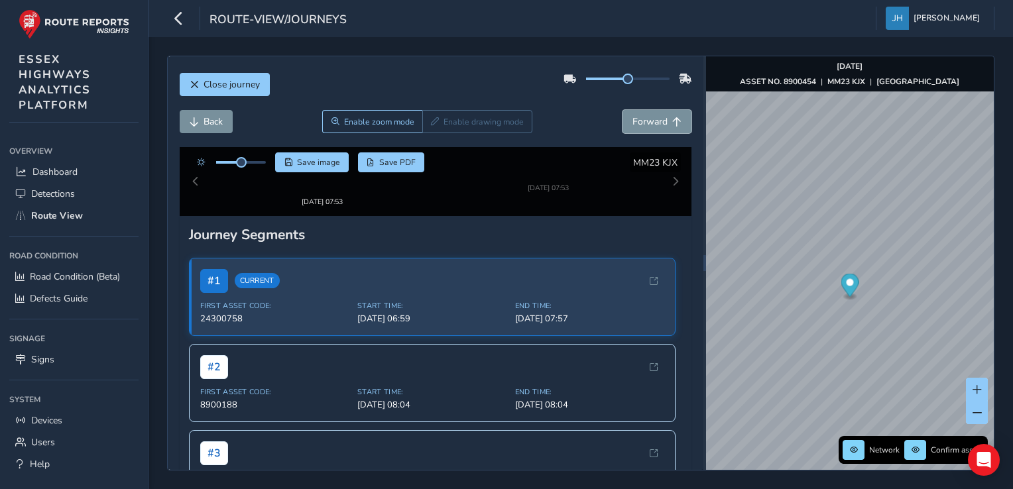
click at [633, 127] on span "Forward" at bounding box center [650, 121] width 35 height 13
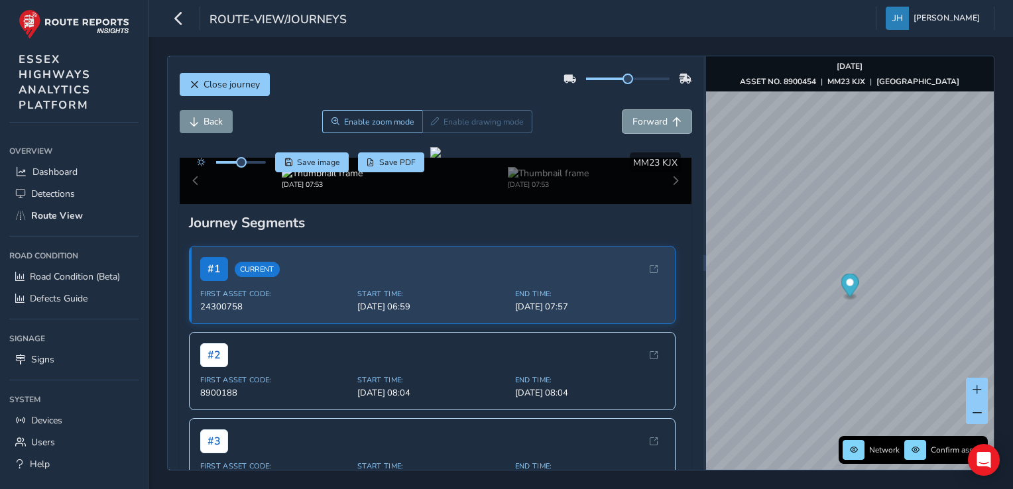
click at [633, 127] on span "Forward" at bounding box center [650, 121] width 35 height 13
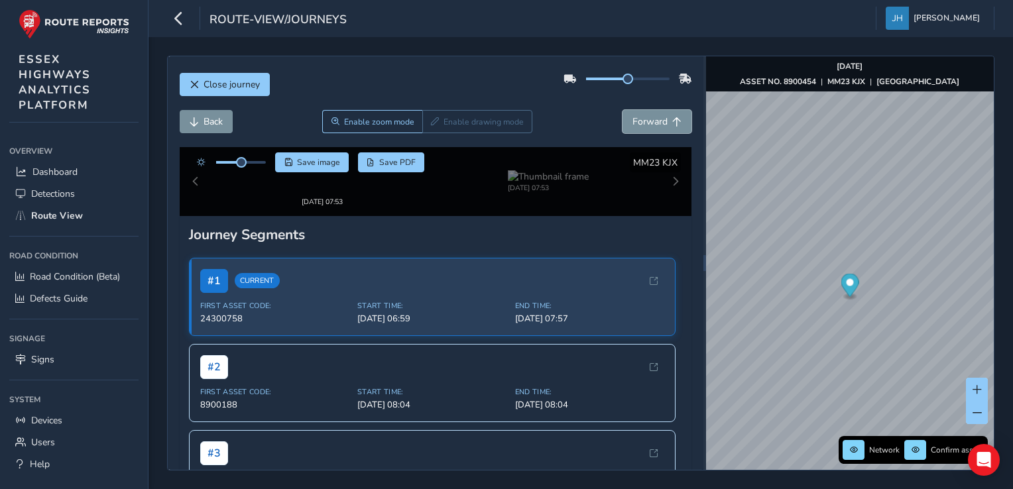
click at [633, 127] on span "Forward" at bounding box center [650, 121] width 35 height 13
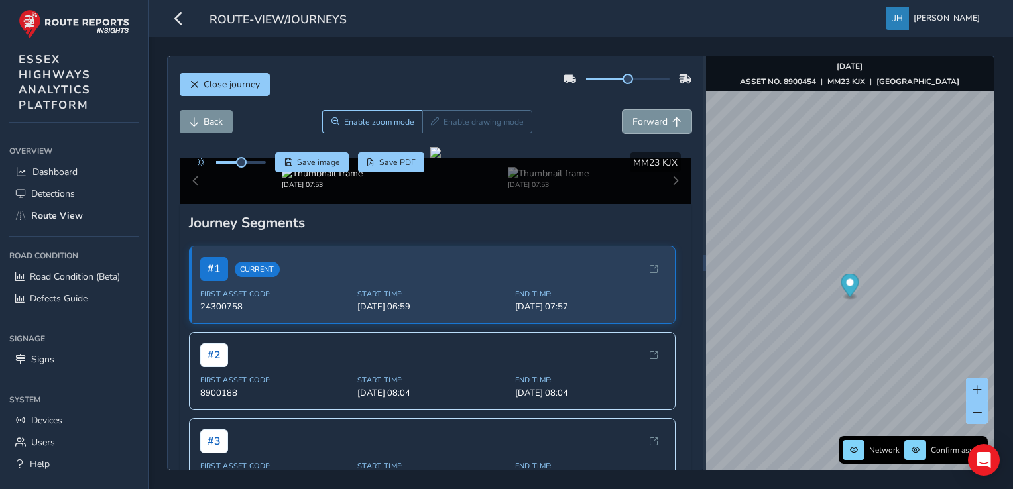
click at [633, 127] on span "Forward" at bounding box center [650, 121] width 35 height 13
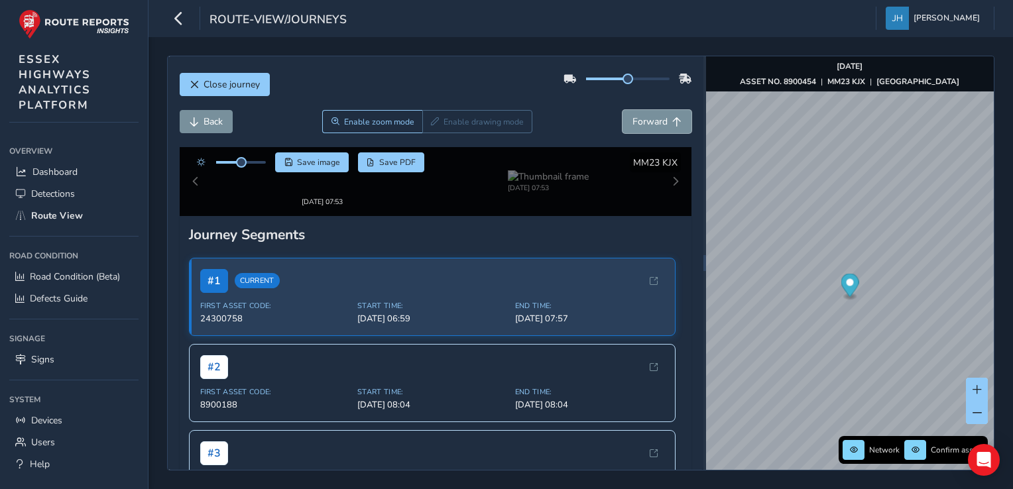
click at [633, 127] on span "Forward" at bounding box center [650, 121] width 35 height 13
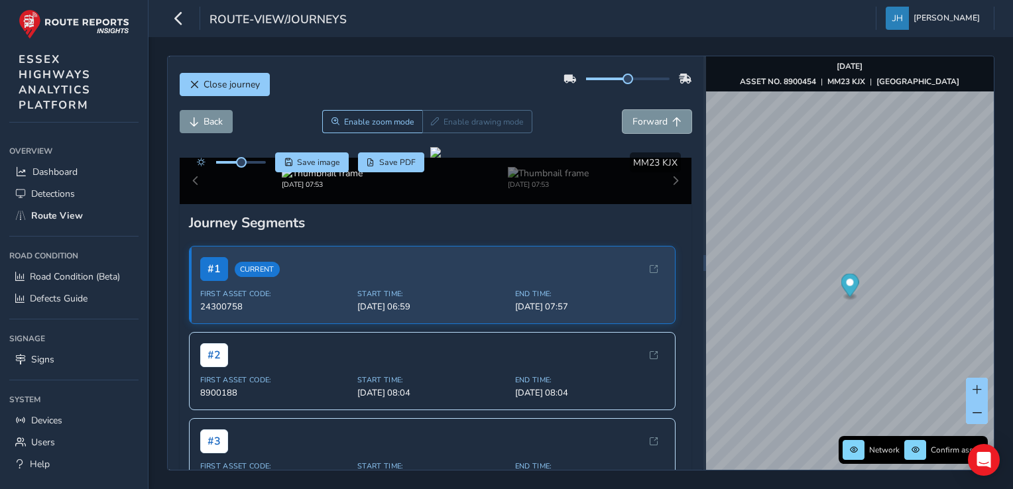
click at [633, 127] on span "Forward" at bounding box center [650, 121] width 35 height 13
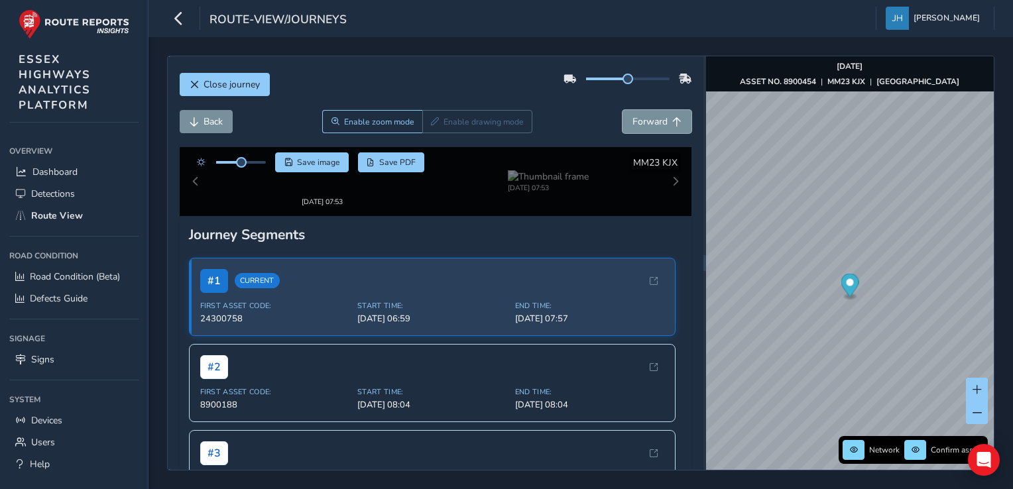
click at [633, 127] on span "Forward" at bounding box center [650, 121] width 35 height 13
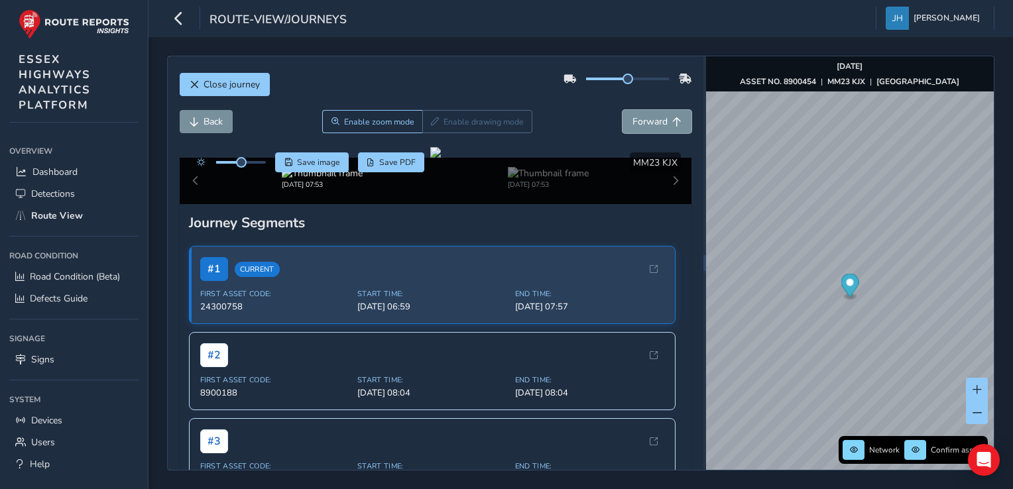
click at [633, 127] on span "Forward" at bounding box center [650, 121] width 35 height 13
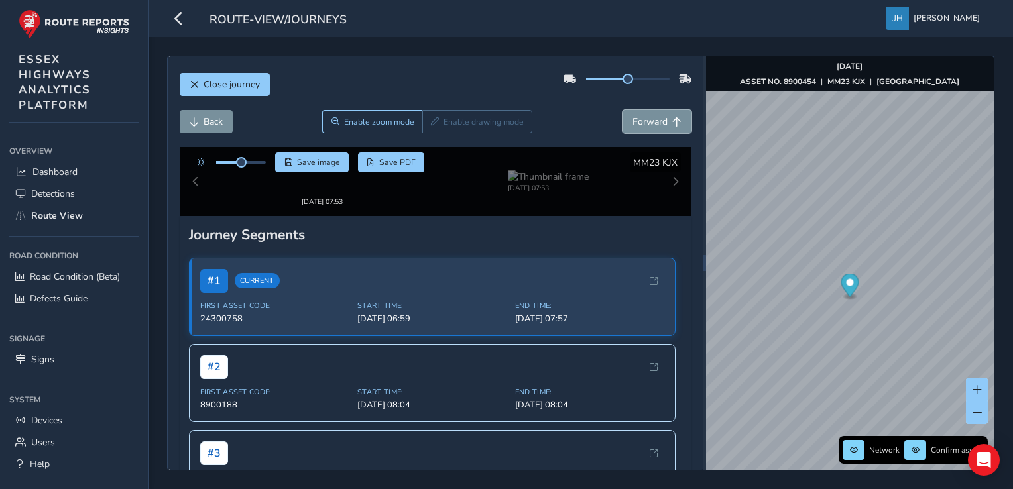
click at [633, 127] on span "Forward" at bounding box center [650, 121] width 35 height 13
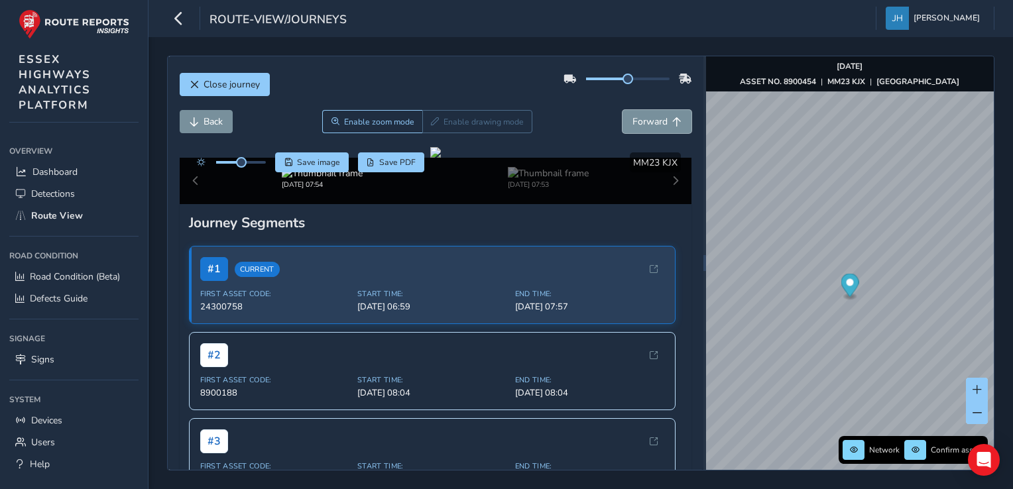
click at [633, 127] on span "Forward" at bounding box center [650, 121] width 35 height 13
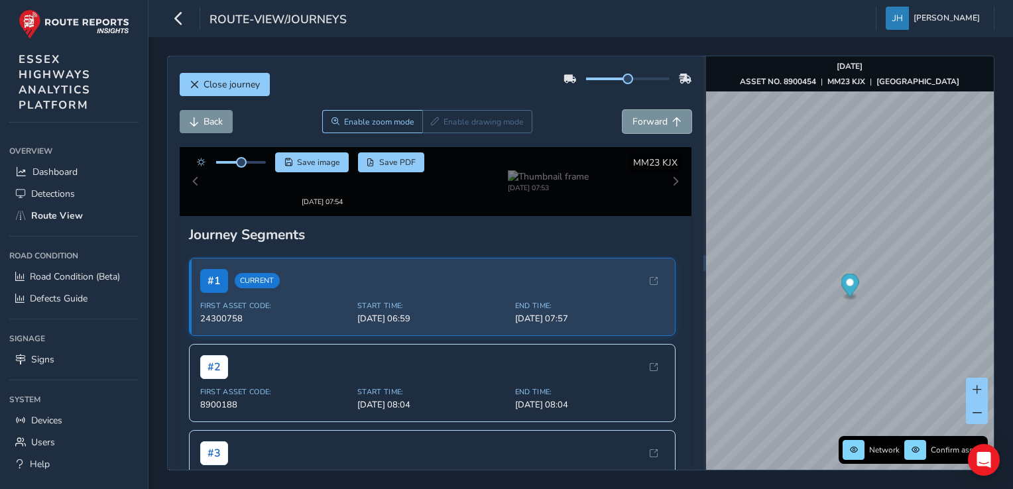
click at [633, 127] on span "Forward" at bounding box center [650, 121] width 35 height 13
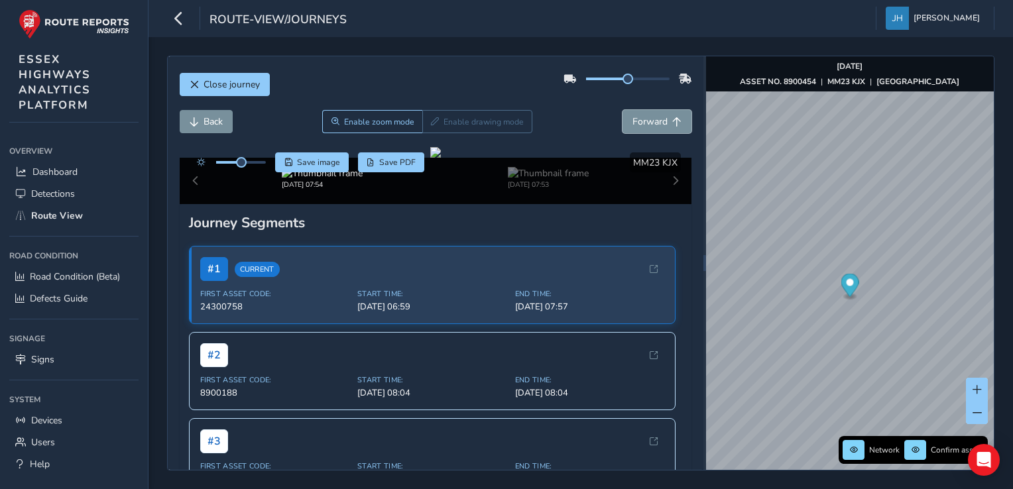
click at [633, 127] on span "Forward" at bounding box center [650, 121] width 35 height 13
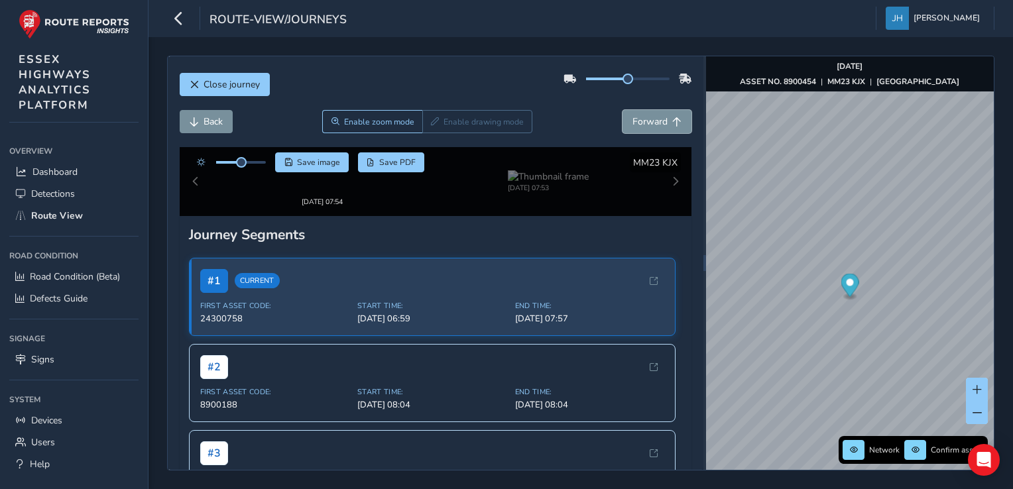
click at [633, 127] on span "Forward" at bounding box center [650, 121] width 35 height 13
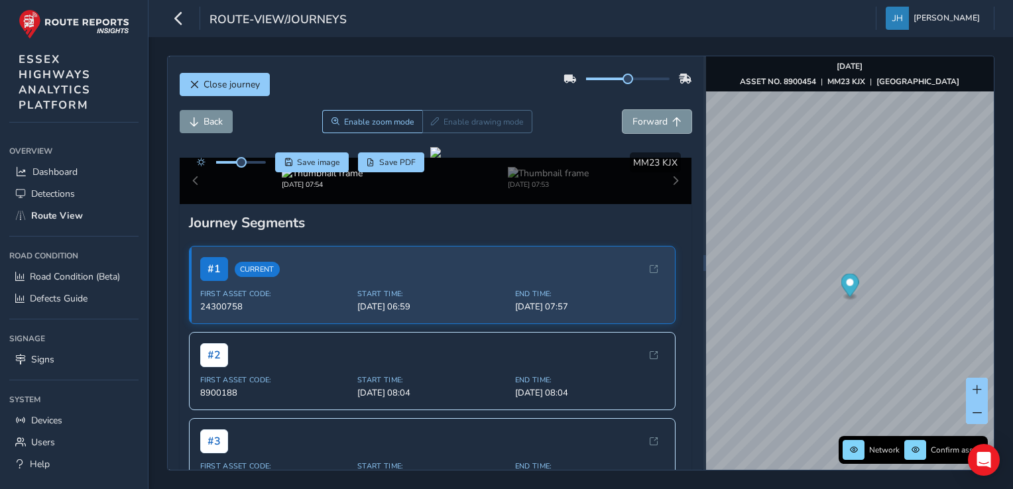
click at [633, 127] on span "Forward" at bounding box center [650, 121] width 35 height 13
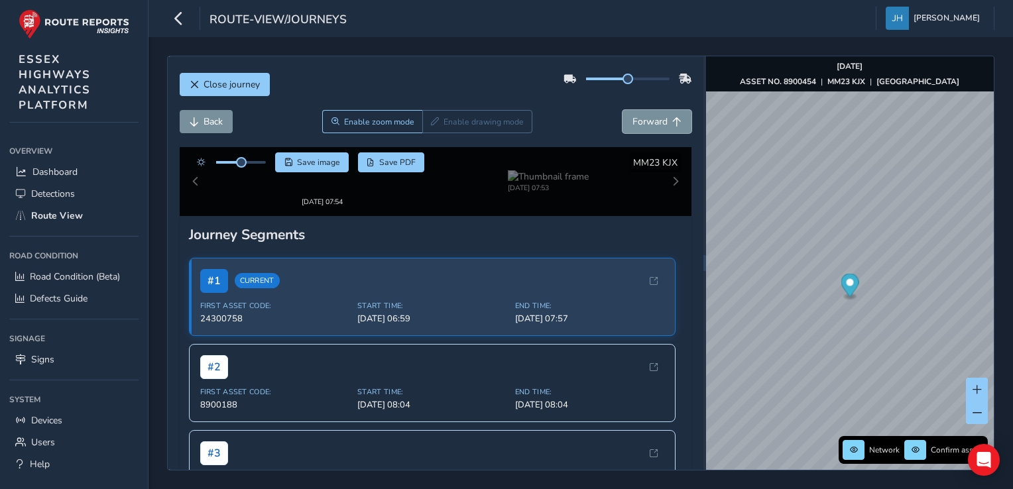
click at [633, 127] on span "Forward" at bounding box center [650, 121] width 35 height 13
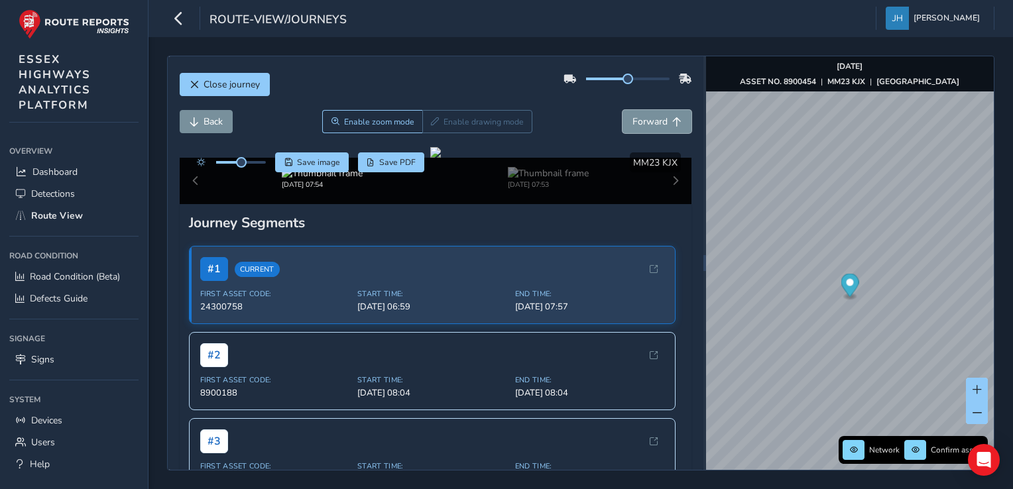
click at [633, 127] on span "Forward" at bounding box center [650, 121] width 35 height 13
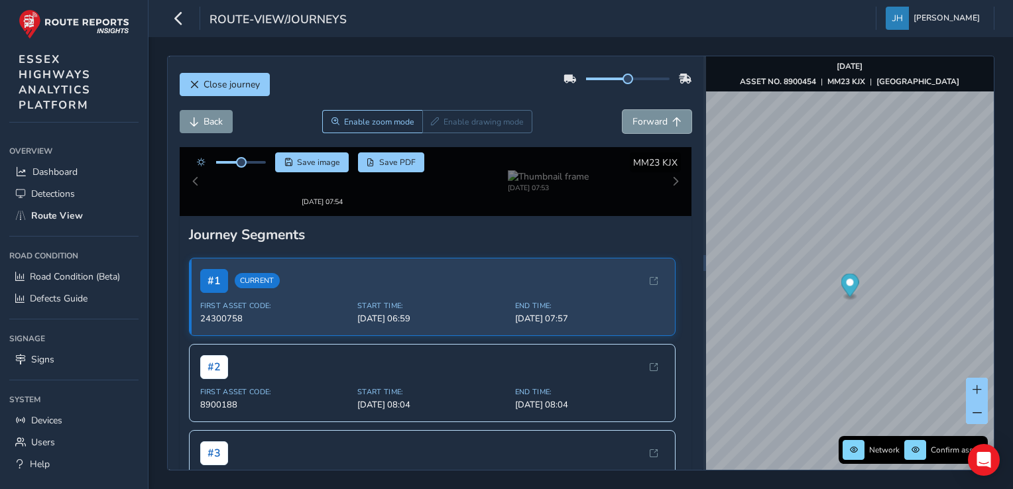
click at [633, 127] on span "Forward" at bounding box center [650, 121] width 35 height 13
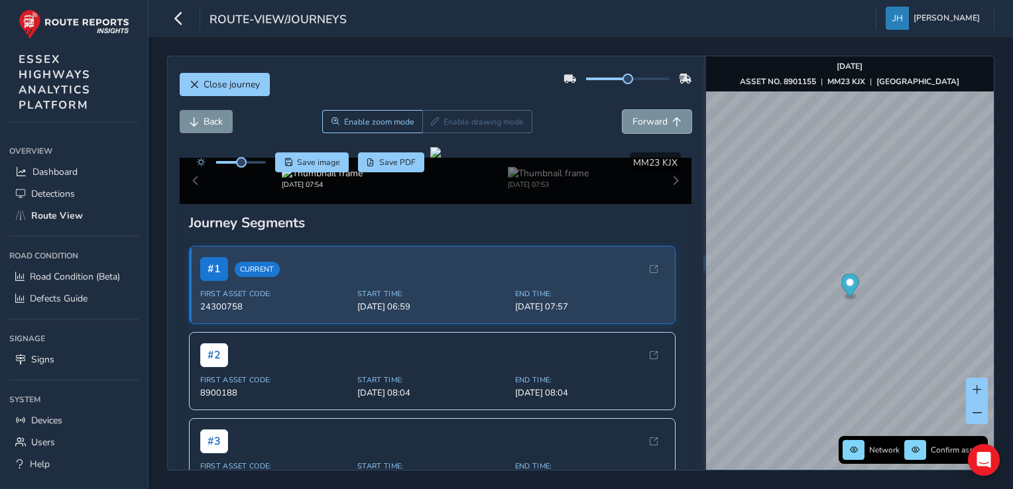
click at [633, 127] on span "Forward" at bounding box center [650, 121] width 35 height 13
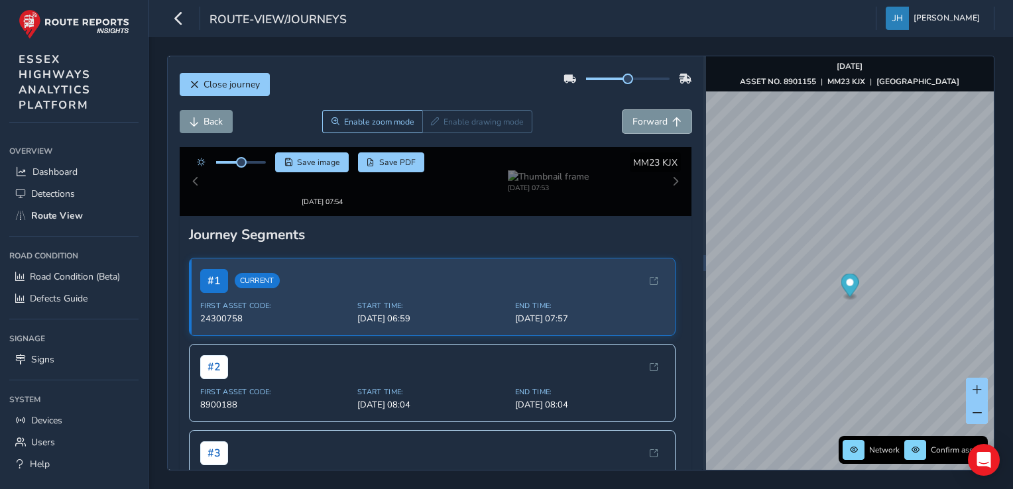
click at [633, 127] on span "Forward" at bounding box center [650, 121] width 35 height 13
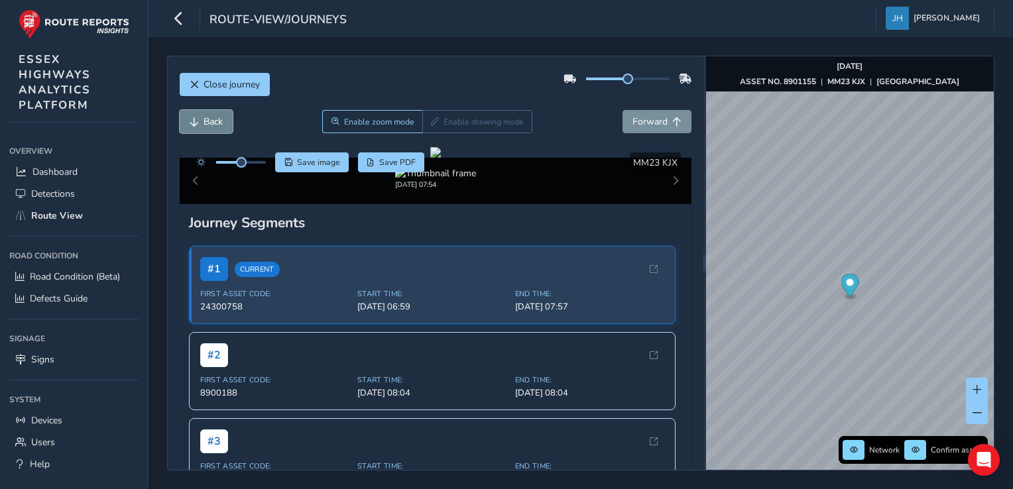
click at [202, 118] on button "Back" at bounding box center [206, 121] width 53 height 23
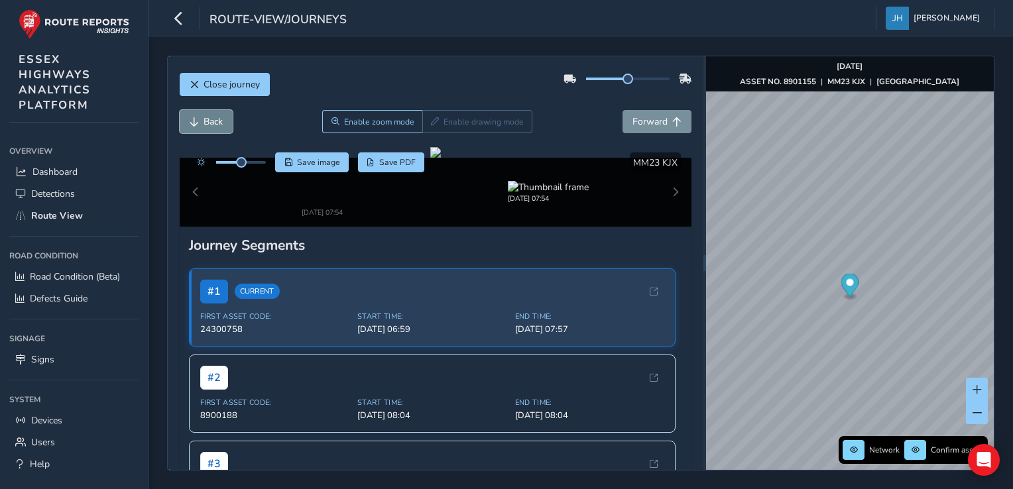
click at [202, 118] on button "Back" at bounding box center [206, 121] width 53 height 23
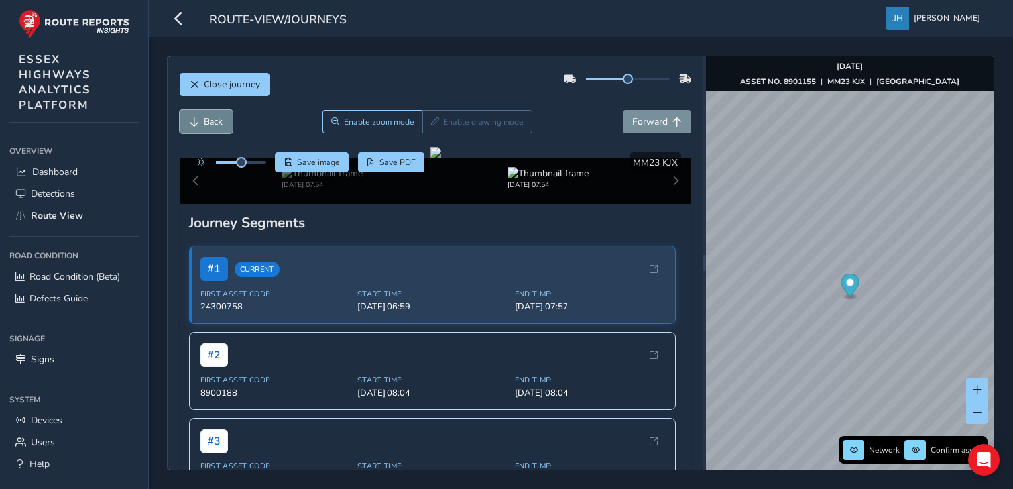
click at [202, 118] on button "Back" at bounding box center [206, 121] width 53 height 23
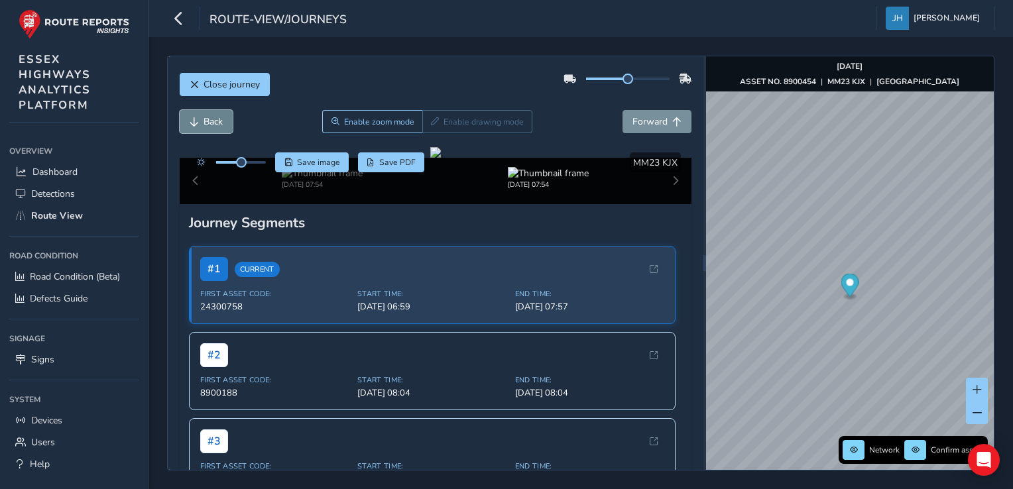
click at [202, 118] on button "Back" at bounding box center [206, 121] width 53 height 23
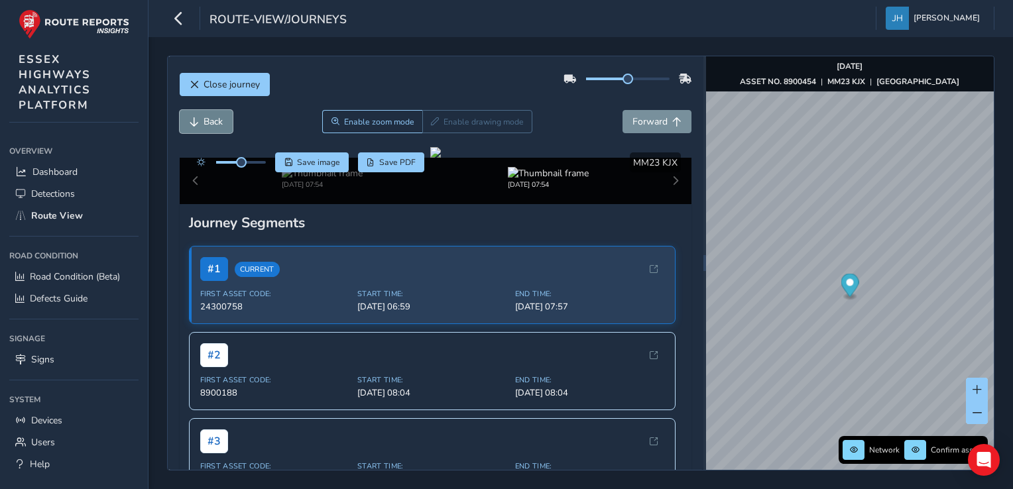
click at [202, 118] on button "Back" at bounding box center [206, 121] width 53 height 23
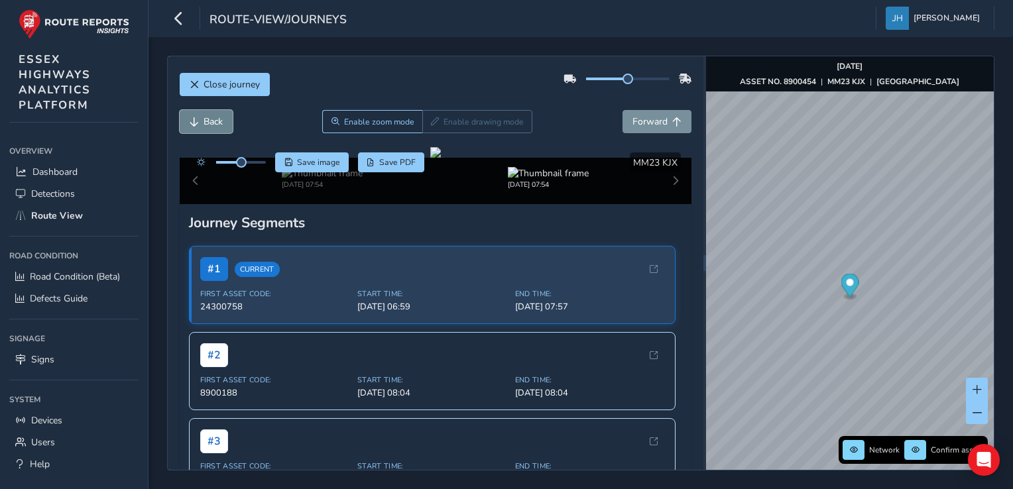
click at [202, 118] on button "Back" at bounding box center [206, 121] width 53 height 23
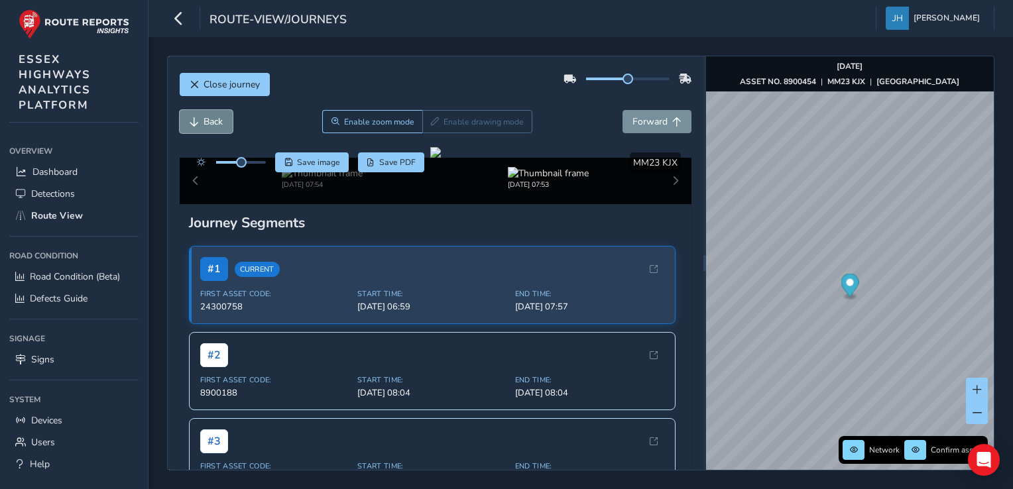
click at [202, 118] on button "Back" at bounding box center [206, 121] width 53 height 23
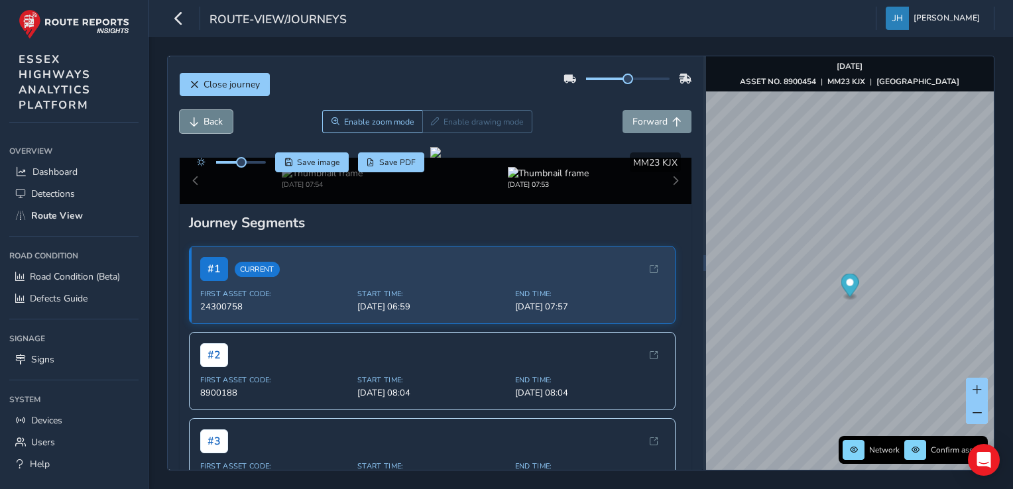
click at [202, 118] on button "Back" at bounding box center [206, 121] width 53 height 23
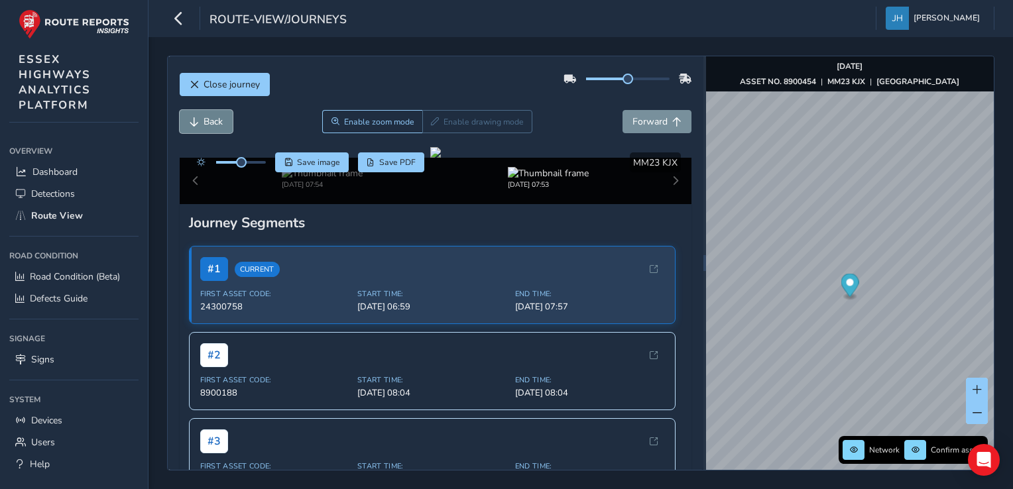
click at [202, 118] on button "Back" at bounding box center [206, 121] width 53 height 23
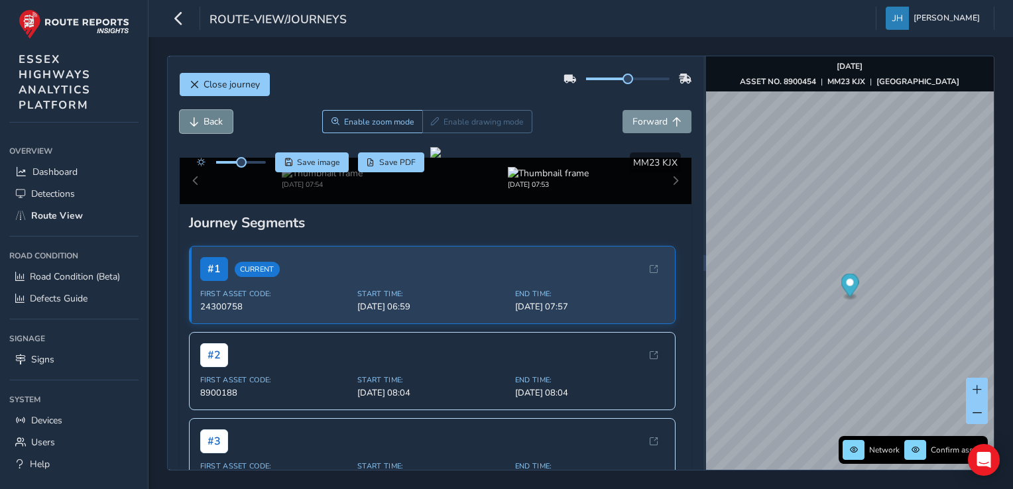
click at [202, 118] on button "Back" at bounding box center [206, 121] width 53 height 23
click at [216, 114] on button "Back" at bounding box center [206, 121] width 53 height 23
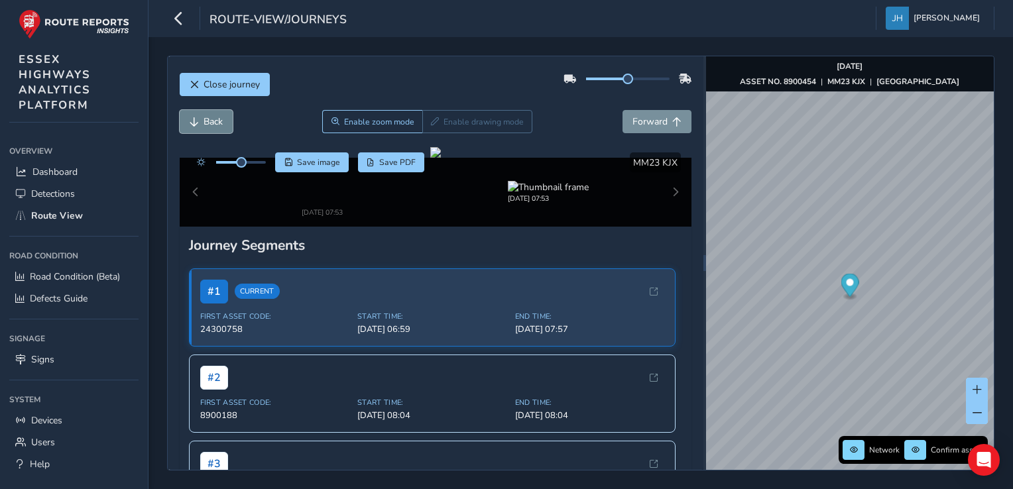
click at [216, 114] on button "Back" at bounding box center [206, 121] width 53 height 23
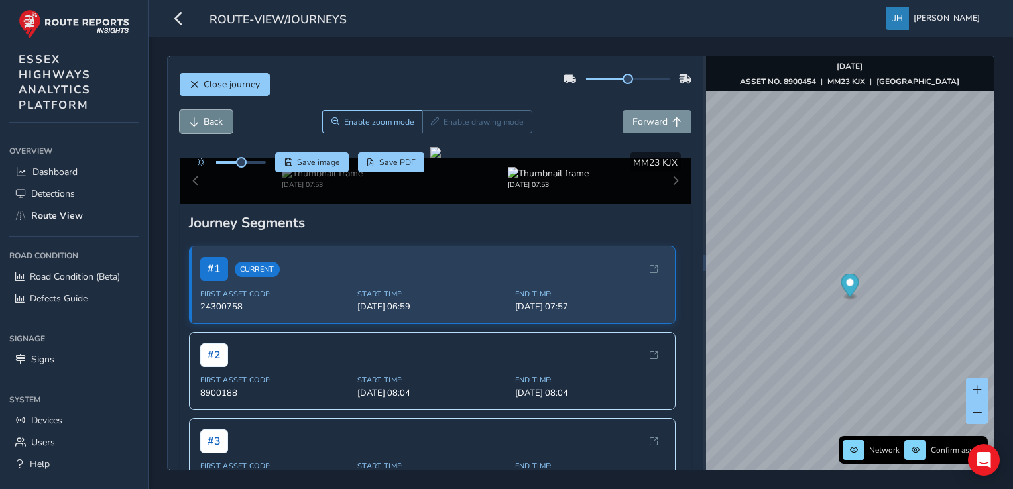
click at [216, 114] on button "Back" at bounding box center [206, 121] width 53 height 23
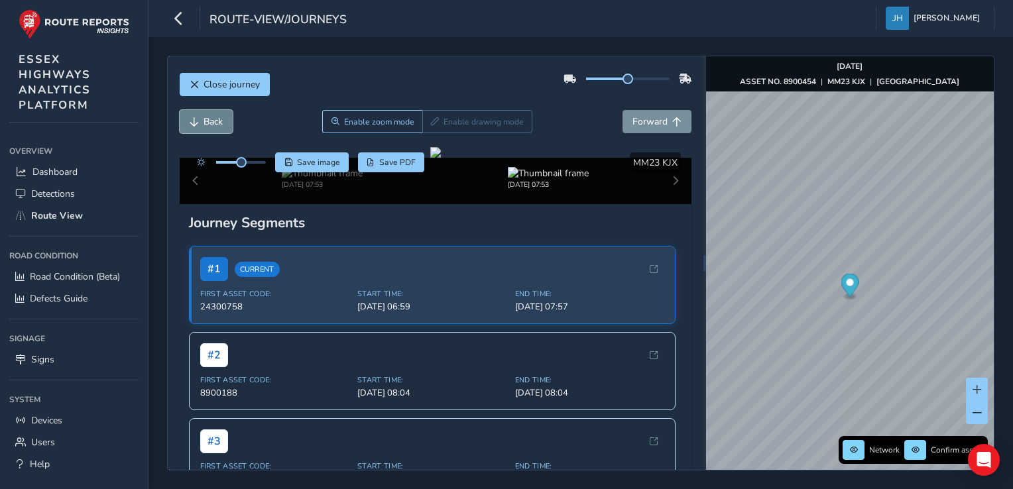
click at [216, 114] on button "Back" at bounding box center [206, 121] width 53 height 23
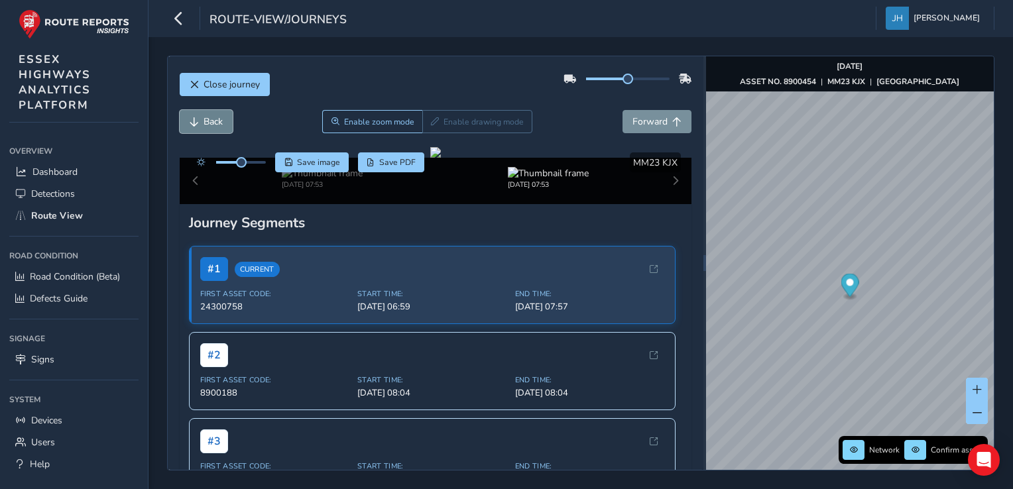
click at [216, 114] on button "Back" at bounding box center [206, 121] width 53 height 23
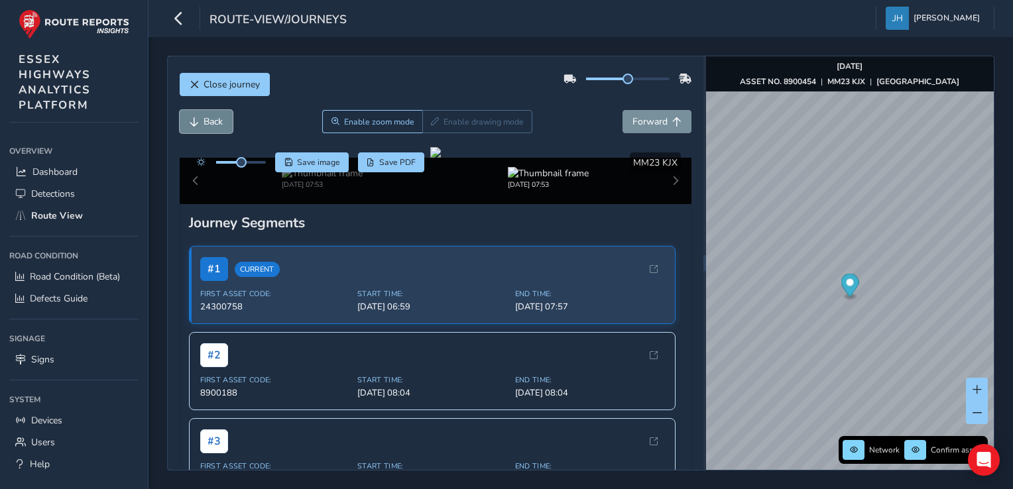
click at [216, 114] on button "Back" at bounding box center [206, 121] width 53 height 23
click
